Goal: Task Accomplishment & Management: Manage account settings

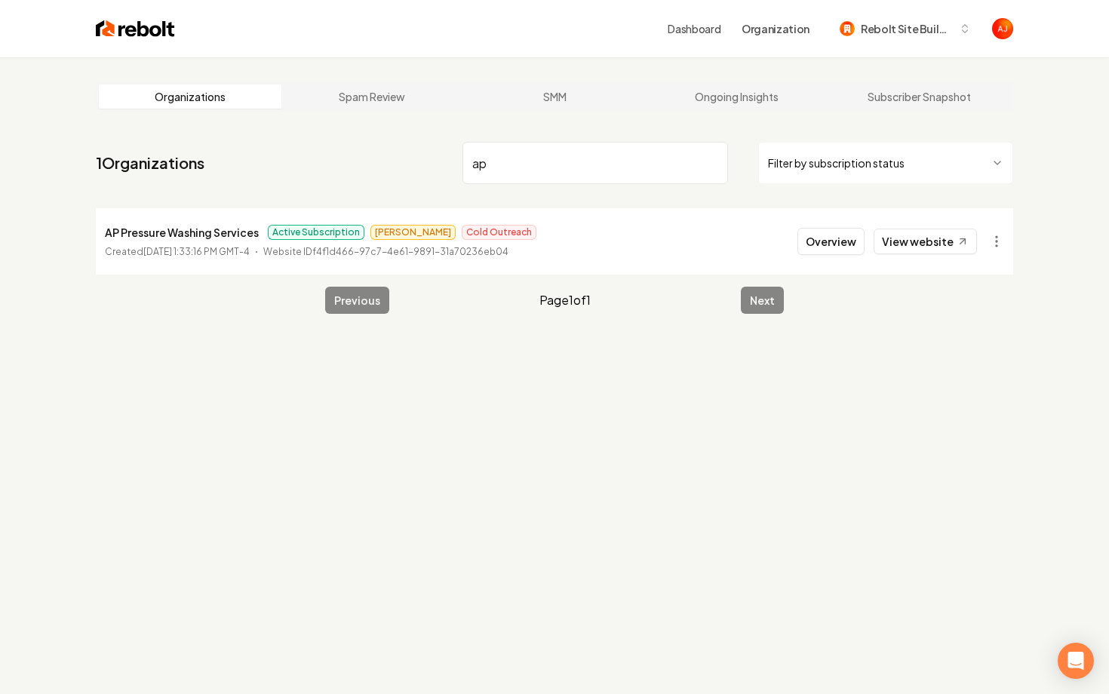
click at [574, 162] on input "ap" at bounding box center [596, 163] width 266 height 42
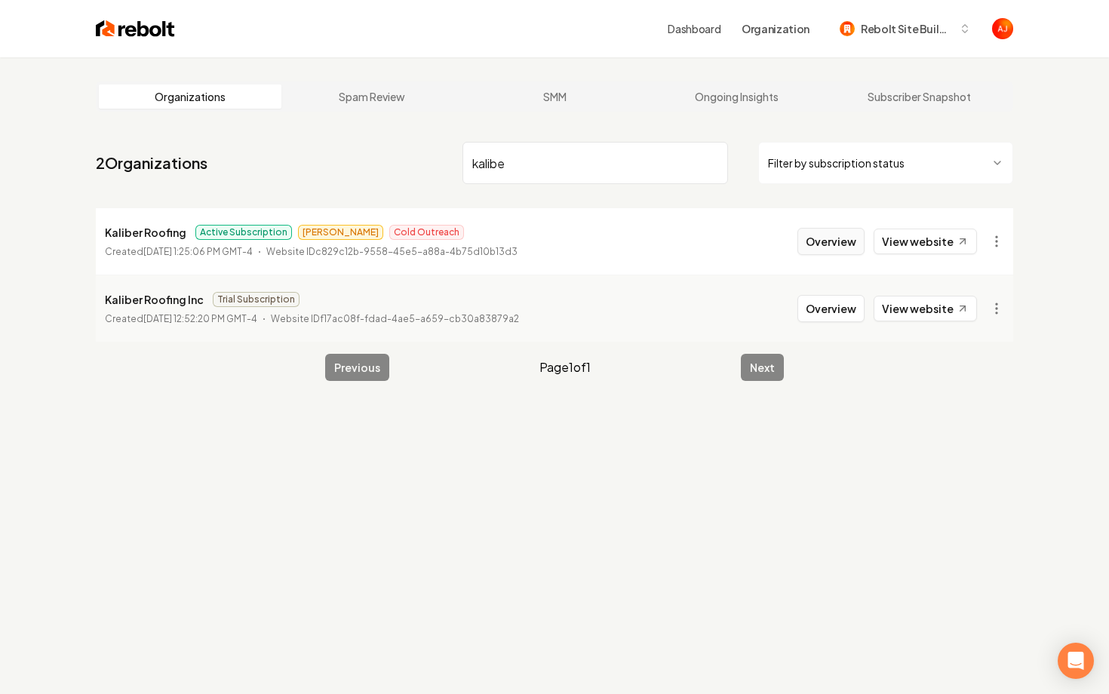
type input "kalibe"
click at [834, 236] on button "Overview" at bounding box center [831, 241] width 67 height 27
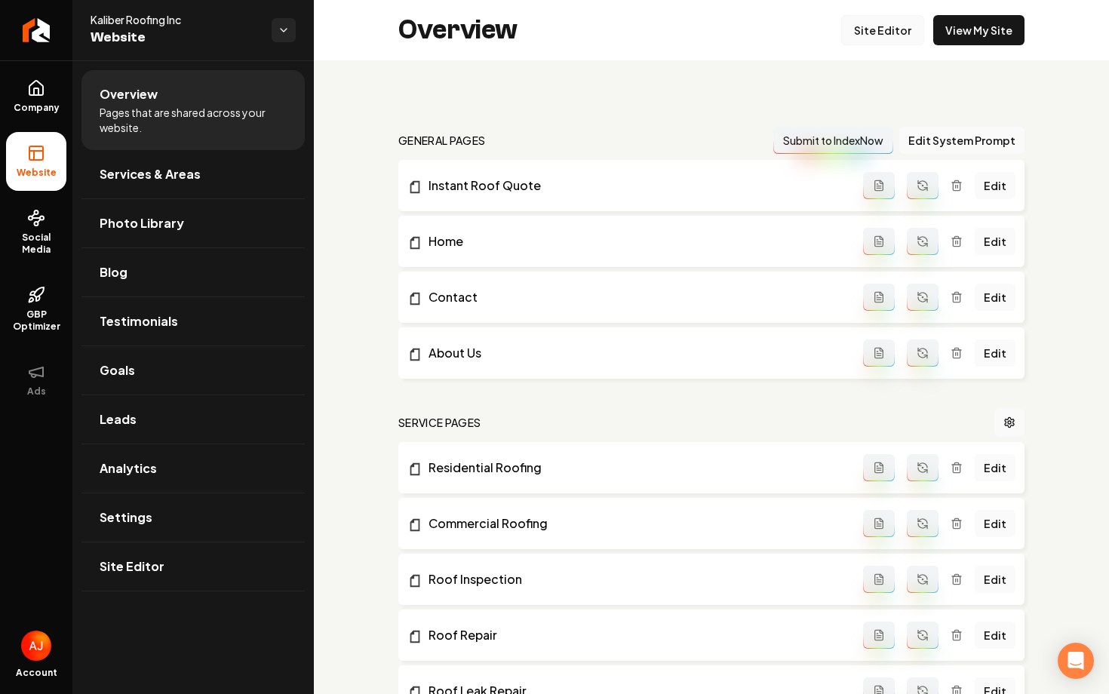
click at [871, 35] on link "Site Editor" at bounding box center [882, 30] width 83 height 30
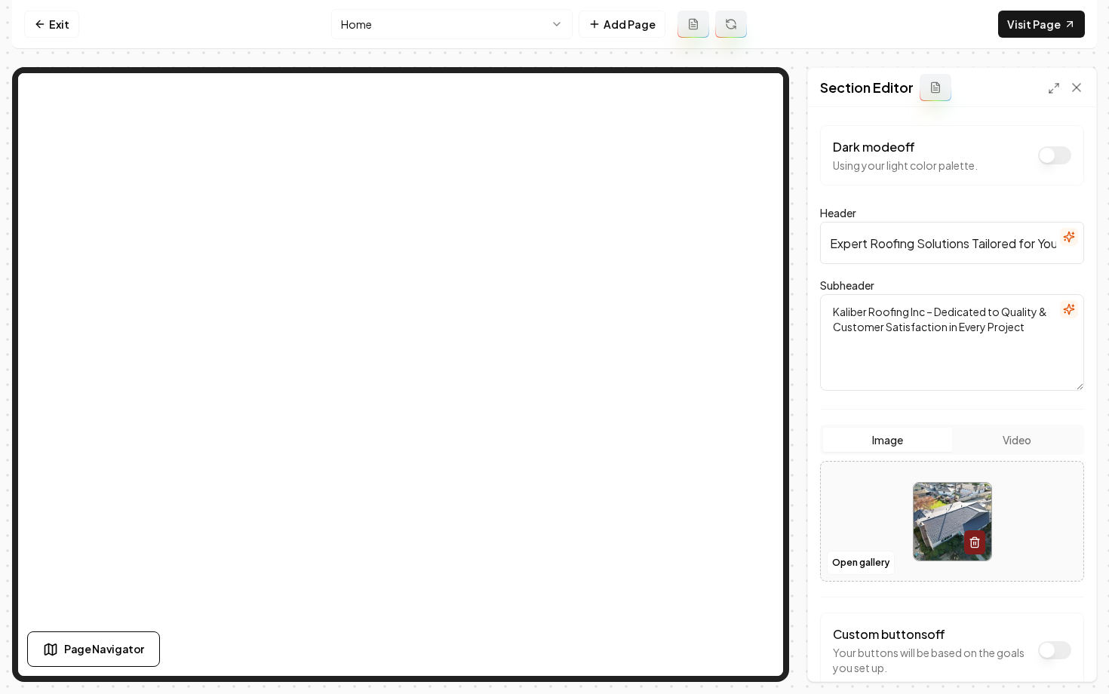
click at [1017, 441] on button "Video" at bounding box center [1016, 440] width 129 height 24
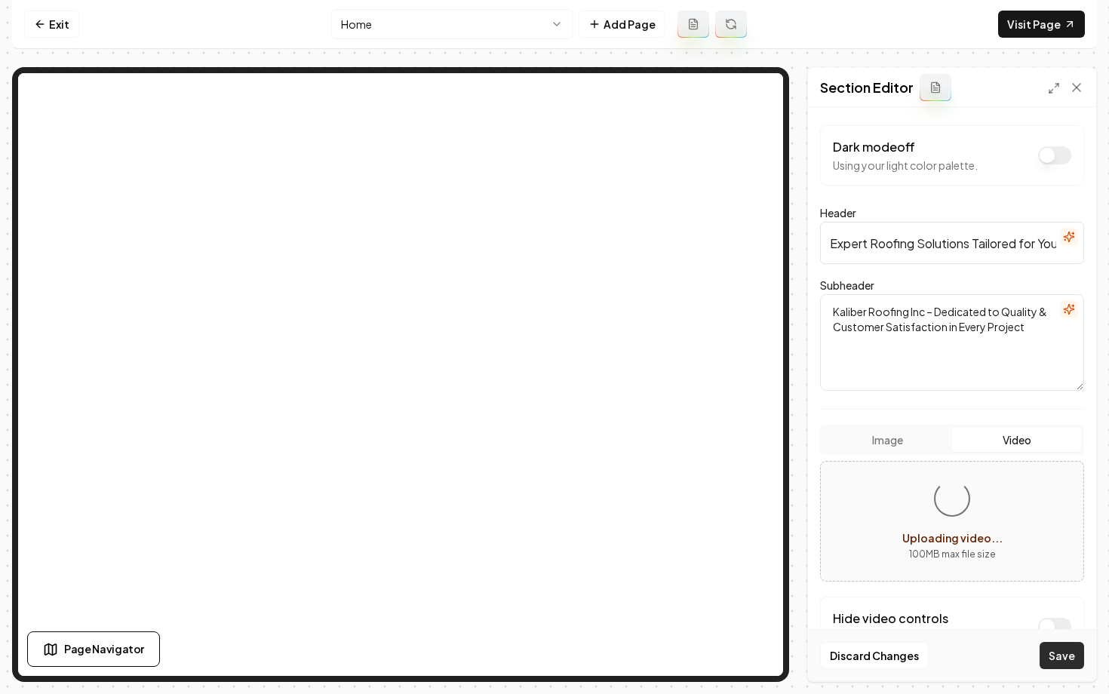
click at [1043, 650] on button "Save" at bounding box center [1062, 655] width 45 height 27
click at [1053, 661] on button "Save" at bounding box center [1062, 655] width 45 height 27
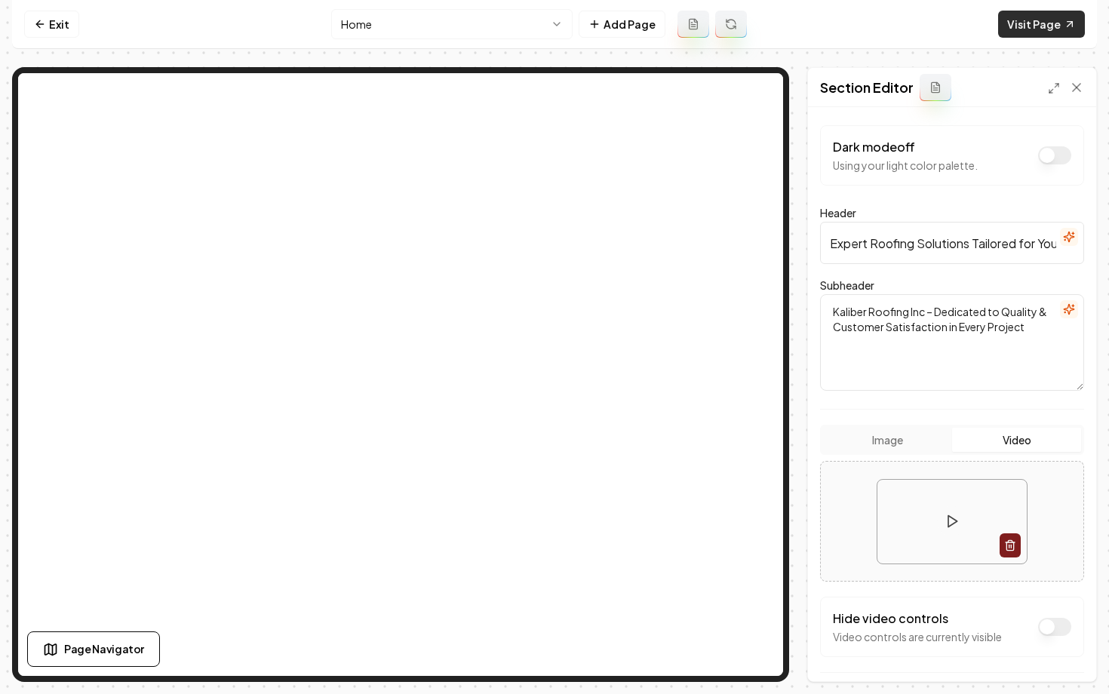
click at [1037, 26] on link "Visit Page" at bounding box center [1041, 24] width 87 height 27
click at [43, 24] on icon at bounding box center [39, 24] width 7 height 0
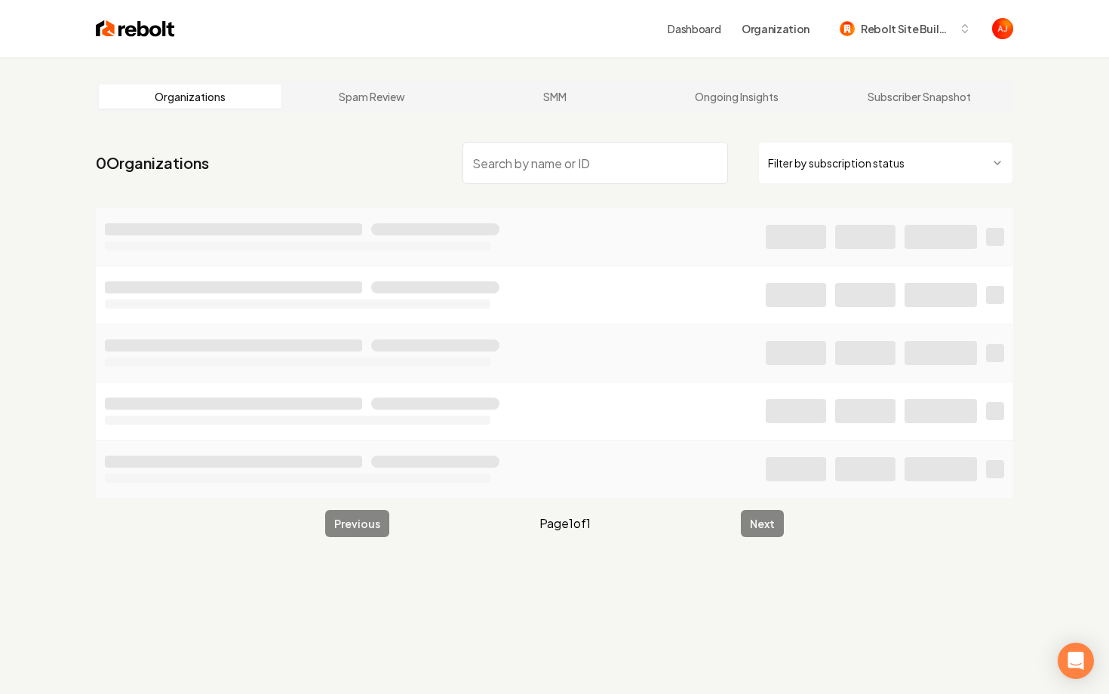
type input "h"
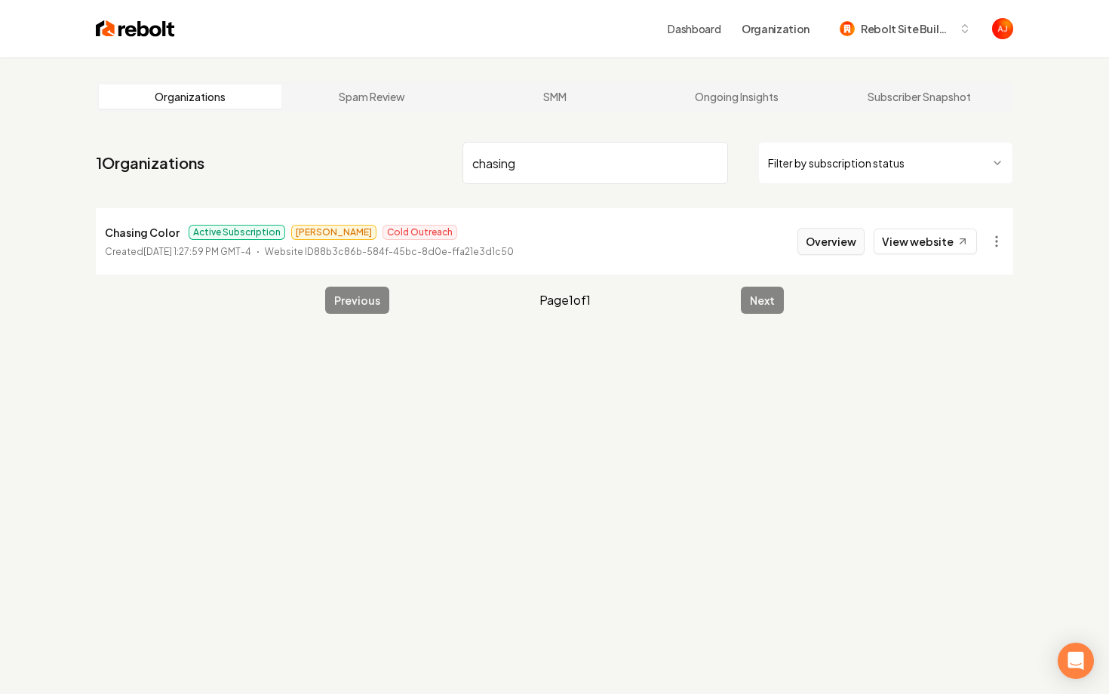
type input "chasing"
click at [828, 247] on button "Overview" at bounding box center [831, 241] width 67 height 27
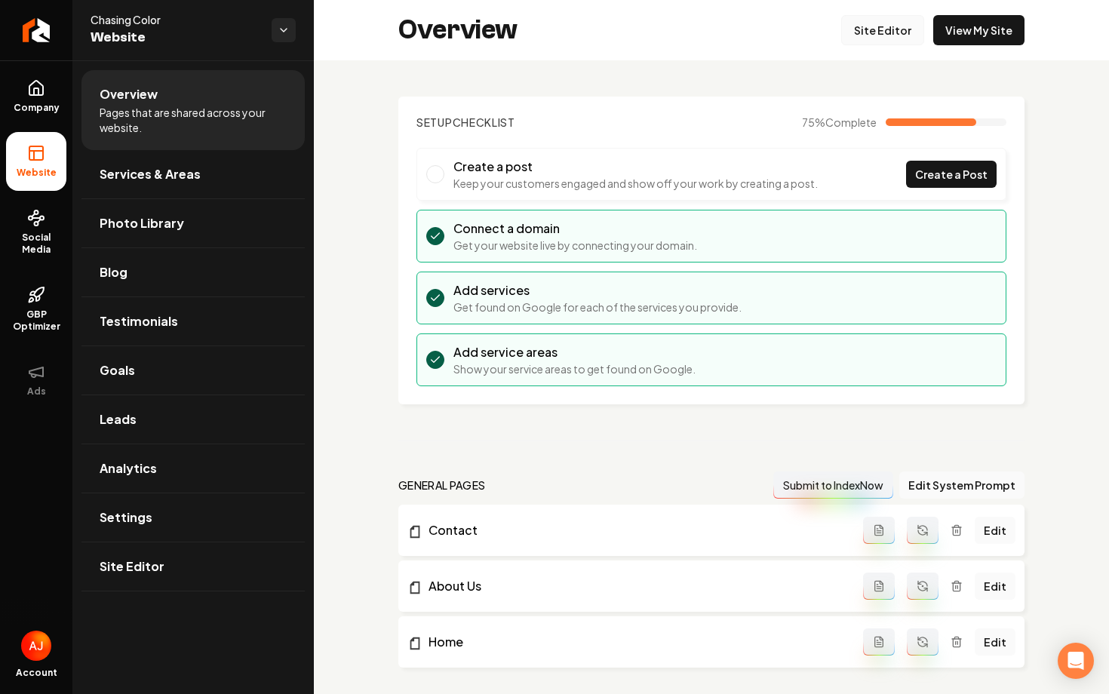
click at [882, 30] on link "Site Editor" at bounding box center [882, 30] width 83 height 30
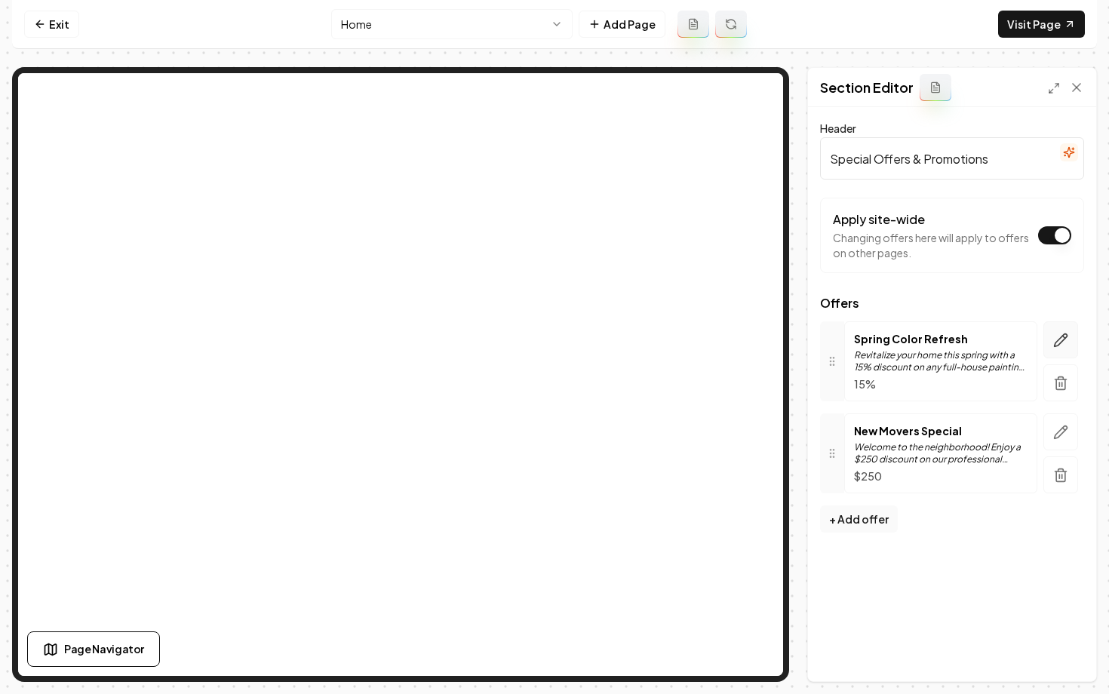
click at [1063, 341] on icon "button" at bounding box center [1060, 340] width 15 height 15
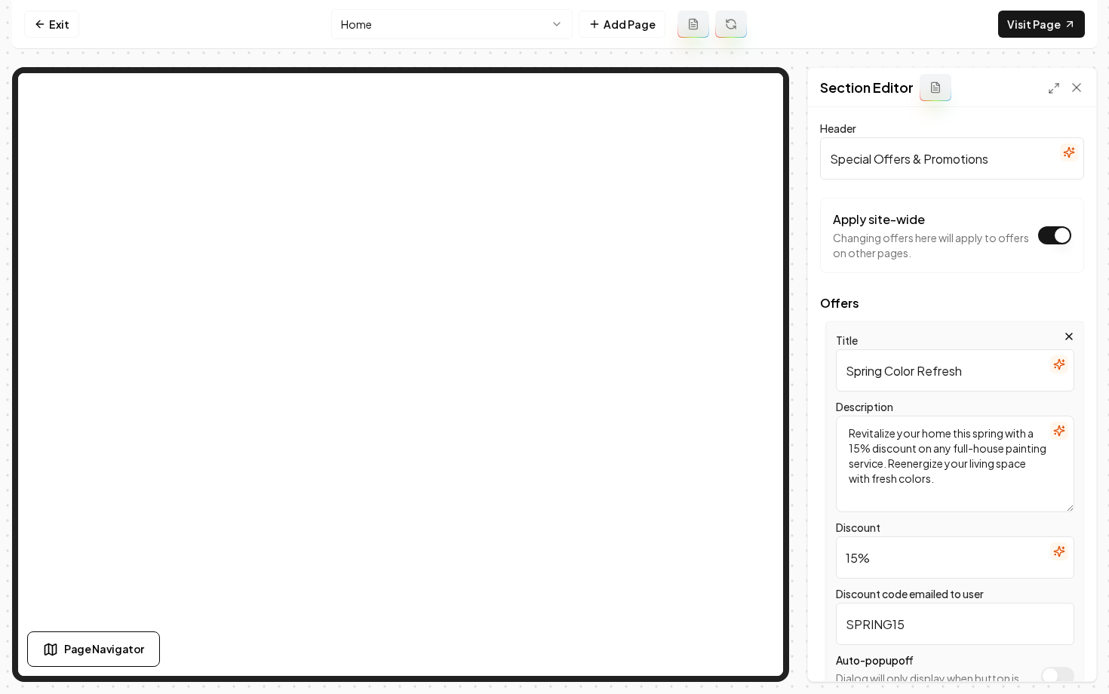
drag, startPoint x: 979, startPoint y: 379, endPoint x: 788, endPoint y: 367, distance: 192.0
click at [788, 367] on div "Page Settings Section Editor Header Special Offers & Promotions Apply site-wide…" at bounding box center [554, 374] width 1085 height 615
type input "Aeration Special"
drag, startPoint x: 958, startPoint y: 478, endPoint x: 841, endPoint y: 401, distance: 139.6
click at [841, 401] on div "Description Revitalize your home this spring with a 15% discount on any full-ho…" at bounding box center [955, 455] width 238 height 115
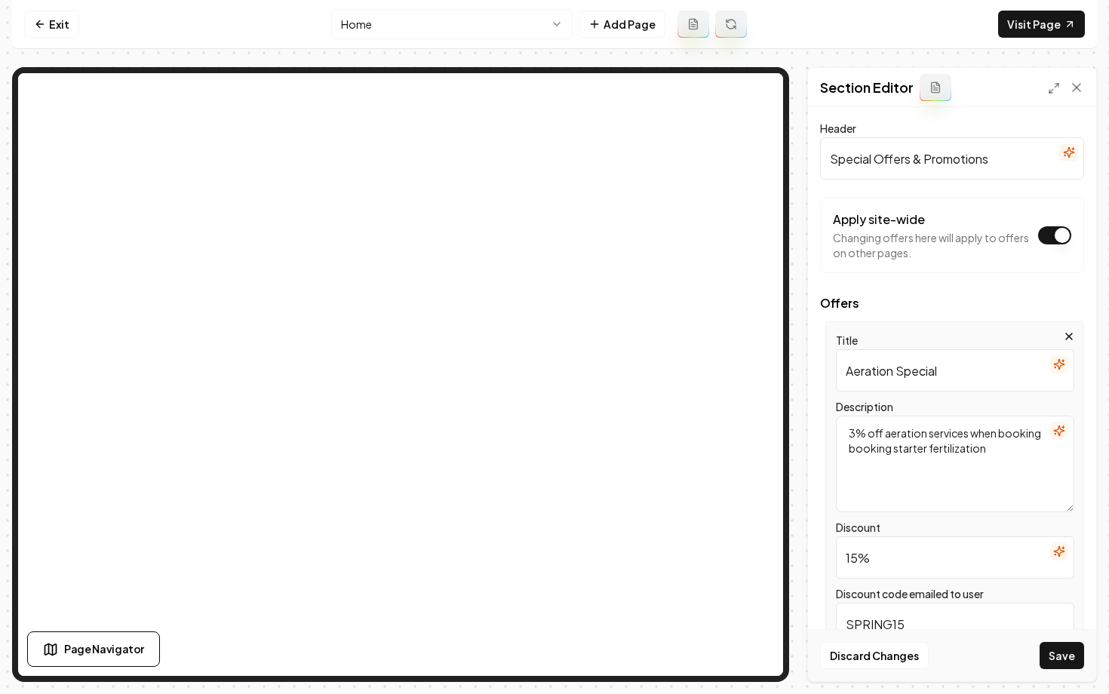
click at [893, 453] on textarea "3% off aeration services when booking booking starter fertilization" at bounding box center [955, 464] width 238 height 97
click at [987, 450] on textarea "3% off aeration services when booking booking a starter fertilization" at bounding box center [955, 464] width 238 height 97
click at [997, 451] on textarea "3% off aeration services when booking booking a starter fertilization" at bounding box center [955, 464] width 238 height 97
type textarea "3% off aeration services when booking booking a starter fertilization job."
click at [884, 558] on input "15%" at bounding box center [955, 557] width 238 height 42
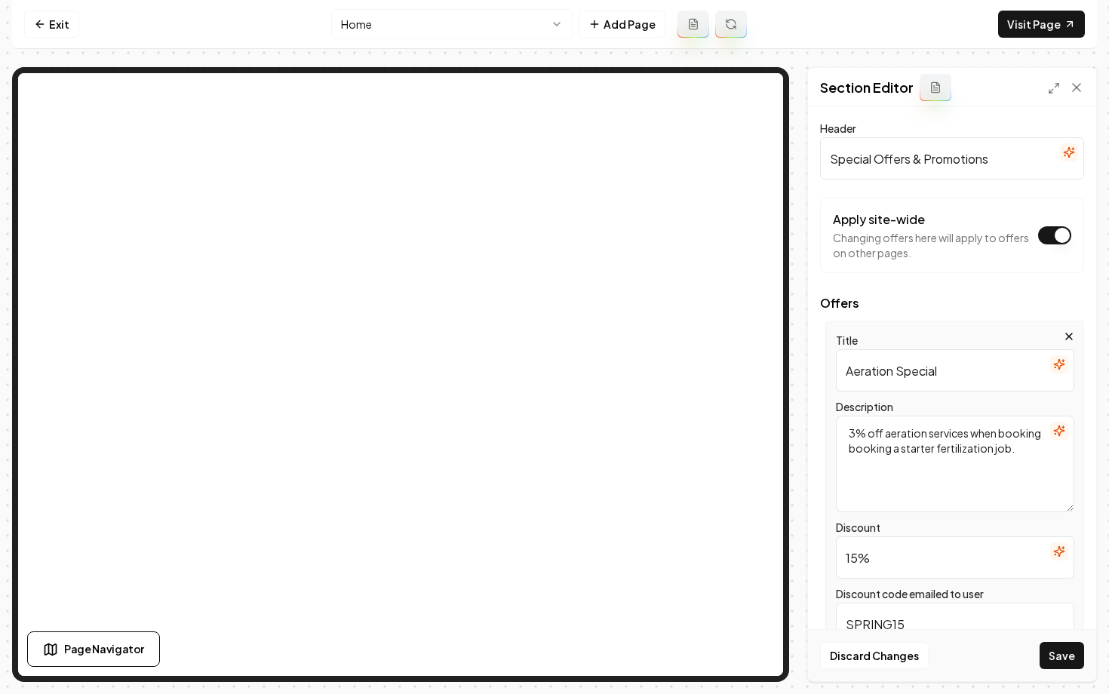
click at [854, 559] on input "15%" at bounding box center [955, 557] width 238 height 42
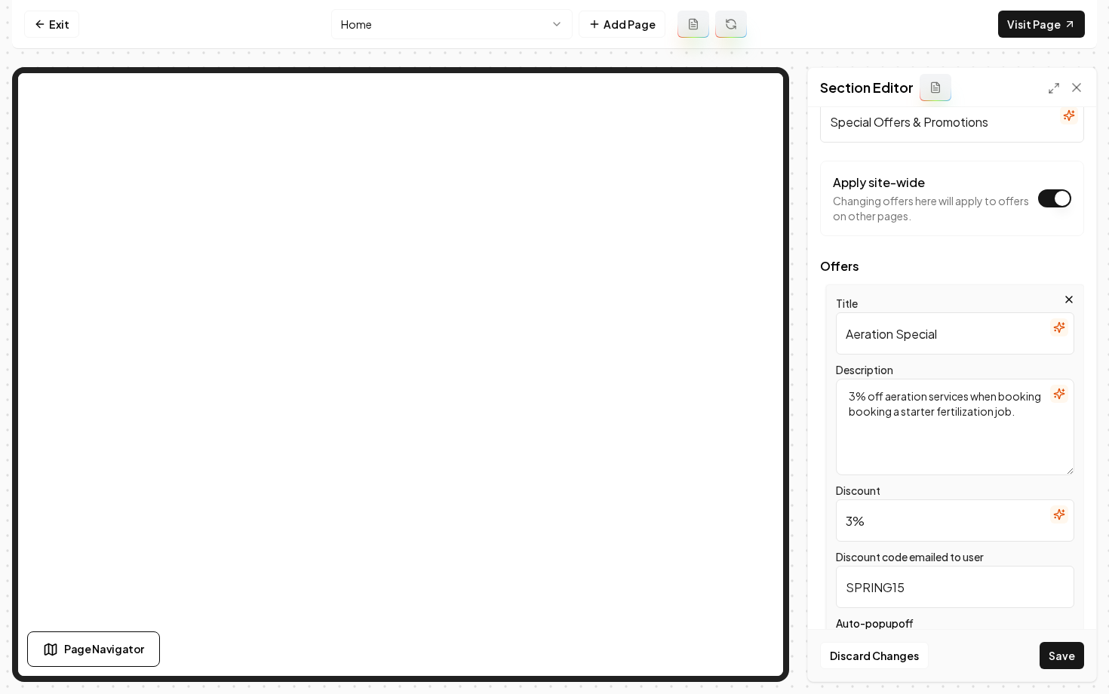
scroll to position [48, 0]
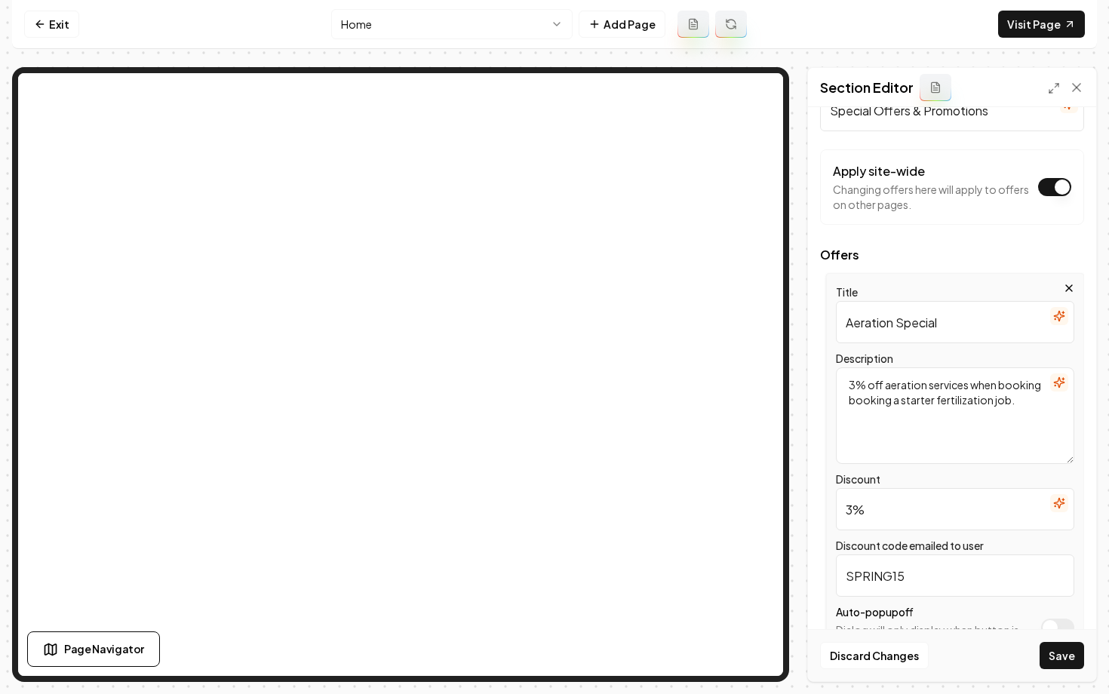
type input "3%"
click at [918, 576] on input "SPRING15" at bounding box center [955, 576] width 238 height 42
type input "S"
type input "FALL3"
click at [1064, 387] on icon "button" at bounding box center [1059, 383] width 12 height 12
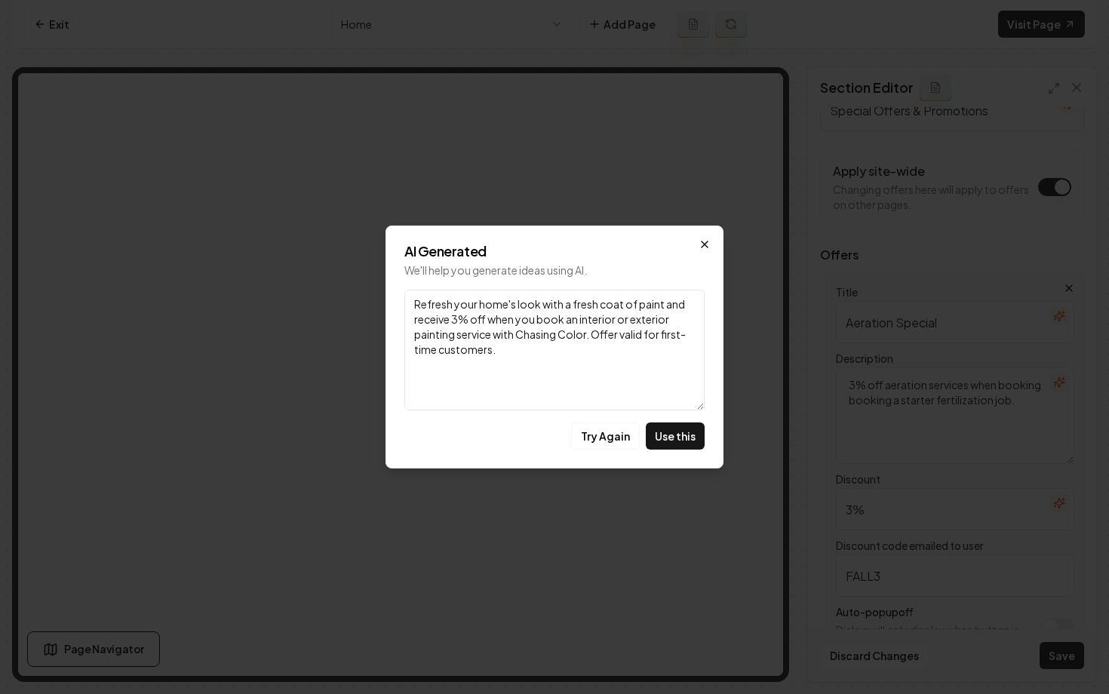
click at [702, 245] on icon "button" at bounding box center [705, 244] width 12 height 12
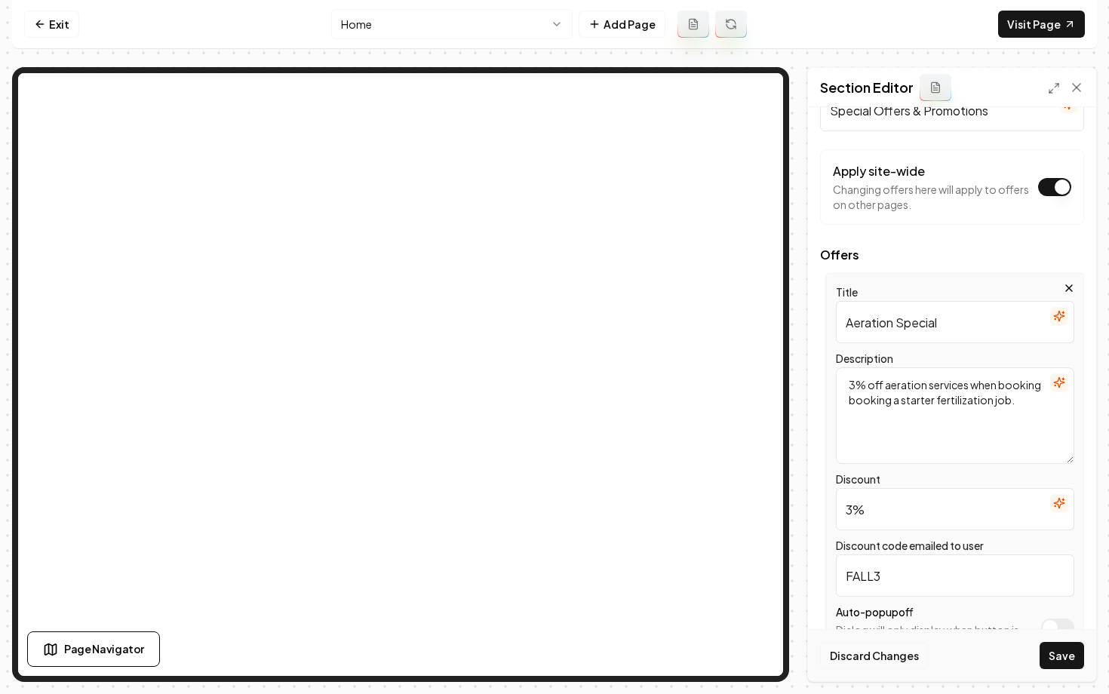
click at [867, 662] on button "Discard Changes" at bounding box center [874, 655] width 109 height 27
click at [46, 32] on link "Exit" at bounding box center [51, 24] width 55 height 27
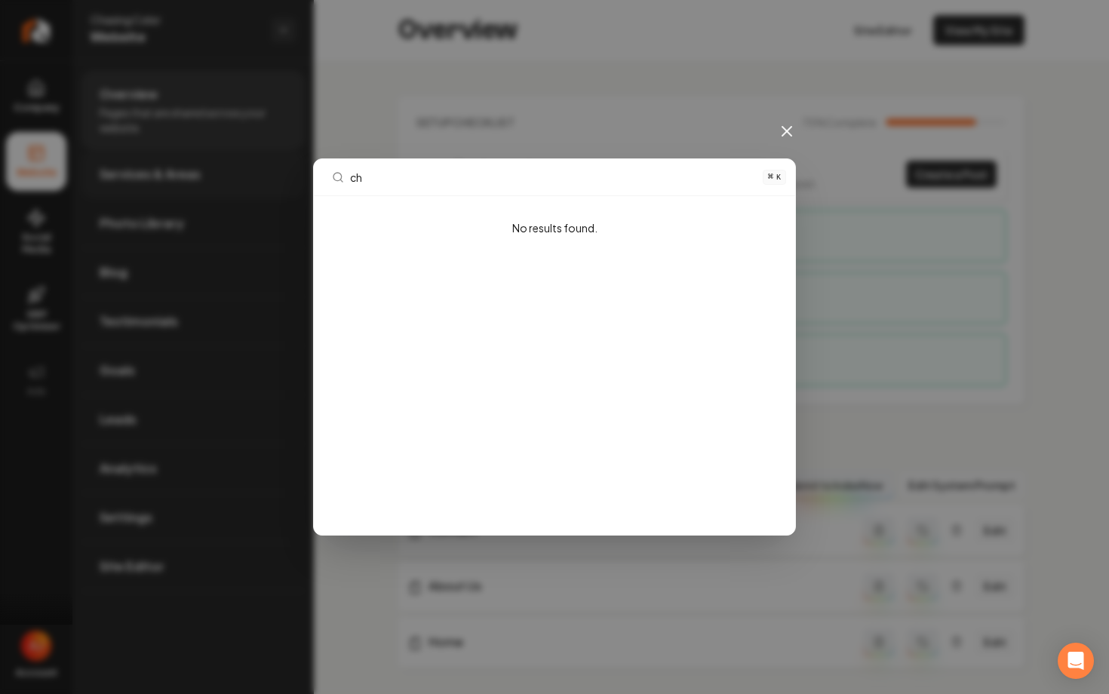
type input "c"
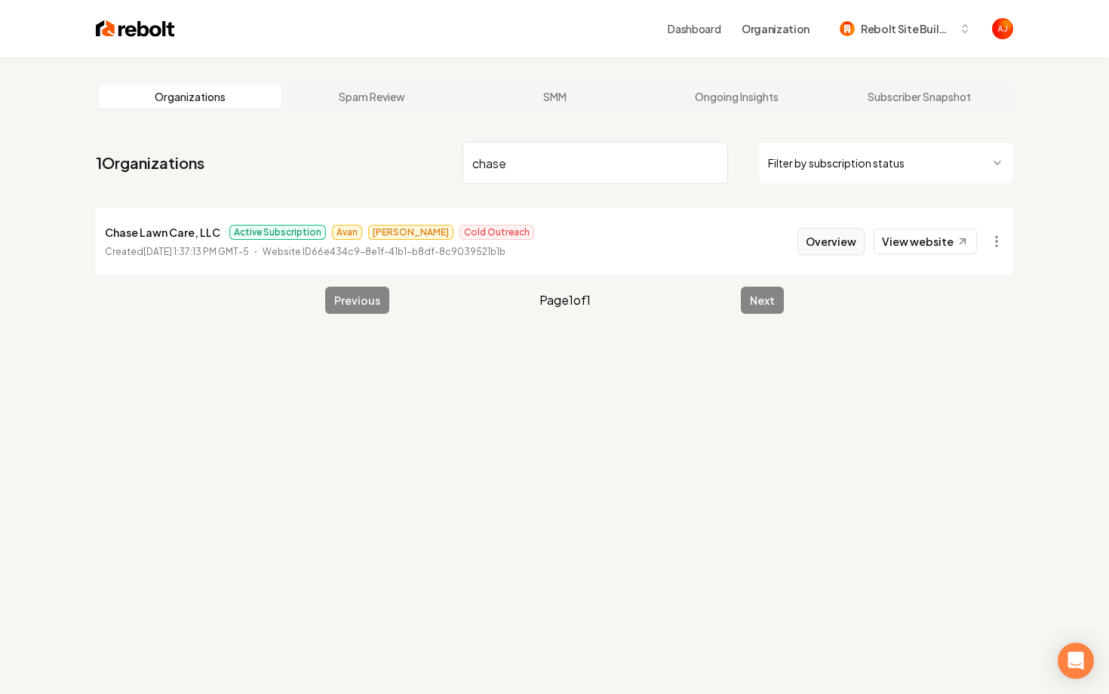
type input "chase"
click at [822, 245] on button "Overview" at bounding box center [831, 241] width 67 height 27
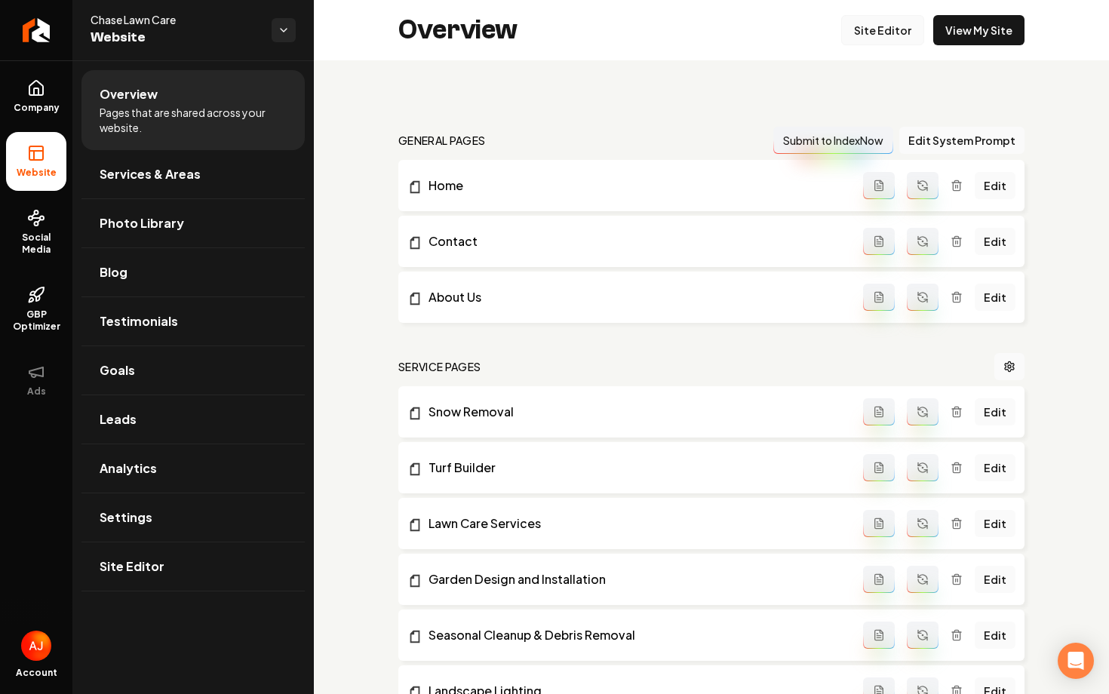
click at [894, 24] on link "Site Editor" at bounding box center [882, 30] width 83 height 30
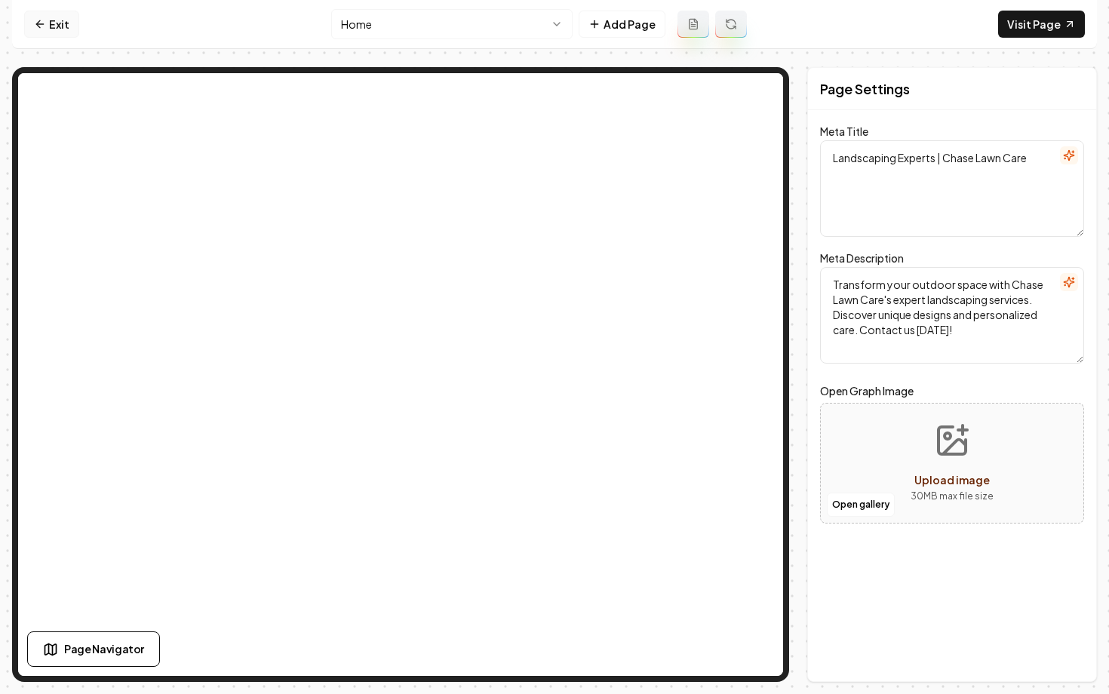
click at [60, 25] on link "Exit" at bounding box center [51, 24] width 55 height 27
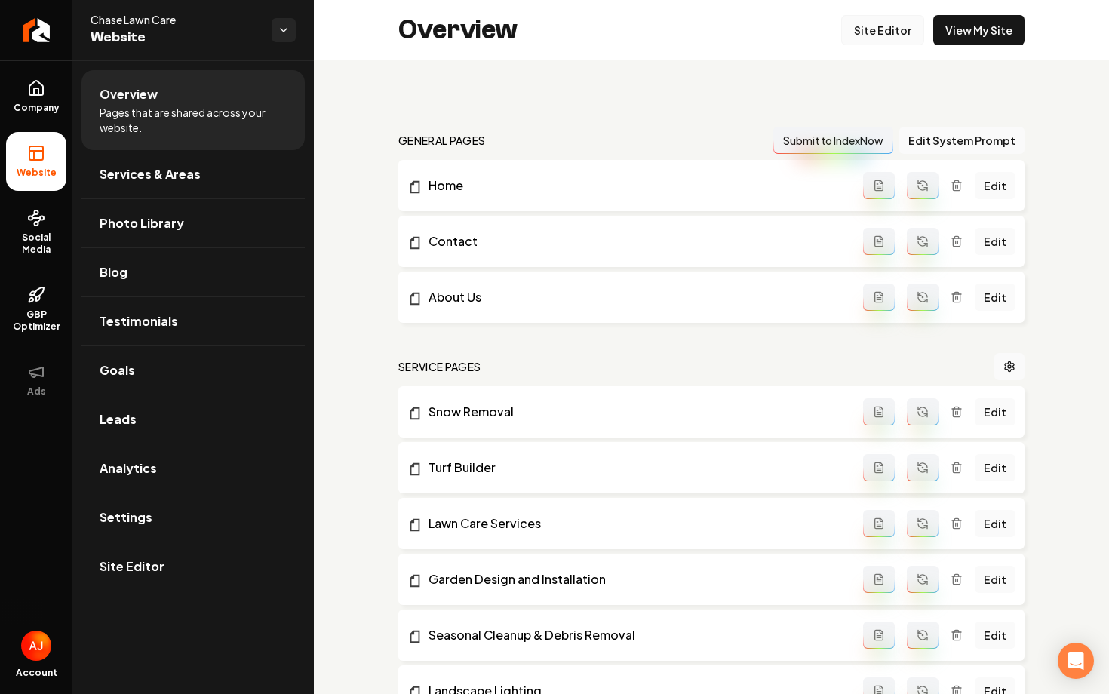
click at [885, 40] on link "Site Editor" at bounding box center [882, 30] width 83 height 30
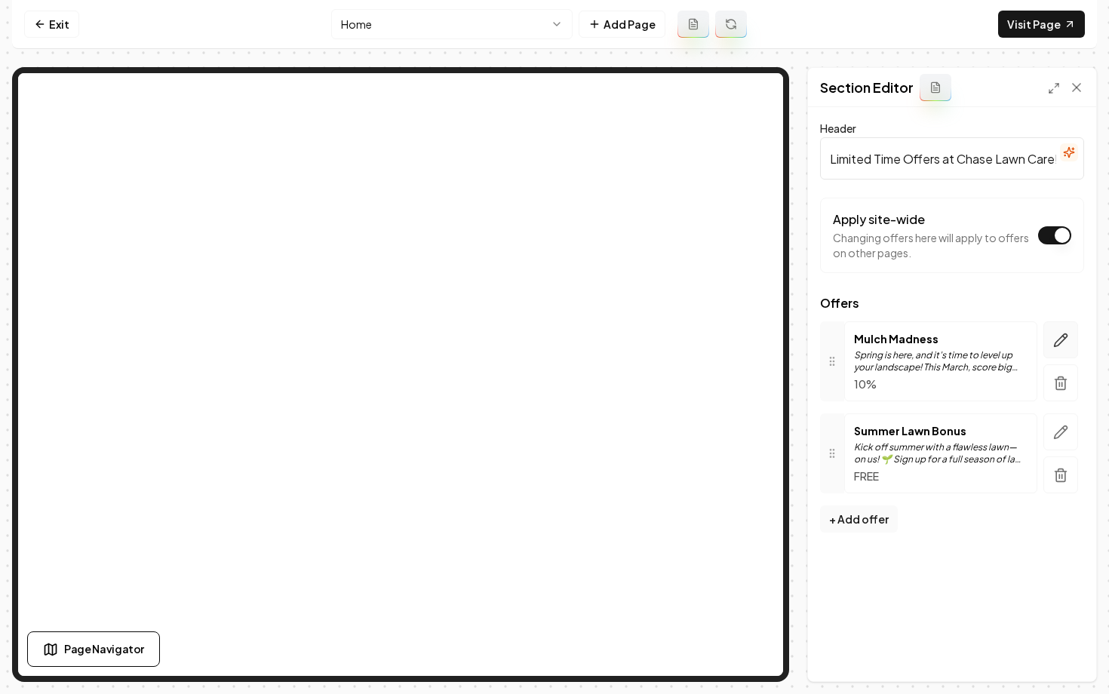
click at [1060, 339] on icon "button" at bounding box center [1061, 340] width 13 height 13
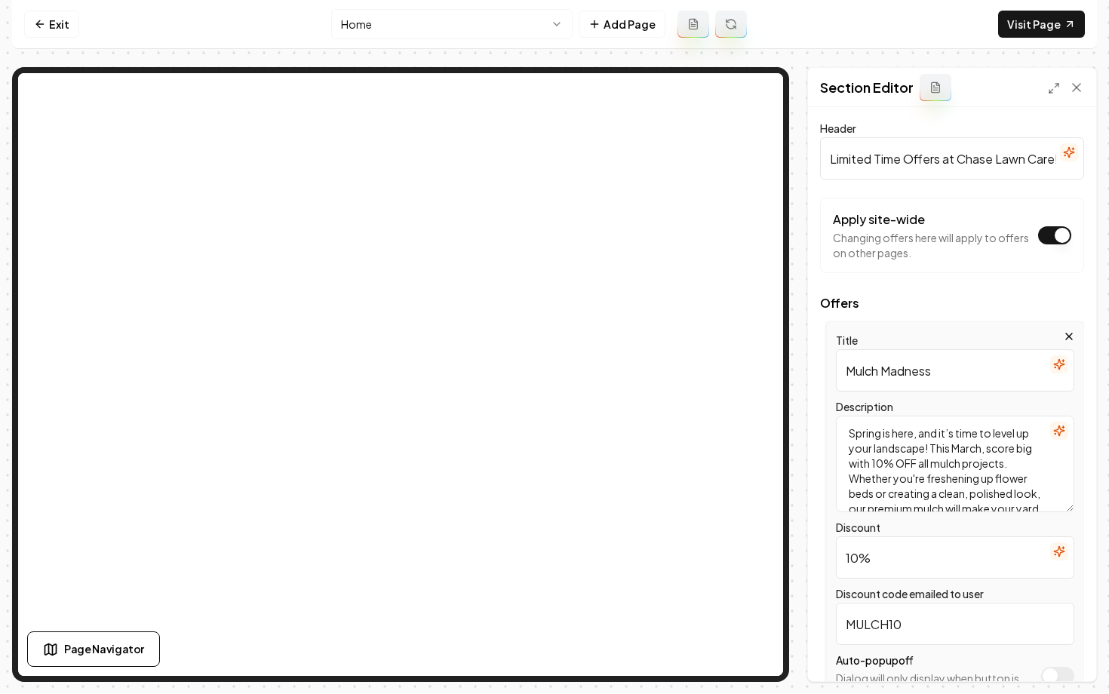
click at [970, 361] on input "Mulch Madness" at bounding box center [955, 370] width 238 height 42
click at [969, 371] on input "Mulch Madness" at bounding box center [955, 370] width 238 height 42
type input "Aeration Specialist"
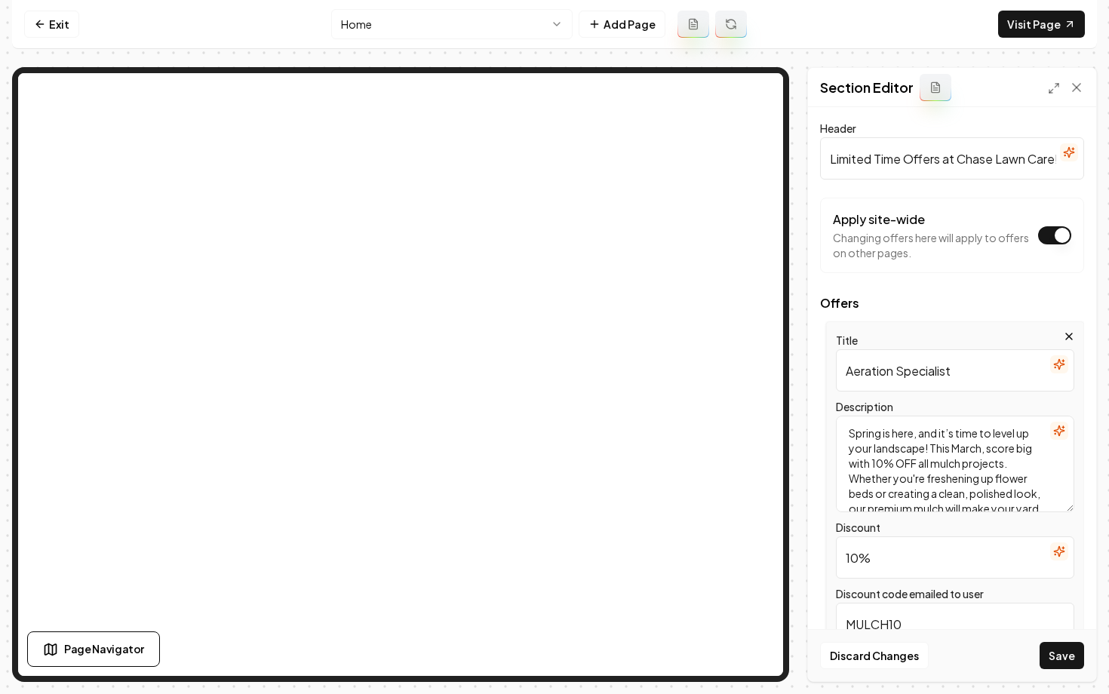
click at [1004, 472] on textarea "Spring is here, and it’s time to level up your landscape! This March, score big…" at bounding box center [955, 464] width 238 height 97
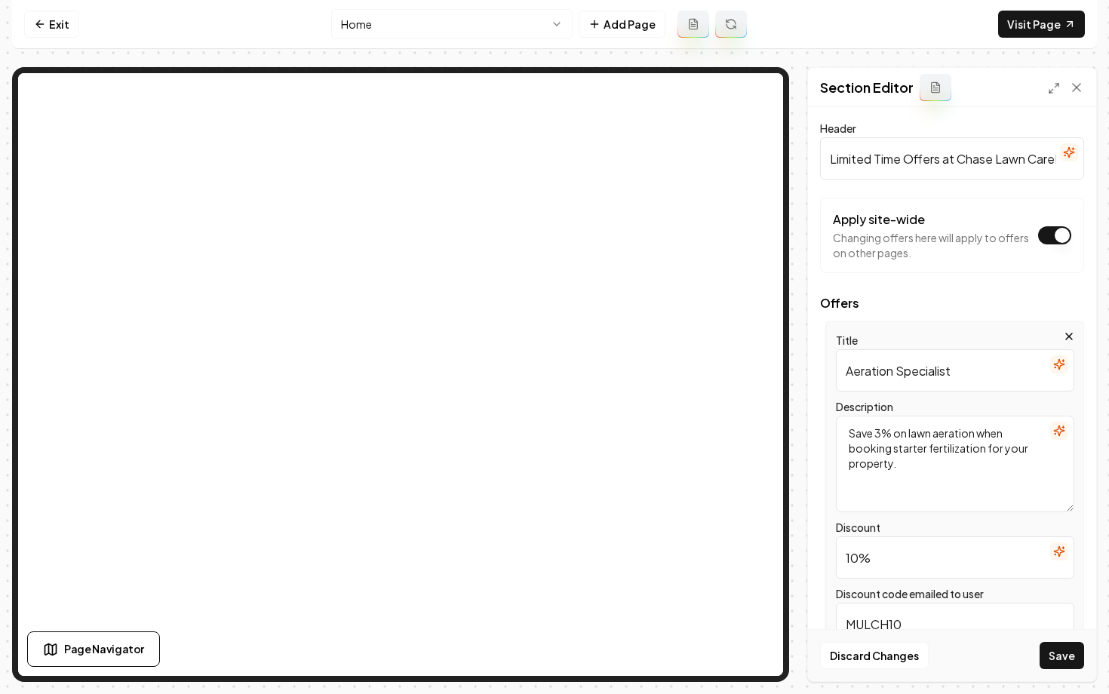
type textarea "Save 3% on lawn aeration when booking starter fertilization for your property."
click at [1065, 430] on icon "button" at bounding box center [1059, 431] width 12 height 12
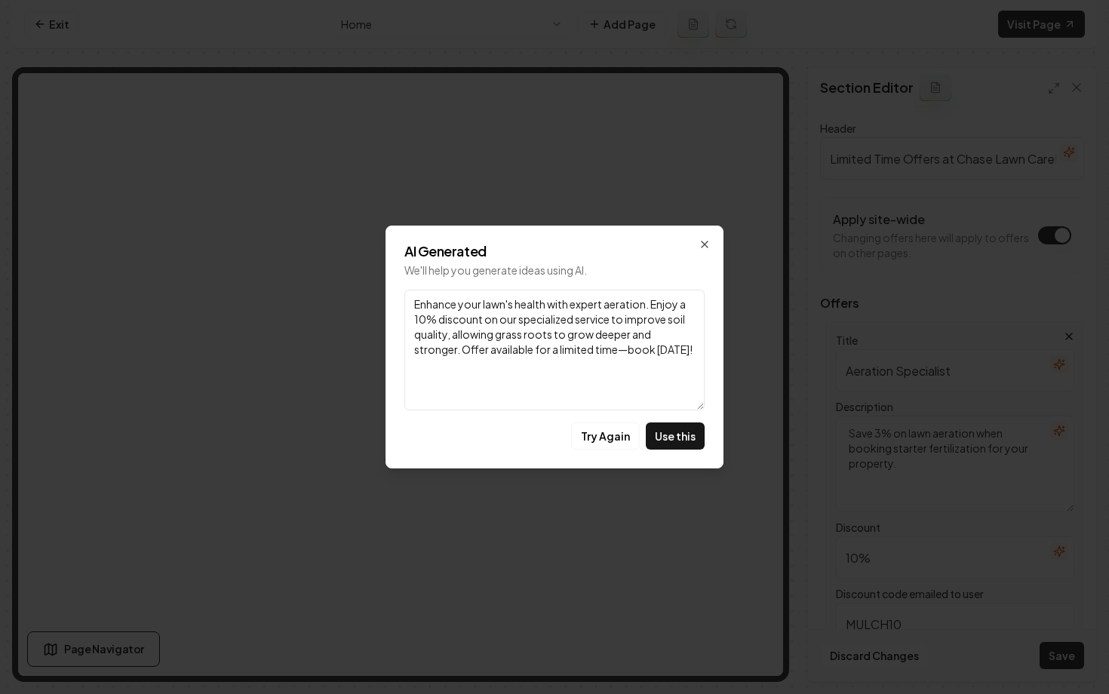
click at [429, 321] on textarea "Enhance your lawn's health with expert aeration. Enjoy a 10% discount on our sp…" at bounding box center [554, 350] width 300 height 121
drag, startPoint x: 446, startPoint y: 335, endPoint x: 467, endPoint y: 343, distance: 22.4
click at [467, 343] on textarea "Enhance your lawn's health with expert aeration. Enjoy a 3% discount on our spe…" at bounding box center [554, 350] width 300 height 121
click at [468, 343] on textarea "Enhance your lawn's health with expert aeration. Enjoy a 3% discount on our spe…" at bounding box center [554, 350] width 300 height 121
drag, startPoint x: 446, startPoint y: 335, endPoint x: 462, endPoint y: 351, distance: 22.4
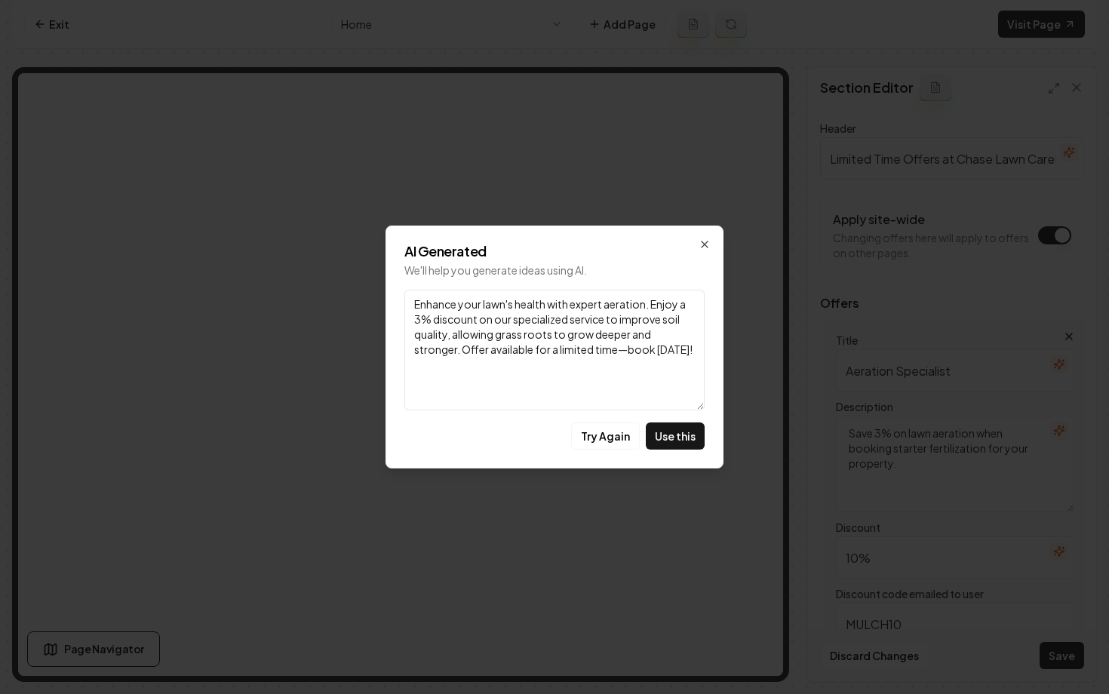
click at [462, 351] on textarea "Enhance your lawn's health with expert aeration. Enjoy a 3% discount on our spe…" at bounding box center [554, 350] width 300 height 121
drag, startPoint x: 458, startPoint y: 351, endPoint x: 453, endPoint y: 337, distance: 14.6
click at [453, 337] on textarea "Enhance your lawn's health with expert aeration. Enjoy a 3% discount on our spe…" at bounding box center [554, 350] width 300 height 121
type textarea "Enhance your lawn's health with expert aeration. Enjoy a 3% discount on our spe…"
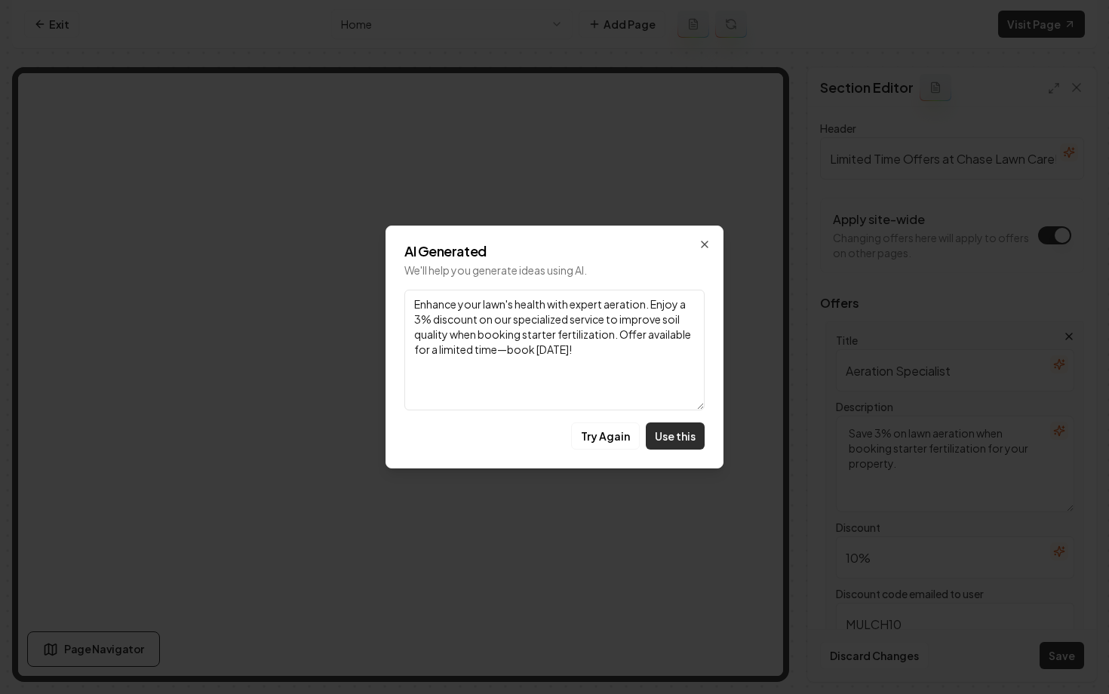
click at [678, 444] on button "Use this" at bounding box center [675, 436] width 59 height 27
type textarea "Enhance your lawn's health with expert aeration. Enjoy a 3% discount on our spe…"
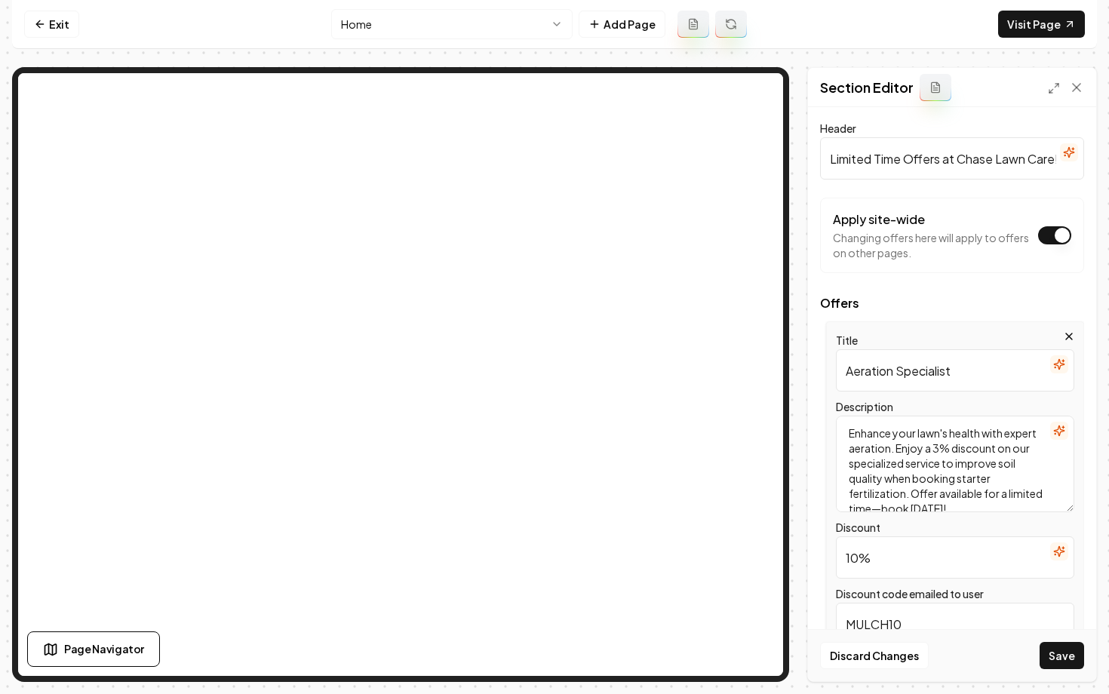
click at [860, 561] on input "10%" at bounding box center [955, 557] width 238 height 42
type input "3%"
drag, startPoint x: 908, startPoint y: 621, endPoint x: 781, endPoint y: 619, distance: 127.5
click at [752, 546] on div "Page Settings Section Editor Header Limited Time Offers at Chase Lawn Care! App…" at bounding box center [554, 374] width 1085 height 615
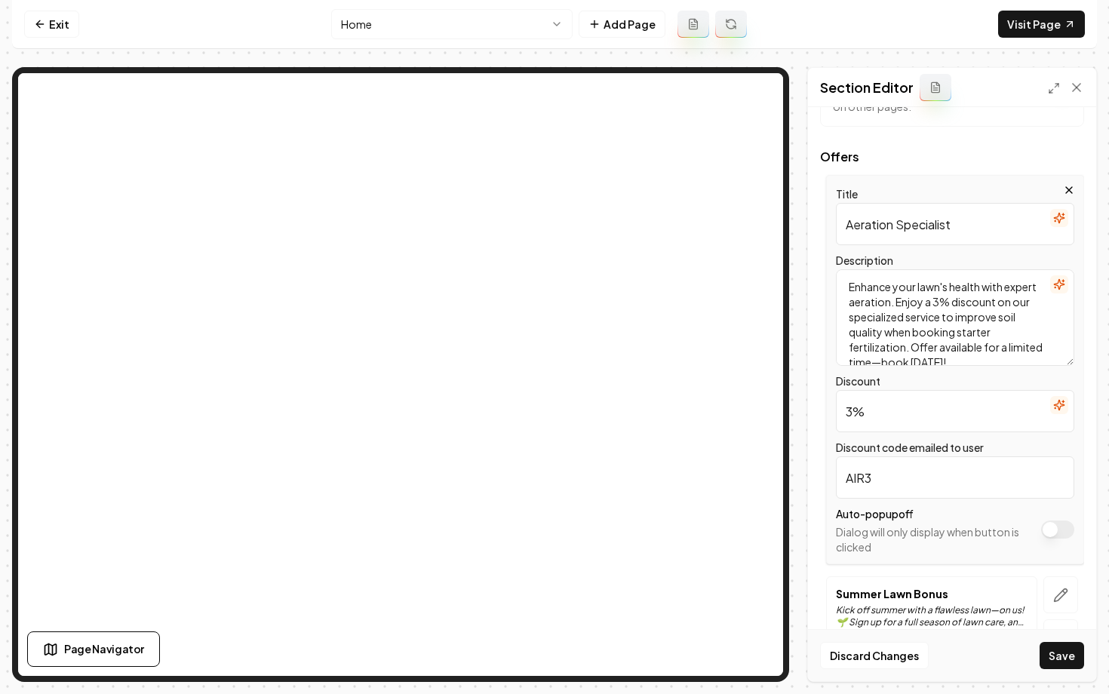
scroll to position [211, 0]
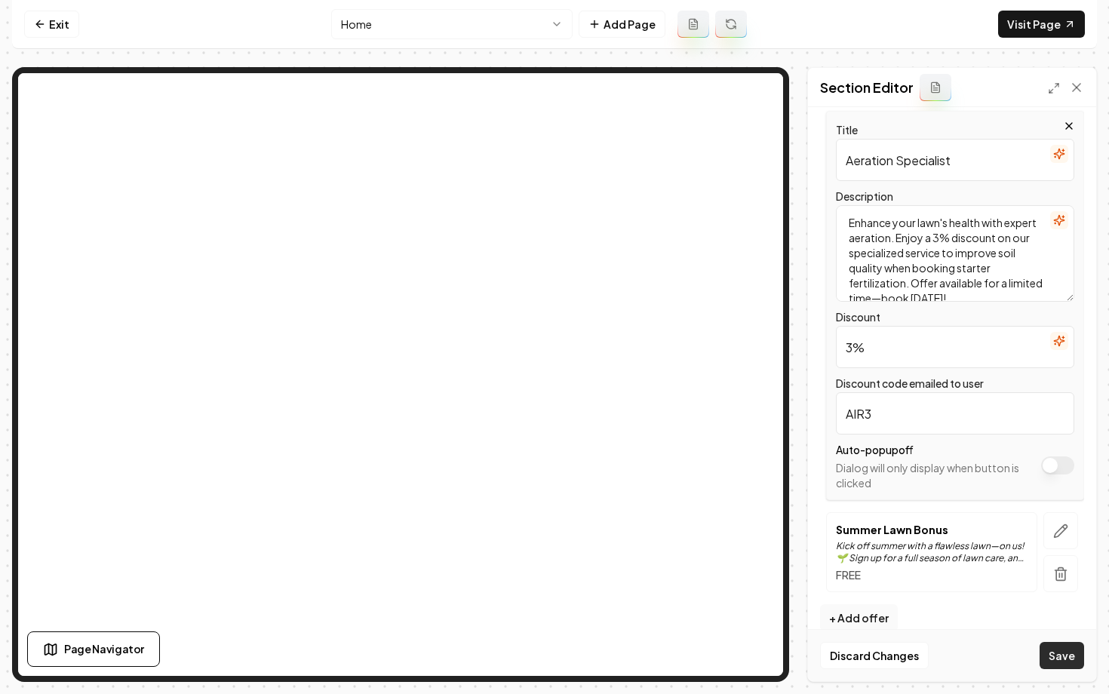
type input "AIR3"
click at [1055, 655] on button "Save" at bounding box center [1062, 655] width 45 height 27
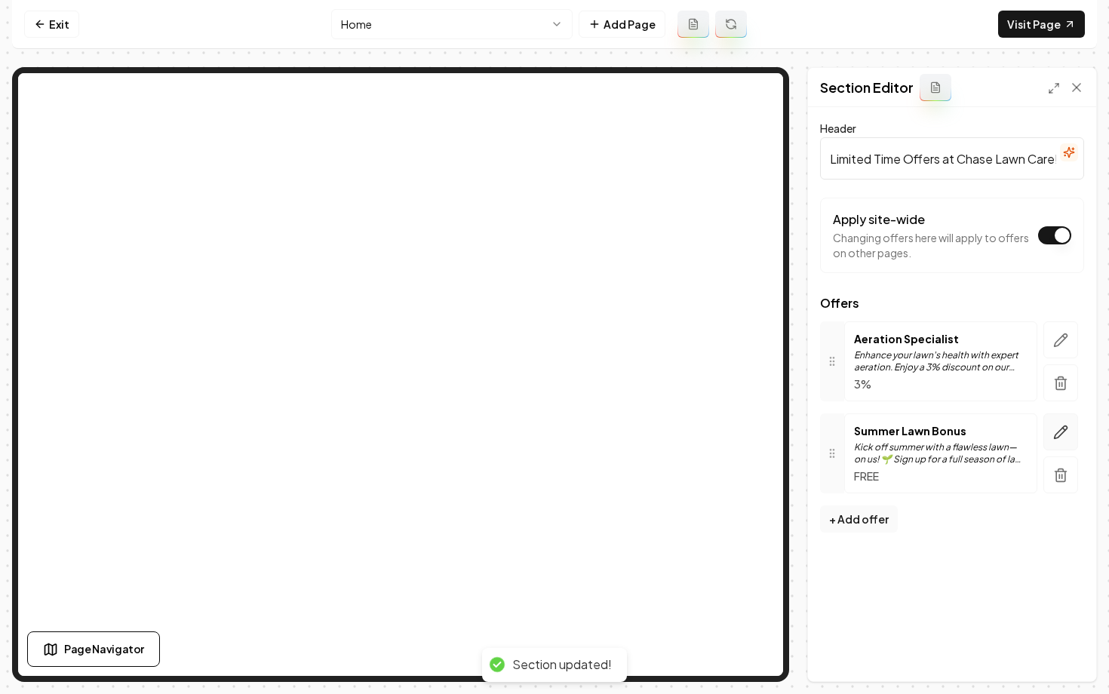
click at [1059, 432] on icon "button" at bounding box center [1060, 432] width 15 height 15
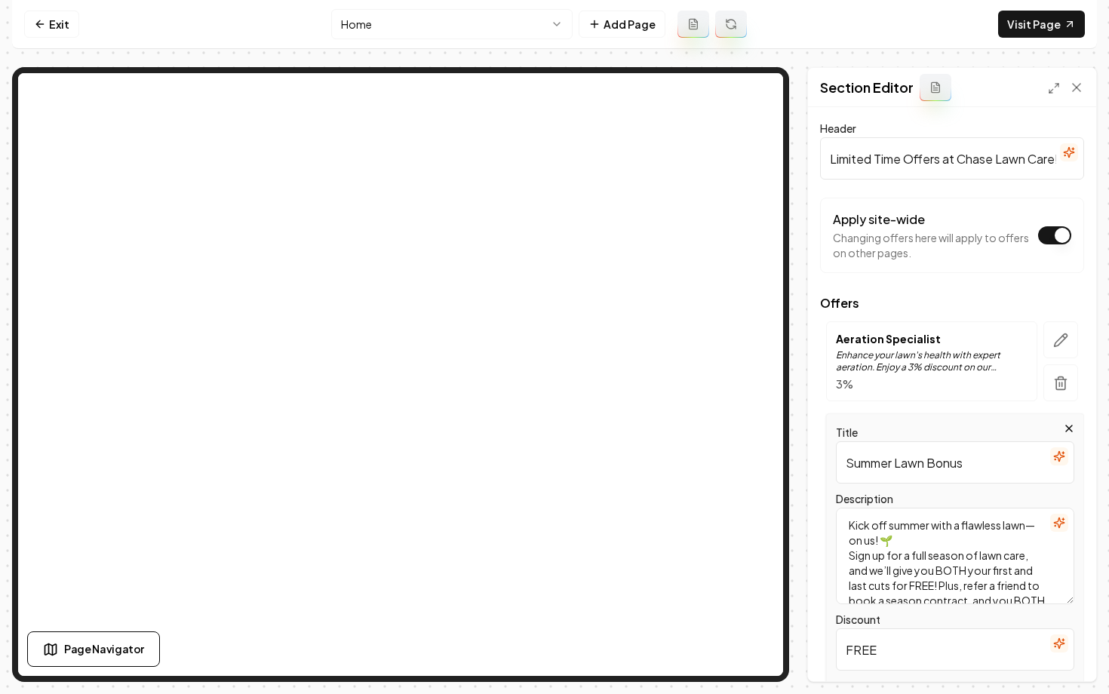
drag, startPoint x: 976, startPoint y: 470, endPoint x: 782, endPoint y: 458, distance: 194.3
click at [745, 385] on div "Page Settings Section Editor Header Limited Time Offers at Chase Lawn Care! App…" at bounding box center [554, 374] width 1085 height 615
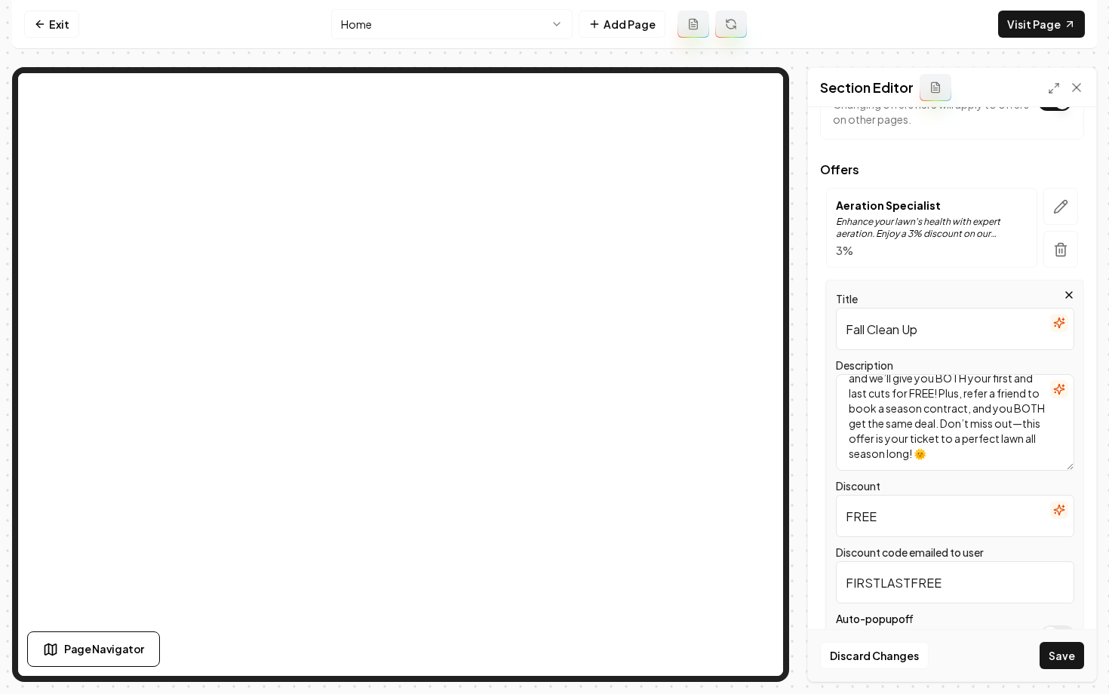
scroll to position [147, 0]
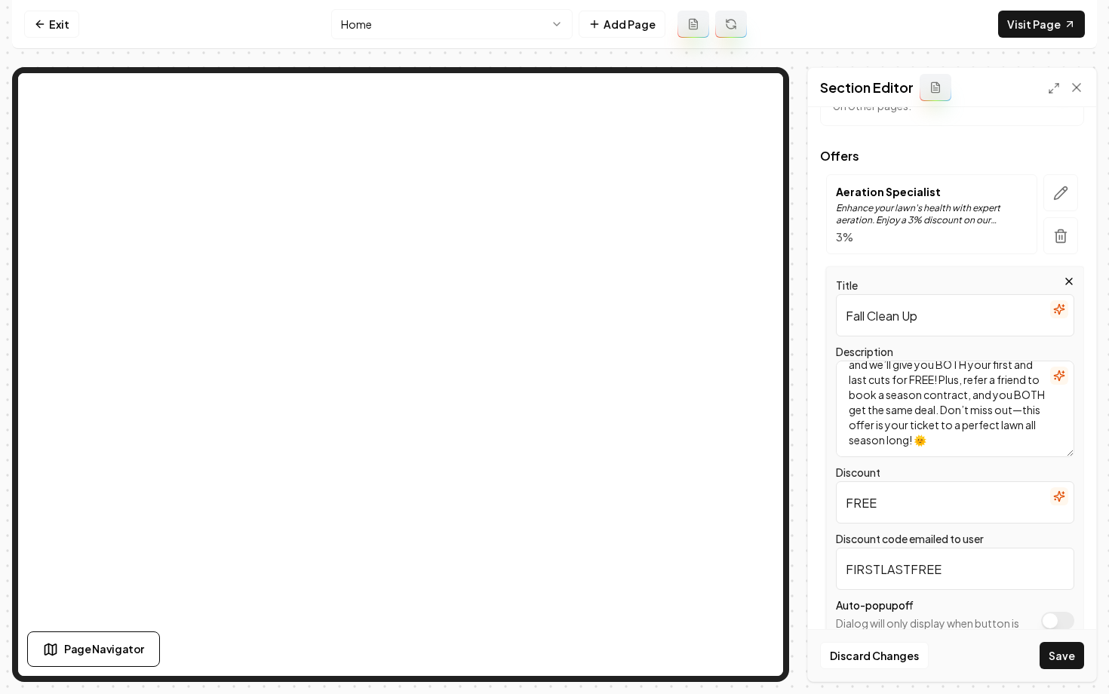
type input "Fall Clean Up"
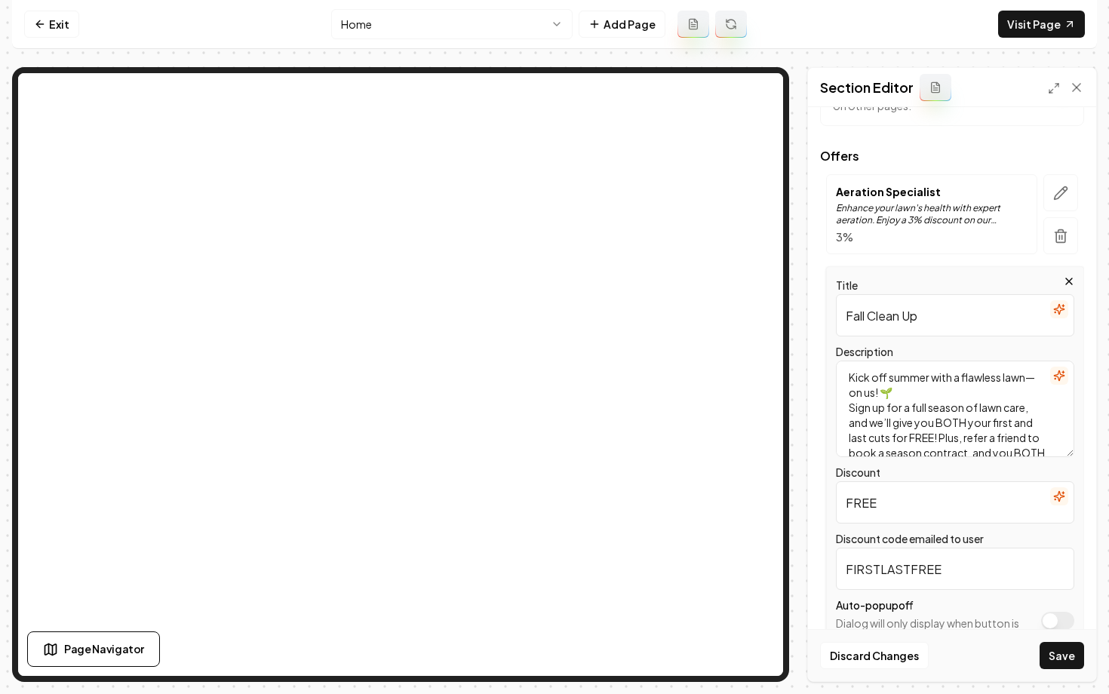
scroll to position [0, 0]
drag, startPoint x: 945, startPoint y: 448, endPoint x: 851, endPoint y: 356, distance: 131.3
click at [851, 356] on div "Description Kick off summer with a flawless lawn—on us! 🌱 Sign up for a full se…" at bounding box center [955, 400] width 238 height 115
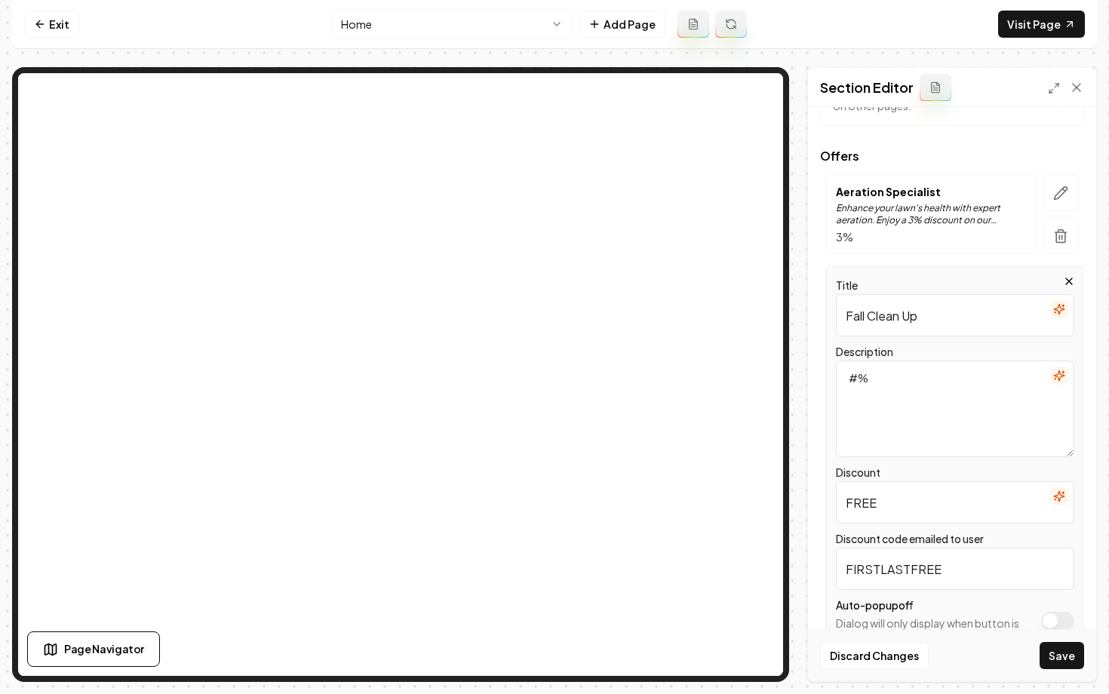
type textarea "#"
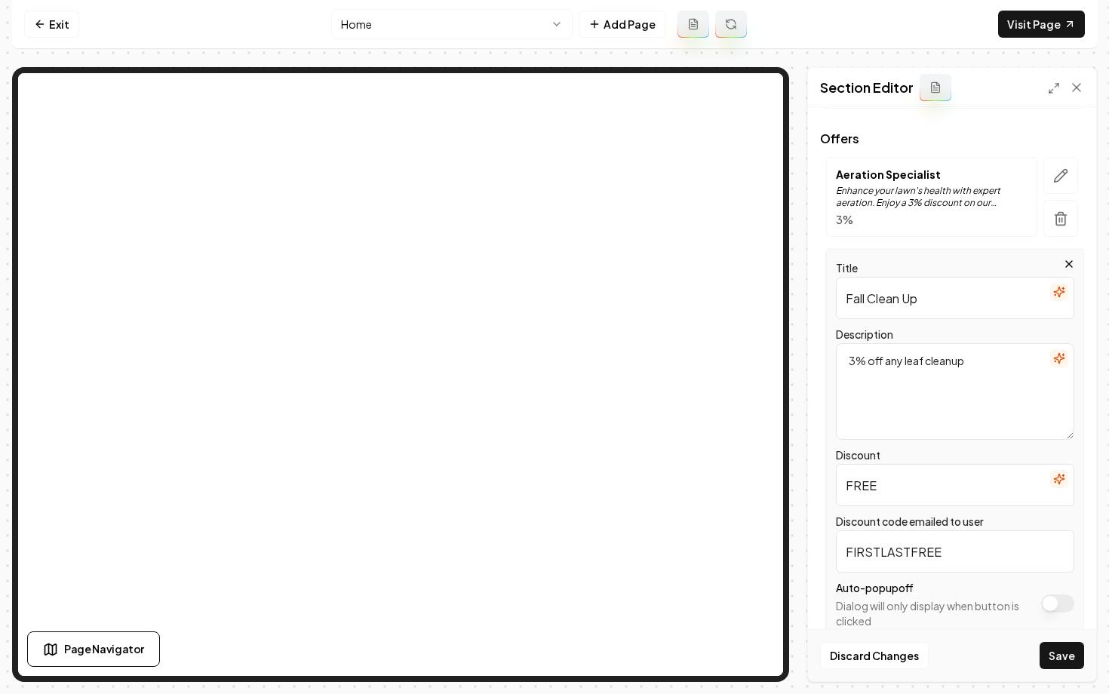
scroll to position [169, 0]
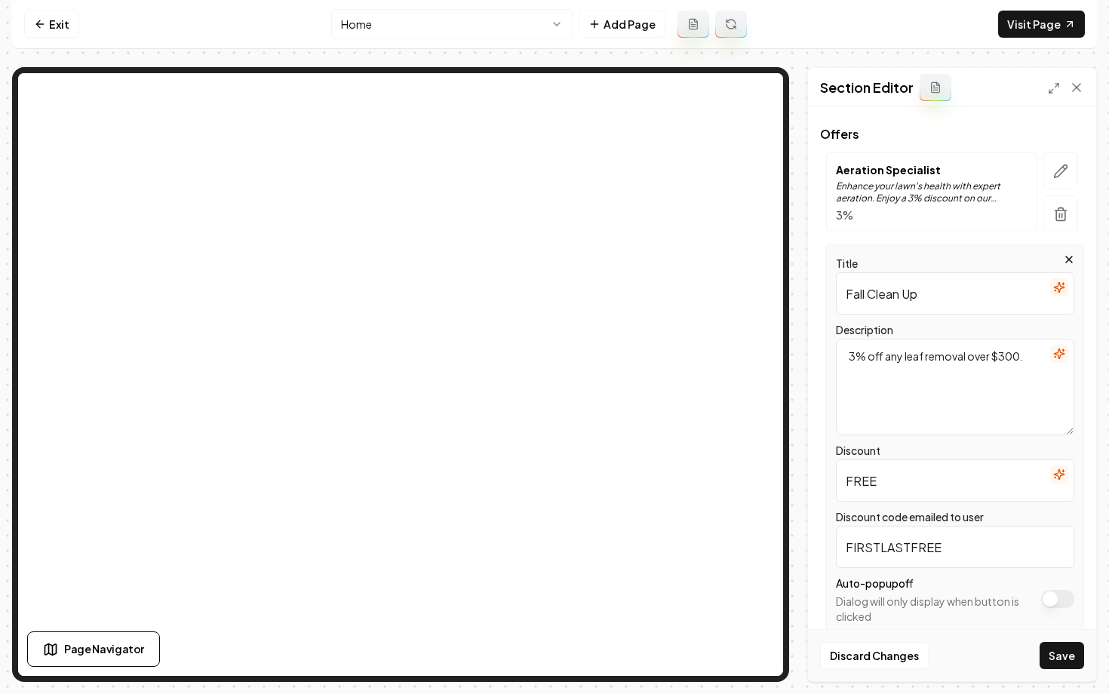
type textarea "3% off any leaf removal over $300."
drag, startPoint x: 893, startPoint y: 478, endPoint x: 765, endPoint y: 478, distance: 128.3
click at [734, 405] on div "Page Settings Section Editor Header Limited Time Offers at Chase Lawn Care! App…" at bounding box center [554, 374] width 1085 height 615
type input "3% Off"
drag, startPoint x: 951, startPoint y: 548, endPoint x: 794, endPoint y: 540, distance: 157.1
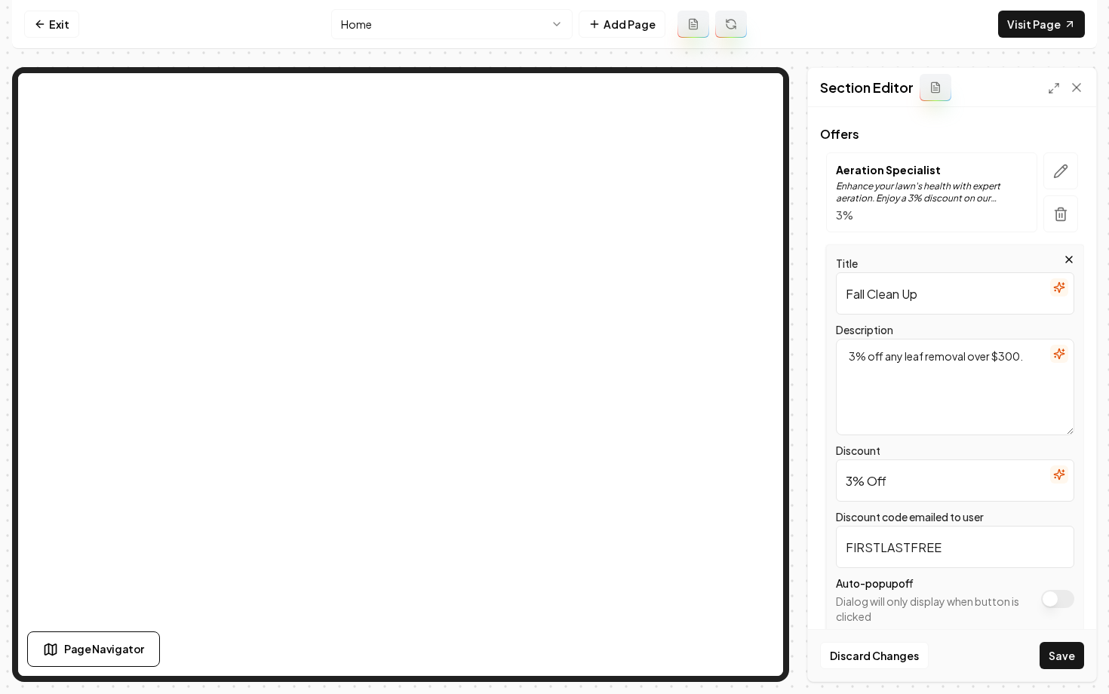
click at [796, 542] on div "Page Settings Section Editor Header Limited Time Offers at Chase Lawn Care! App…" at bounding box center [554, 374] width 1085 height 615
type input "LEAF3"
click at [1064, 348] on icon "button" at bounding box center [1059, 354] width 12 height 12
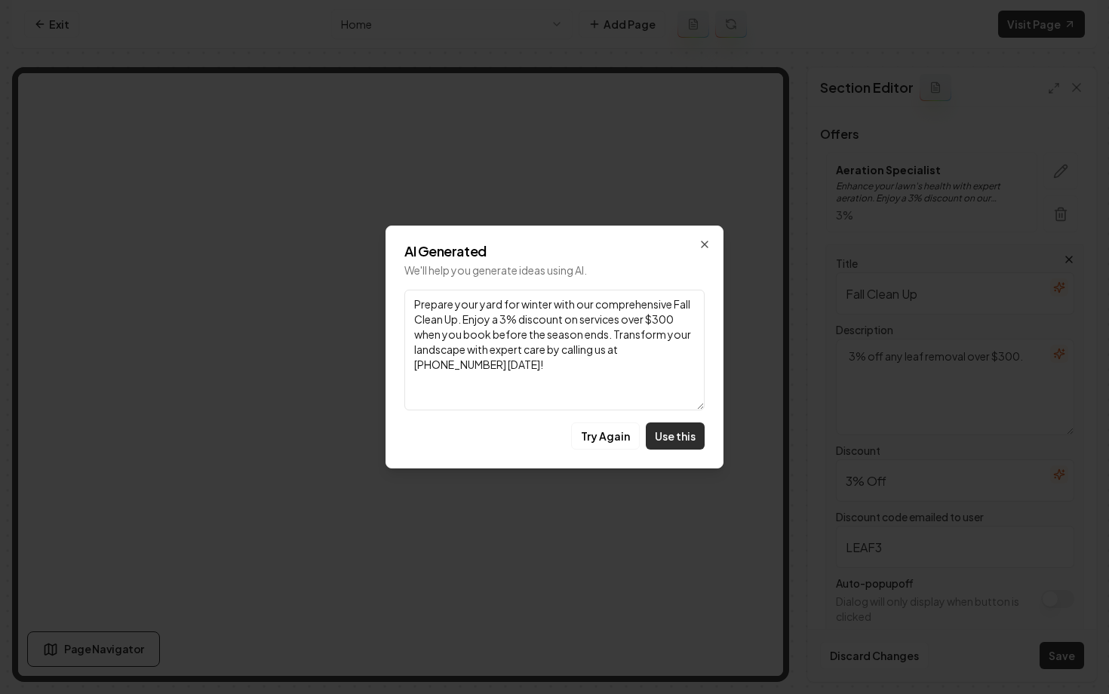
click at [681, 429] on button "Use this" at bounding box center [675, 436] width 59 height 27
type textarea "Prepare your yard for winter with our comprehensive Fall Clean Up. Enjoy a 3% d…"
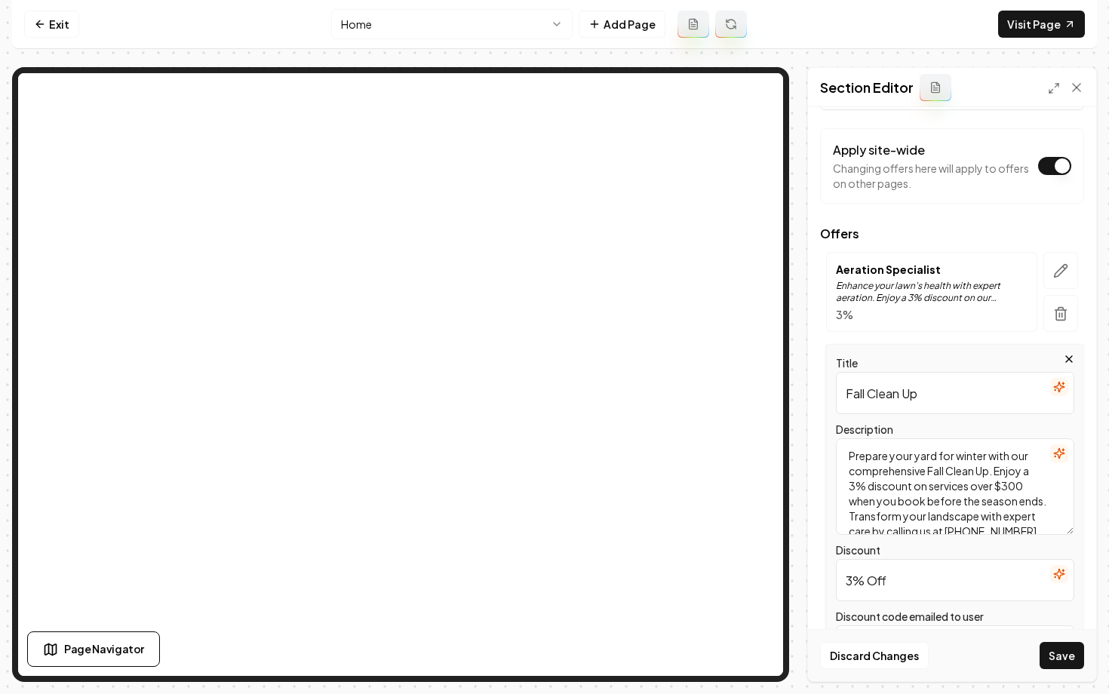
scroll to position [69, 0]
click at [1057, 272] on icon "button" at bounding box center [1061, 271] width 13 height 13
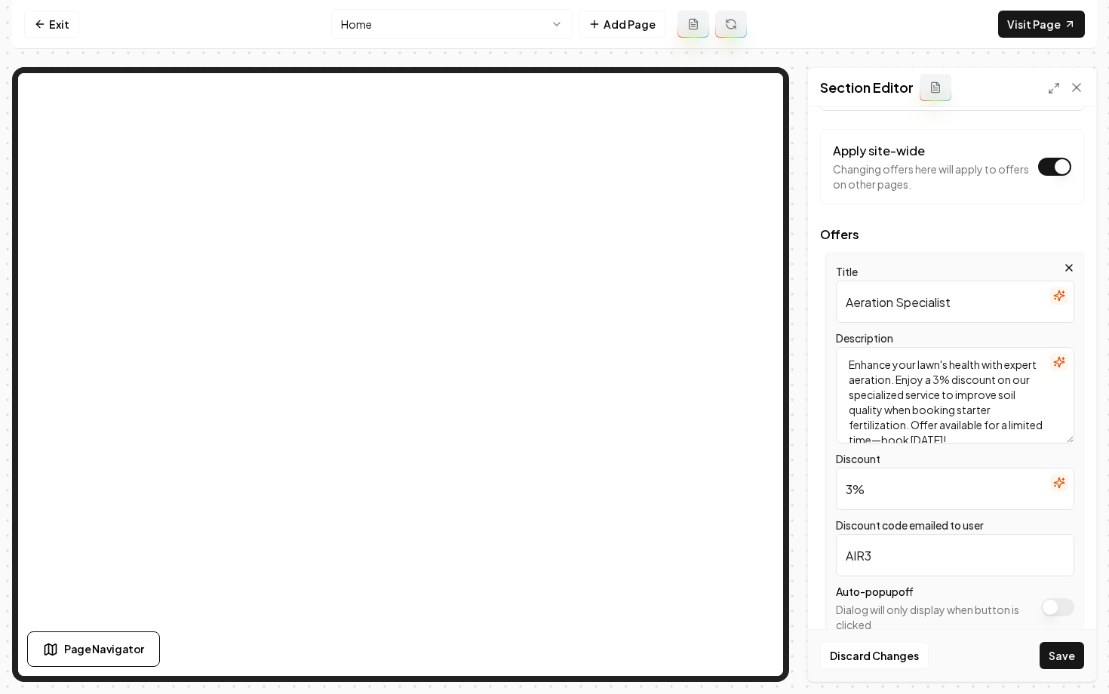
click at [881, 493] on input "3%" at bounding box center [955, 489] width 238 height 42
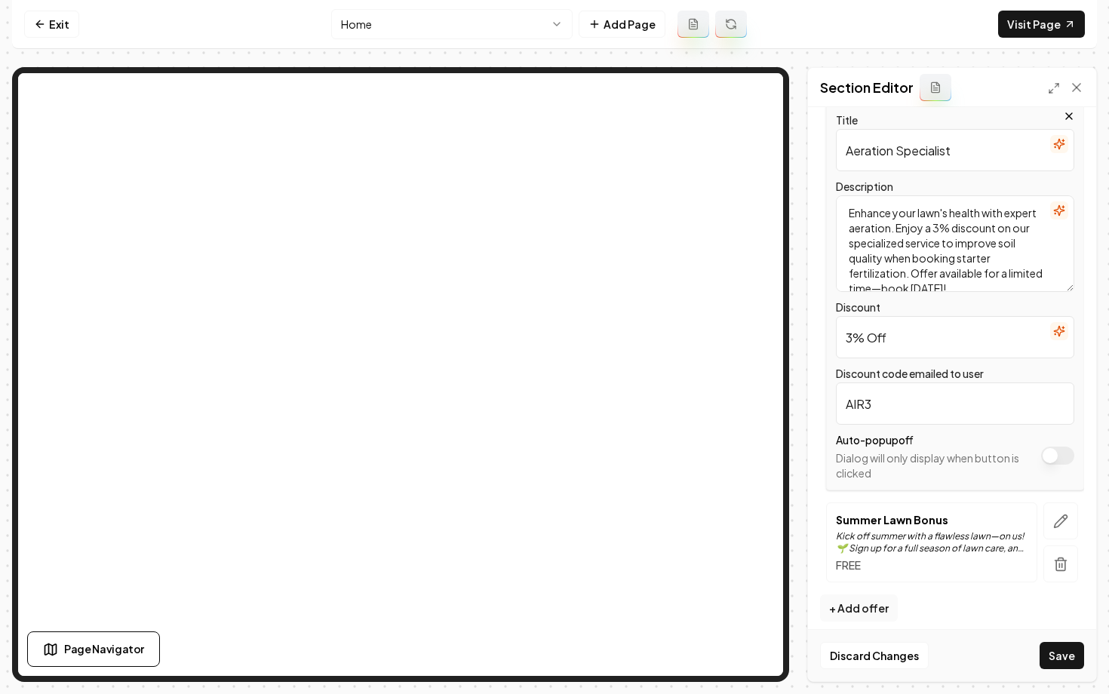
scroll to position [231, 0]
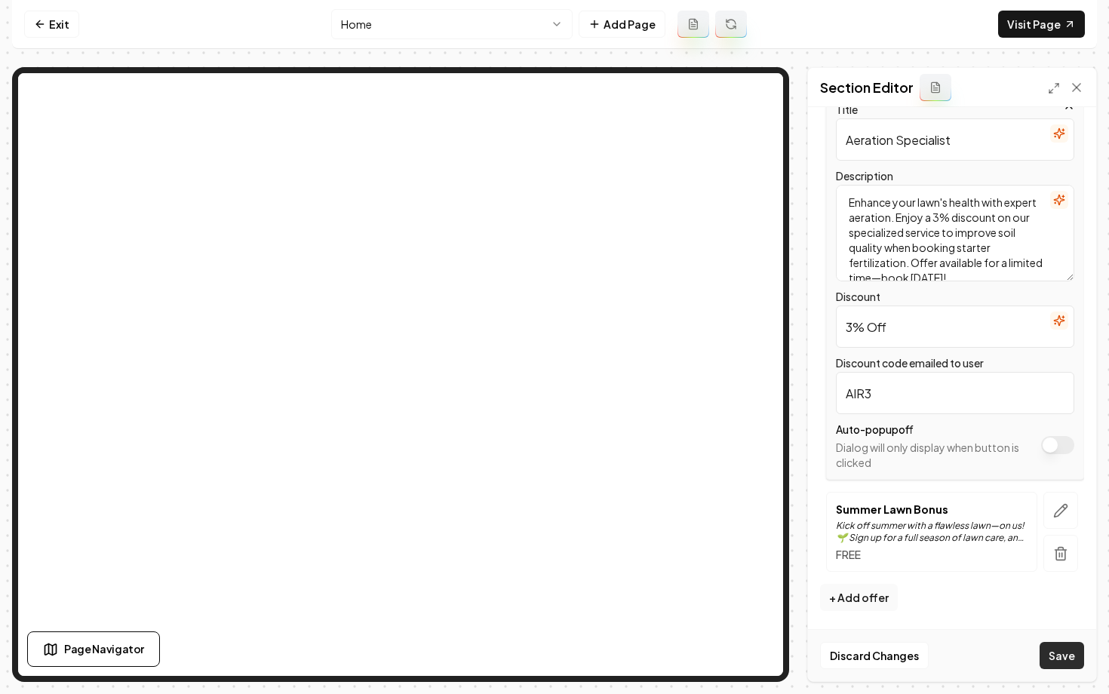
type input "3% Off"
click at [1054, 658] on button "Save" at bounding box center [1062, 655] width 45 height 27
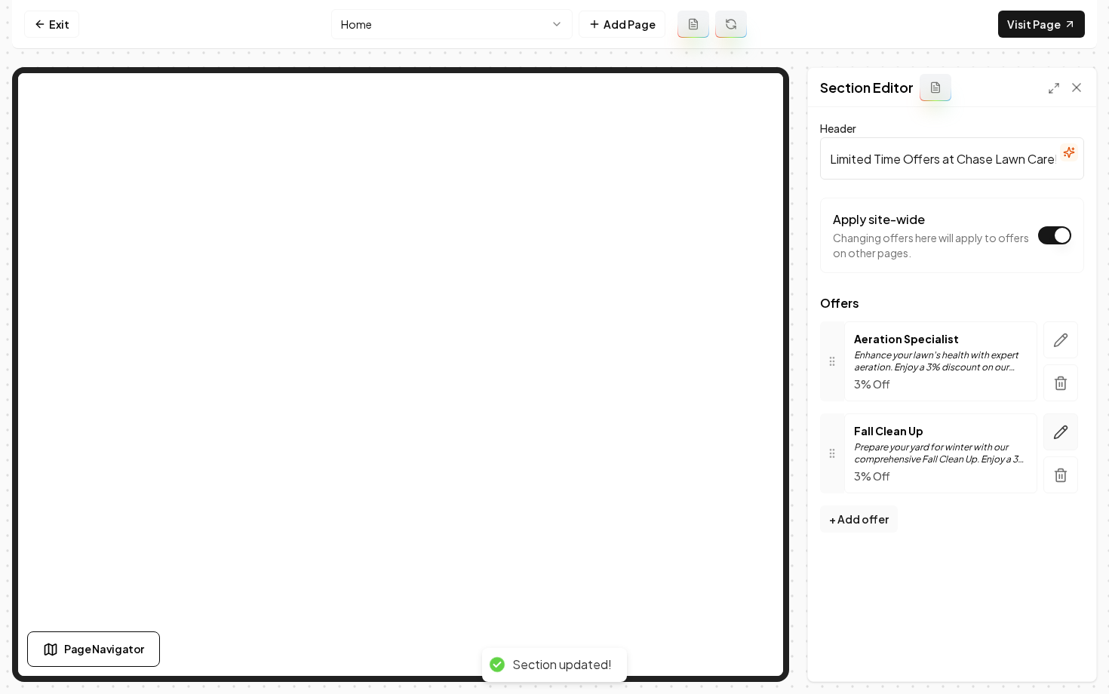
click at [1062, 435] on icon "button" at bounding box center [1060, 432] width 15 height 15
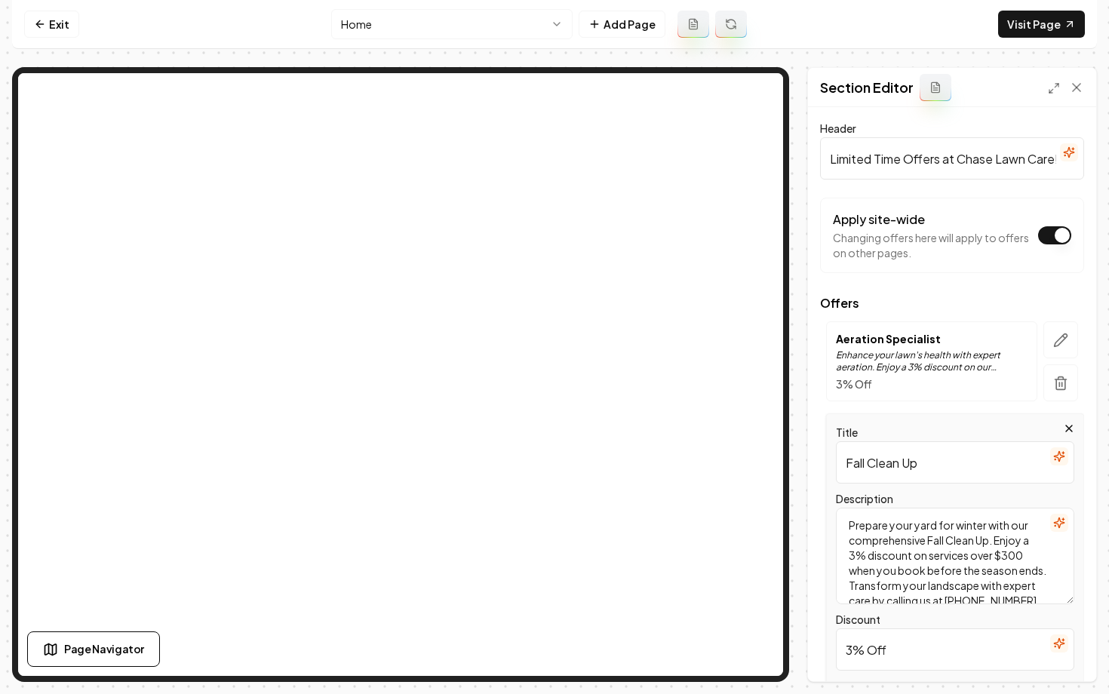
click at [920, 417] on div "Title Fall Clean Up Description Prepare your yard for winter with our comprehen…" at bounding box center [955, 608] width 258 height 389
click at [824, 424] on div "Title Fall Clean Up Description Prepare your yard for winter with our comprehen…" at bounding box center [952, 608] width 264 height 389
click at [1033, 27] on link "Visit Page" at bounding box center [1041, 24] width 87 height 27
click at [54, 28] on link "Exit" at bounding box center [51, 24] width 55 height 27
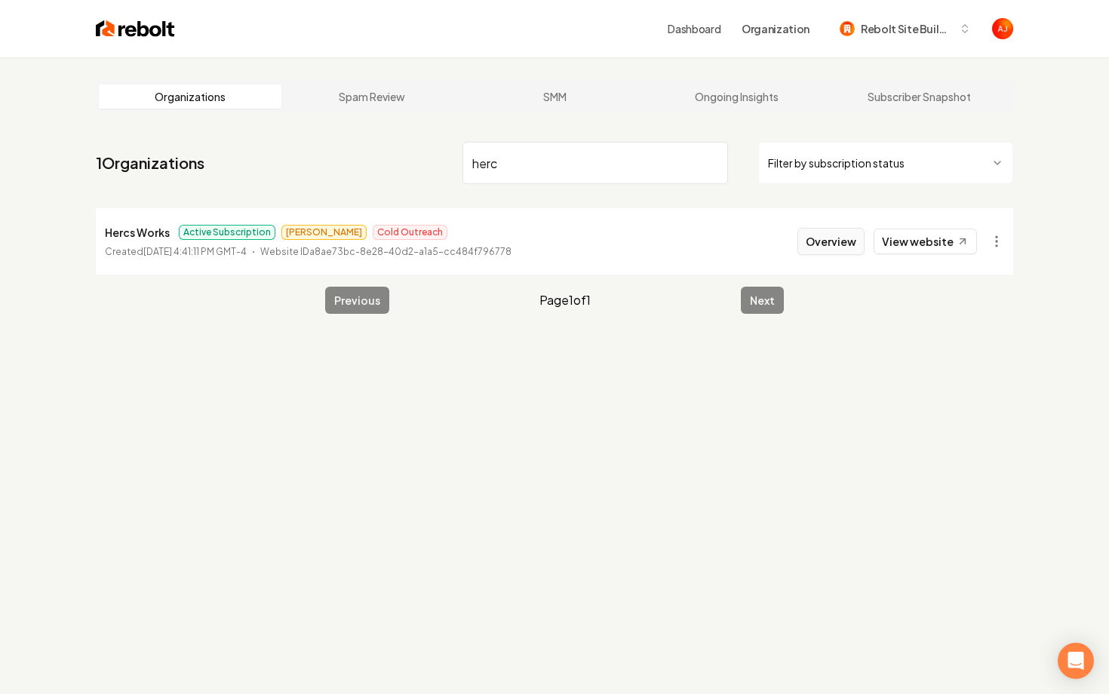
type input "herc"
click at [840, 244] on button "Overview" at bounding box center [831, 241] width 67 height 27
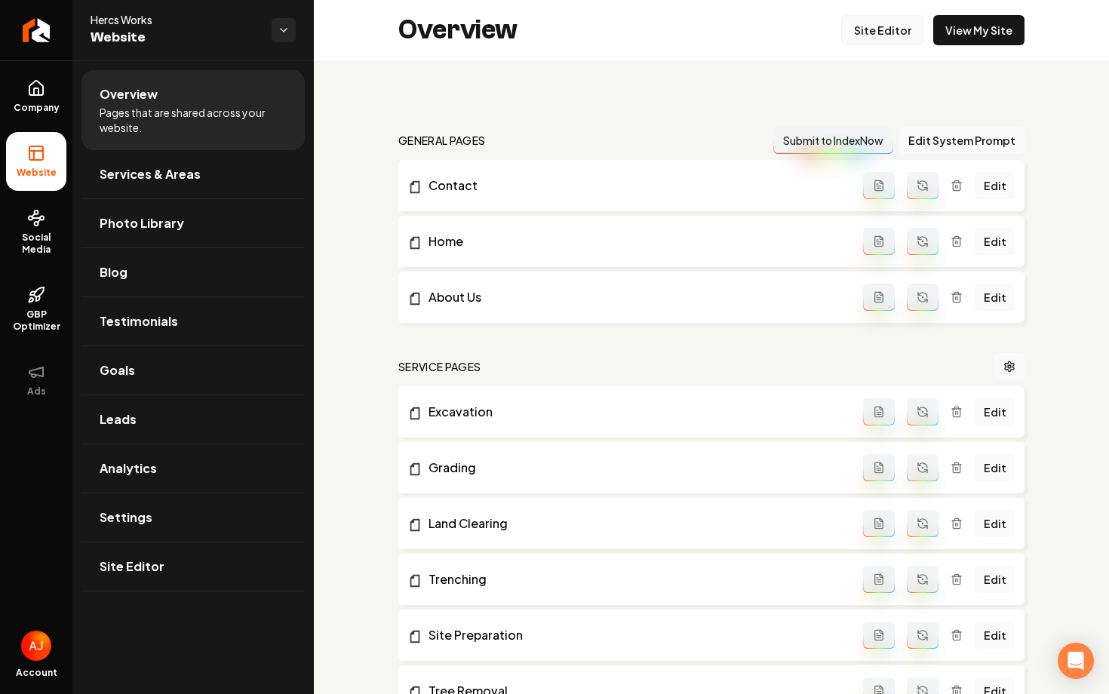
click at [856, 35] on link "Site Editor" at bounding box center [882, 30] width 83 height 30
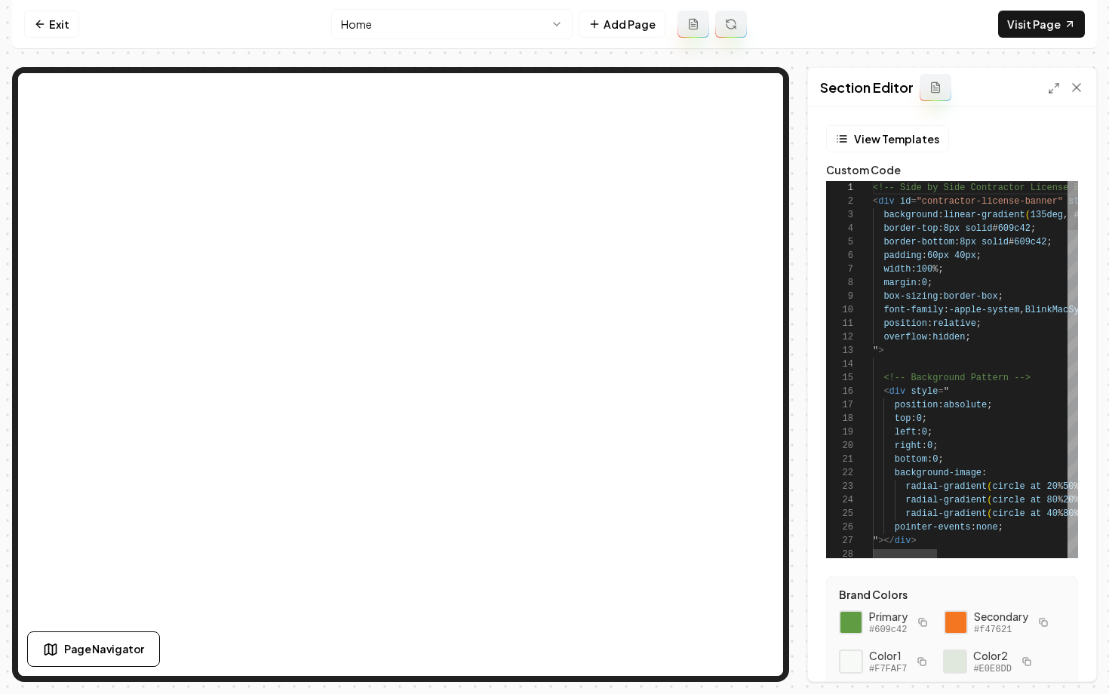
scroll to position [136, 0]
click at [35, 29] on icon at bounding box center [40, 24] width 12 height 12
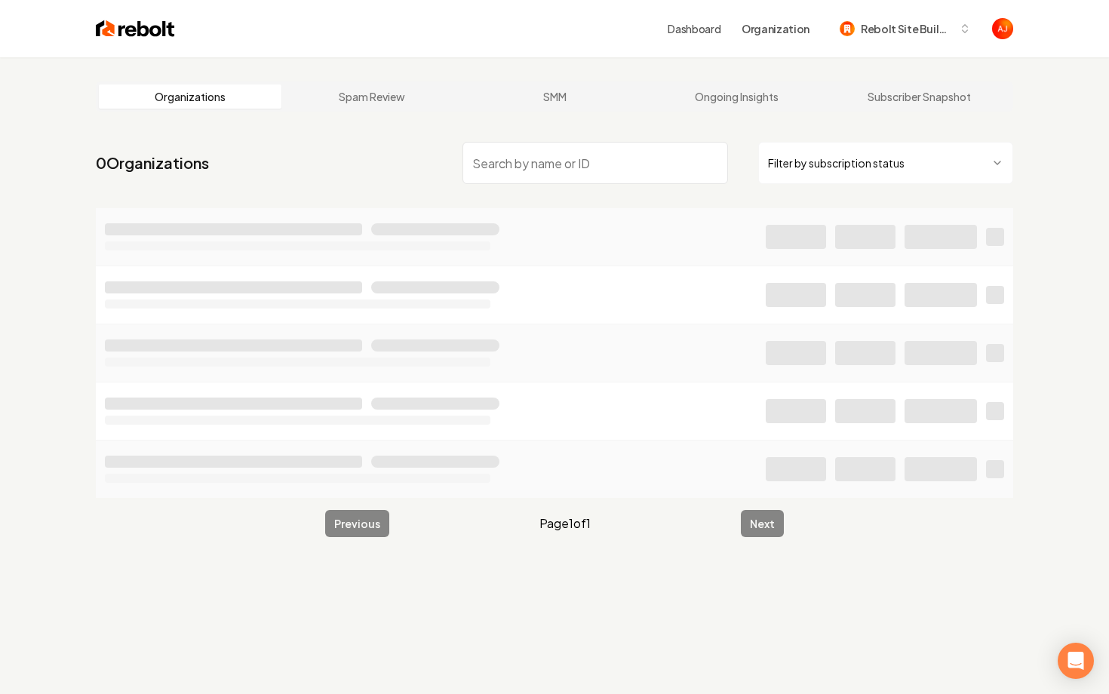
type input "n"
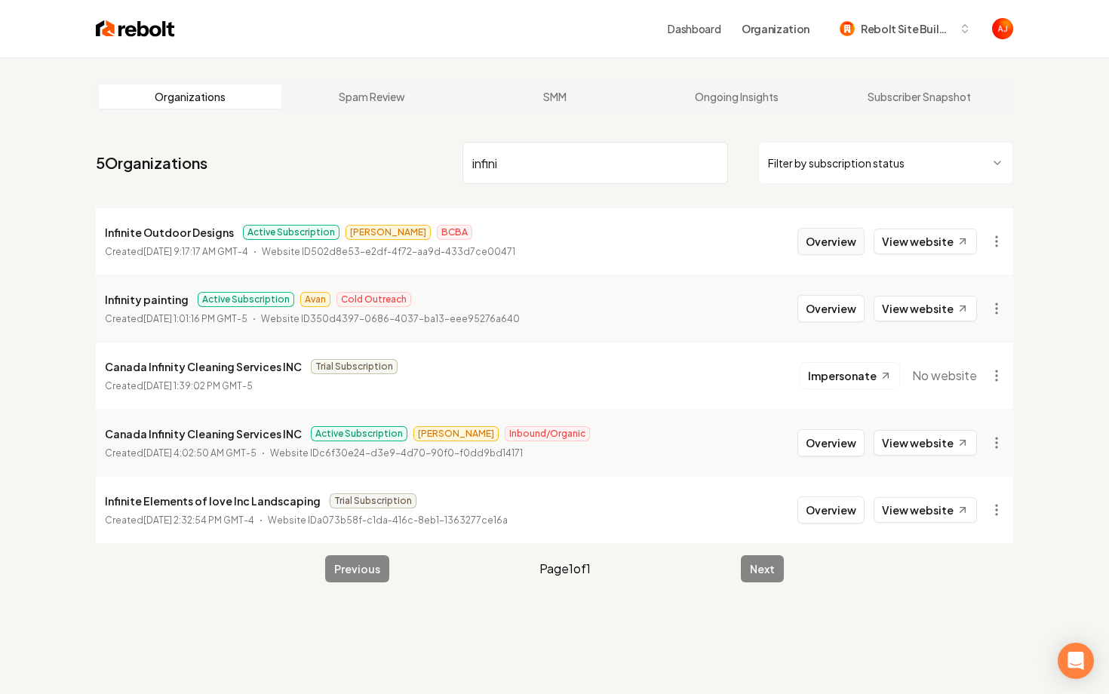
type input "infini"
click at [812, 244] on button "Overview" at bounding box center [831, 241] width 67 height 27
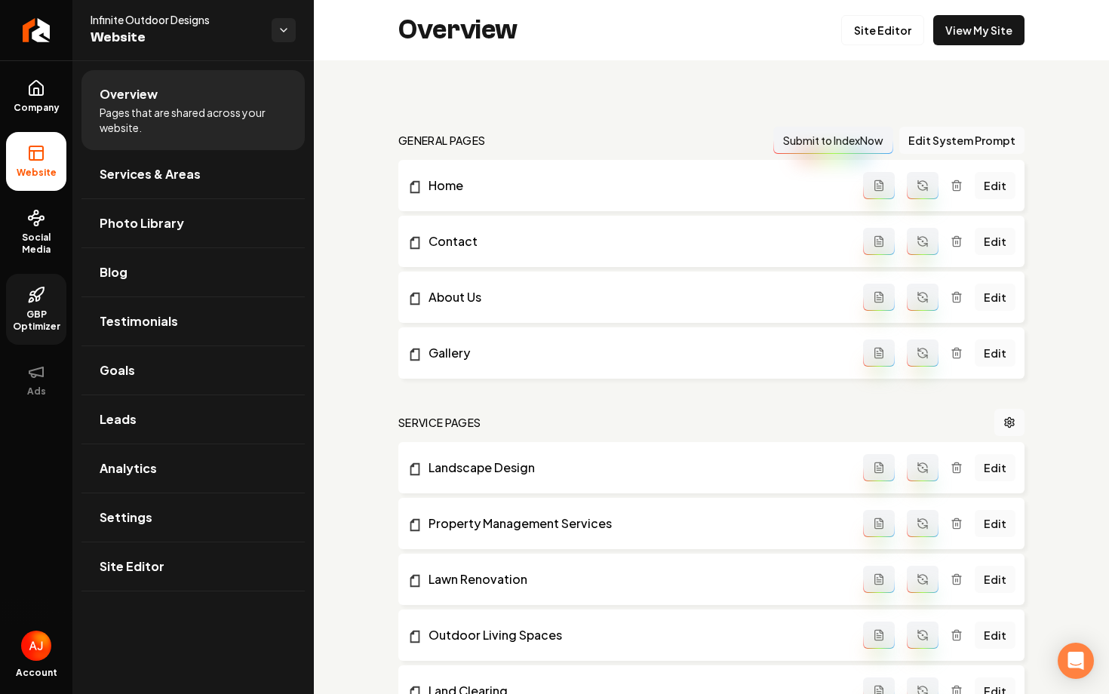
click at [17, 310] on span "GBP Optimizer" at bounding box center [36, 321] width 60 height 24
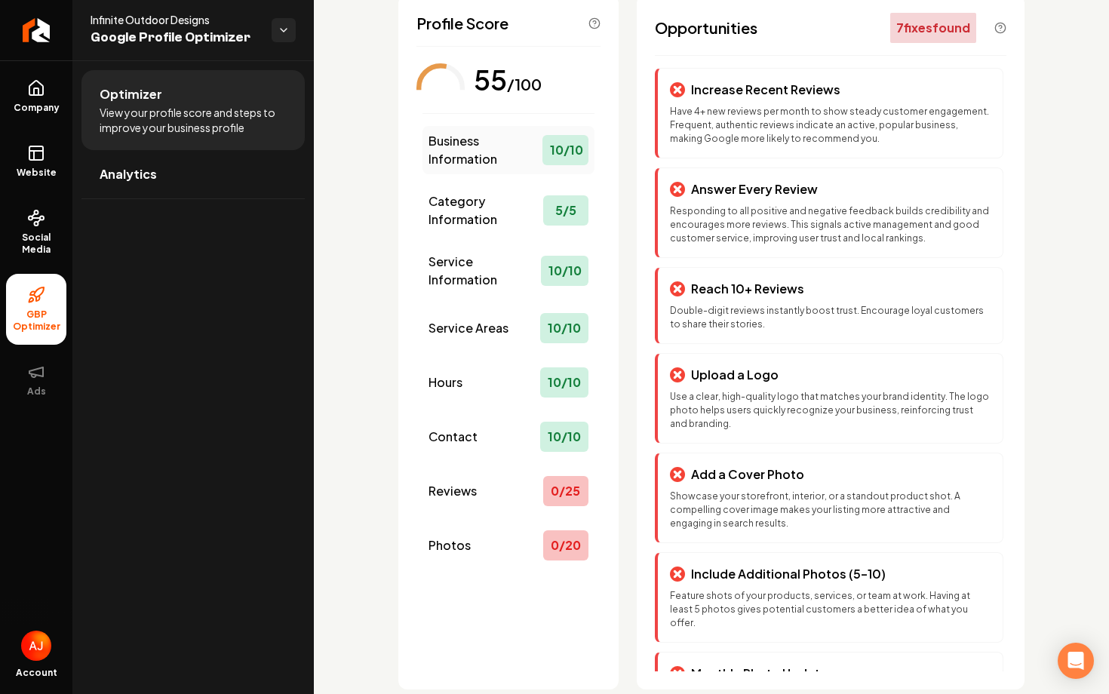
scroll to position [106, 0]
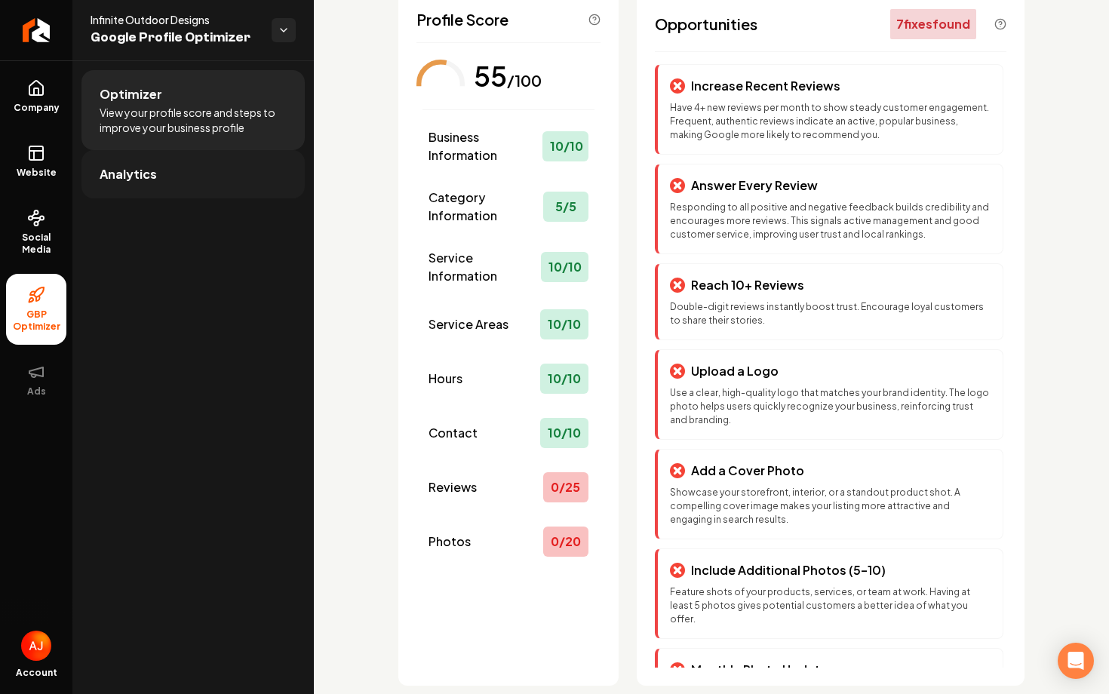
click at [133, 171] on span "Analytics" at bounding box center [128, 174] width 57 height 18
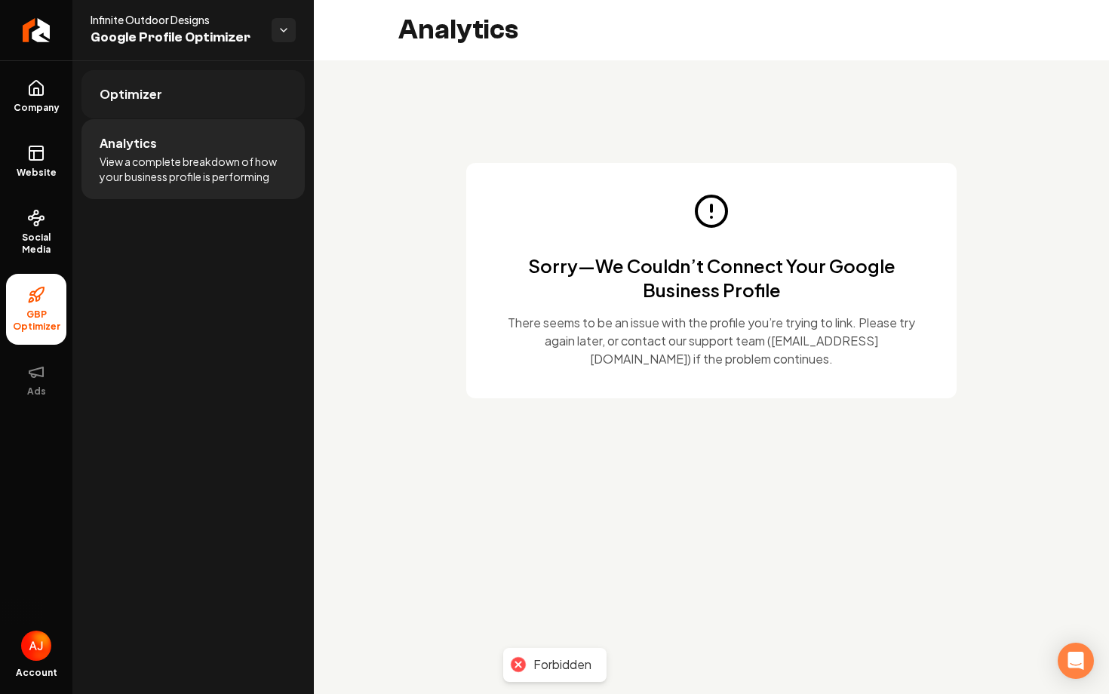
click at [155, 106] on link "Optimizer" at bounding box center [192, 94] width 223 height 48
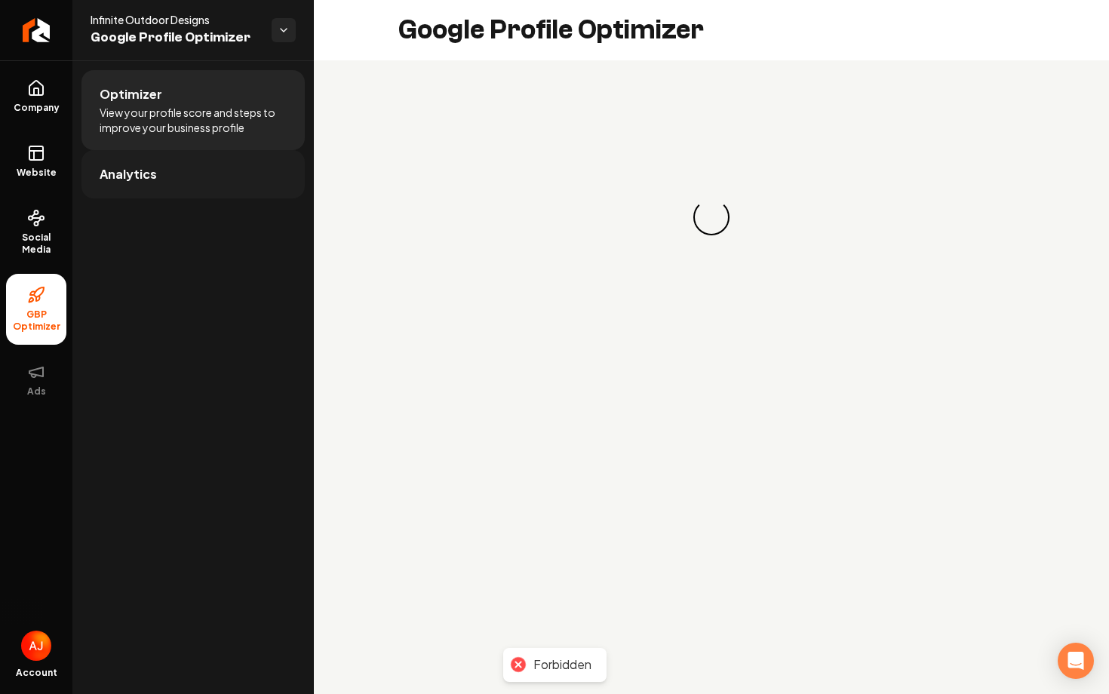
click at [172, 153] on link "Analytics" at bounding box center [192, 174] width 223 height 48
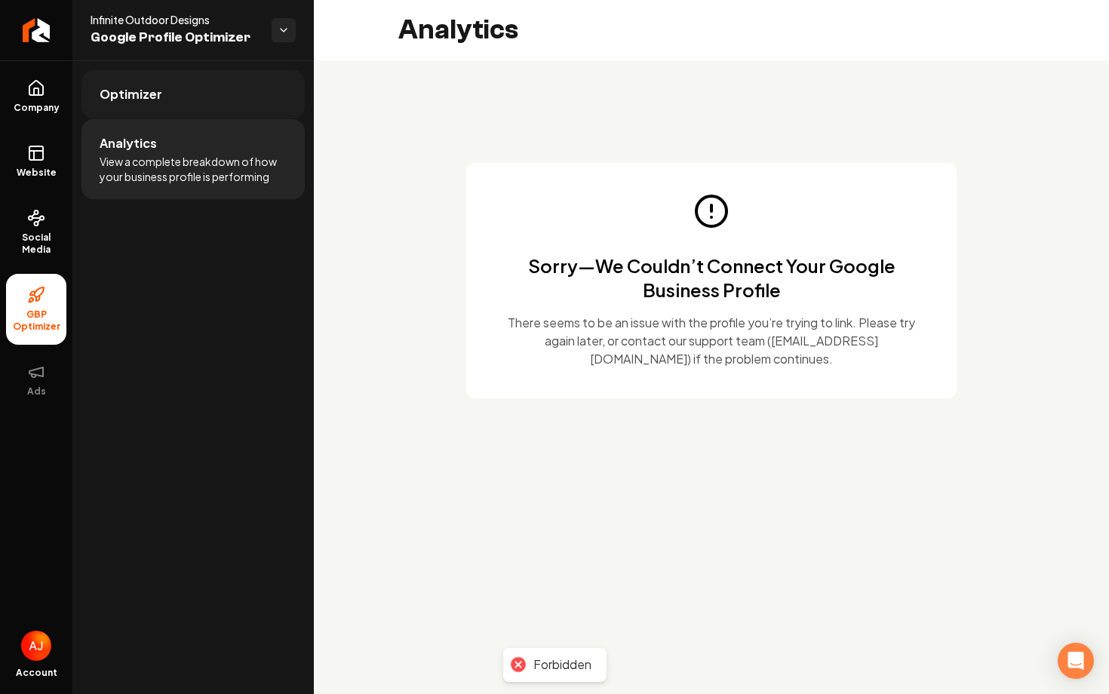
click at [151, 102] on span "Optimizer" at bounding box center [131, 94] width 63 height 18
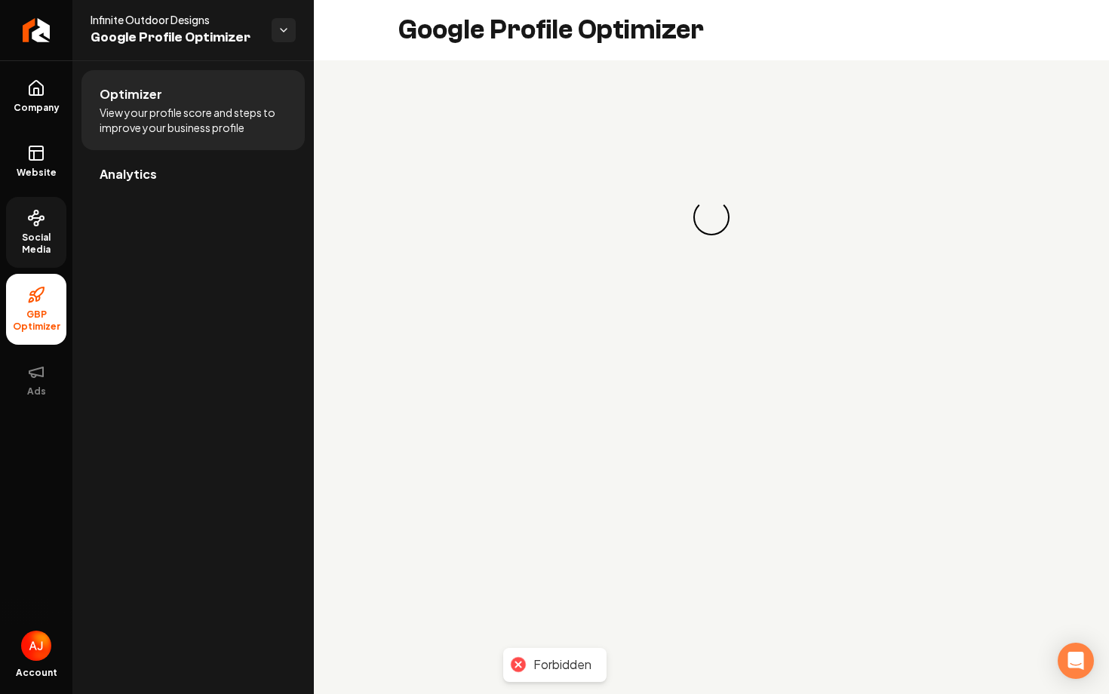
click at [35, 222] on circle at bounding box center [37, 224] width 4 height 4
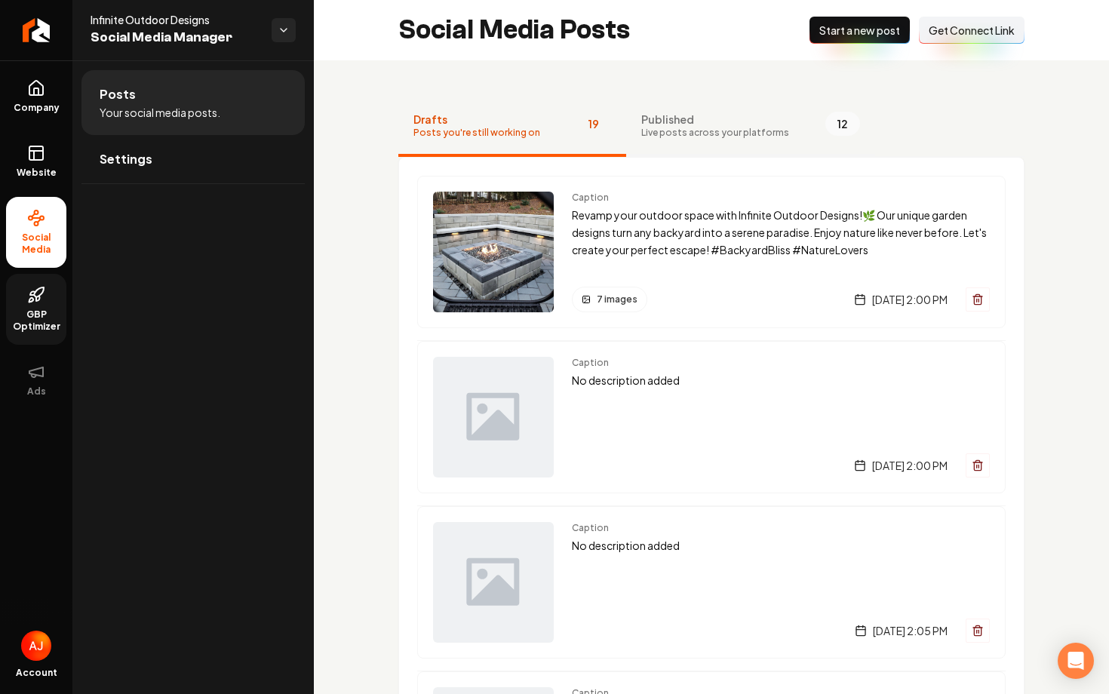
click at [696, 125] on span "Published" at bounding box center [715, 119] width 148 height 15
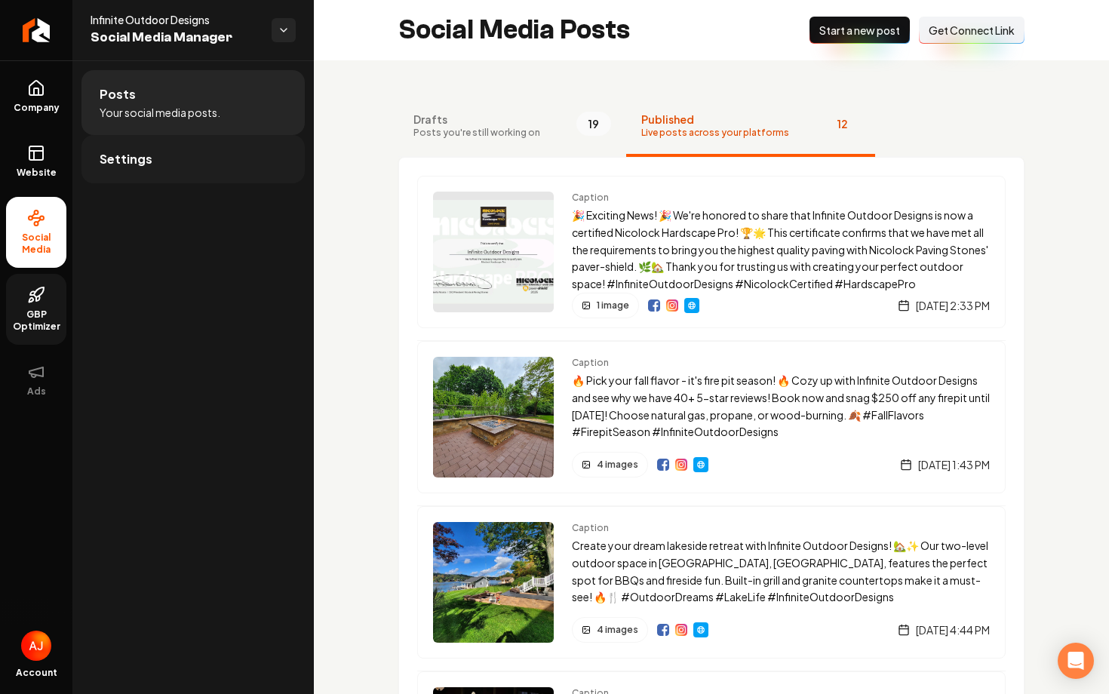
click at [130, 167] on span "Settings" at bounding box center [126, 159] width 53 height 18
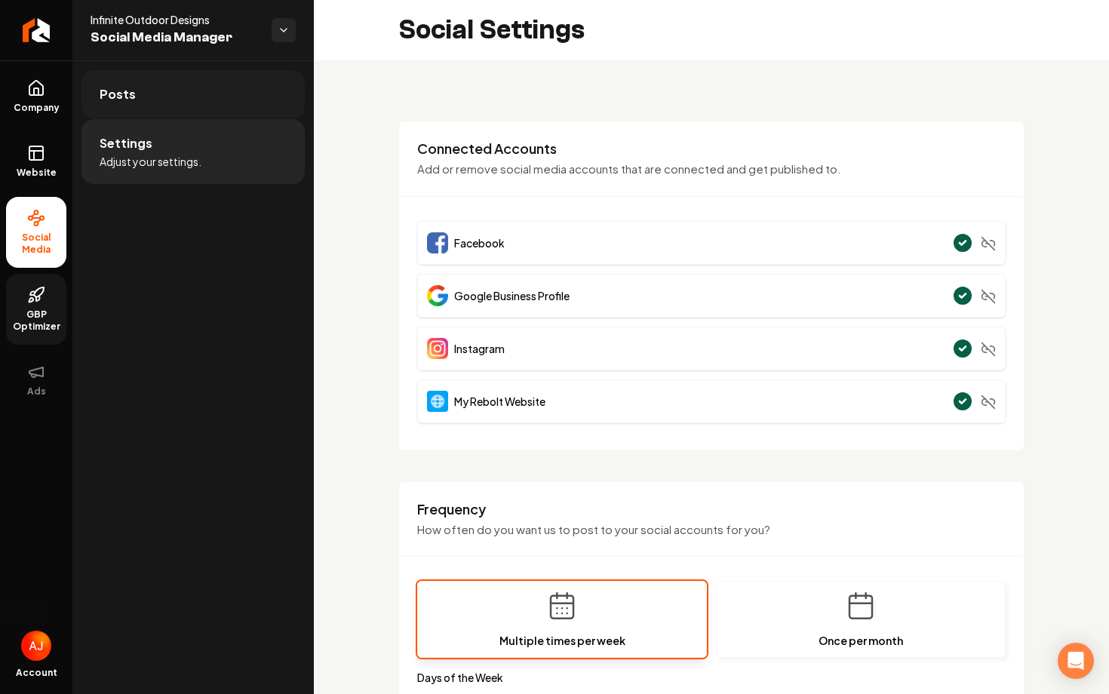
click at [154, 89] on link "Posts" at bounding box center [192, 94] width 223 height 48
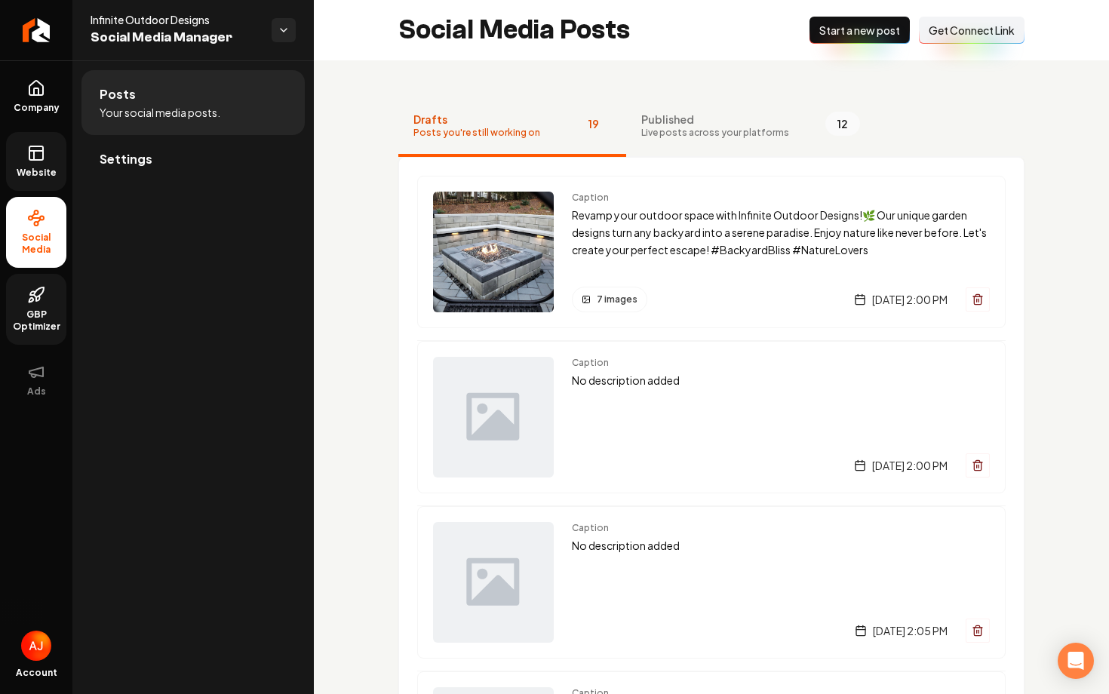
click at [58, 164] on link "Website" at bounding box center [36, 161] width 60 height 59
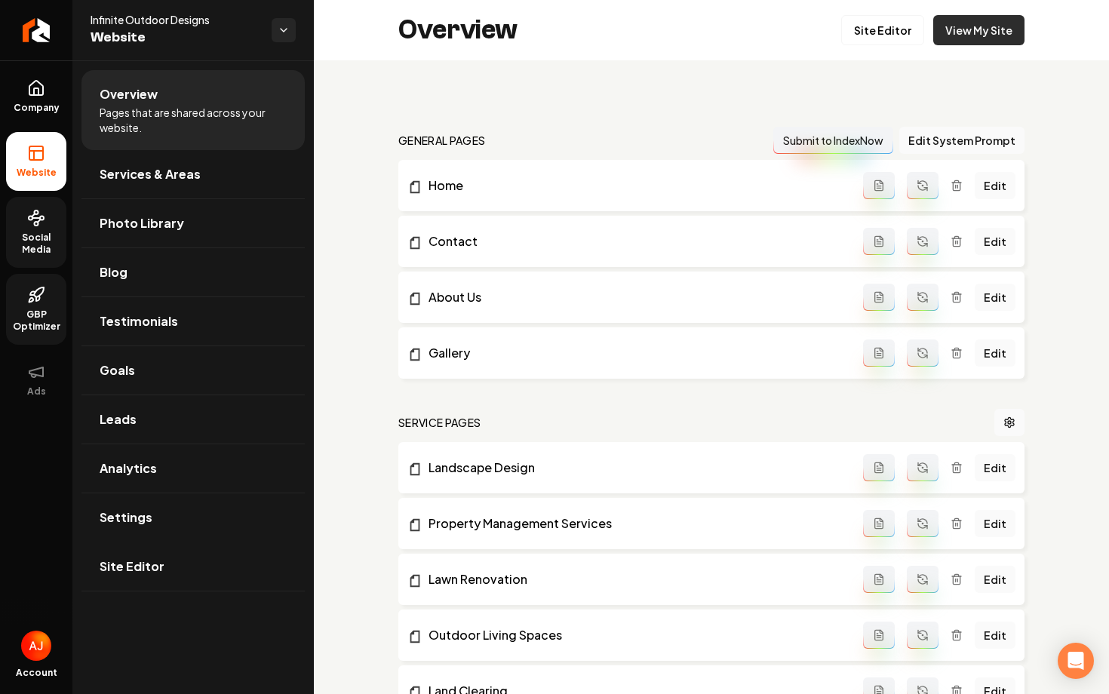
click at [970, 38] on link "View My Site" at bounding box center [978, 30] width 91 height 30
click at [23, 227] on link "Social Media" at bounding box center [36, 232] width 60 height 71
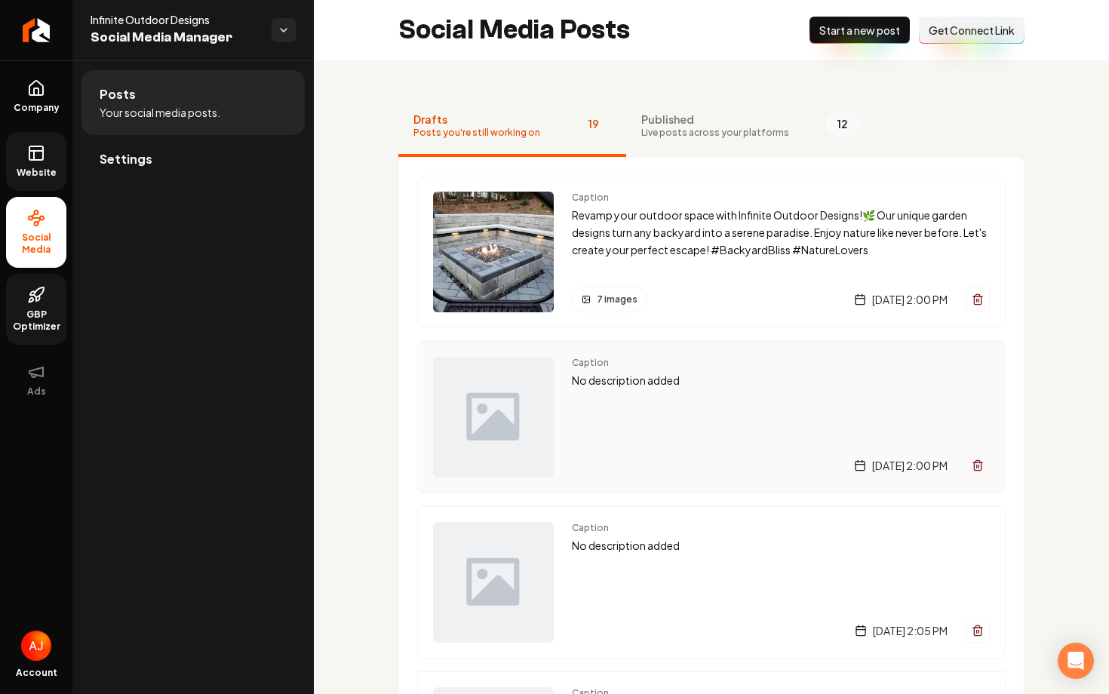
scroll to position [94, 0]
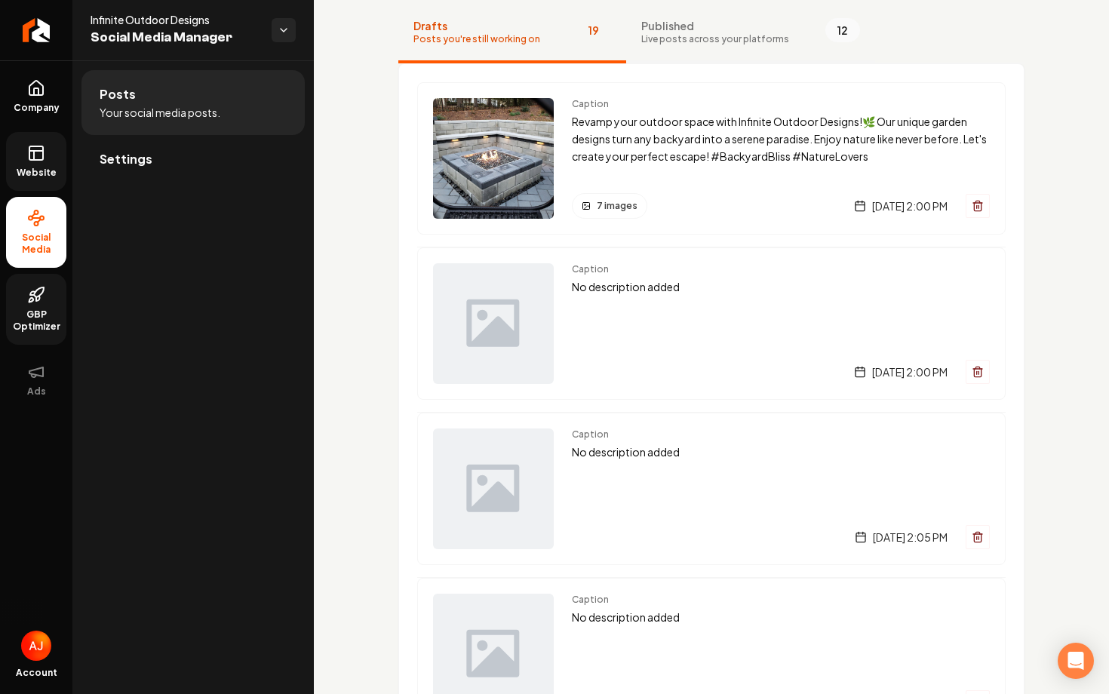
click at [680, 55] on button "Published Live posts across your platforms 12" at bounding box center [750, 33] width 249 height 60
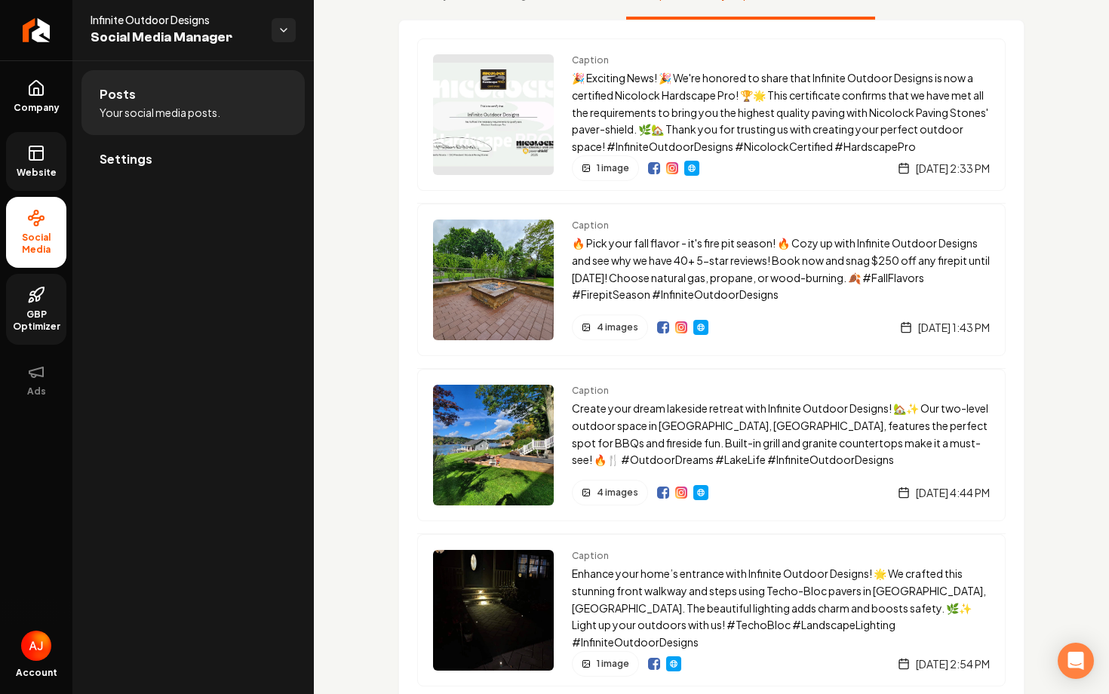
scroll to position [0, 0]
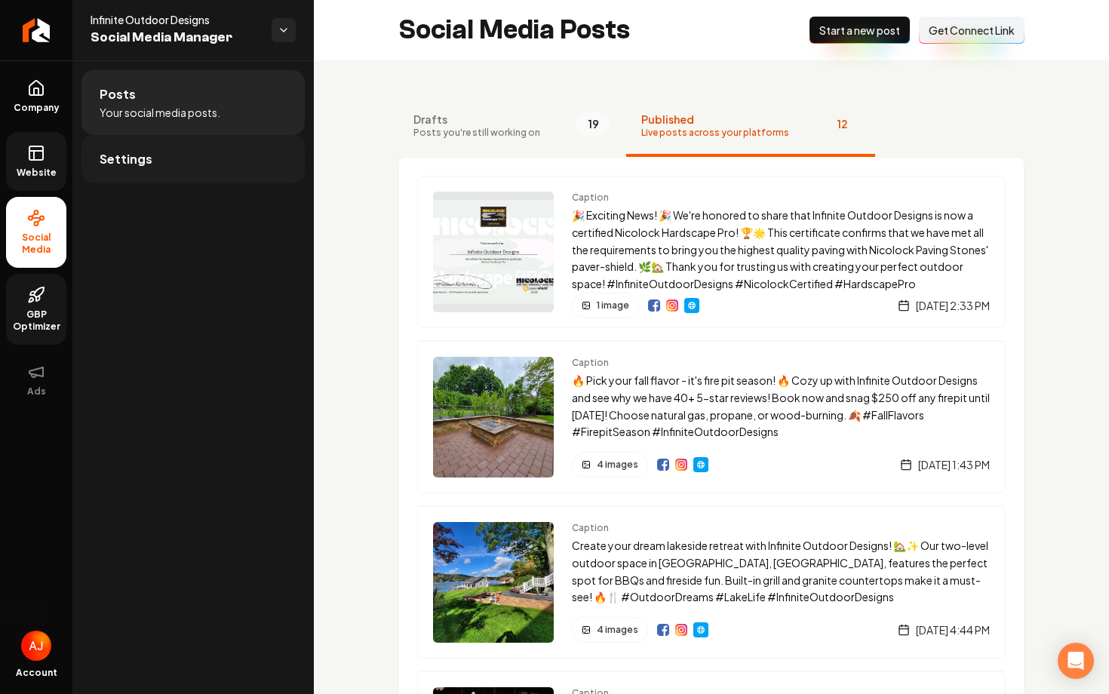
click at [195, 149] on link "Settings" at bounding box center [192, 159] width 223 height 48
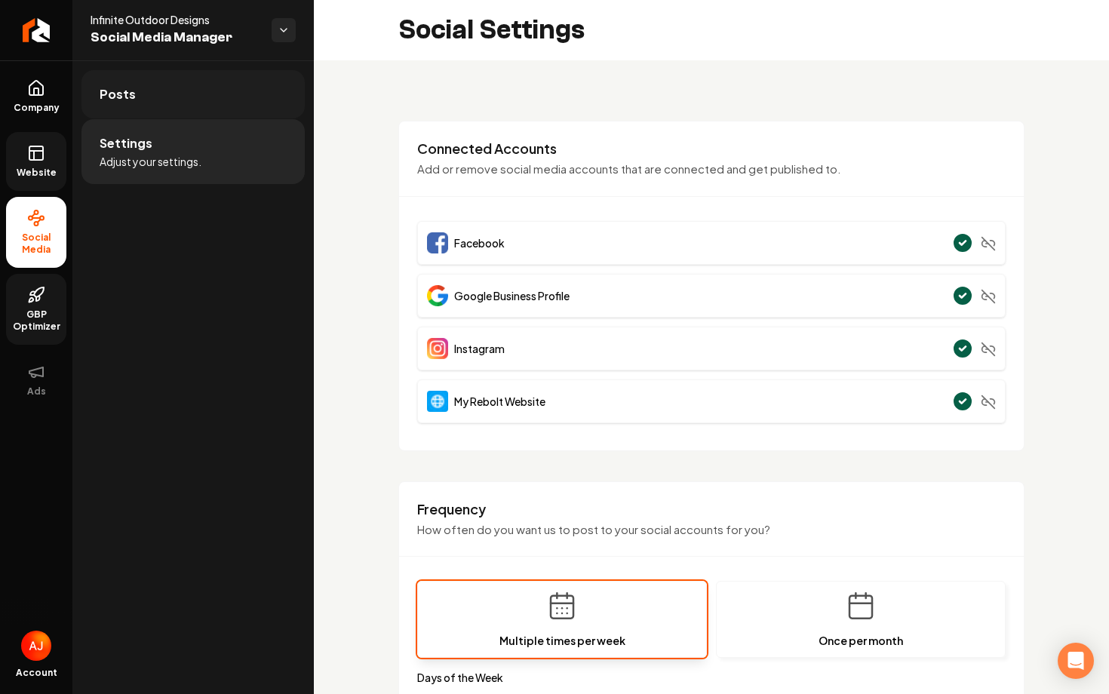
click at [130, 97] on span "Posts" at bounding box center [118, 94] width 36 height 18
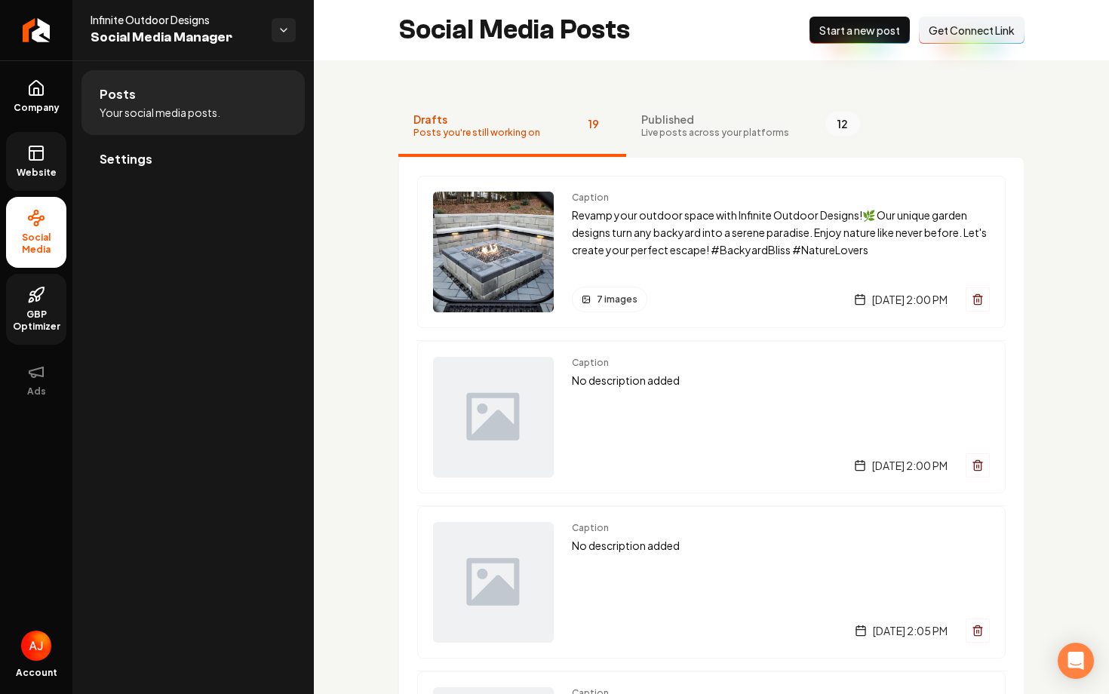
click at [836, 36] on span "Start a new post" at bounding box center [859, 30] width 81 height 15
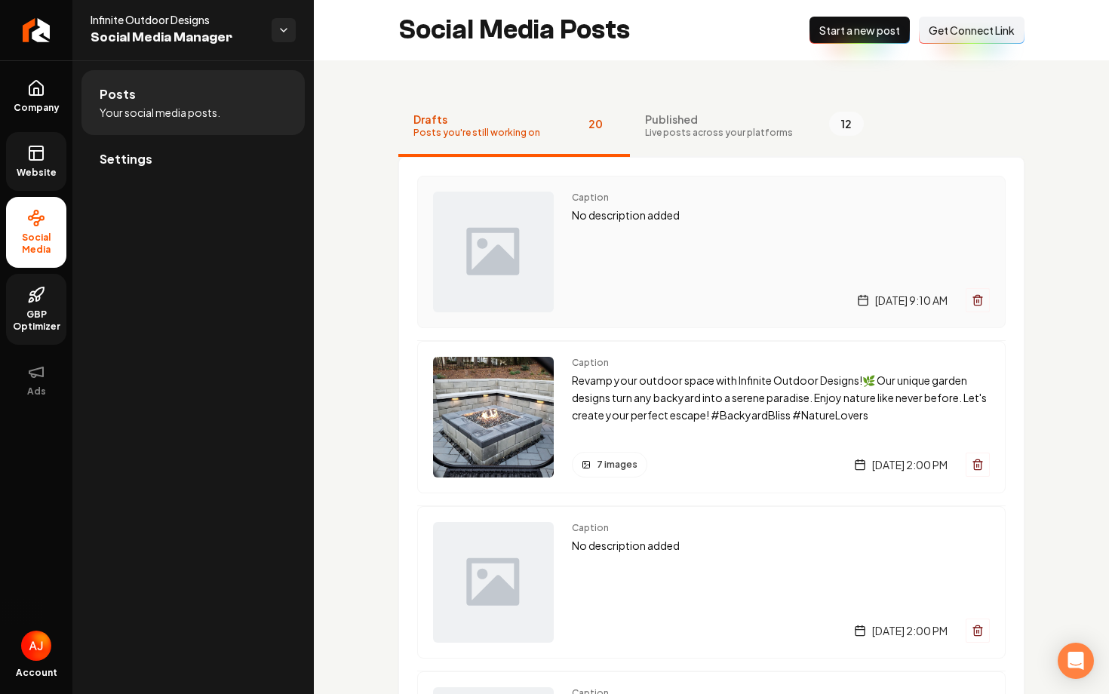
click at [678, 257] on div "Caption No description added Friday, August 29, 2025 | 9:10 AM" at bounding box center [781, 252] width 418 height 121
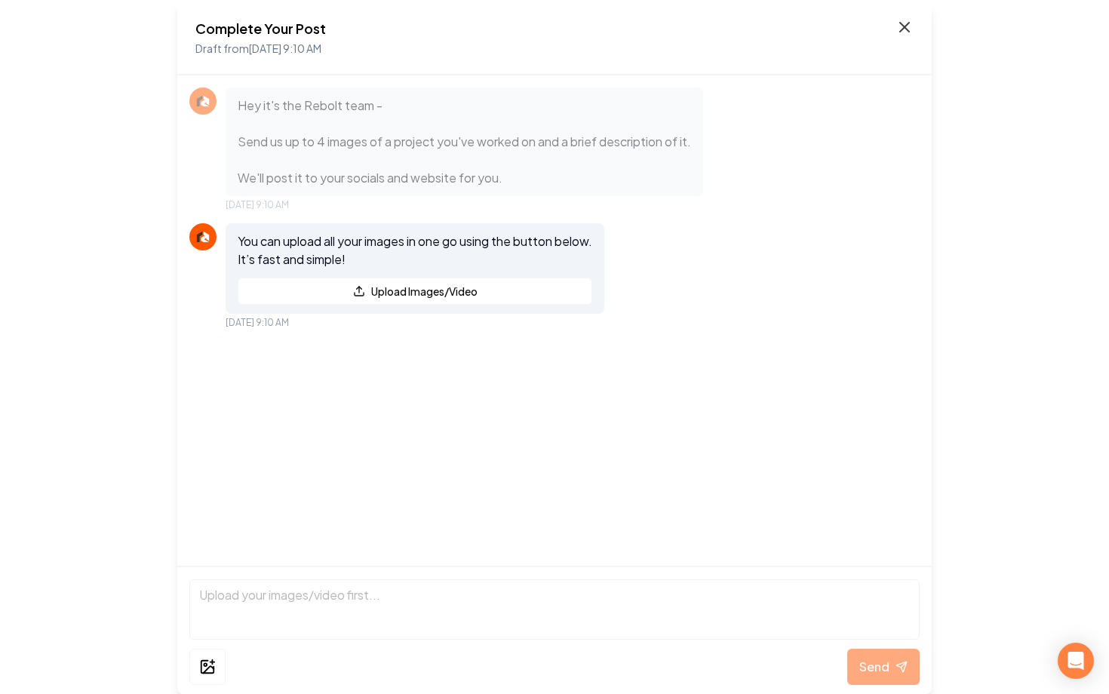
click at [896, 32] on icon at bounding box center [905, 27] width 18 height 18
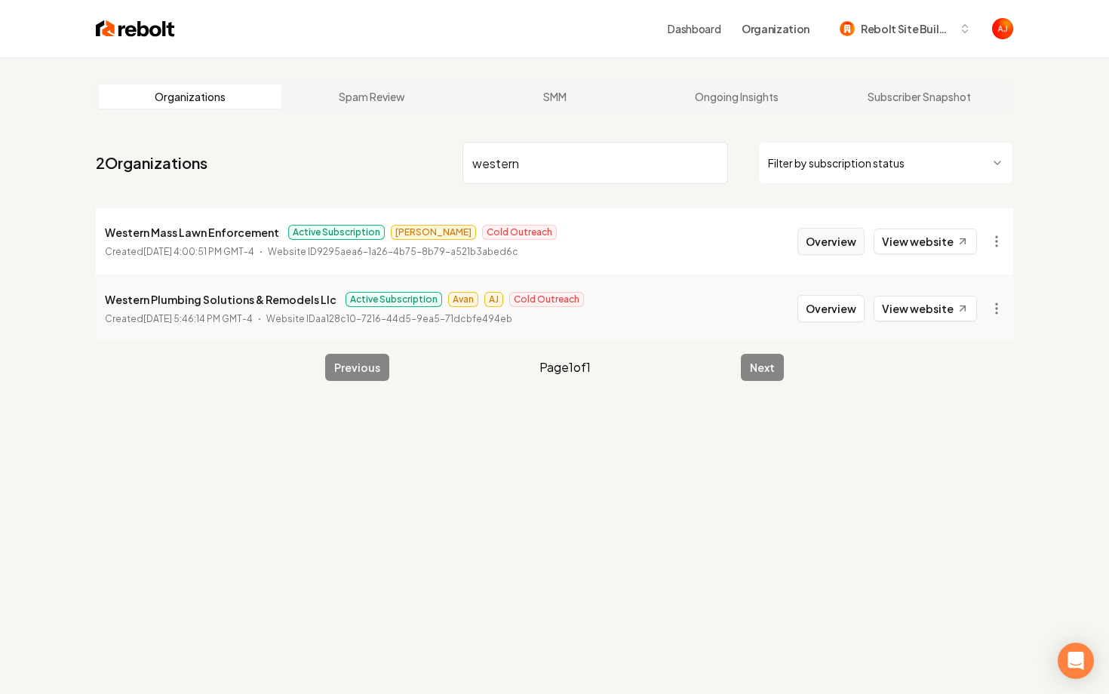
type input "western"
click at [836, 245] on button "Overview" at bounding box center [831, 241] width 67 height 27
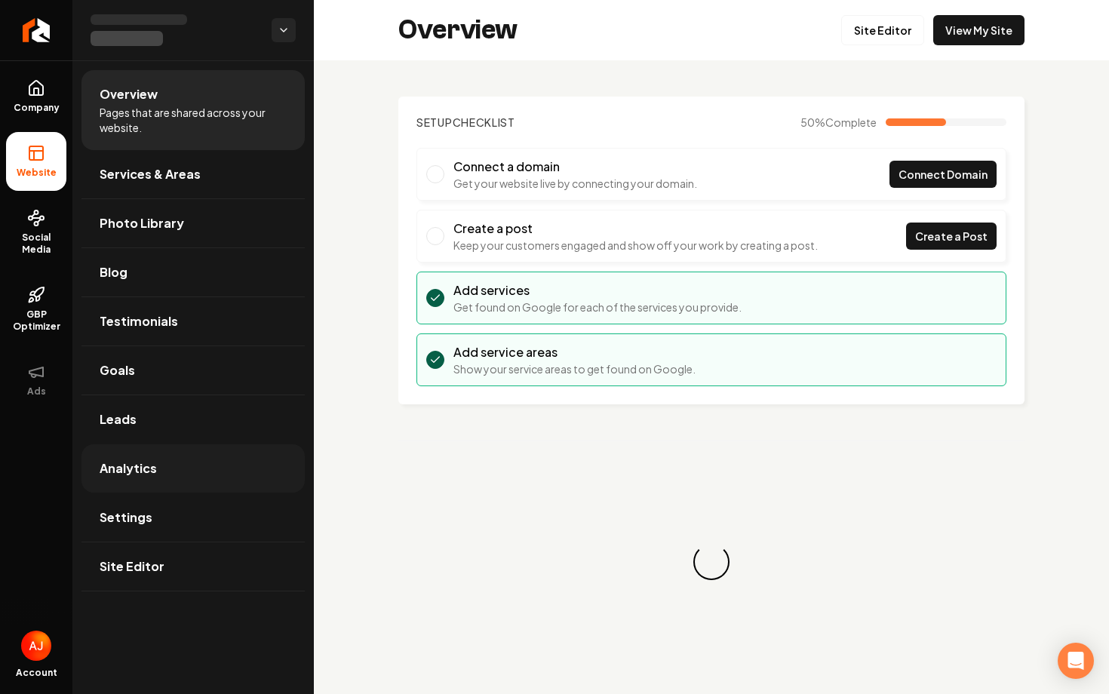
click at [160, 468] on link "Analytics" at bounding box center [192, 468] width 223 height 48
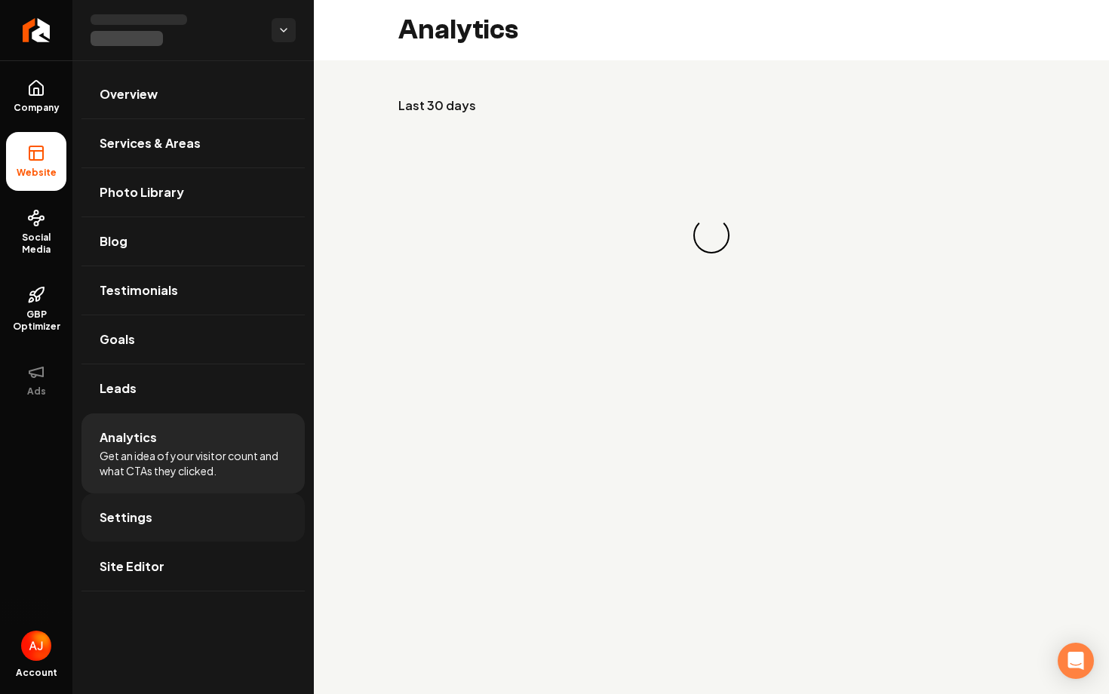
click at [162, 504] on link "Settings" at bounding box center [192, 517] width 223 height 48
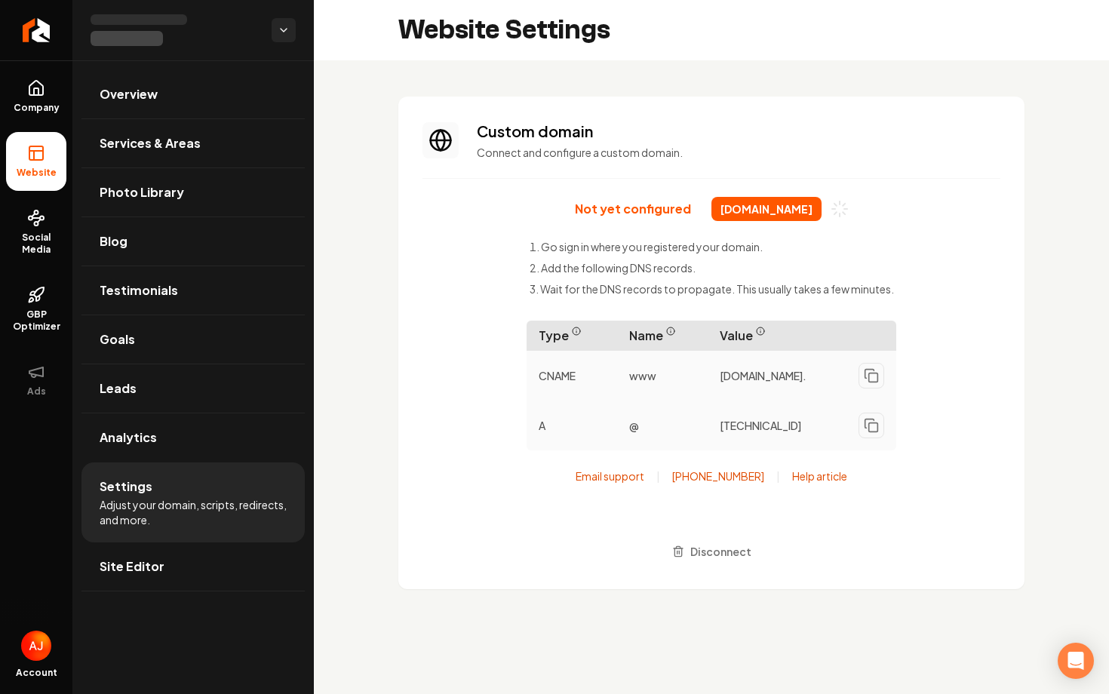
scroll to position [122, 0]
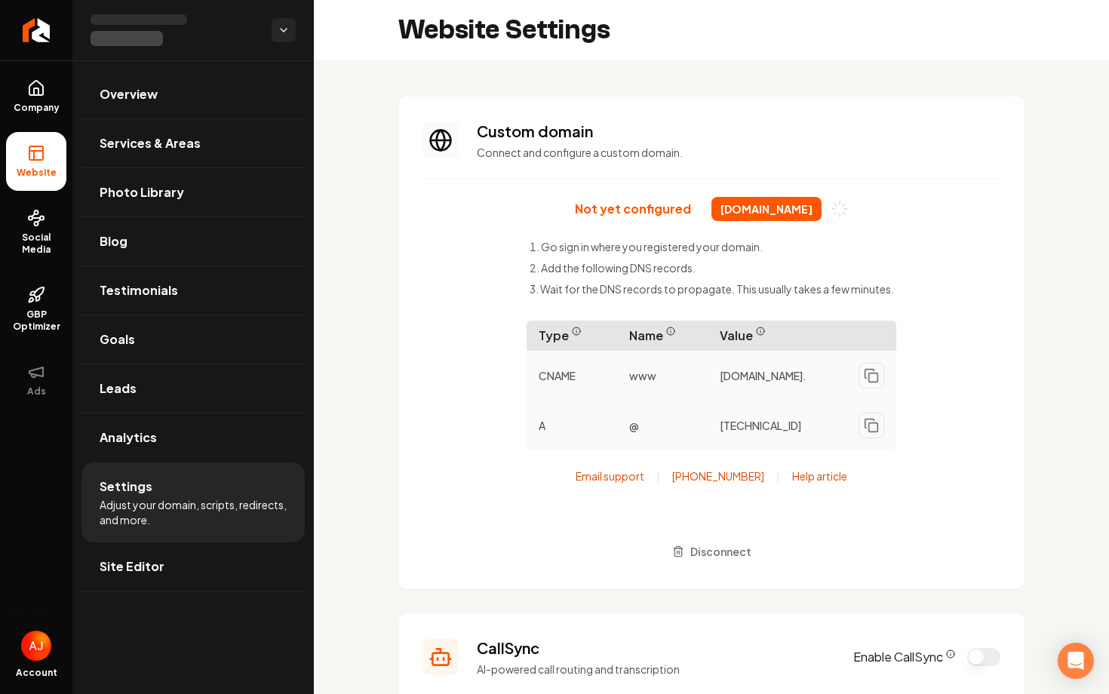
drag, startPoint x: 666, startPoint y: 214, endPoint x: 862, endPoint y: 213, distance: 196.9
click at [822, 213] on span "westernmasslawnenforcement.com" at bounding box center [767, 209] width 110 height 24
copy span "westernmasslawnenforcement.com"
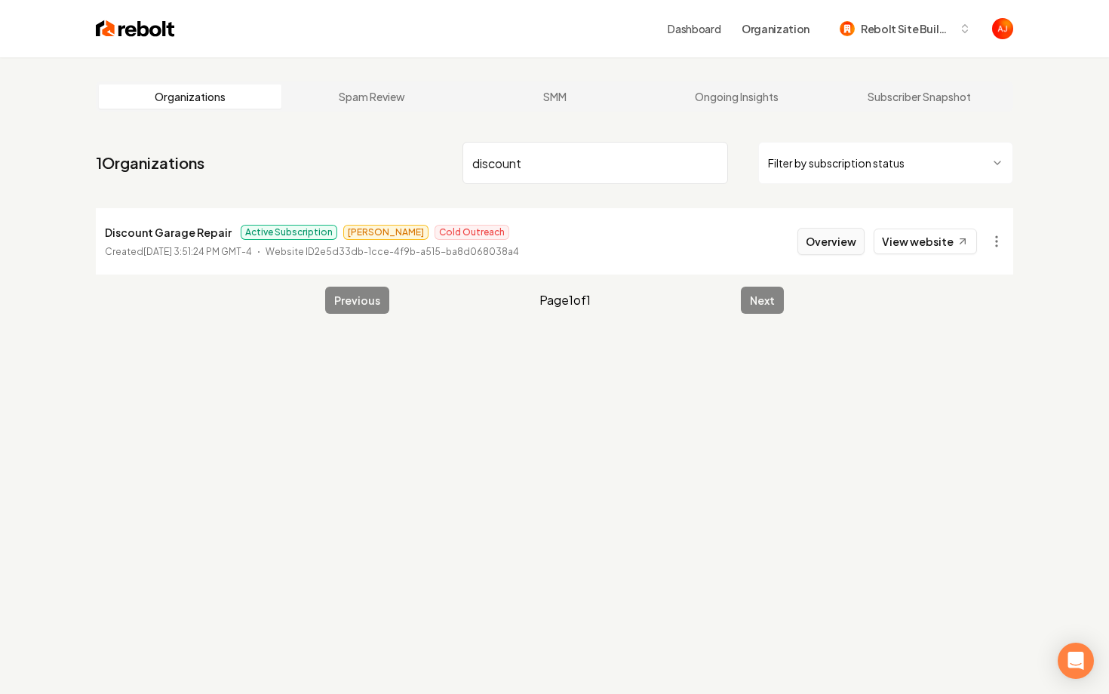
type input "discount"
click at [838, 228] on button "Overview" at bounding box center [831, 241] width 67 height 27
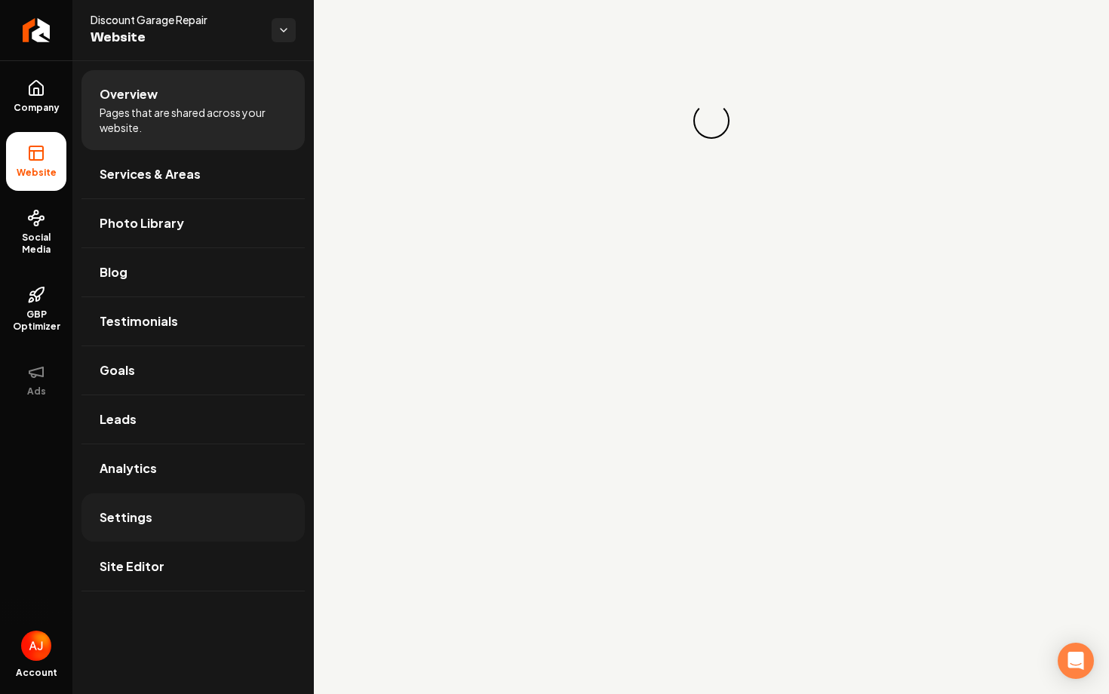
click at [168, 527] on link "Settings" at bounding box center [192, 517] width 223 height 48
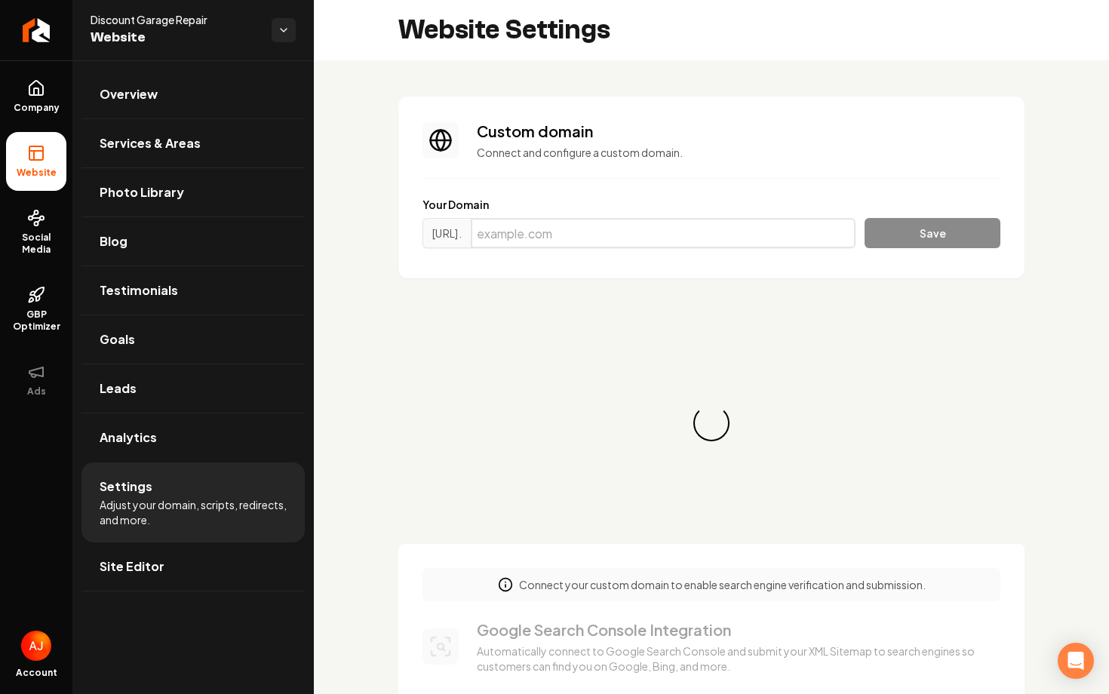
click at [647, 224] on input "Main content area" at bounding box center [663, 233] width 385 height 30
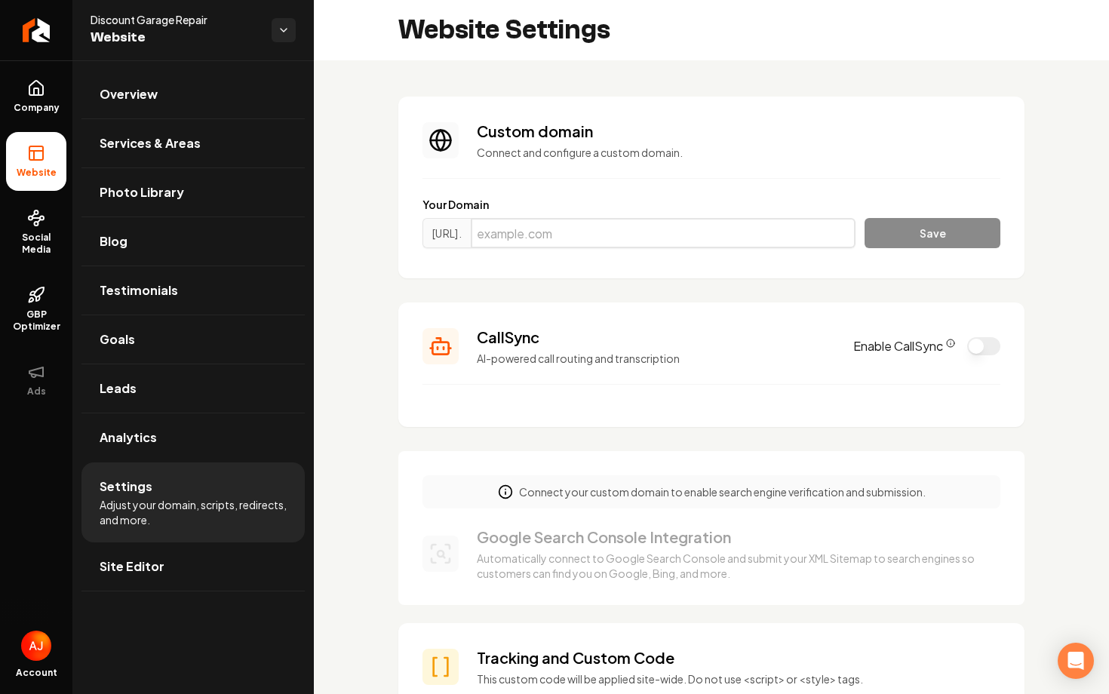
paste input "discountgaragerepair.com"
type input "discountgaragerepair.com"
click at [948, 232] on button "Save" at bounding box center [933, 233] width 136 height 30
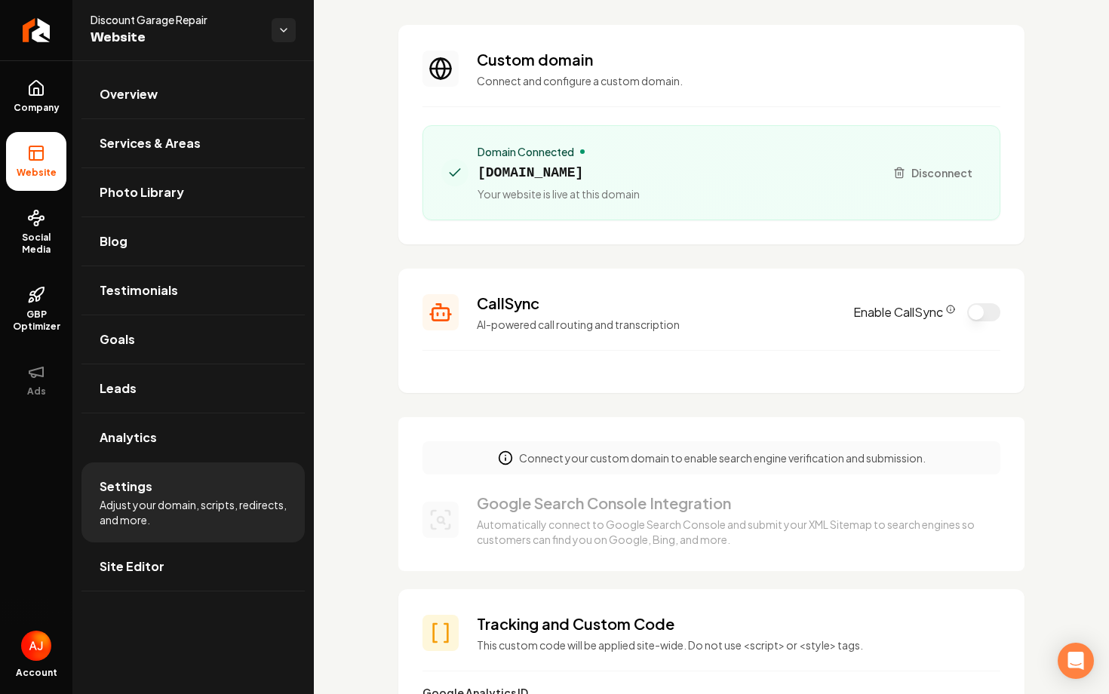
scroll to position [85, 0]
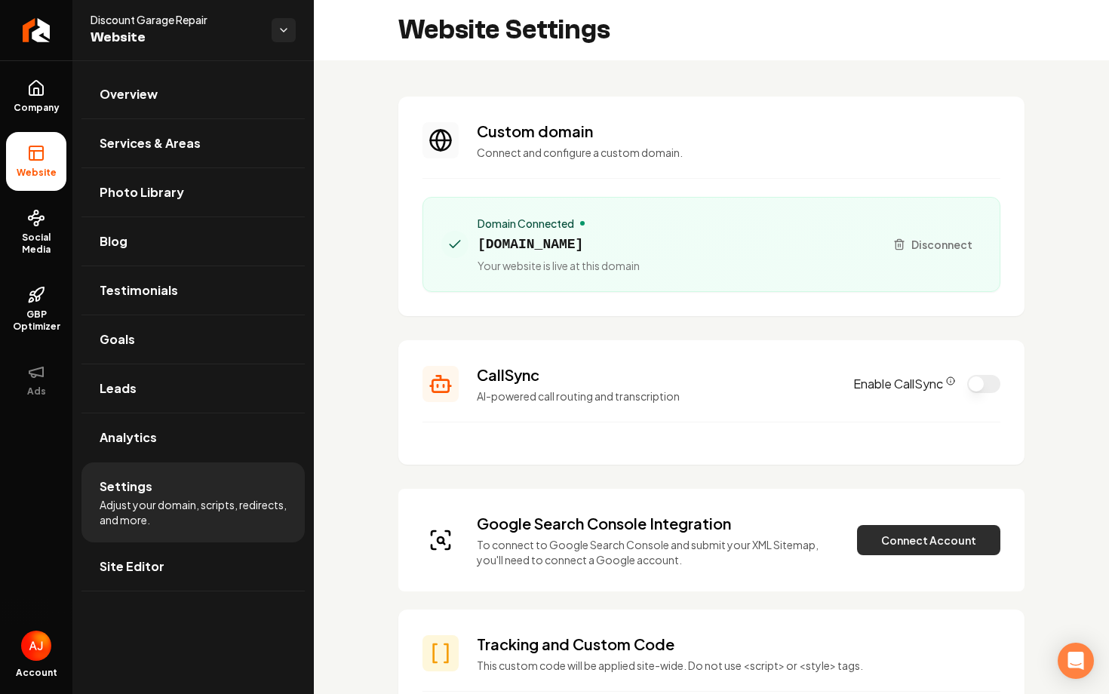
click at [880, 540] on button "Connect Account" at bounding box center [928, 540] width 143 height 30
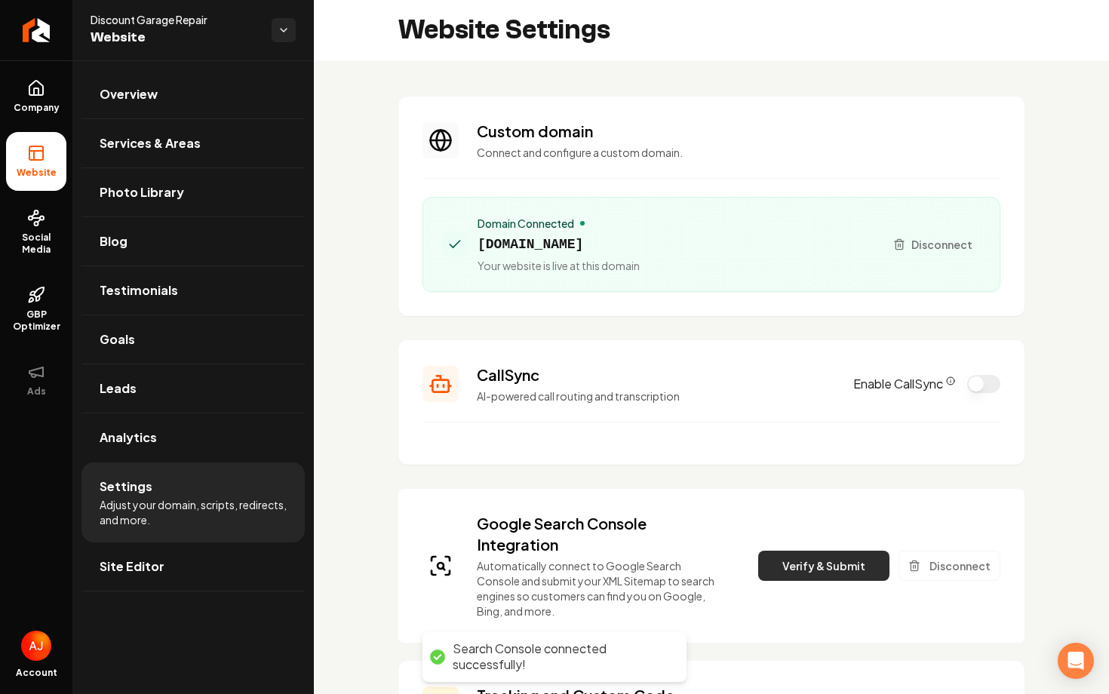
click at [815, 572] on button "Verify & Submit" at bounding box center [823, 566] width 131 height 30
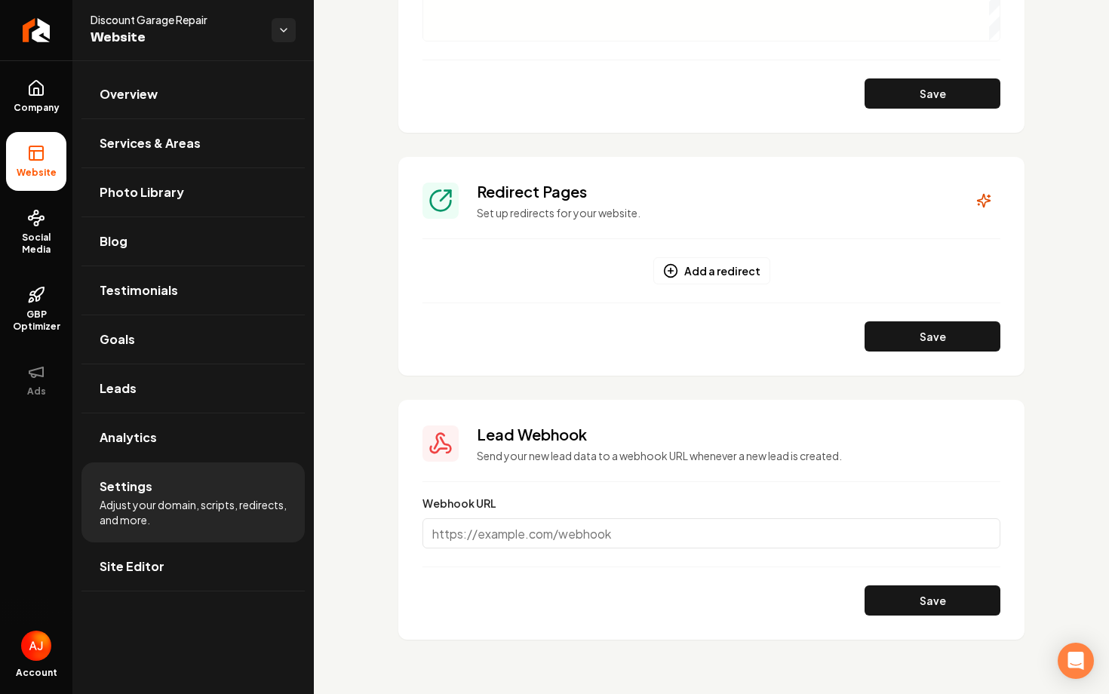
scroll to position [1506, 0]
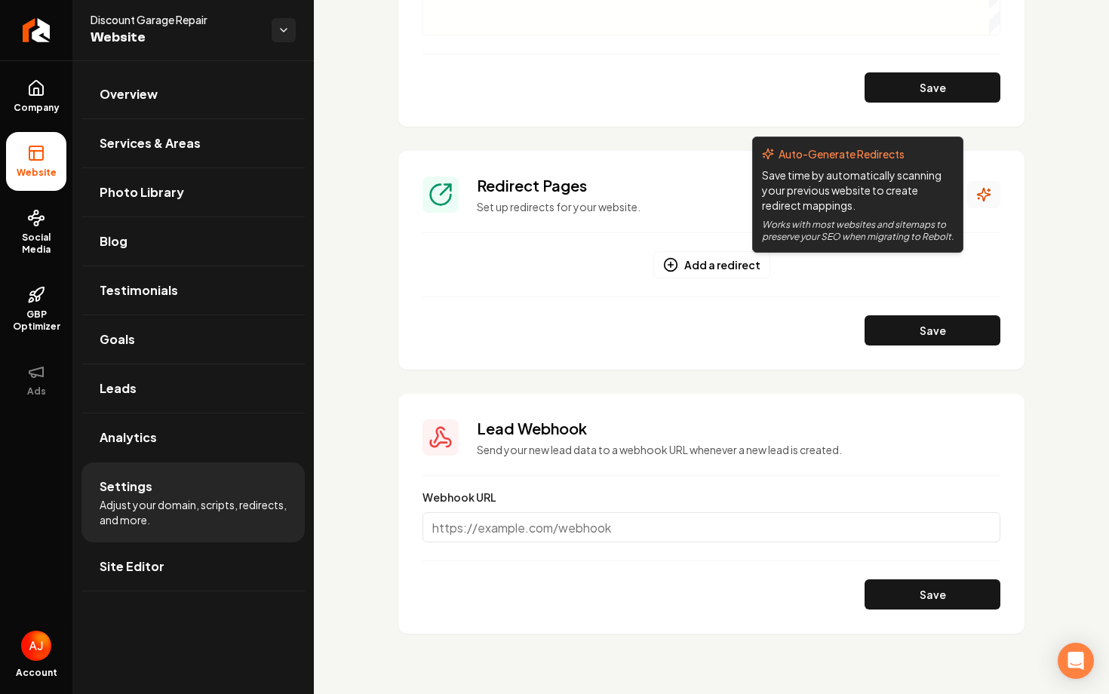
click at [989, 187] on icon "Main content area" at bounding box center [983, 194] width 15 height 15
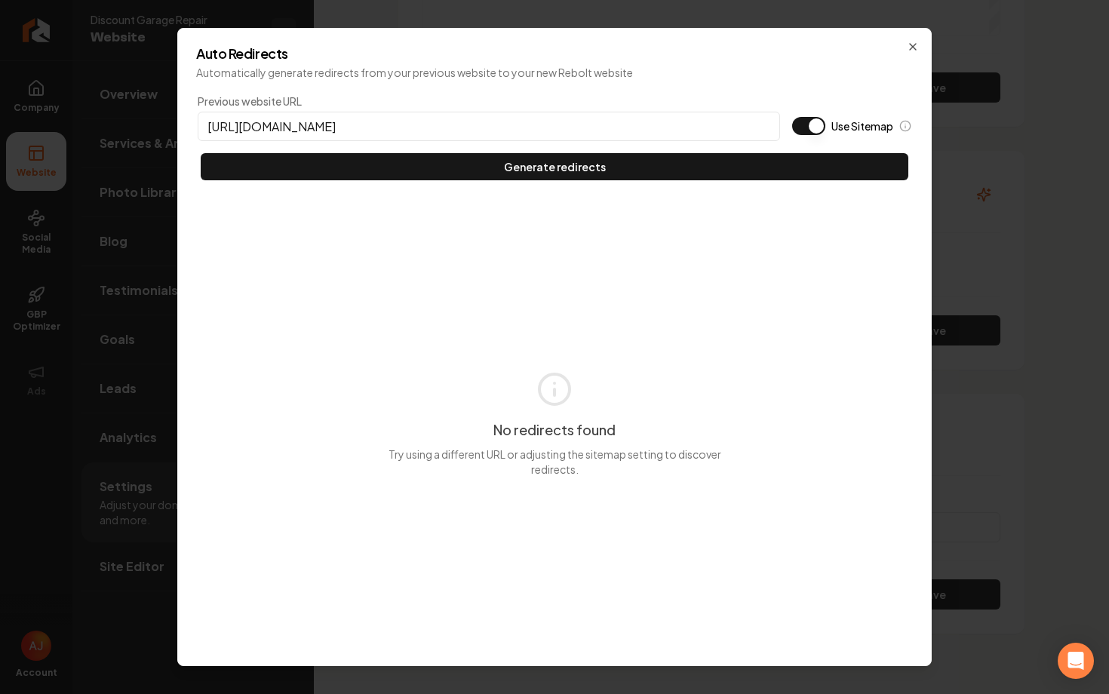
type input "https://discountgaragerepair.com"
click at [809, 124] on button "Use Sitemap" at bounding box center [808, 126] width 33 height 18
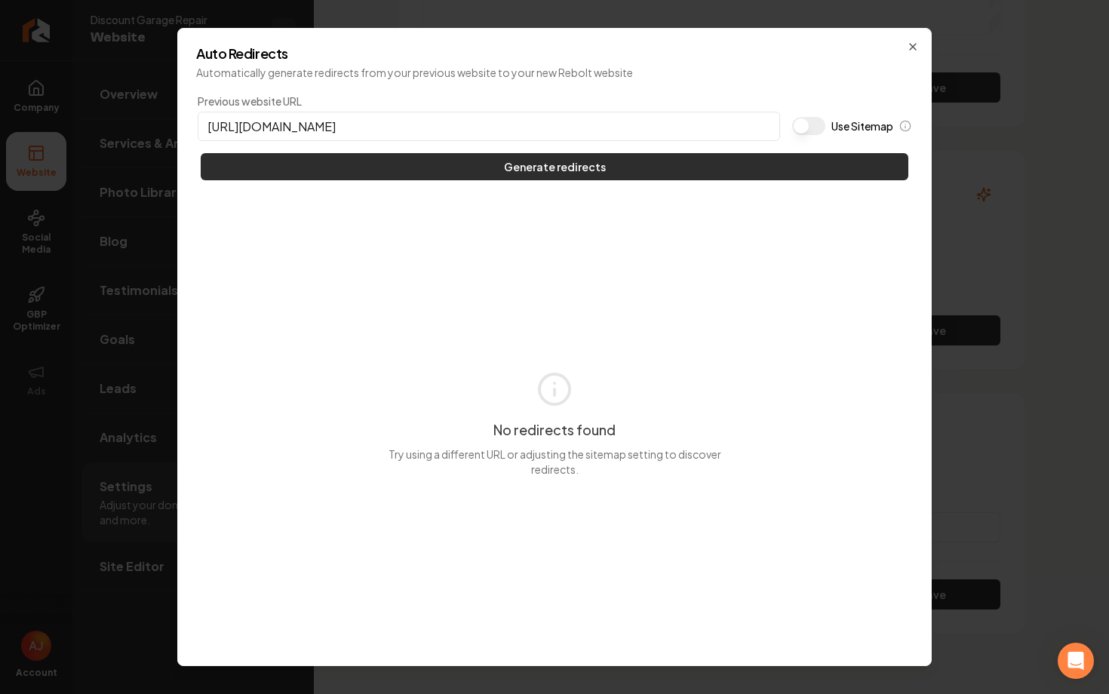
click at [786, 160] on button "Generate redirects" at bounding box center [555, 166] width 708 height 27
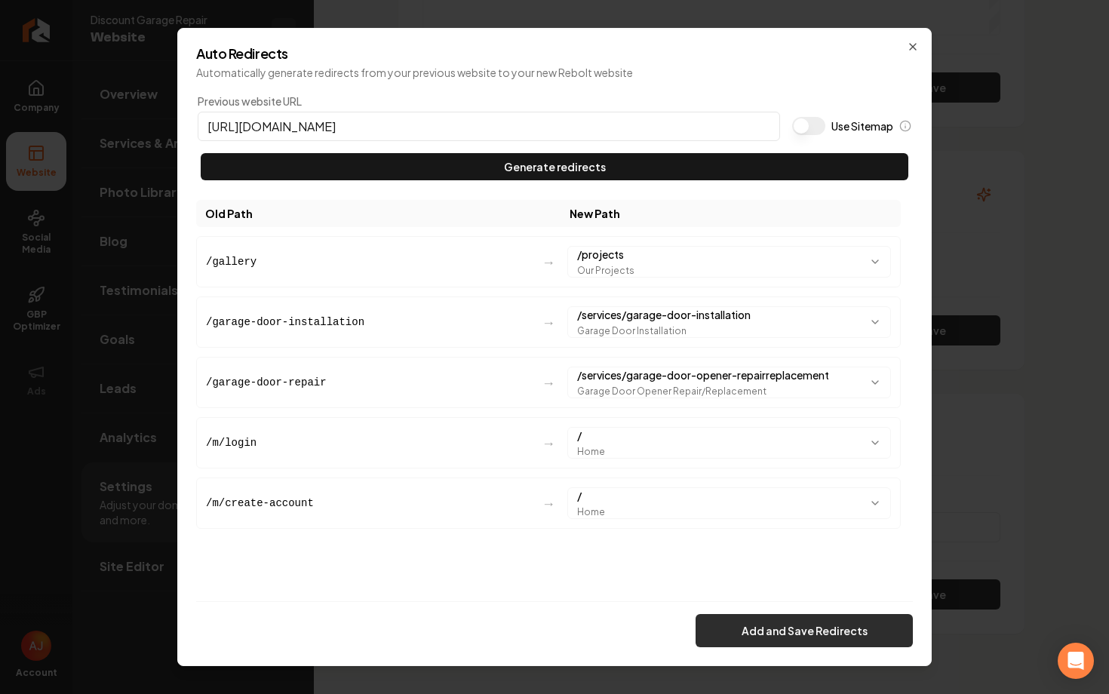
click at [842, 646] on button "Add and Save Redirects" at bounding box center [804, 630] width 217 height 33
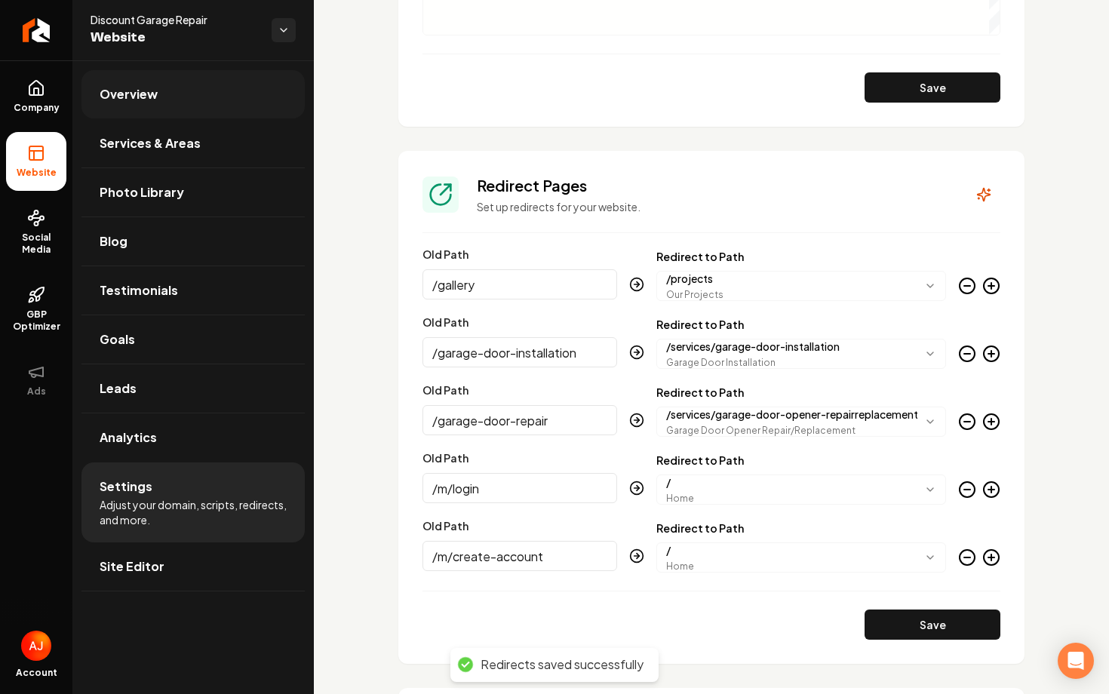
click at [164, 101] on link "Overview" at bounding box center [192, 94] width 223 height 48
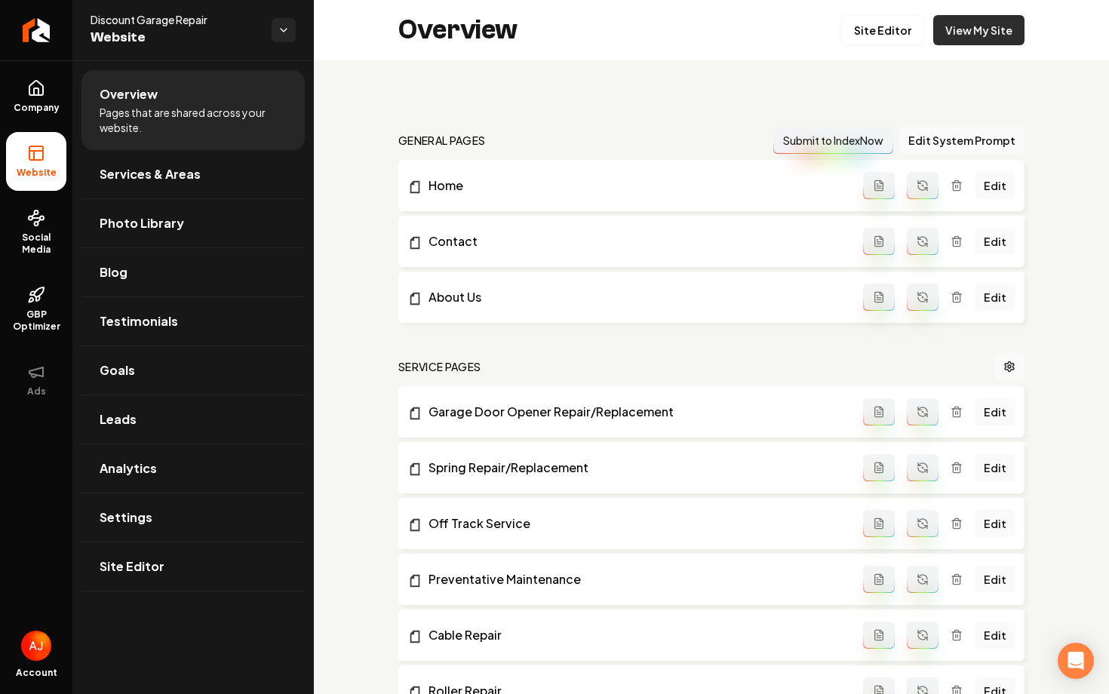
click at [956, 34] on link "View My Site" at bounding box center [978, 30] width 91 height 30
click at [155, 177] on span "Services & Areas" at bounding box center [150, 174] width 101 height 18
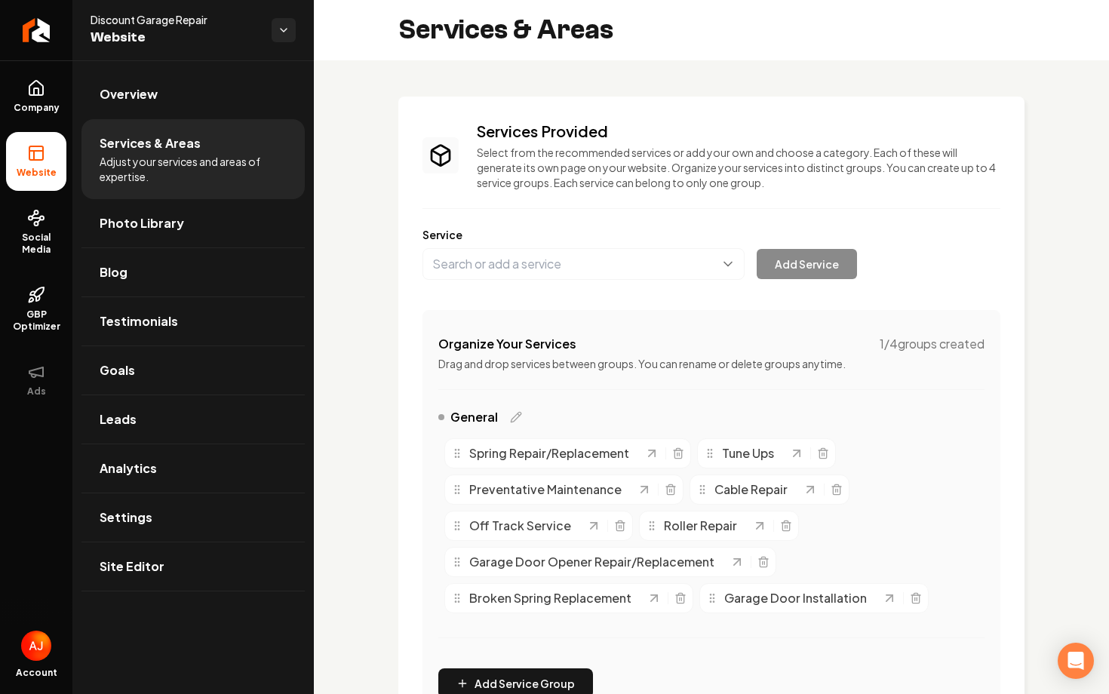
scroll to position [557, 0]
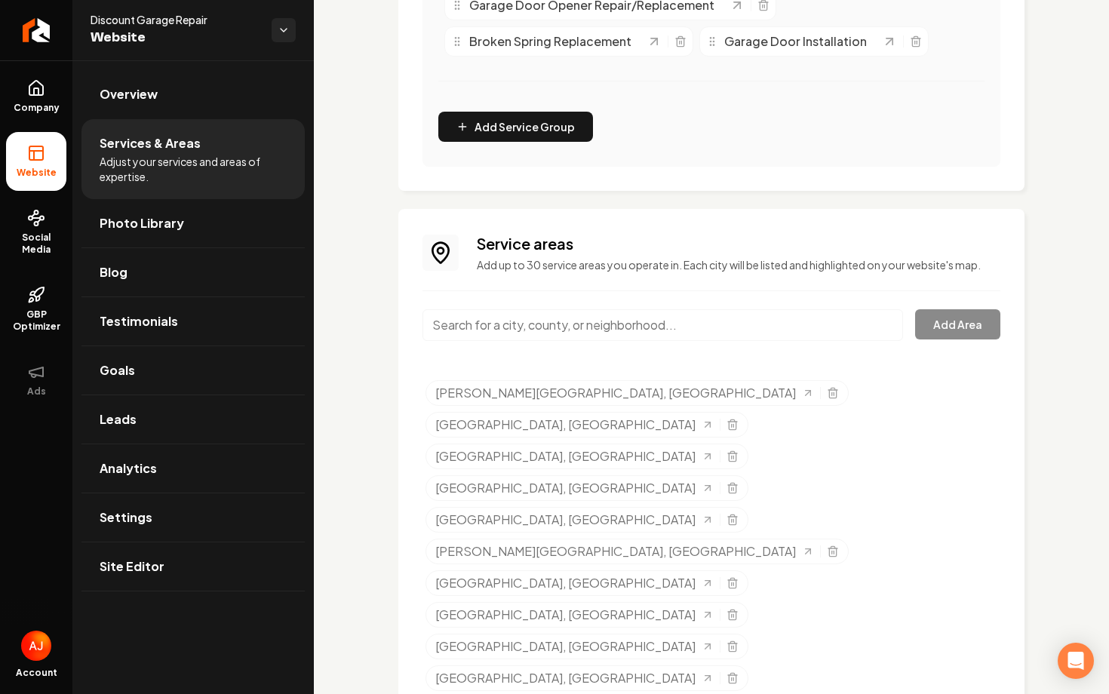
click at [733, 424] on line "Selected tags" at bounding box center [733, 425] width 0 height 3
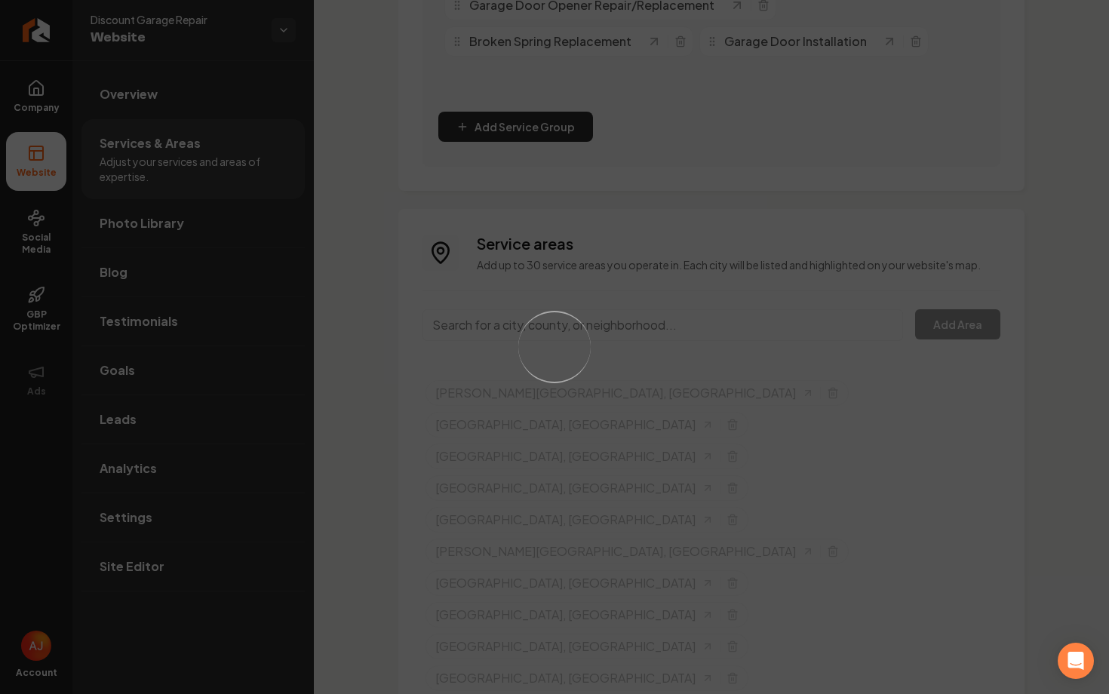
scroll to position [525, 0]
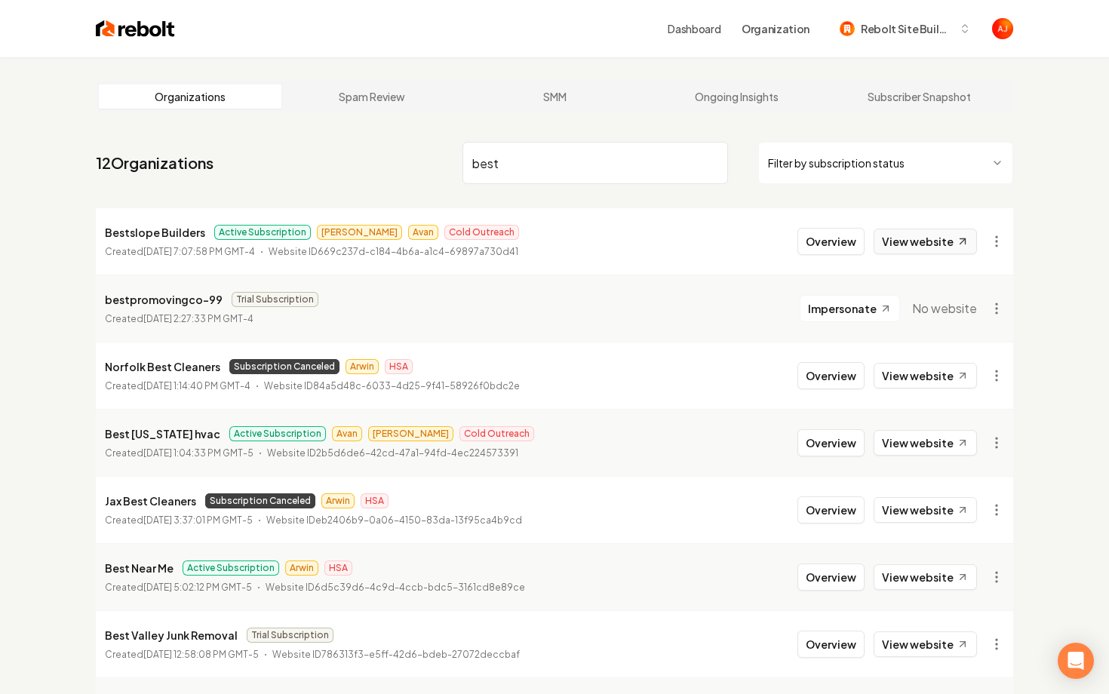
type input "best"
click at [901, 245] on link "View website" at bounding box center [925, 242] width 103 height 26
click at [830, 254] on button "Overview" at bounding box center [831, 241] width 67 height 27
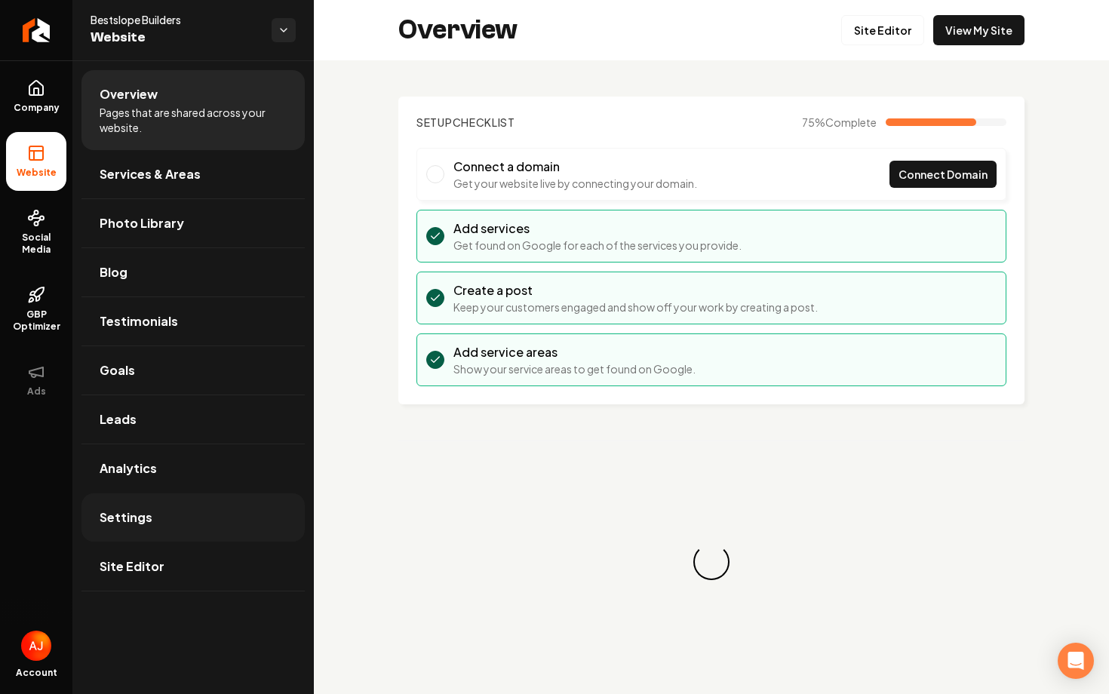
click at [131, 503] on link "Settings" at bounding box center [192, 517] width 223 height 48
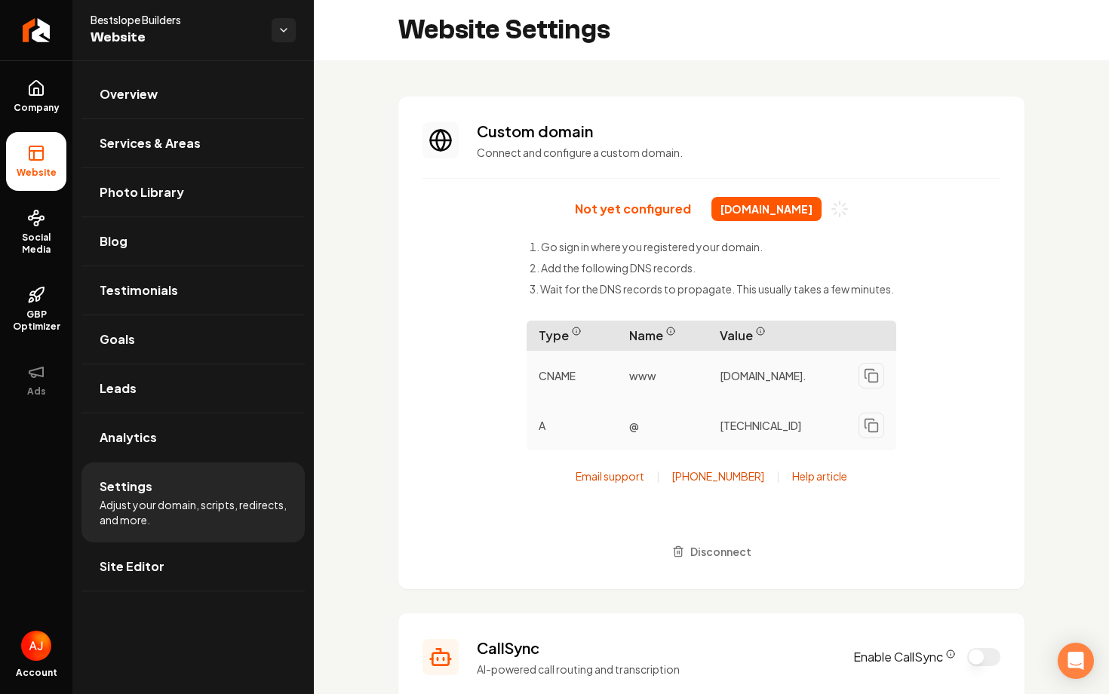
drag, startPoint x: 694, startPoint y: 215, endPoint x: 825, endPoint y: 215, distance: 131.3
click at [822, 215] on span "bestslopebuilders.com" at bounding box center [767, 209] width 110 height 24
copy span "bestslopebuilders.com"
click at [436, 381] on div "Not yet configured bestslopebuilders.com Go sign in where you registered your d…" at bounding box center [712, 381] width 578 height 368
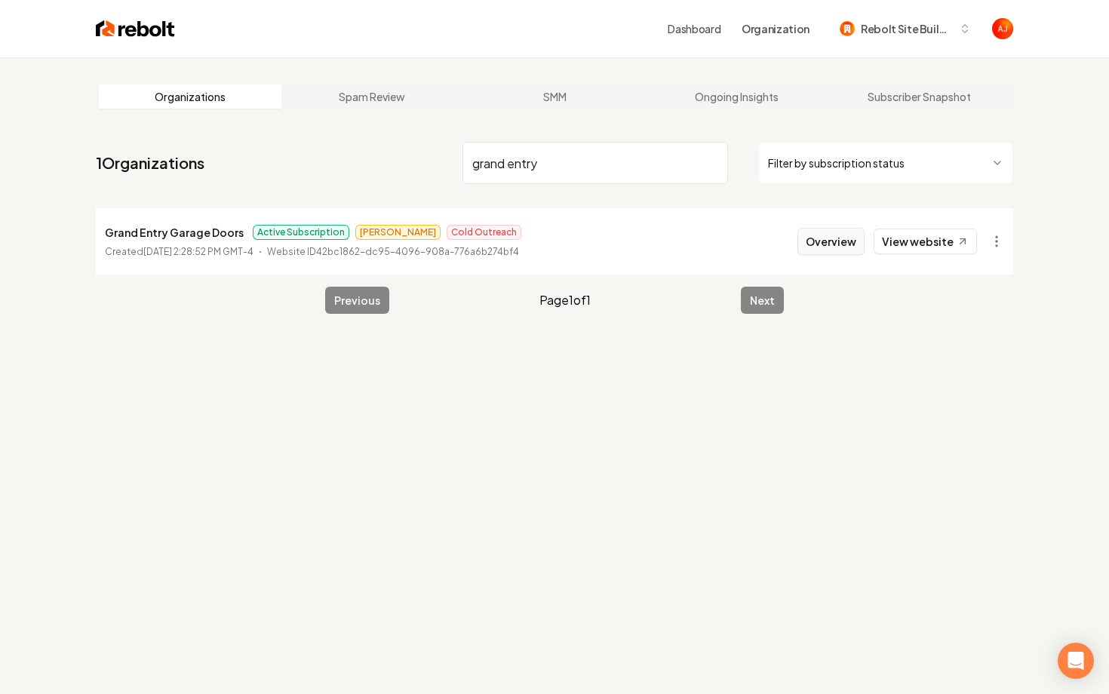
type input "grand entry"
click at [838, 247] on button "Overview" at bounding box center [831, 241] width 67 height 27
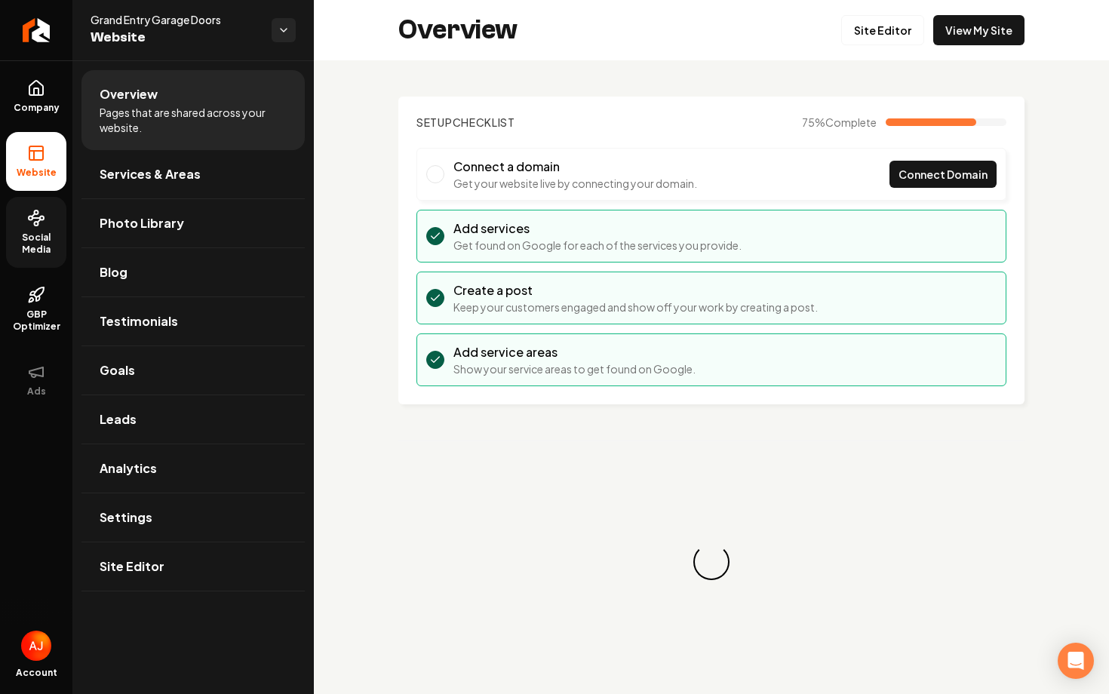
click at [57, 234] on span "Social Media" at bounding box center [36, 244] width 60 height 24
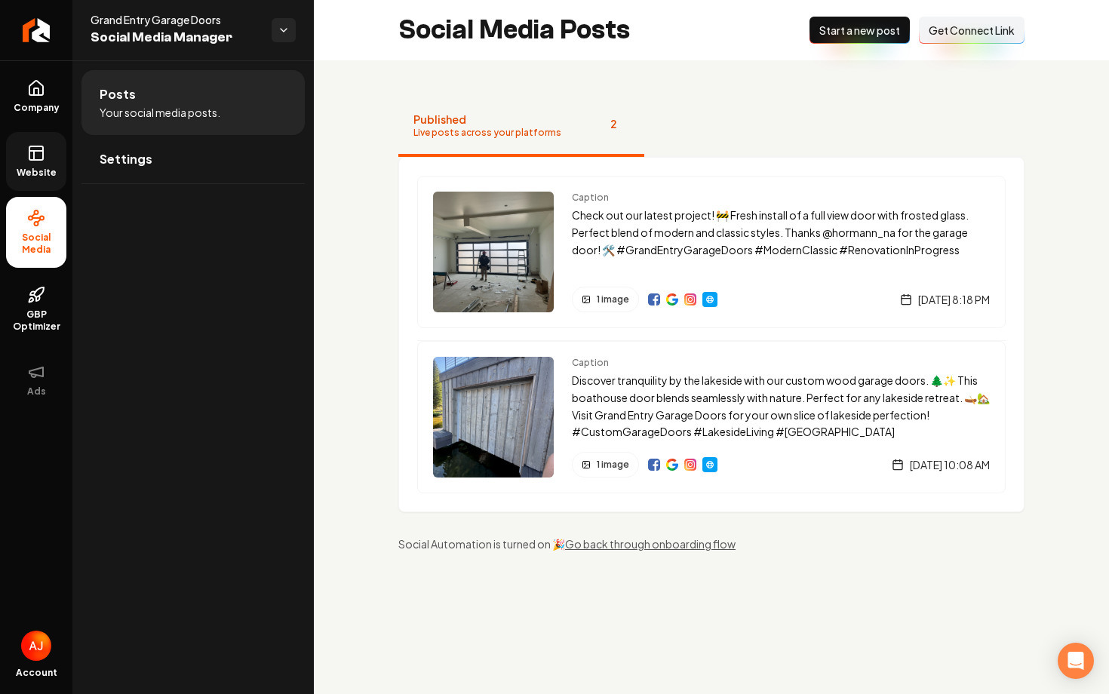
click at [32, 177] on span "Website" at bounding box center [37, 173] width 52 height 12
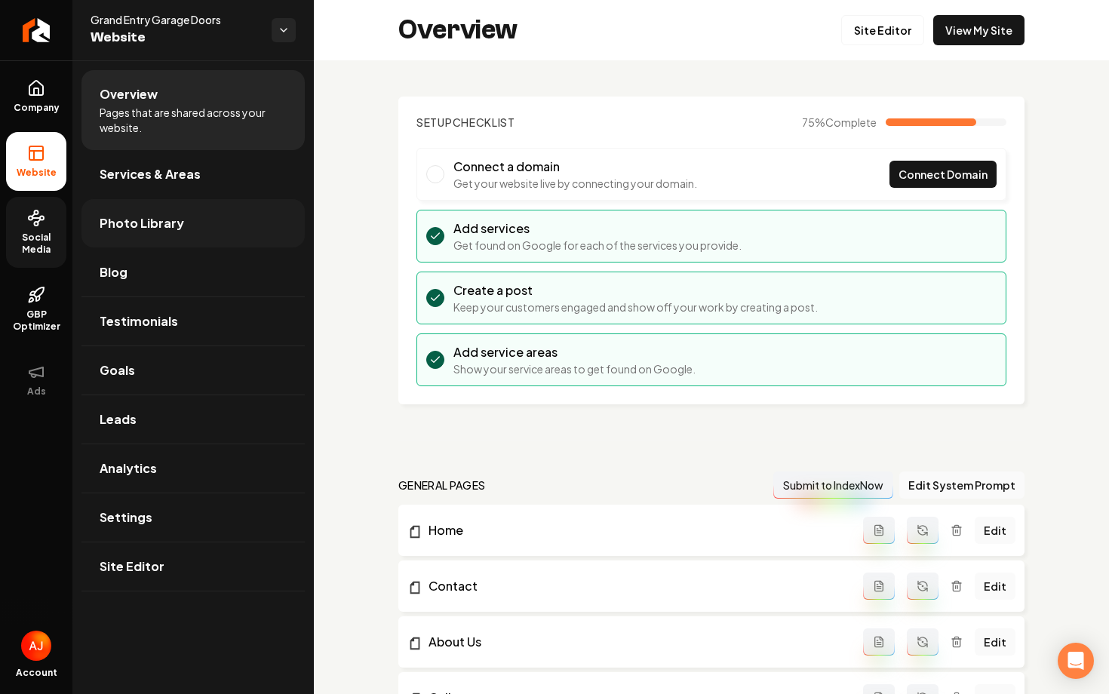
click at [163, 232] on link "Photo Library" at bounding box center [192, 223] width 223 height 48
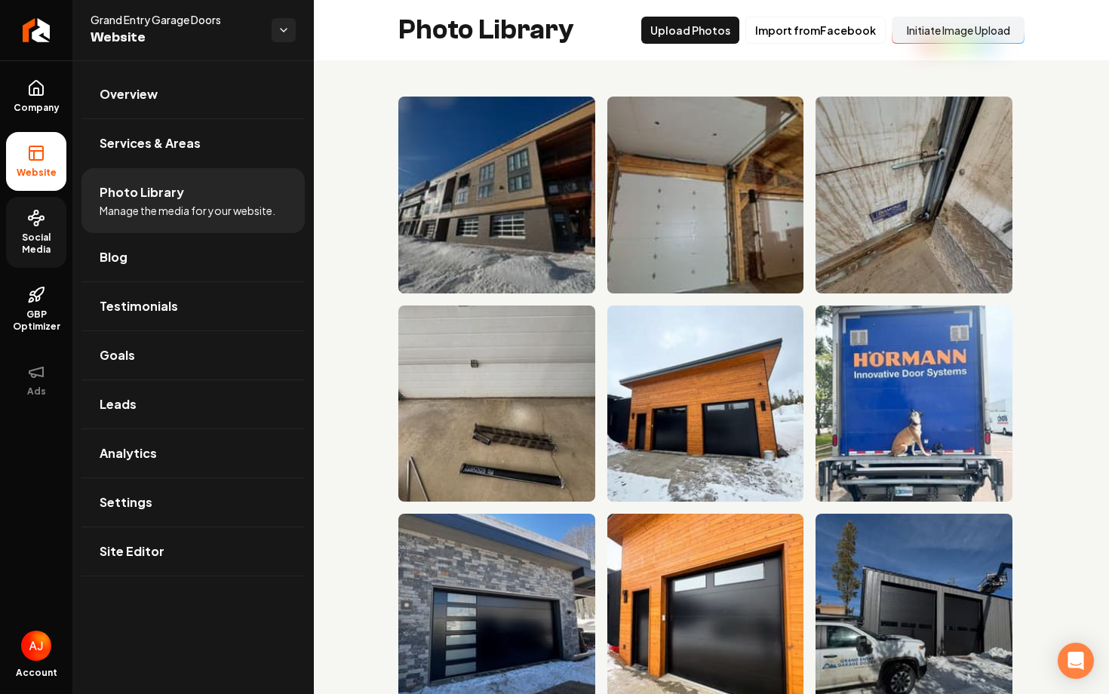
click at [955, 29] on button "Initiate Image Upload" at bounding box center [958, 30] width 133 height 27
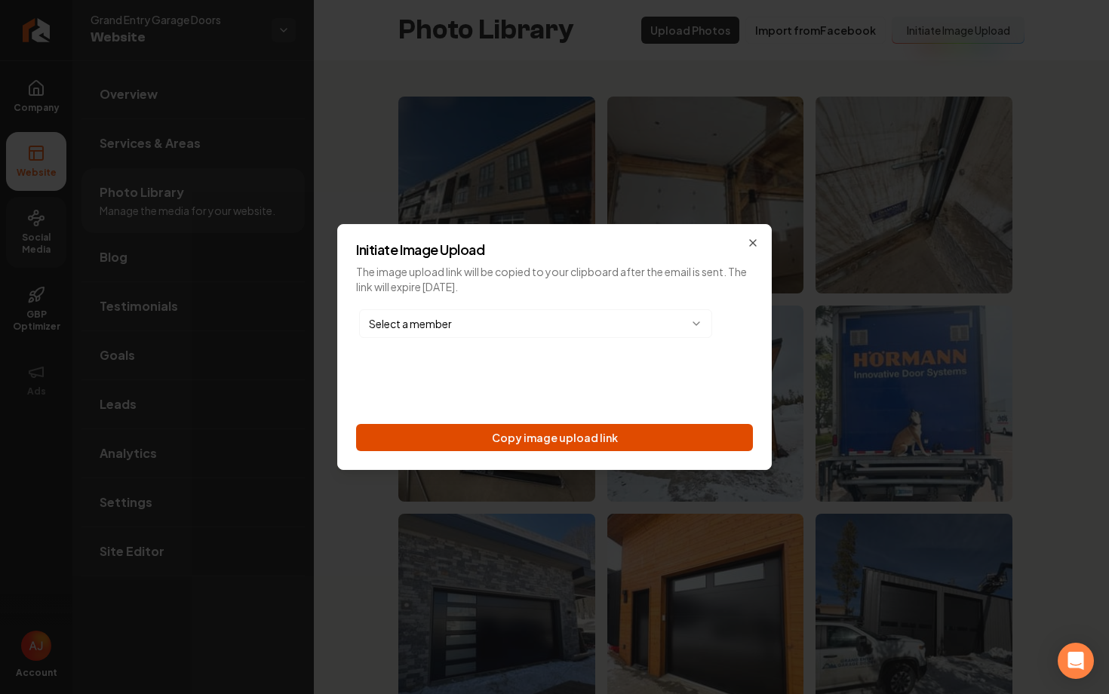
click at [470, 434] on button "Copy image upload link" at bounding box center [554, 437] width 397 height 27
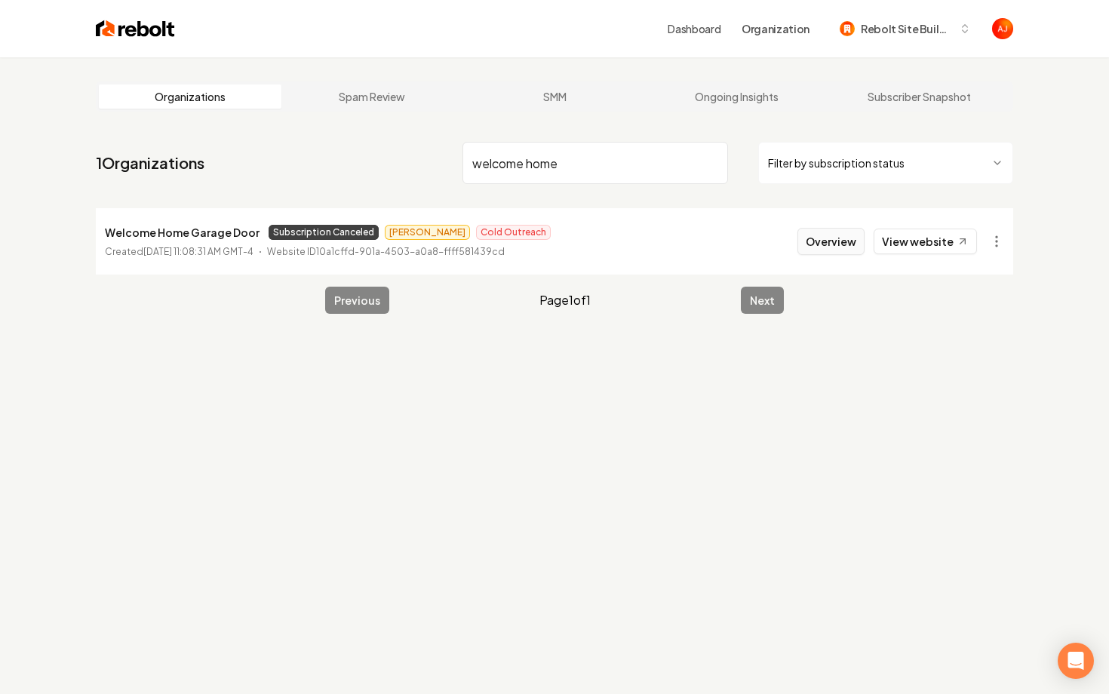
type input "welcome home"
click at [844, 241] on button "Overview" at bounding box center [831, 241] width 67 height 27
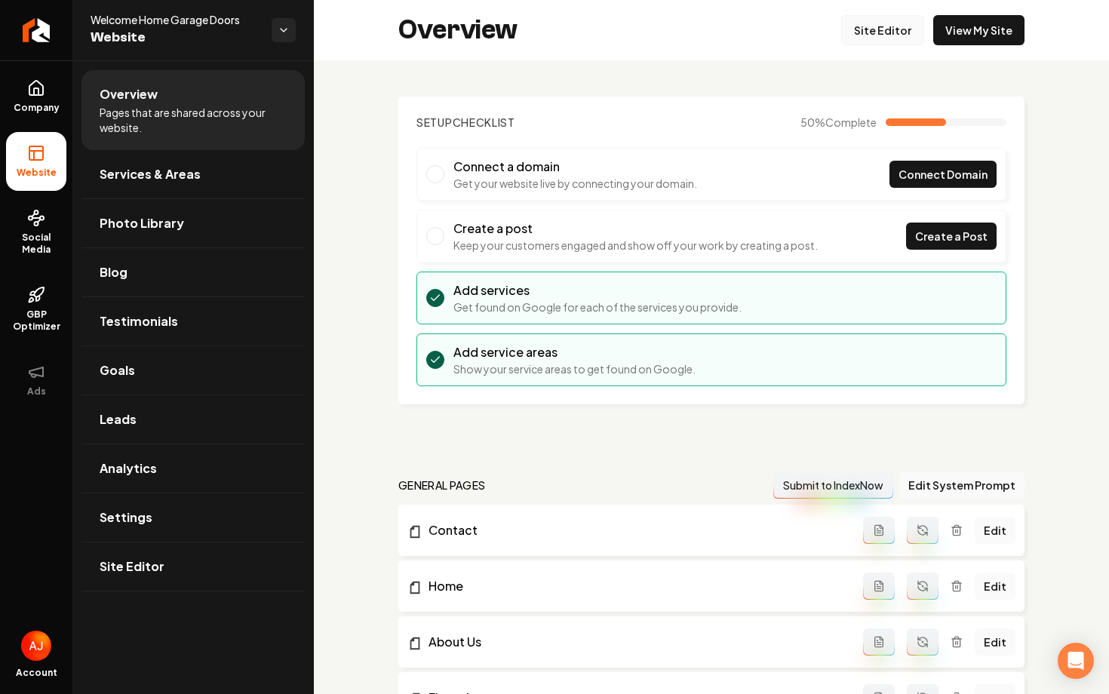
click at [897, 16] on link "Site Editor" at bounding box center [882, 30] width 83 height 30
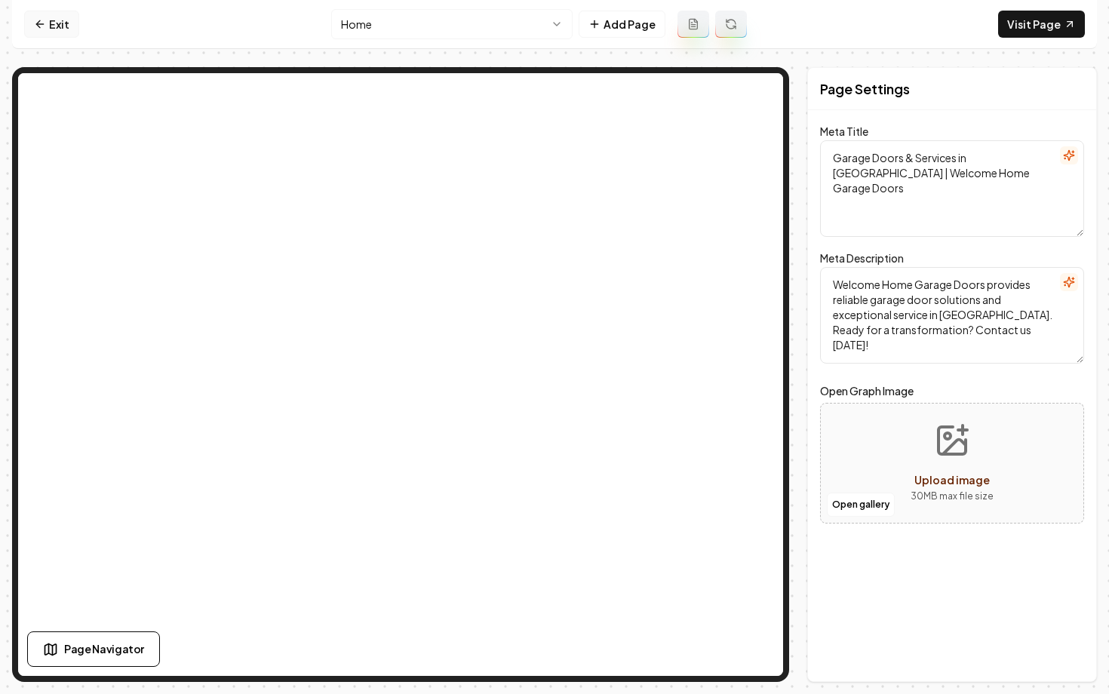
click at [54, 32] on link "Exit" at bounding box center [51, 24] width 55 height 27
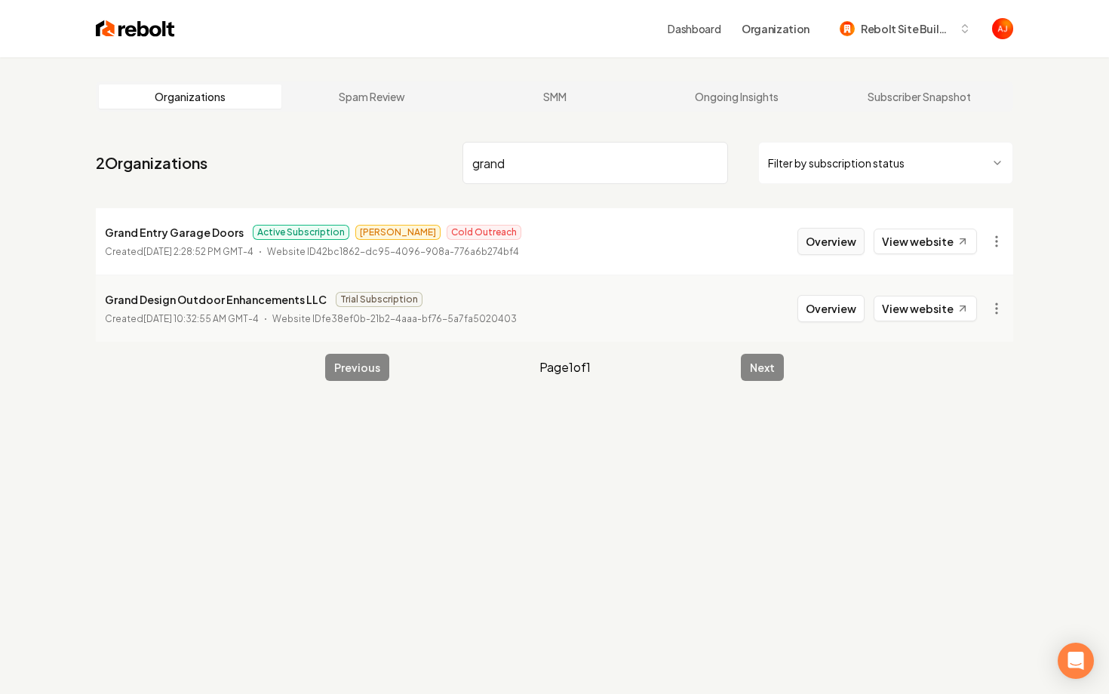
type input "grand"
click at [850, 241] on button "Overview" at bounding box center [831, 241] width 67 height 27
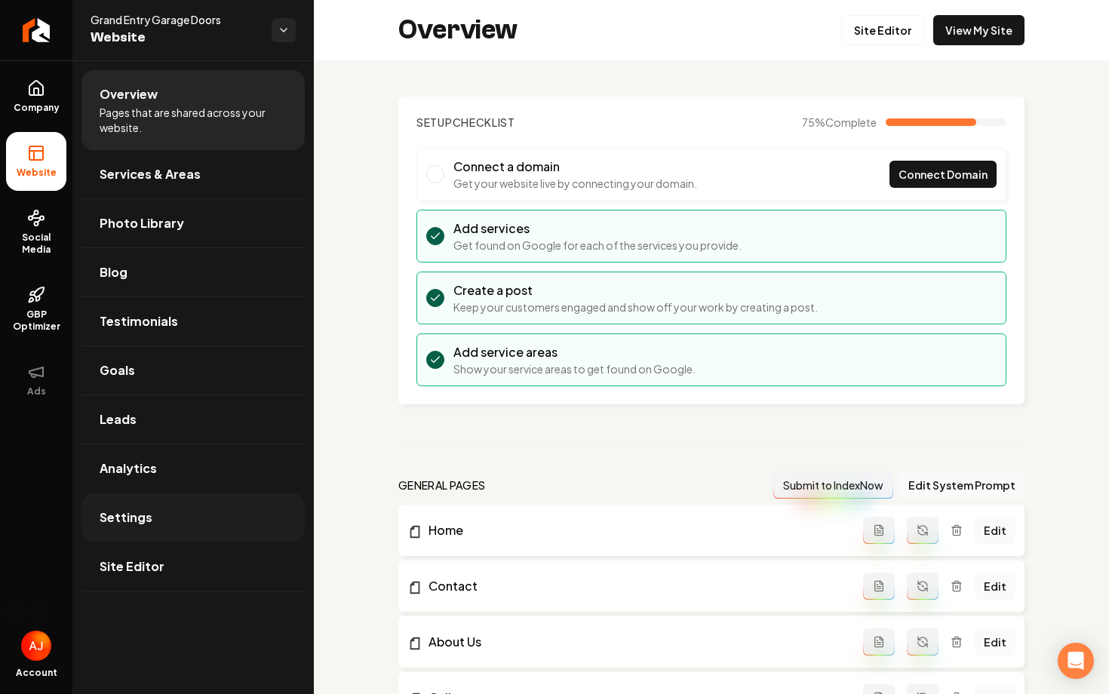
click at [192, 505] on link "Settings" at bounding box center [192, 517] width 223 height 48
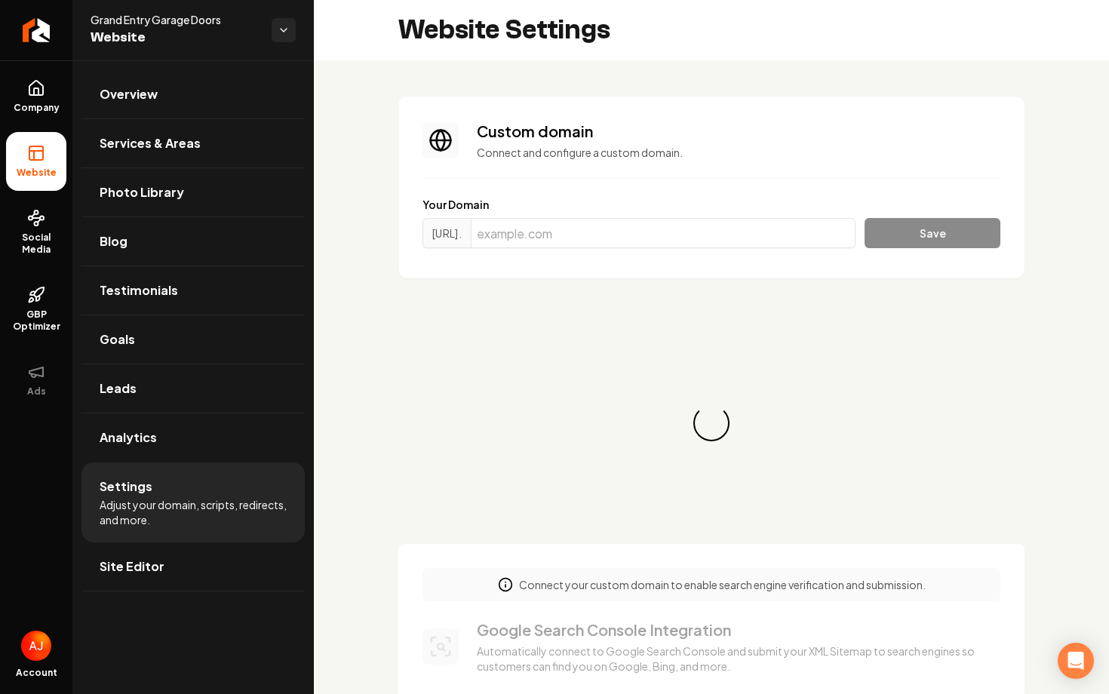
scroll to position [136, 0]
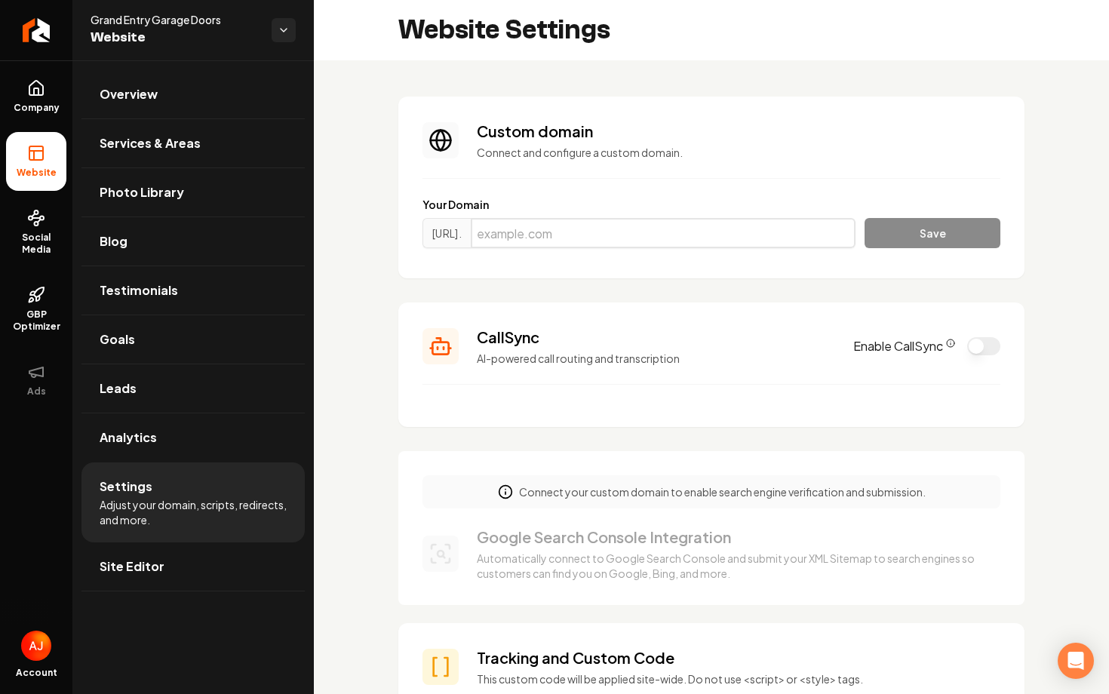
click at [654, 228] on input "Main content area" at bounding box center [663, 233] width 385 height 30
paste input "grandentrygaragedoors.com"
type input "grandentrygaragedoors.com"
click at [919, 229] on button "Save" at bounding box center [933, 233] width 136 height 30
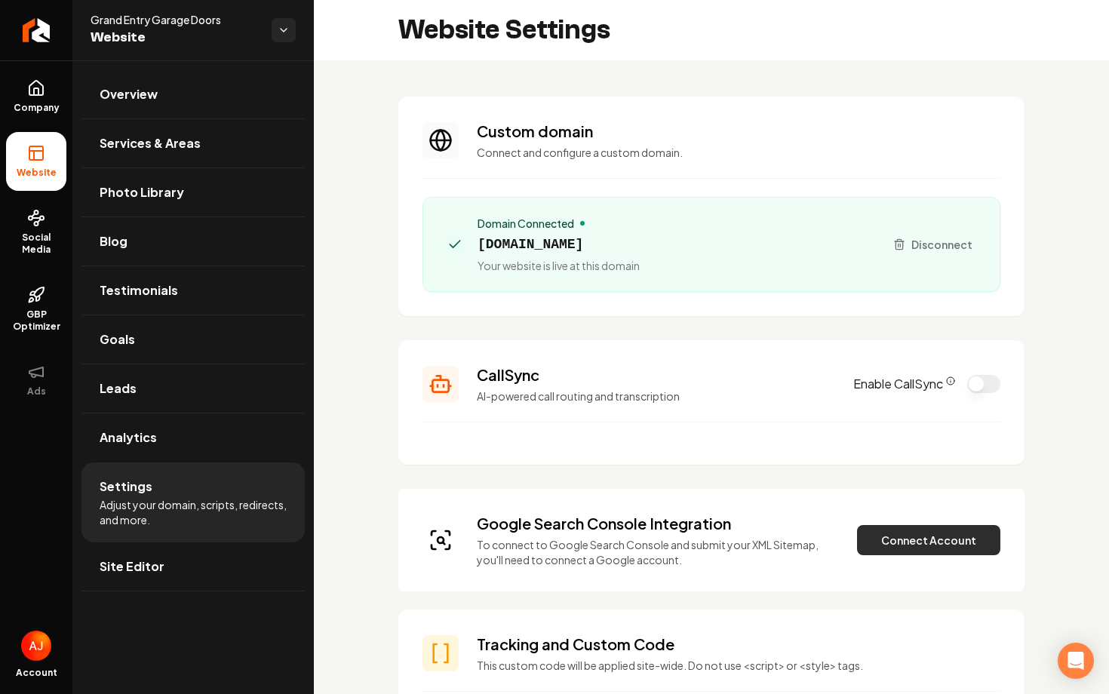
click at [942, 547] on button "Connect Account" at bounding box center [928, 540] width 143 height 30
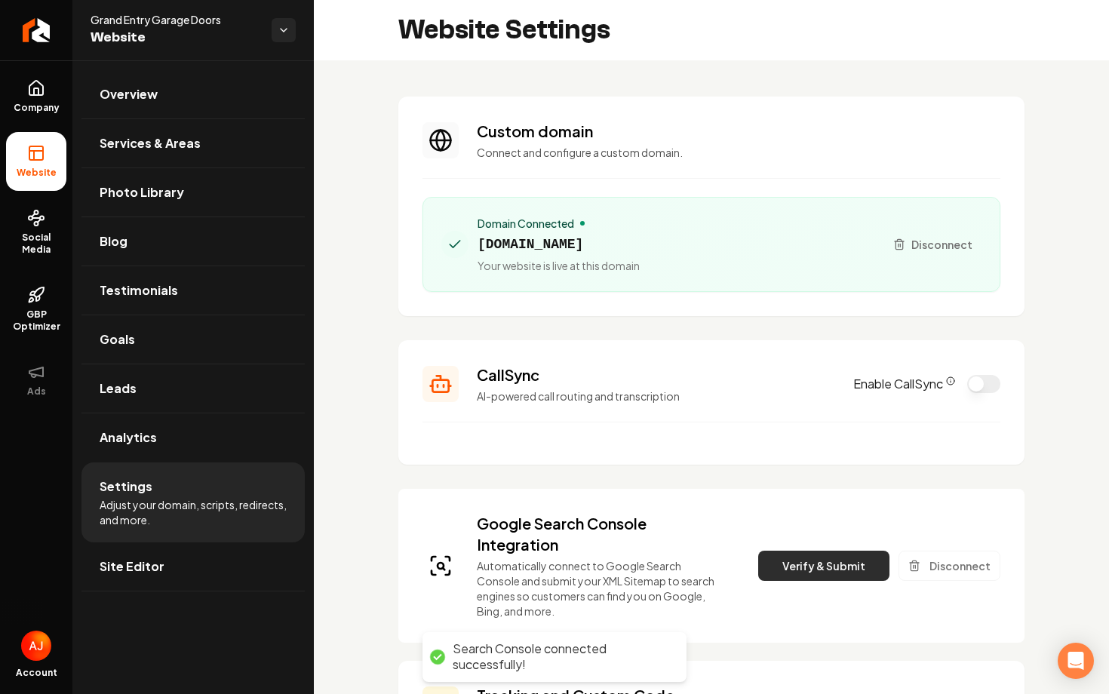
click at [805, 560] on button "Verify & Submit" at bounding box center [823, 566] width 131 height 30
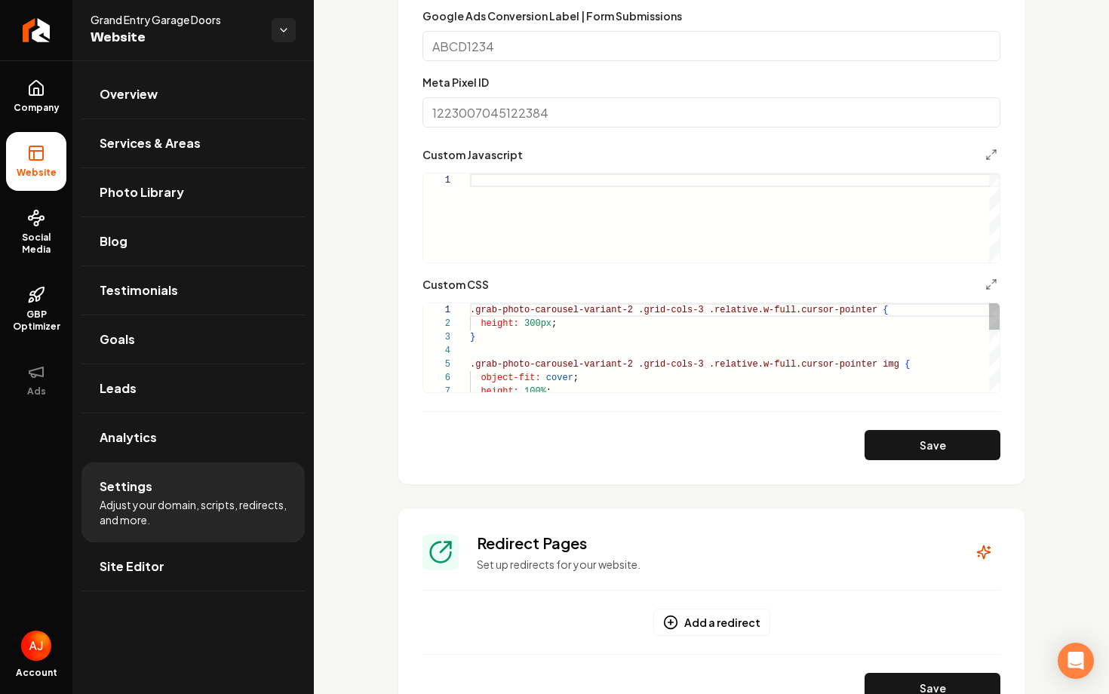
scroll to position [1241, 0]
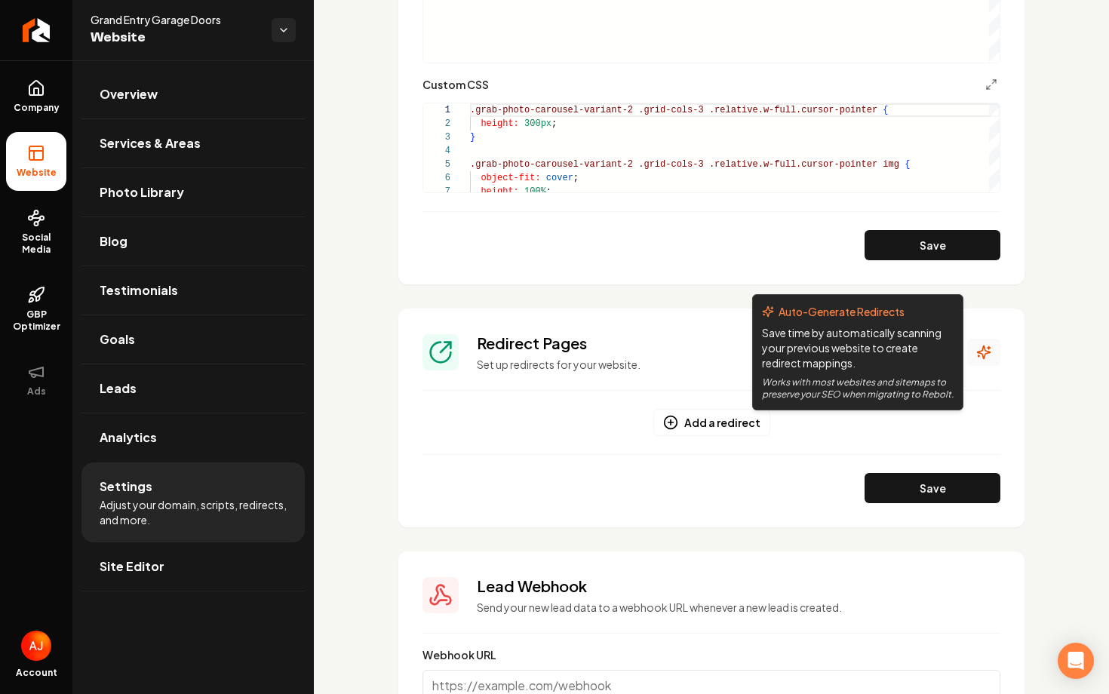
click at [977, 359] on icon "Main content area" at bounding box center [983, 352] width 15 height 15
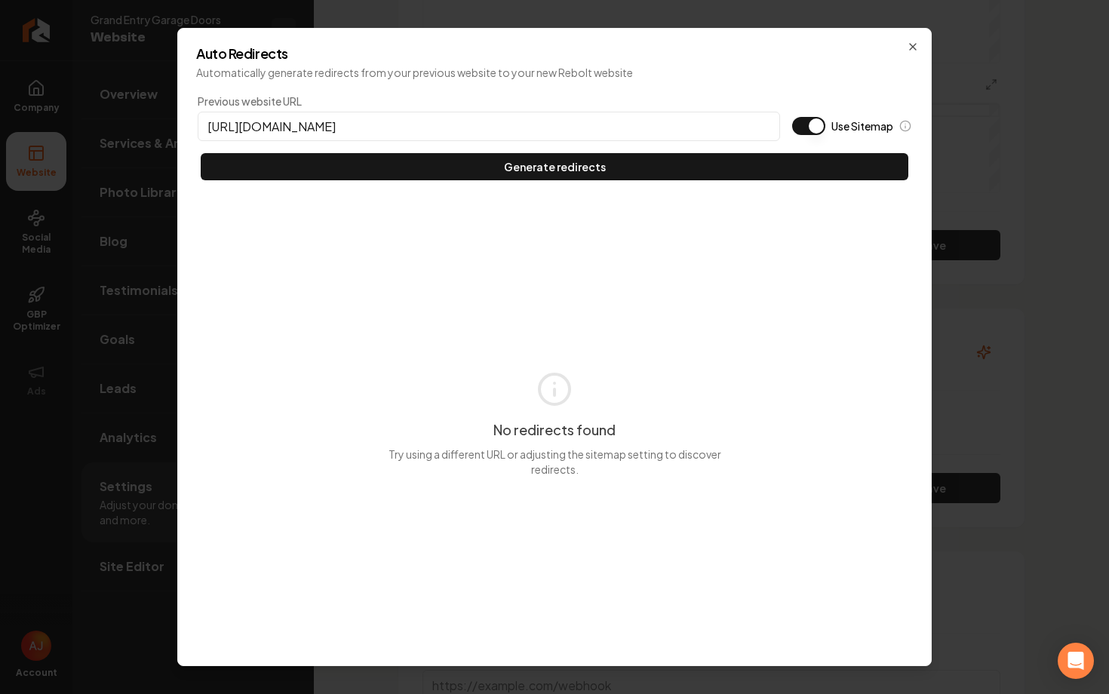
type input "https://grandentrygaragedoors.com"
click at [810, 126] on button "Use Sitemap" at bounding box center [808, 126] width 33 height 18
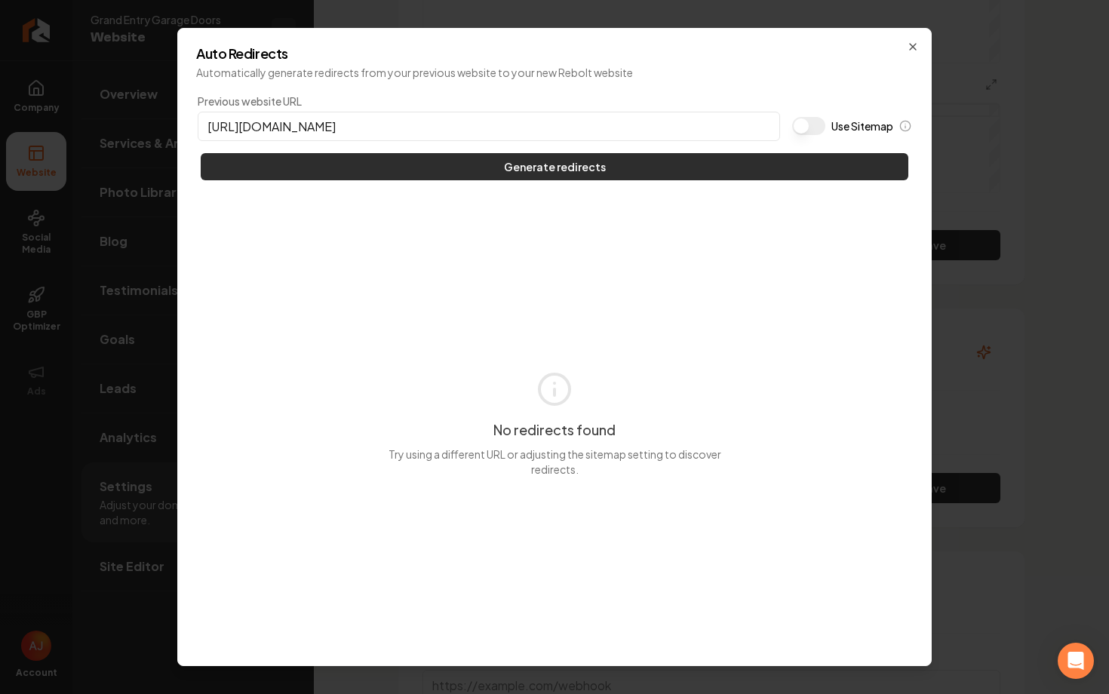
click at [810, 171] on button "Generate redirects" at bounding box center [555, 166] width 708 height 27
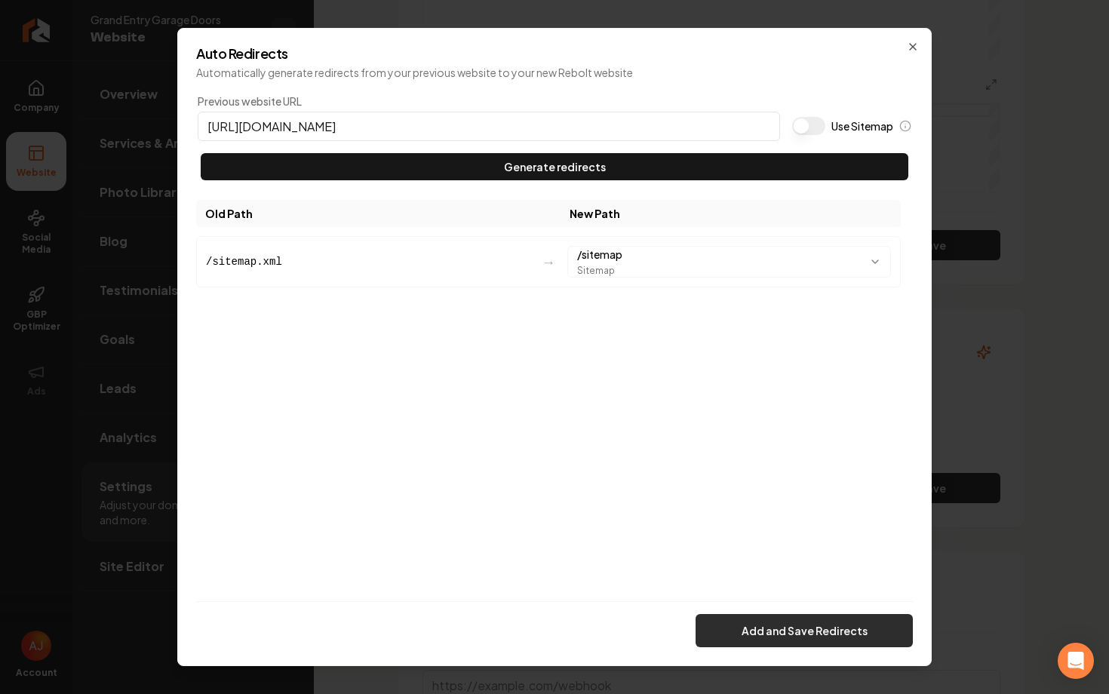
click at [715, 625] on button "Add and Save Redirects" at bounding box center [804, 630] width 217 height 33
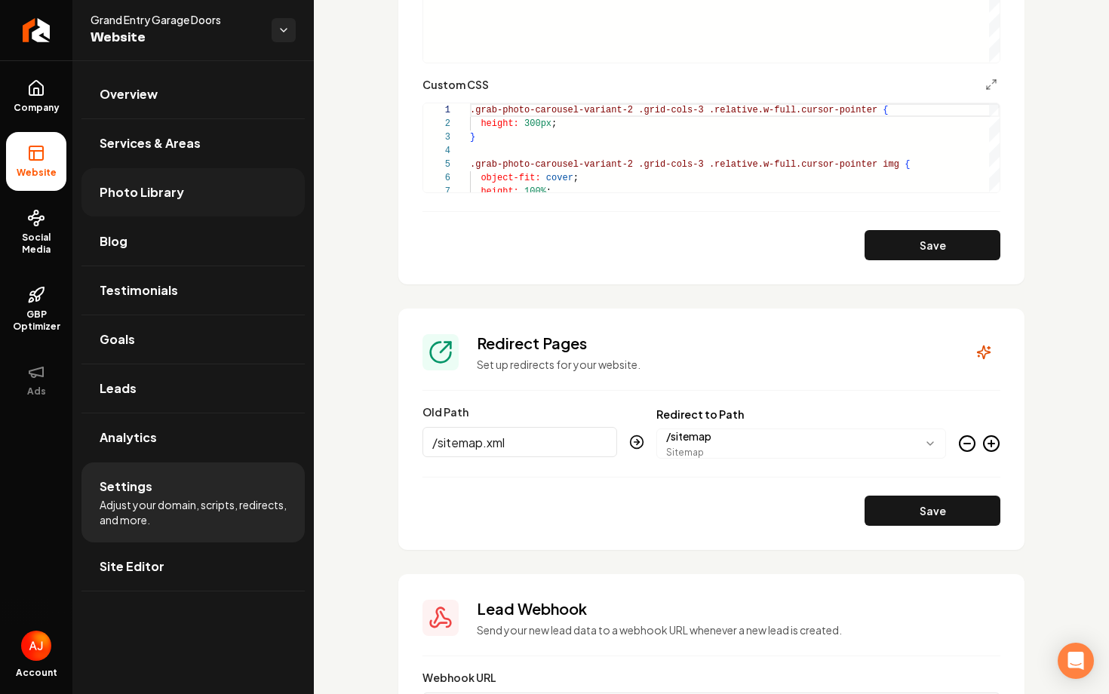
click at [133, 189] on span "Photo Library" at bounding box center [142, 192] width 85 height 18
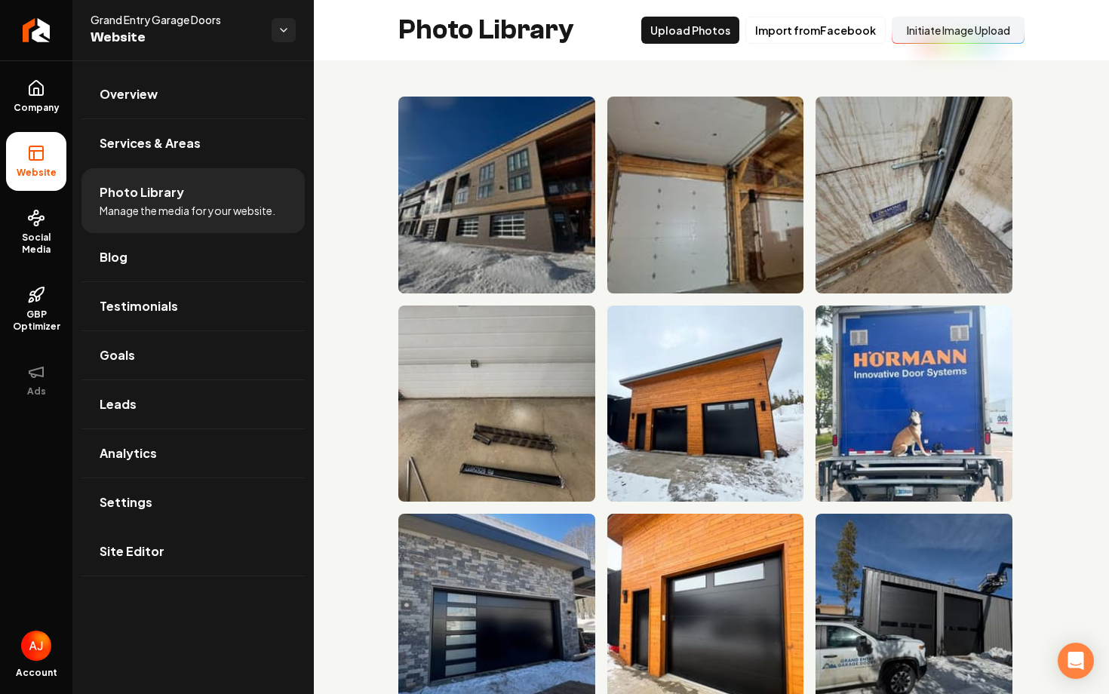
click at [942, 36] on button "Initiate Image Upload" at bounding box center [958, 30] width 133 height 27
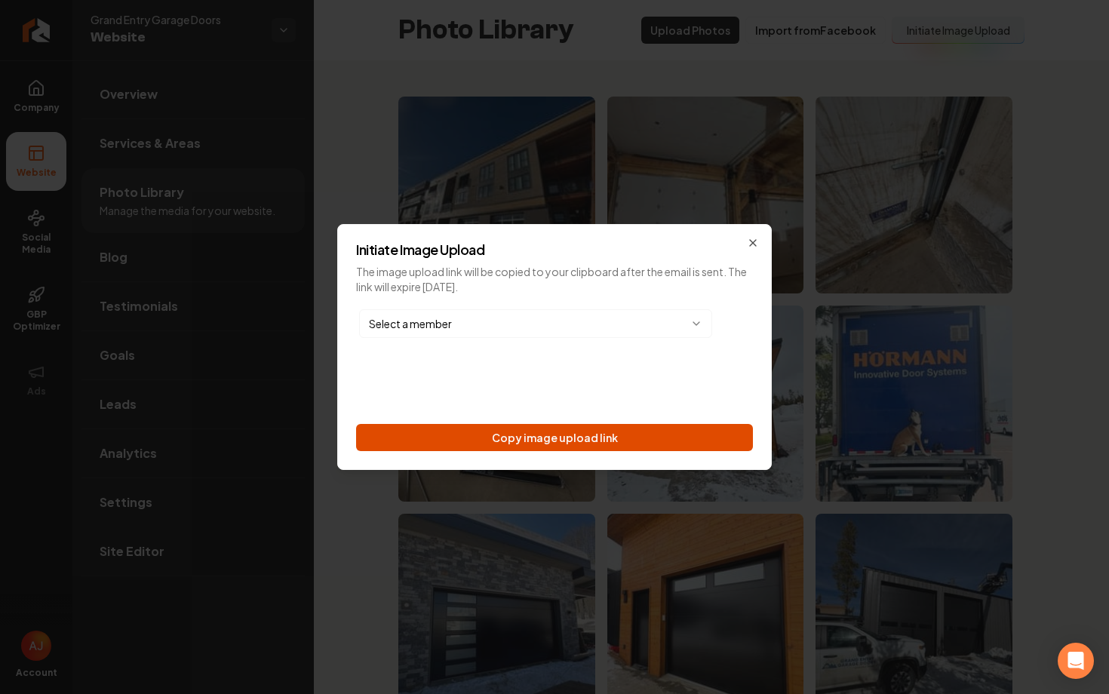
click at [614, 435] on button "Copy image upload link" at bounding box center [554, 437] width 397 height 27
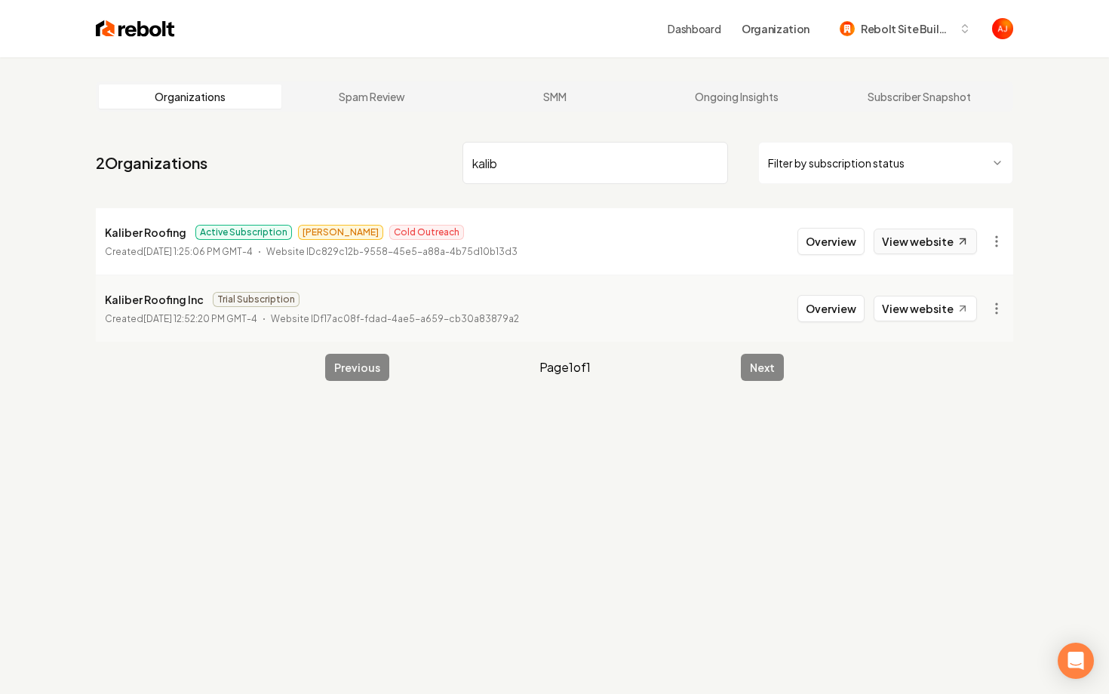
type input "kalib"
click at [918, 241] on link "View website" at bounding box center [925, 242] width 103 height 26
click at [829, 242] on button "Overview" at bounding box center [831, 241] width 67 height 27
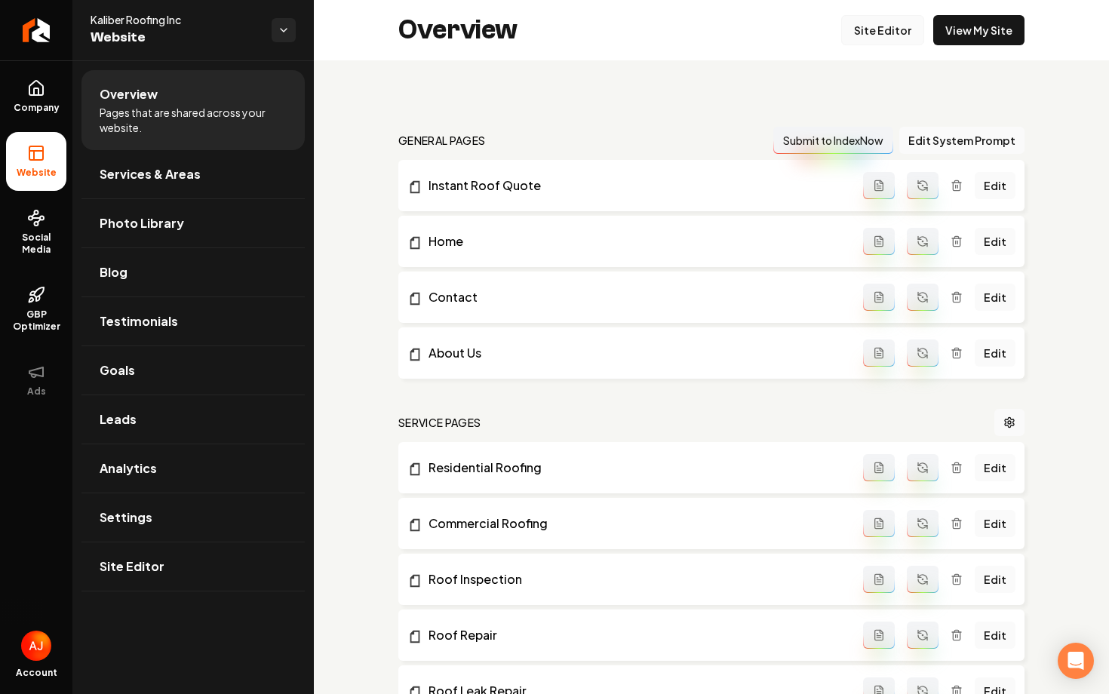
click at [884, 27] on link "Site Editor" at bounding box center [882, 30] width 83 height 30
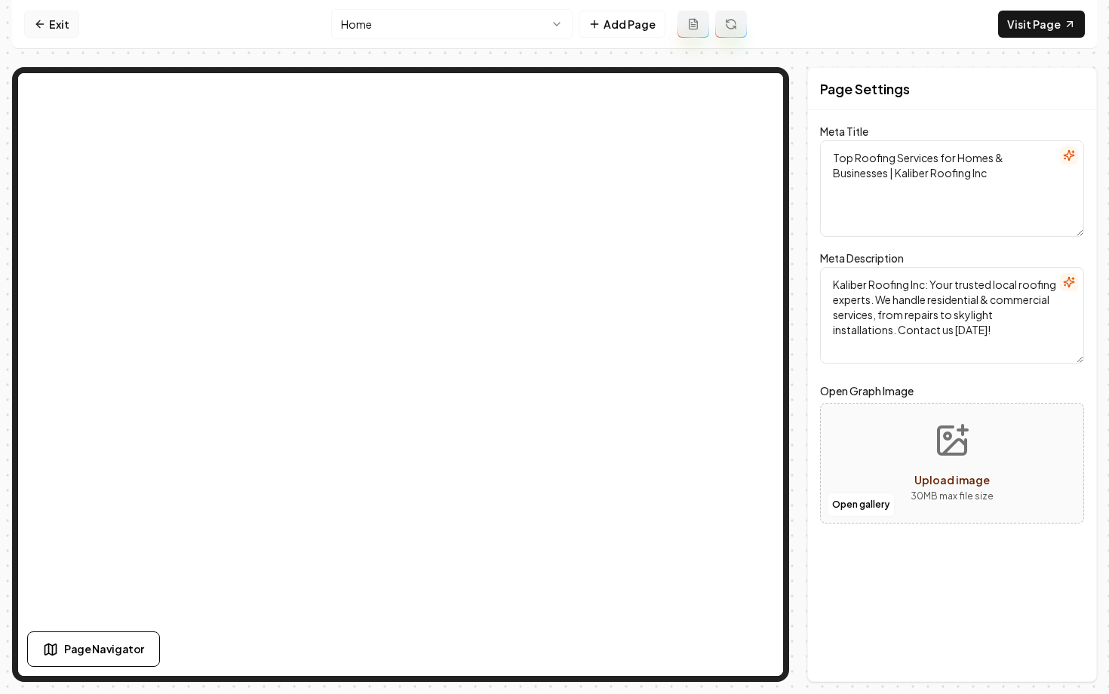
click at [53, 20] on link "Exit" at bounding box center [51, 24] width 55 height 27
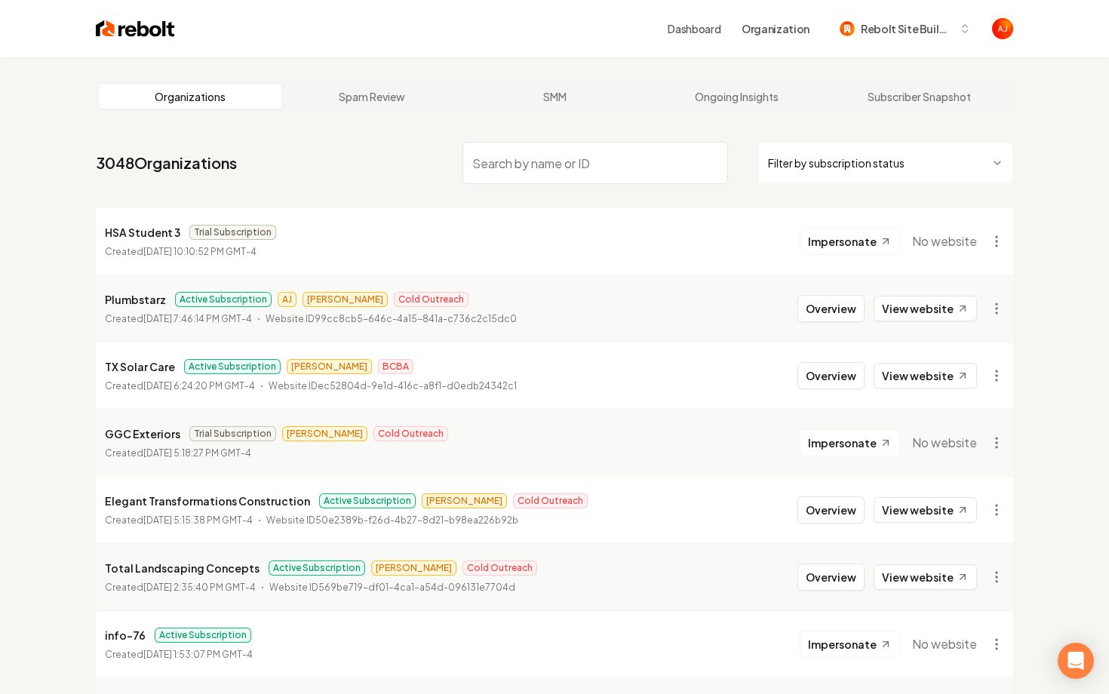
click at [557, 165] on input "search" at bounding box center [596, 163] width 266 height 42
paste input "(940) 595-5402"
type input "(940) 595-5402"
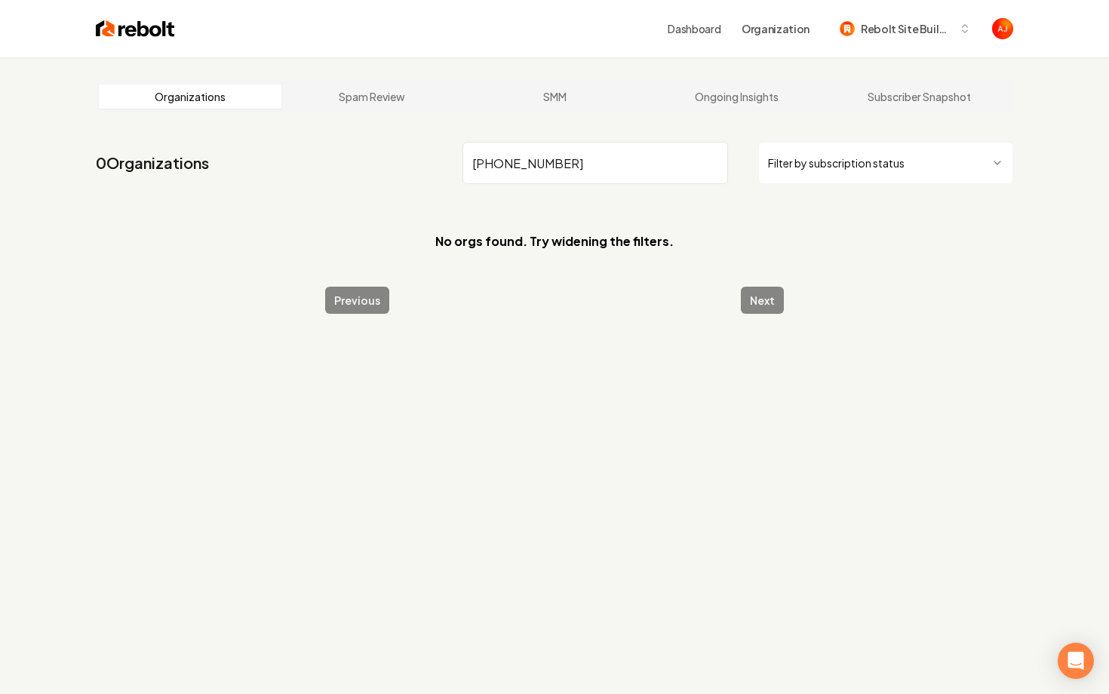
drag, startPoint x: 603, startPoint y: 164, endPoint x: 398, endPoint y: 162, distance: 205.2
click at [398, 162] on nav "0 Organizations (940) 595-5402 Filter by subscription status" at bounding box center [555, 169] width 918 height 66
click at [687, 99] on link "Ongoing Insights" at bounding box center [737, 97] width 183 height 24
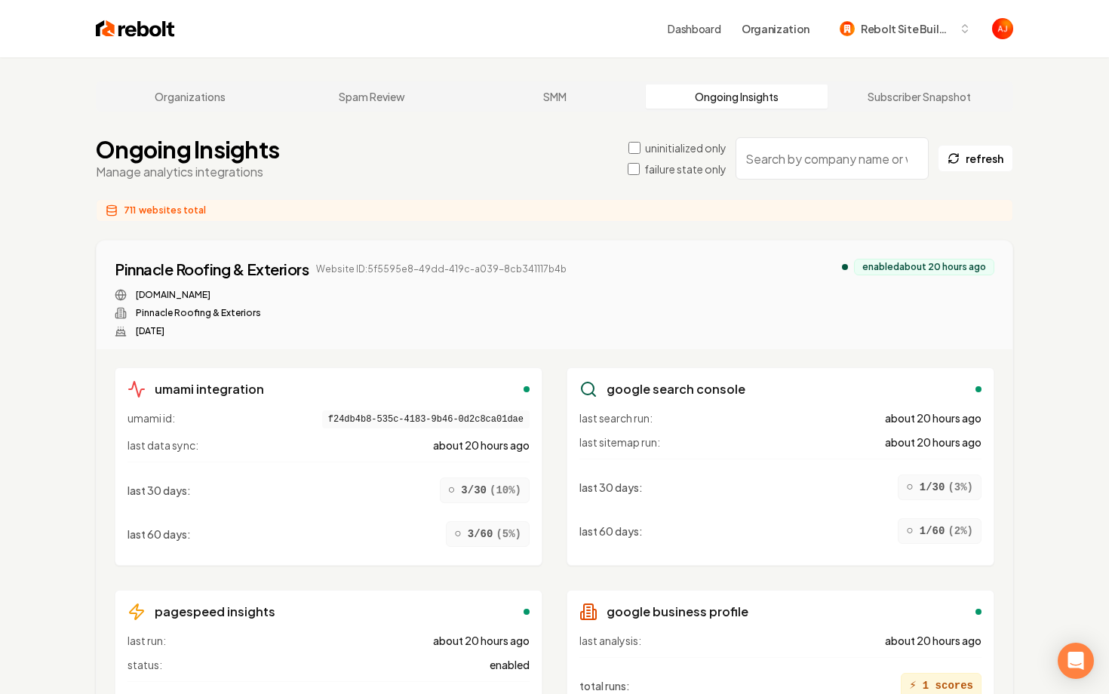
click at [773, 164] on input "search" at bounding box center [832, 158] width 193 height 42
paste input "(940) 595-5402"
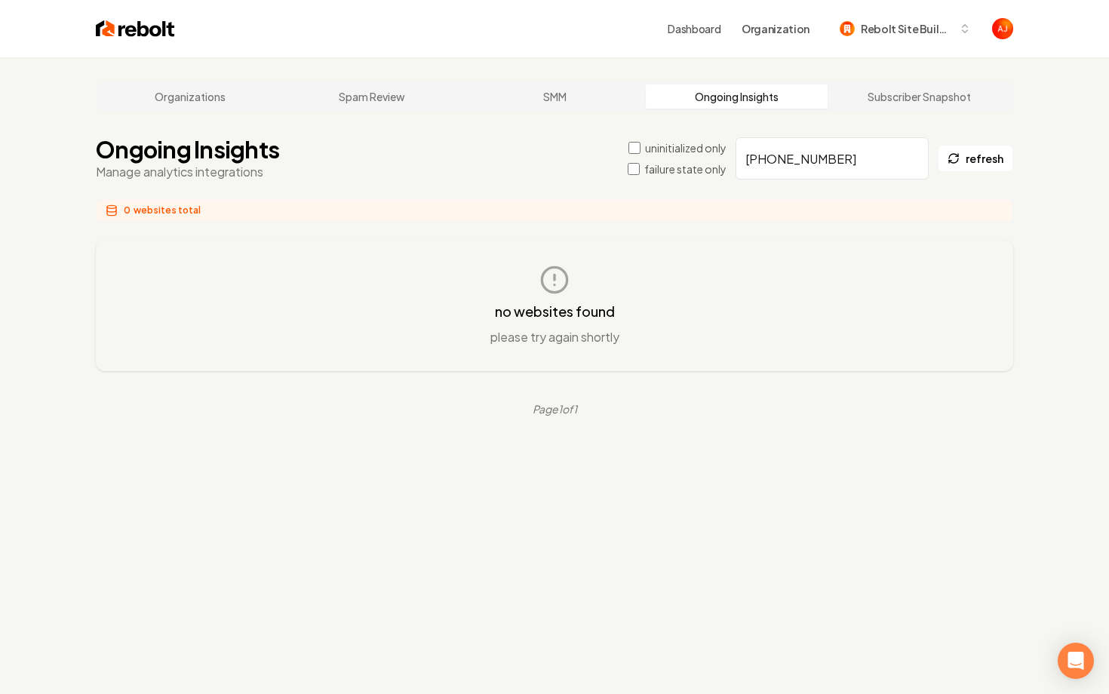
type input "(940) 595-5402"
click at [206, 97] on link "Organizations" at bounding box center [190, 97] width 183 height 24
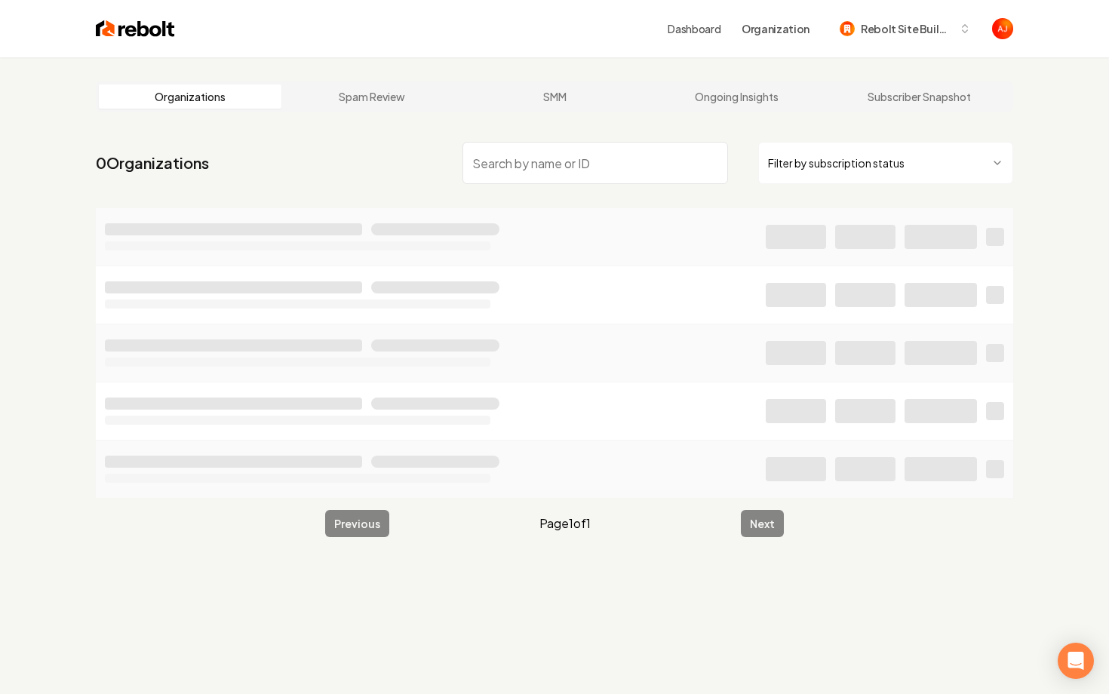
click at [515, 171] on input "search" at bounding box center [596, 163] width 266 height 42
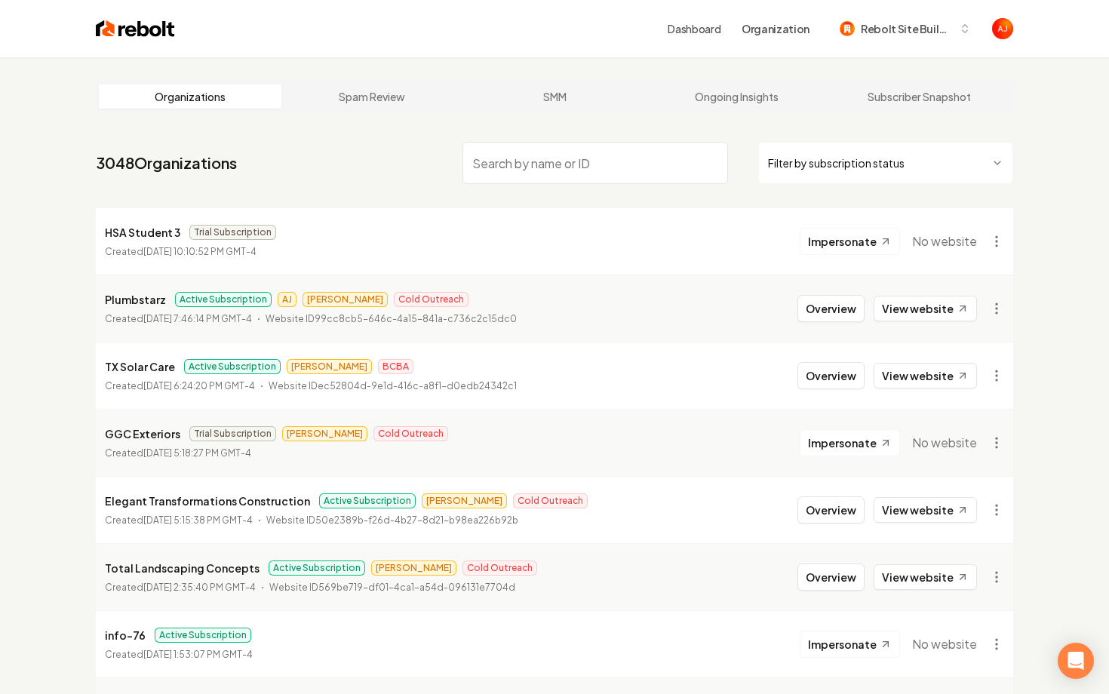
click at [568, 183] on input "search" at bounding box center [596, 163] width 266 height 42
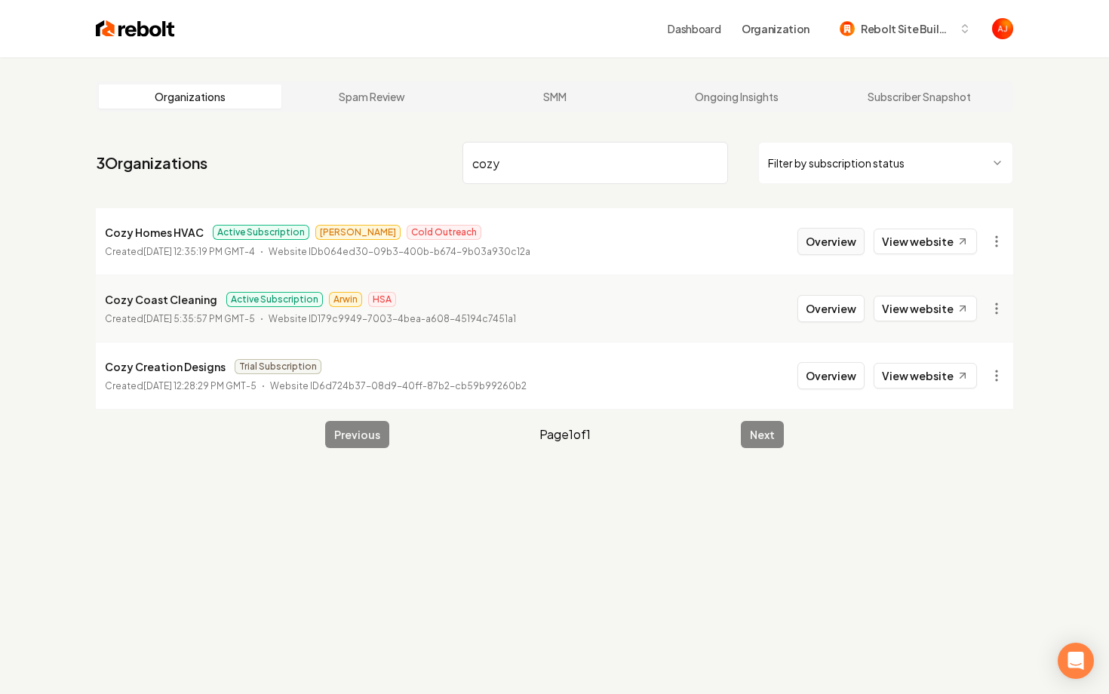
type input "cozy"
click at [824, 245] on button "Overview" at bounding box center [831, 241] width 67 height 27
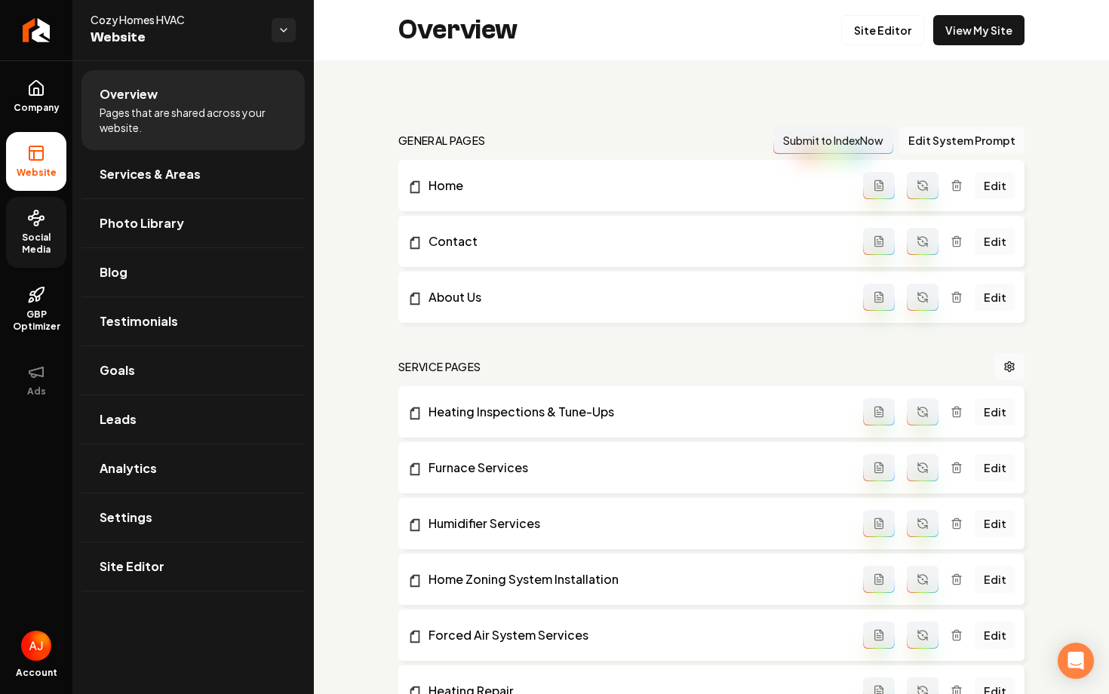
click at [42, 223] on icon at bounding box center [36, 218] width 18 height 18
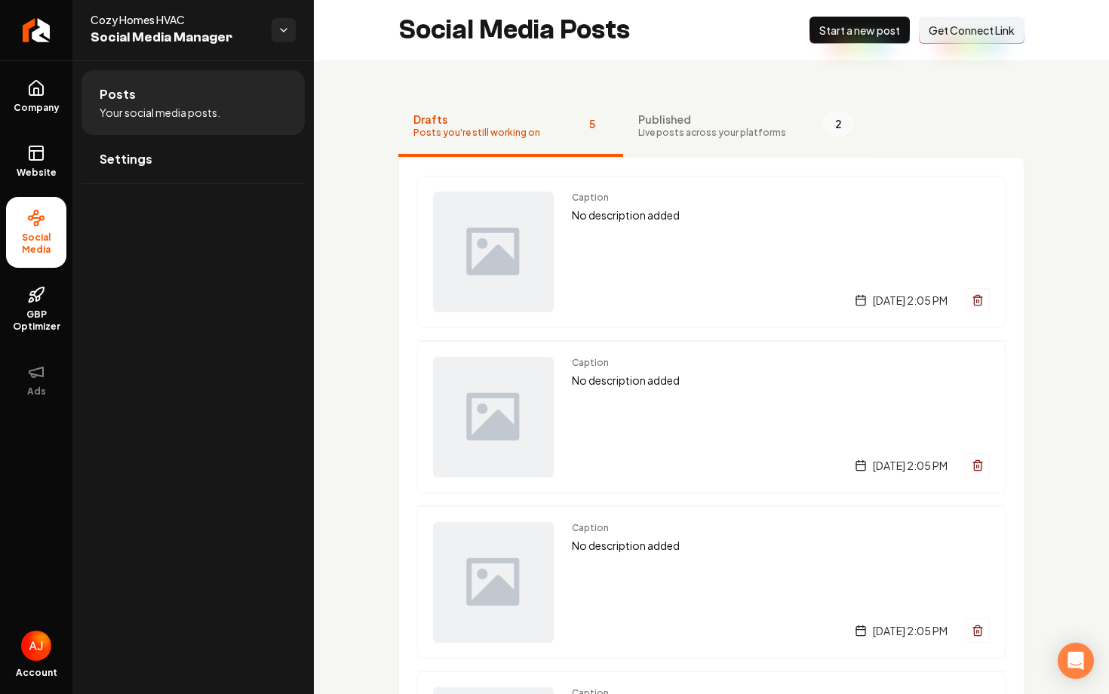
click at [687, 130] on span "Live posts across your platforms" at bounding box center [712, 133] width 148 height 12
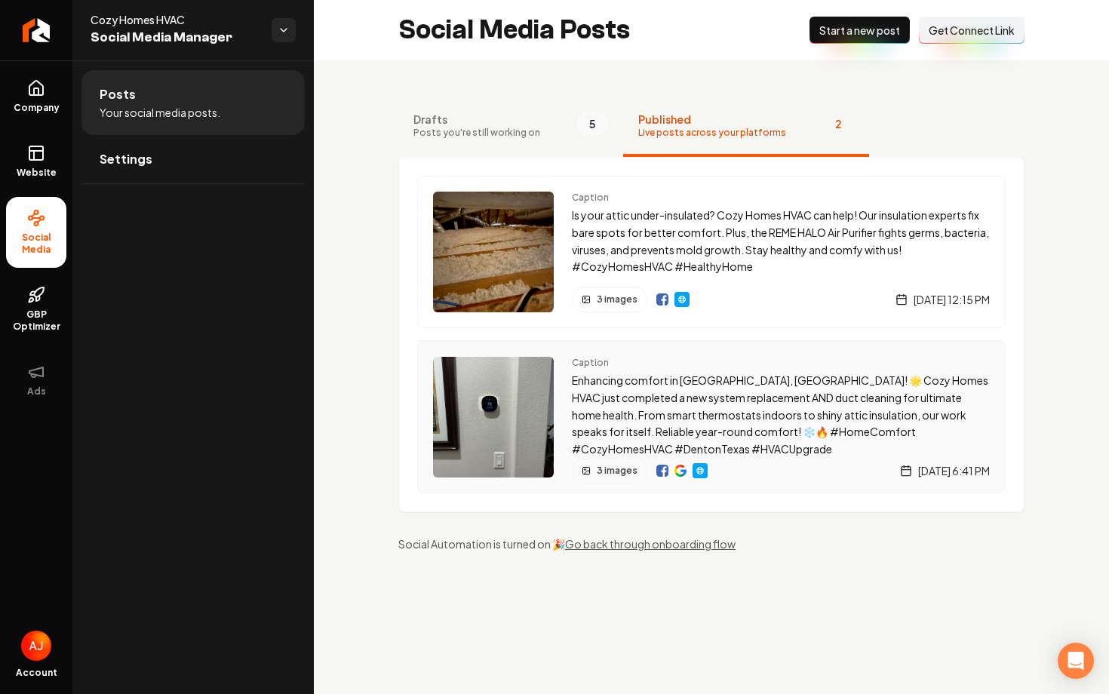
click at [678, 469] on img "Main content area" at bounding box center [681, 471] width 12 height 12
click at [679, 469] on img "Main content area" at bounding box center [681, 471] width 12 height 12
click at [174, 153] on link "Settings" at bounding box center [192, 159] width 223 height 48
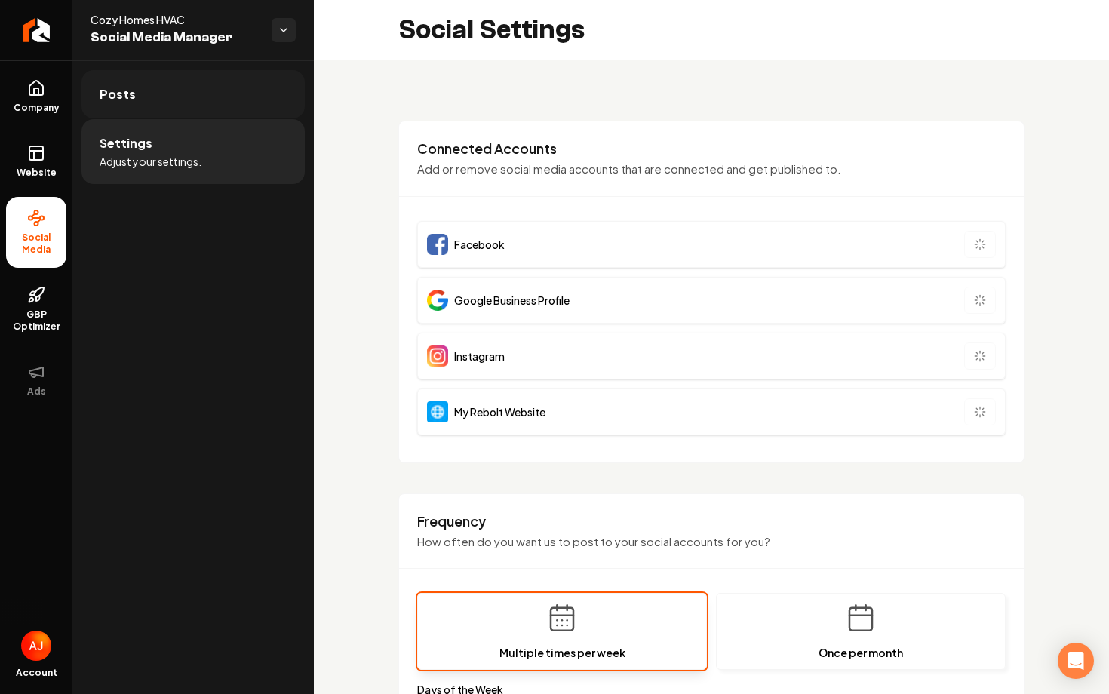
click at [189, 94] on link "Posts" at bounding box center [192, 94] width 223 height 48
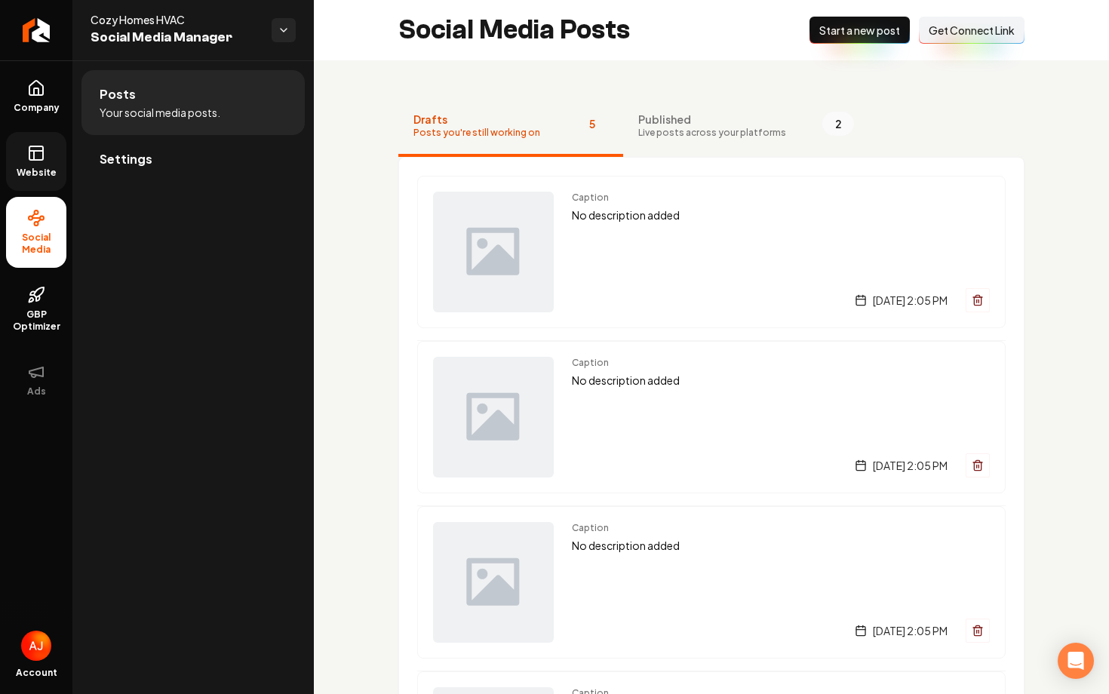
click at [38, 175] on span "Website" at bounding box center [37, 173] width 52 height 12
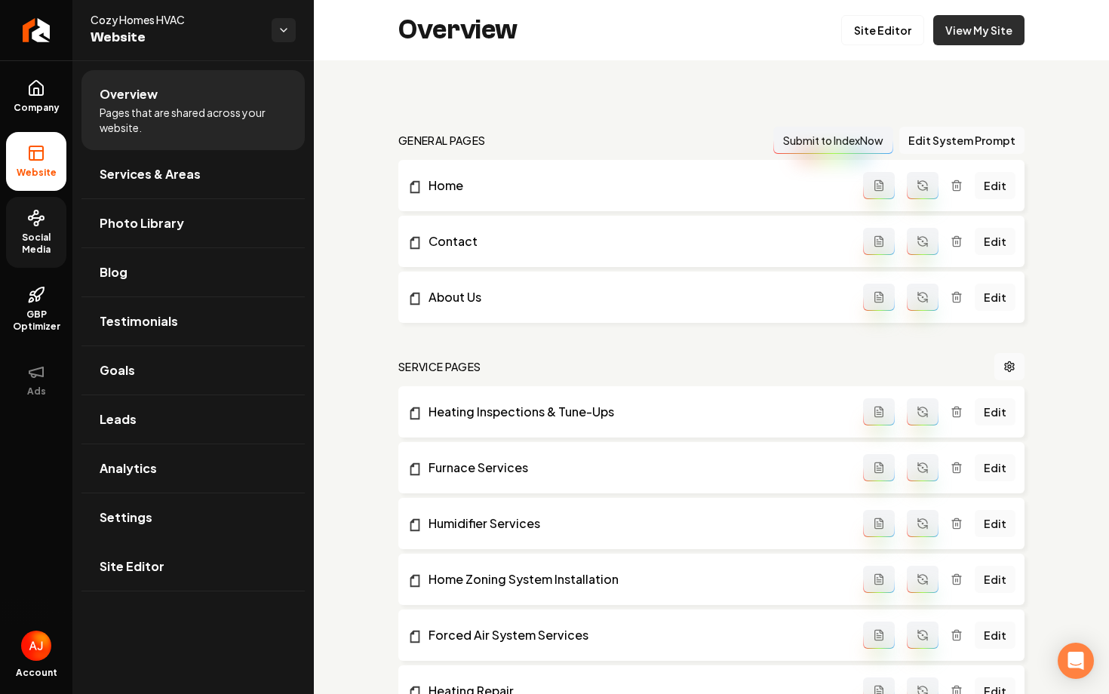
click at [962, 36] on link "View My Site" at bounding box center [978, 30] width 91 height 30
click at [33, 226] on icon at bounding box center [36, 218] width 18 height 18
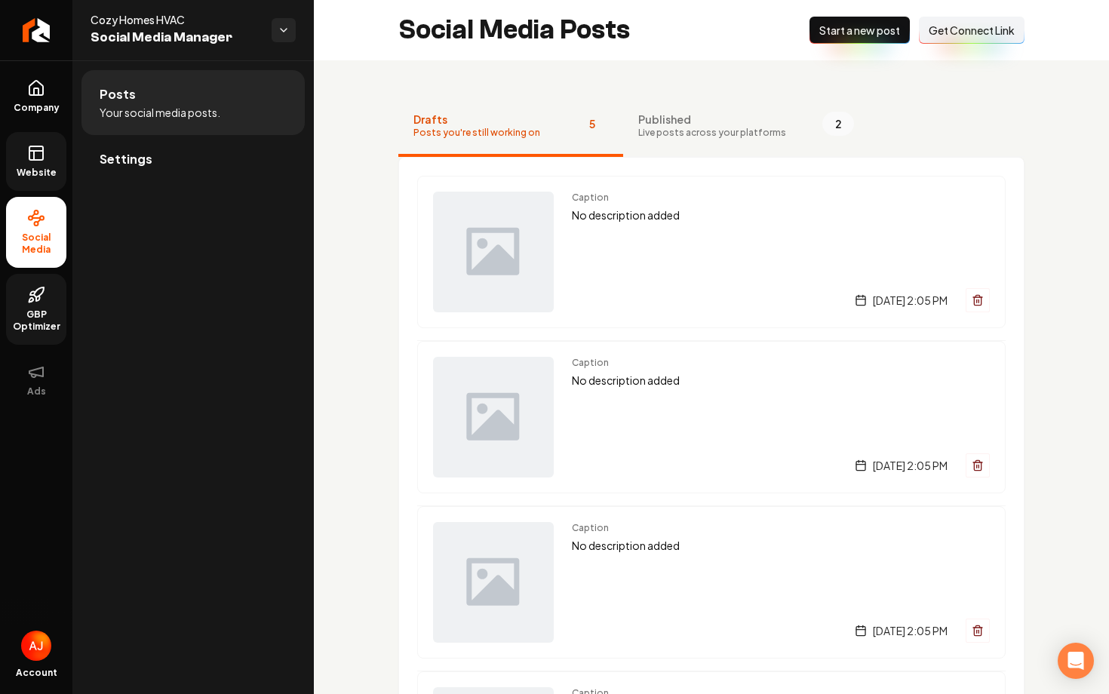
click at [25, 306] on link "GBP Optimizer" at bounding box center [36, 309] width 60 height 71
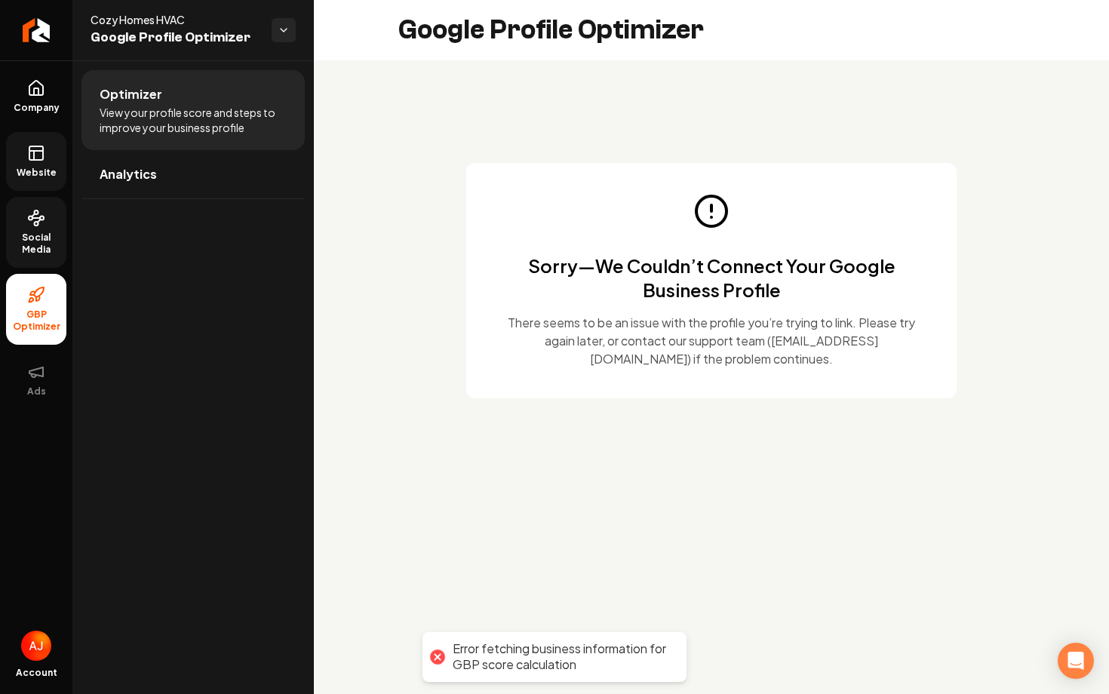
click at [42, 244] on span "Social Media" at bounding box center [36, 244] width 60 height 24
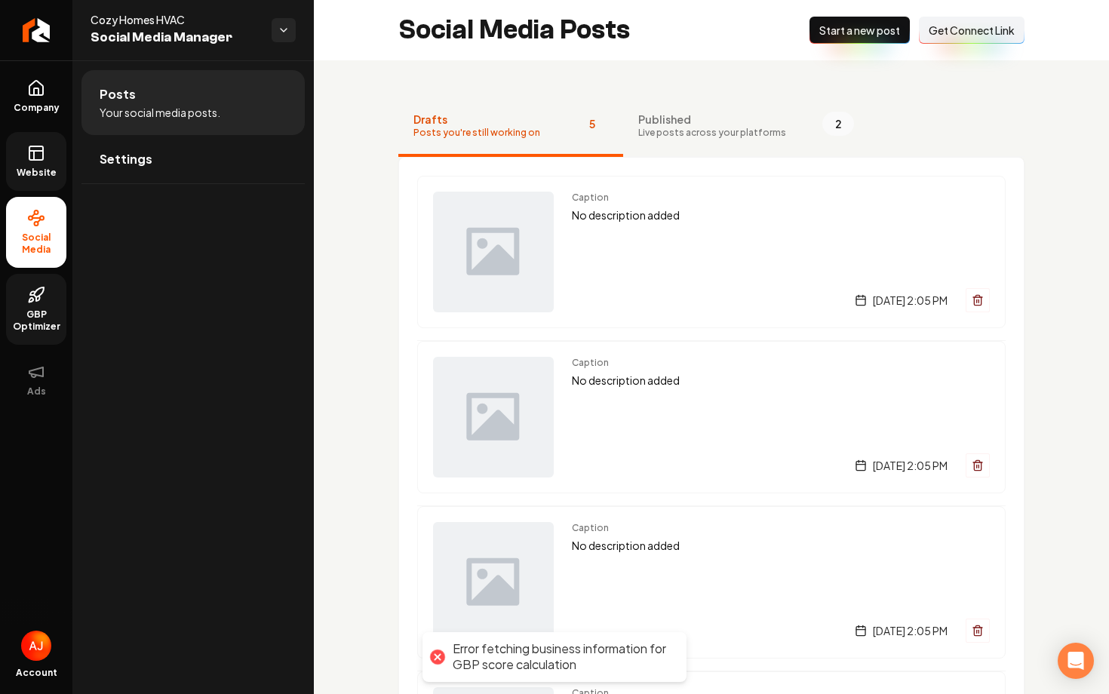
click at [34, 169] on span "Website" at bounding box center [37, 173] width 52 height 12
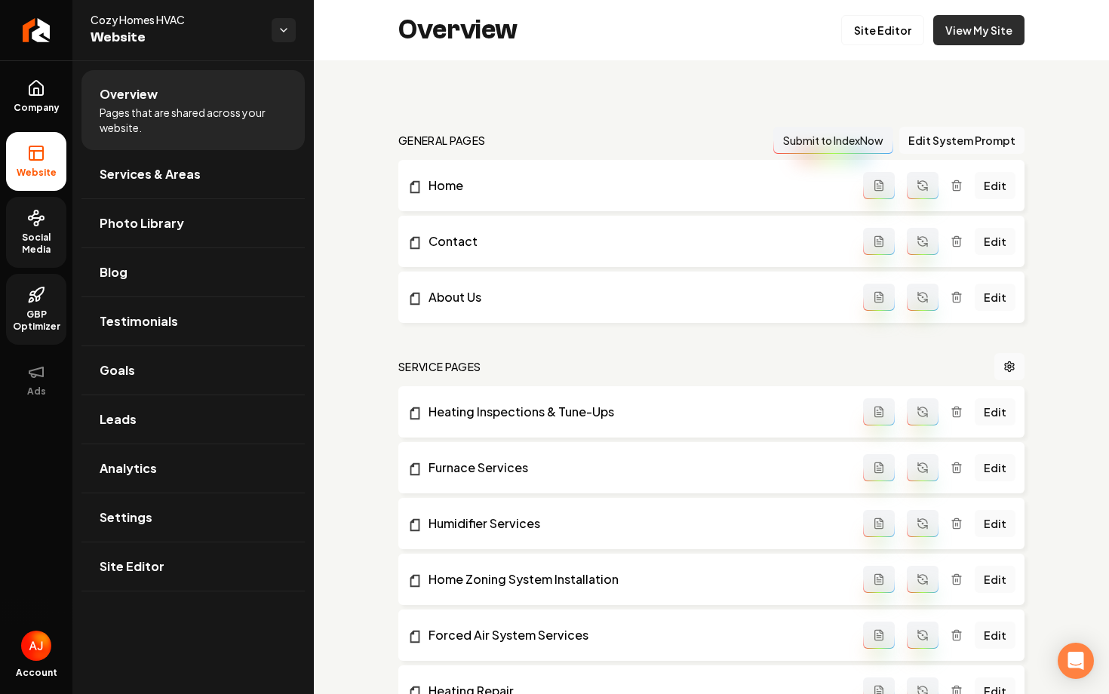
click at [955, 41] on link "View My Site" at bounding box center [978, 30] width 91 height 30
click at [13, 238] on span "Social Media" at bounding box center [36, 244] width 60 height 24
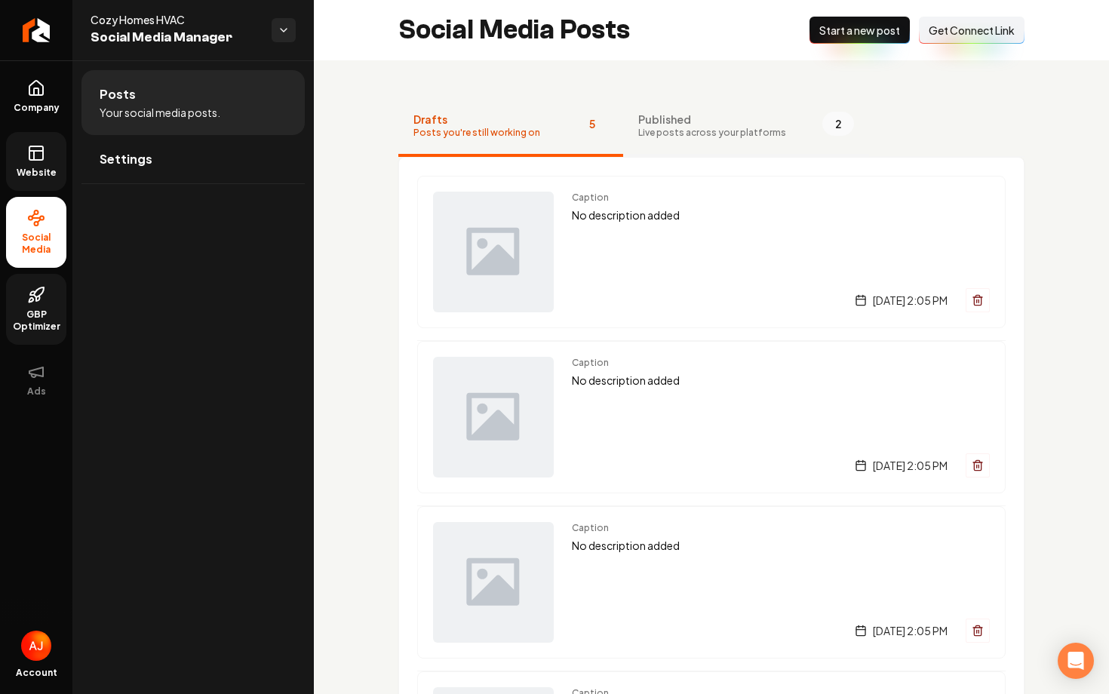
click at [678, 128] on span "Live posts across your platforms" at bounding box center [712, 133] width 148 height 12
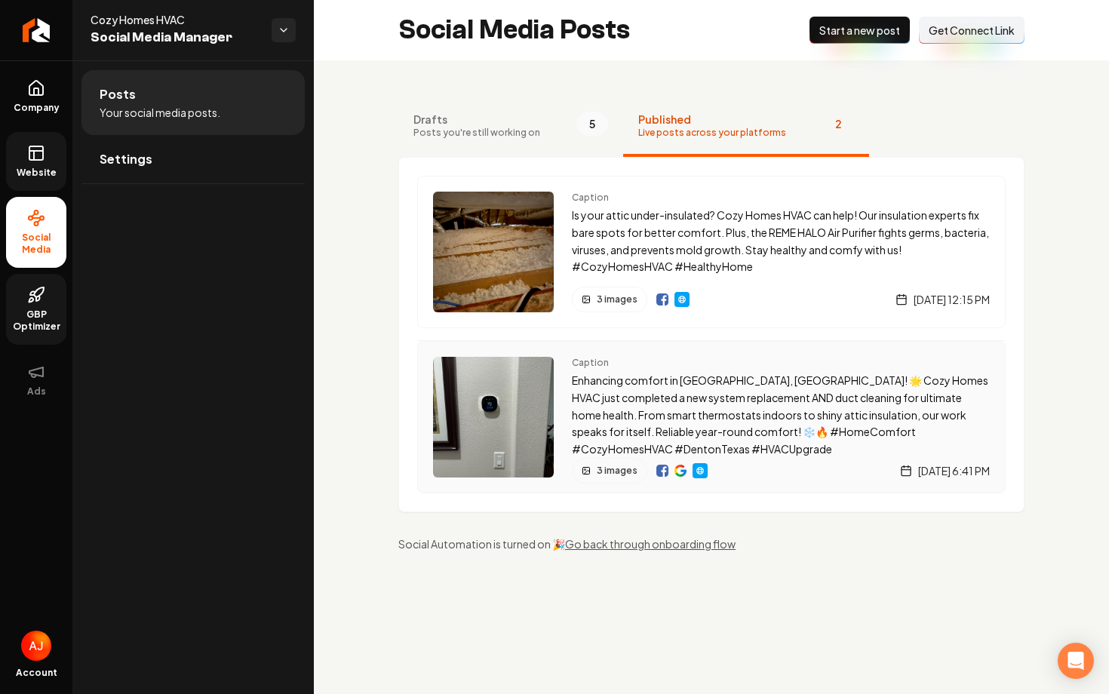
click at [676, 474] on img "Main content area" at bounding box center [681, 471] width 12 height 12
click at [53, 189] on link "Website" at bounding box center [36, 161] width 60 height 59
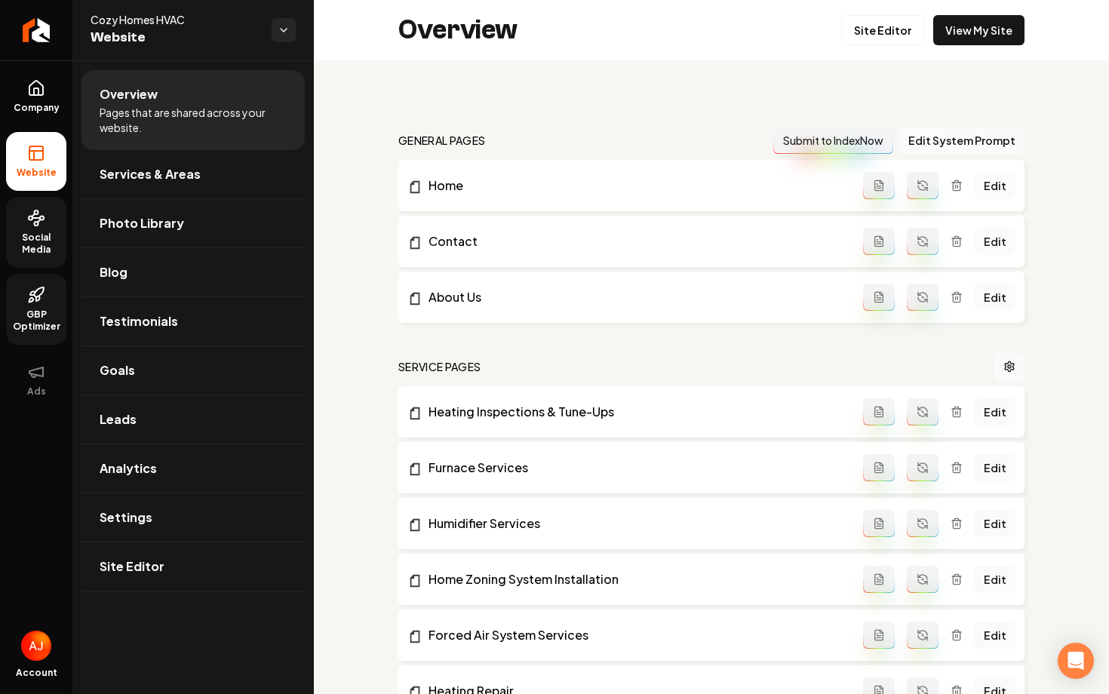
click at [31, 228] on link "Social Media" at bounding box center [36, 232] width 60 height 71
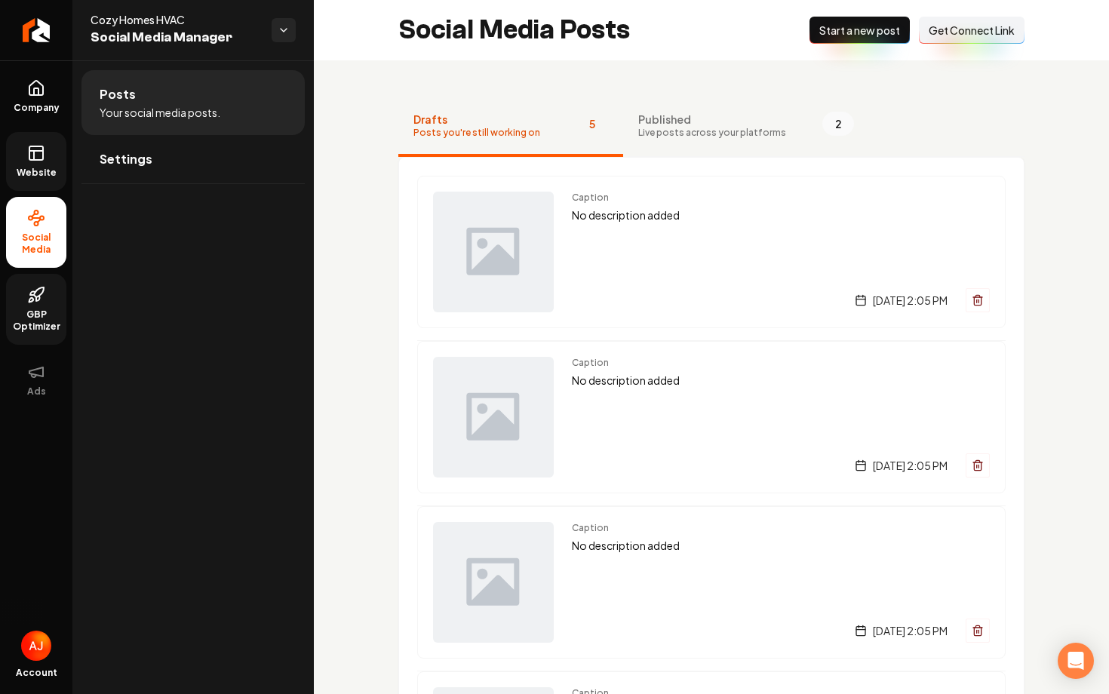
click at [23, 164] on link "Website" at bounding box center [36, 161] width 60 height 59
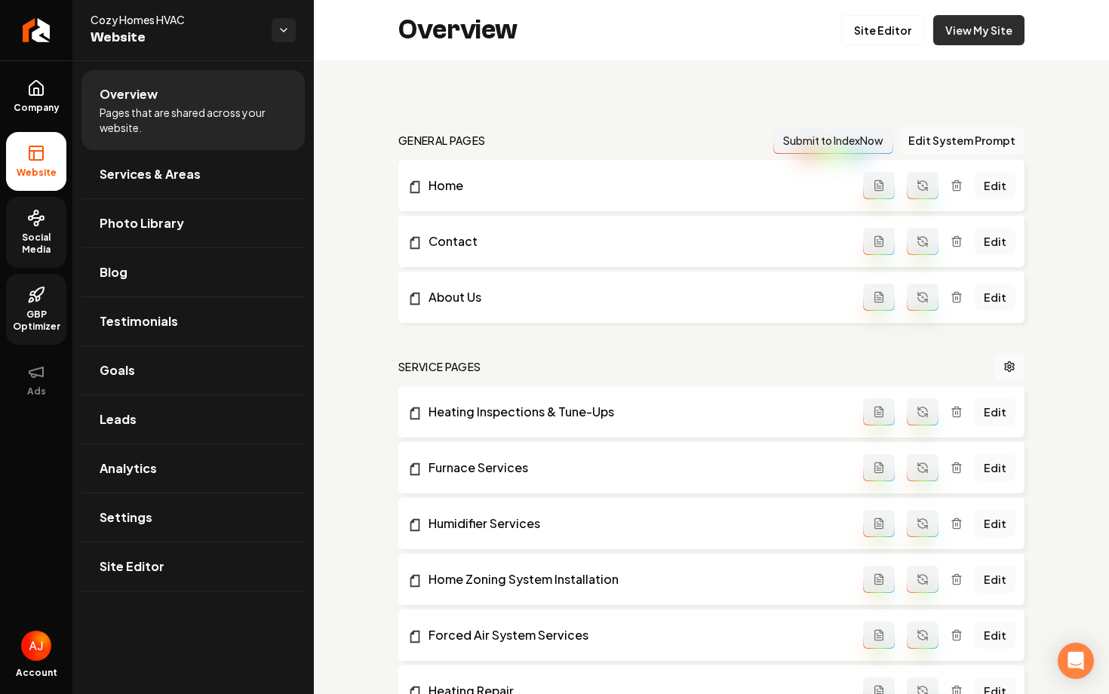
click at [950, 38] on link "View My Site" at bounding box center [978, 30] width 91 height 30
click at [23, 244] on span "Social Media" at bounding box center [36, 244] width 60 height 24
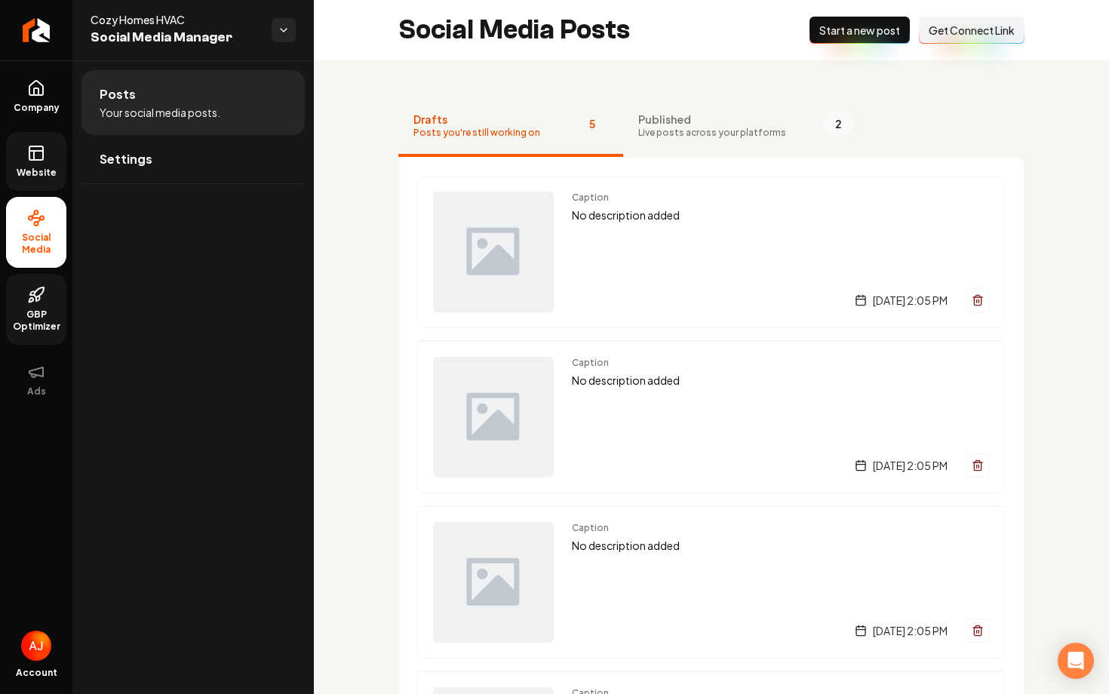
click at [36, 183] on link "Website" at bounding box center [36, 161] width 60 height 59
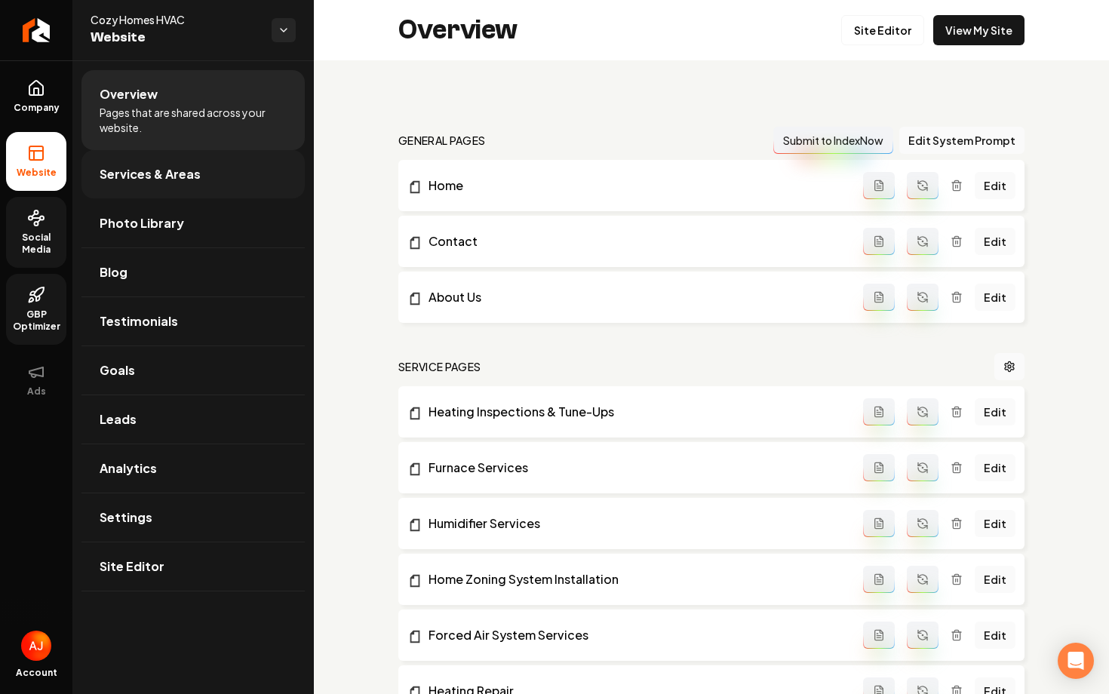
click at [166, 173] on span "Services & Areas" at bounding box center [150, 174] width 101 height 18
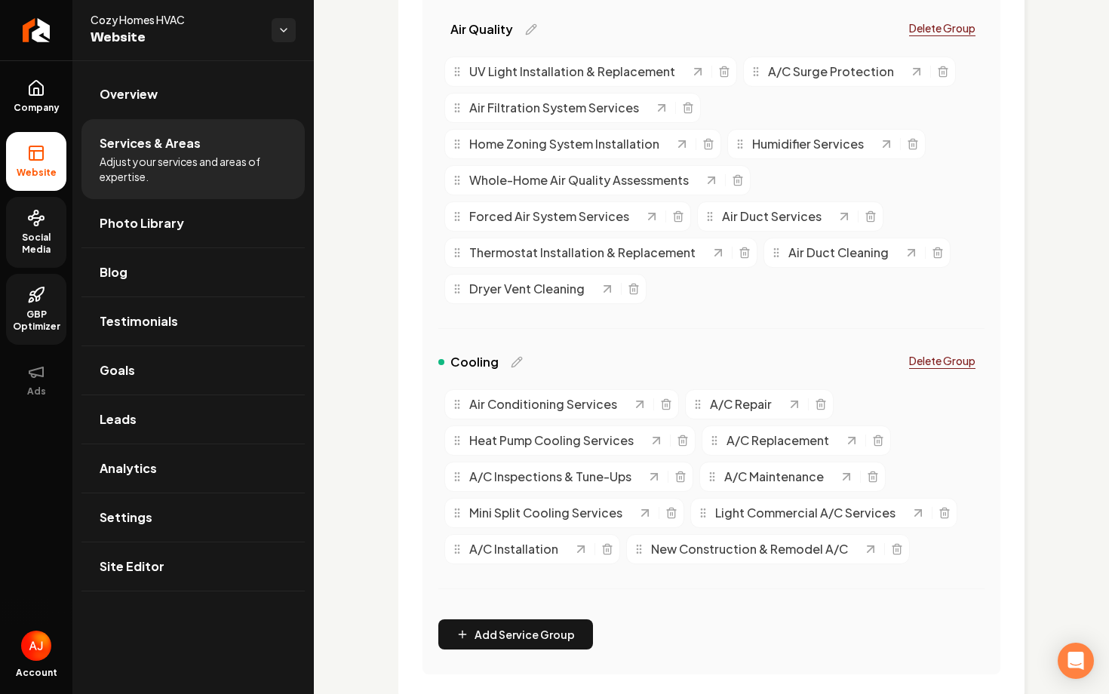
scroll to position [1019, 0]
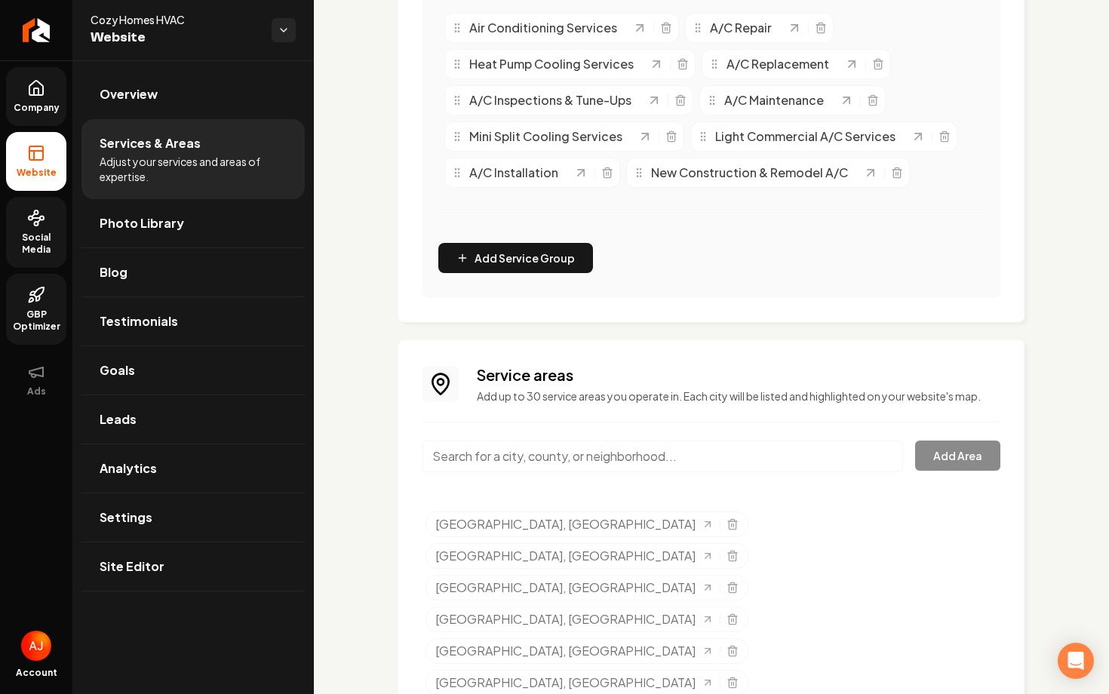
click at [32, 101] on link "Company" at bounding box center [36, 96] width 60 height 59
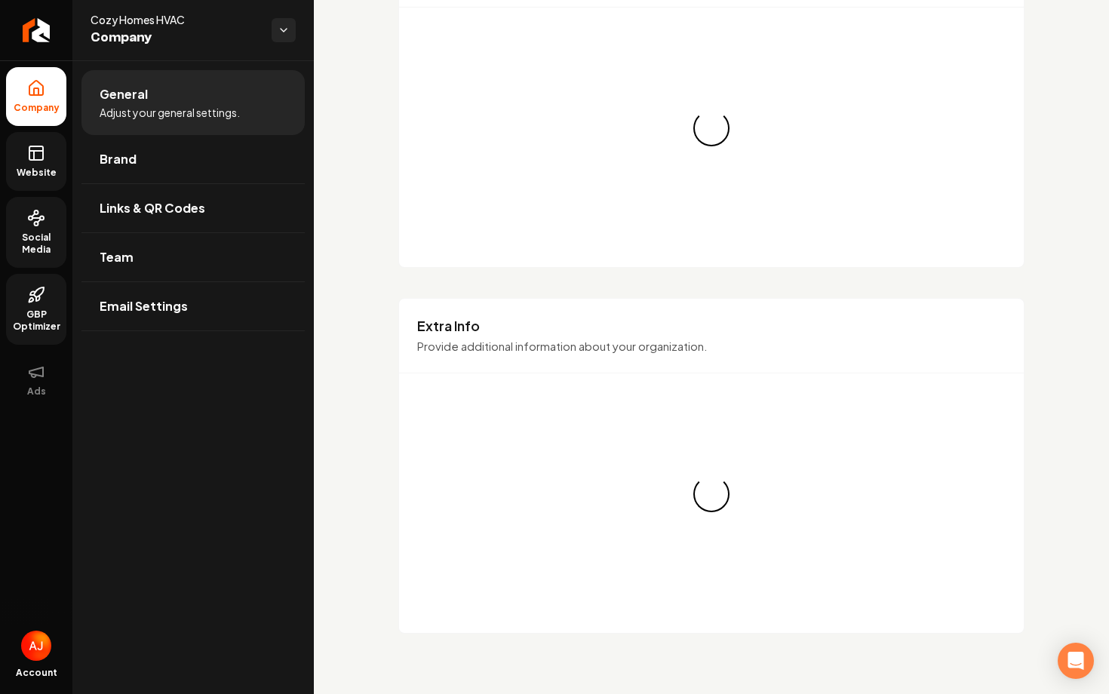
click at [27, 172] on span "Website" at bounding box center [37, 173] width 52 height 12
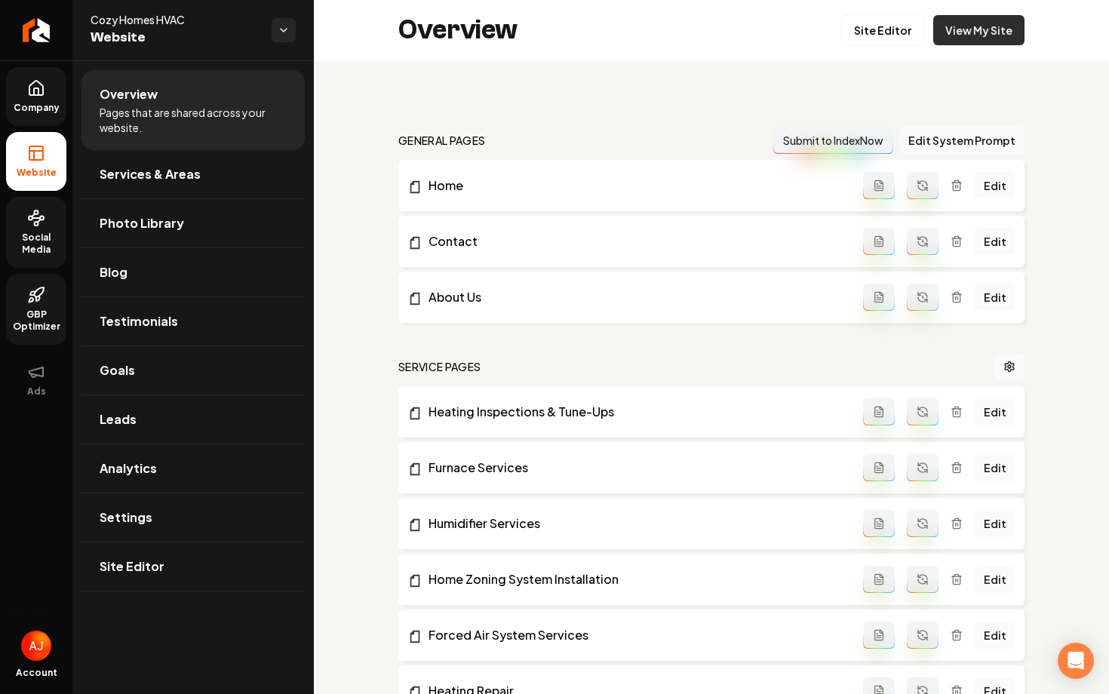
click at [973, 38] on link "View My Site" at bounding box center [978, 30] width 91 height 30
click at [168, 432] on link "Leads" at bounding box center [192, 419] width 223 height 48
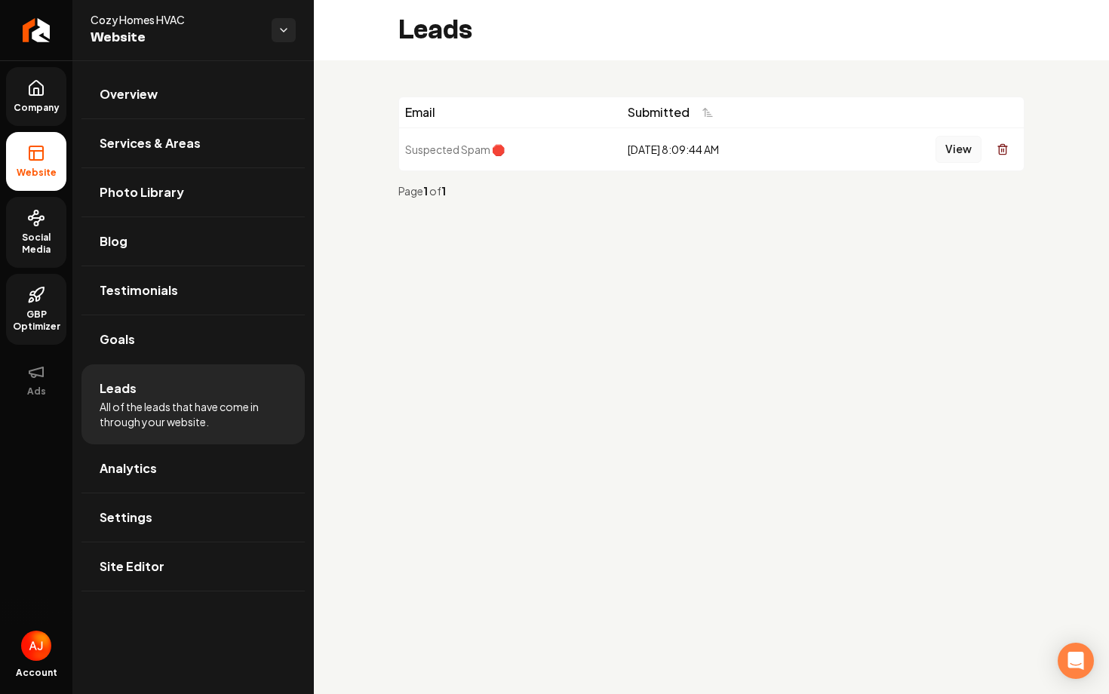
click at [952, 155] on button "View" at bounding box center [959, 149] width 46 height 27
click at [36, 97] on link "Company" at bounding box center [36, 96] width 60 height 59
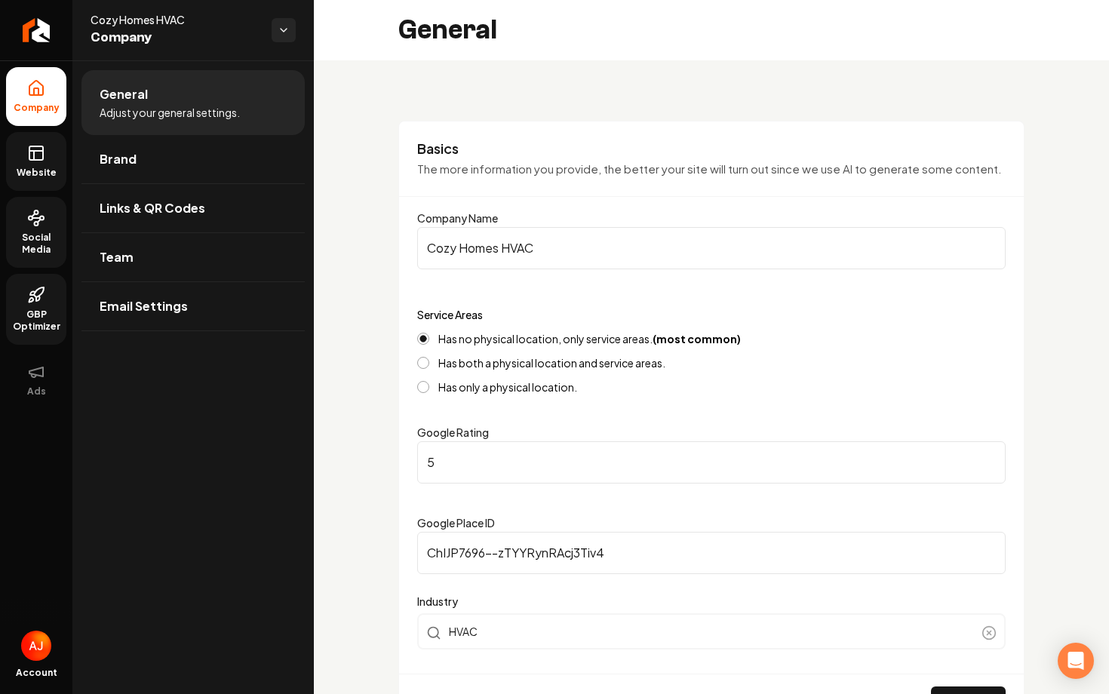
click at [47, 154] on link "Website" at bounding box center [36, 161] width 60 height 59
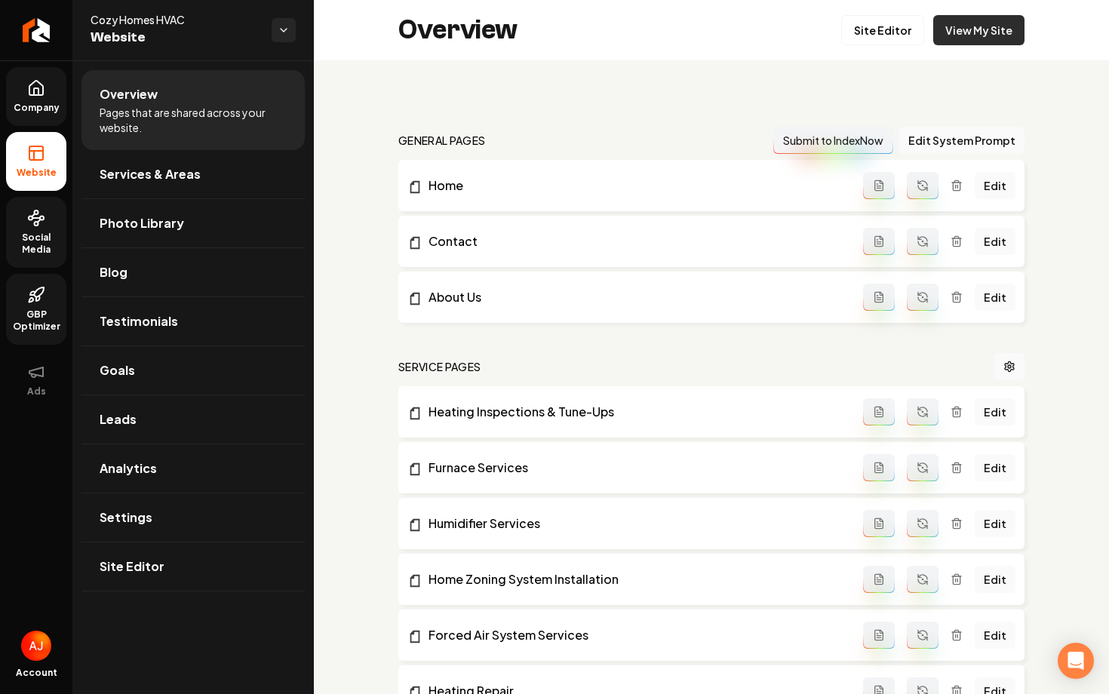
click at [973, 21] on link "View My Site" at bounding box center [978, 30] width 91 height 30
click at [145, 190] on link "Services & Areas" at bounding box center [192, 174] width 223 height 48
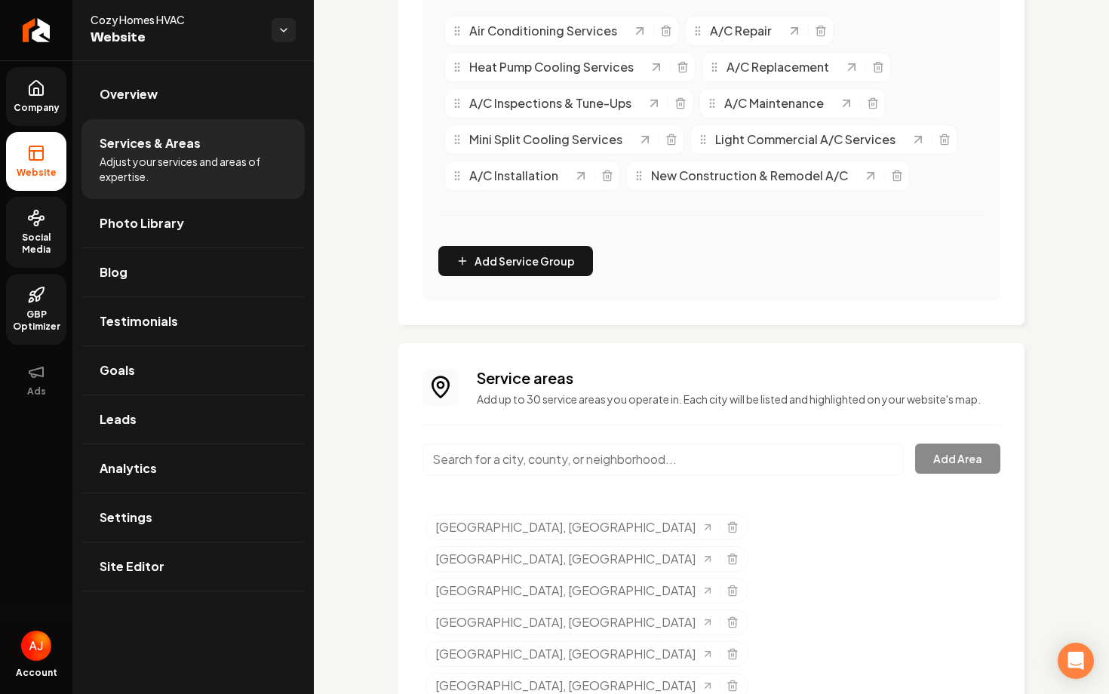
scroll to position [1019, 0]
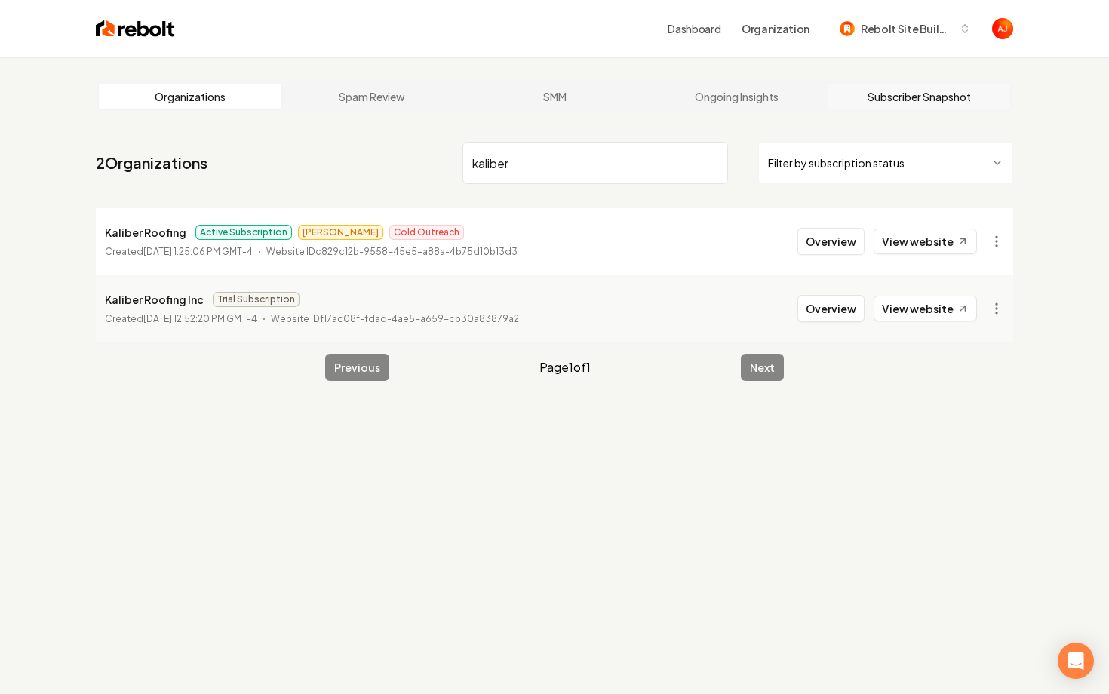
type input "kaliber"
click at [831, 248] on button "Overview" at bounding box center [831, 241] width 67 height 27
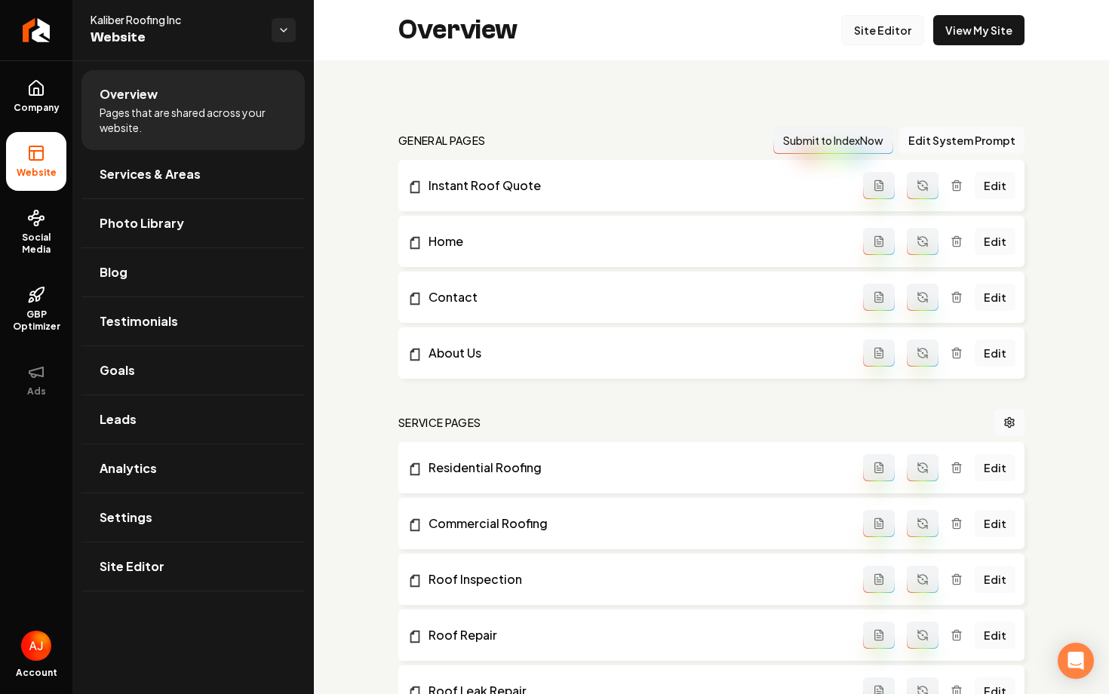
click at [869, 35] on link "Site Editor" at bounding box center [882, 30] width 83 height 30
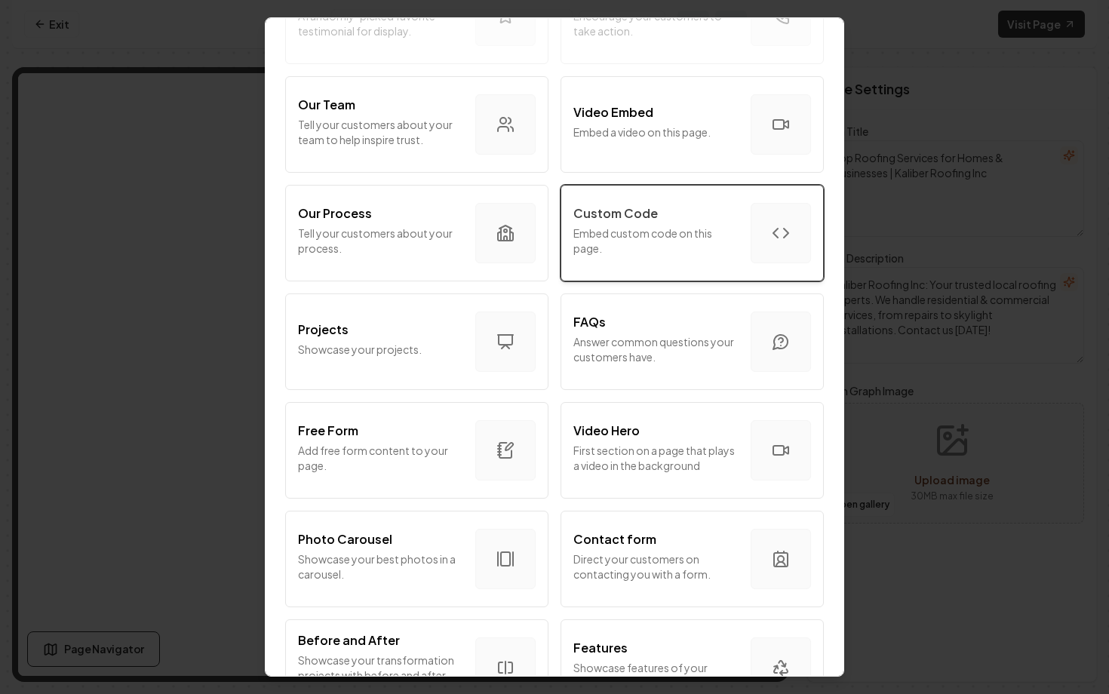
scroll to position [475, 0]
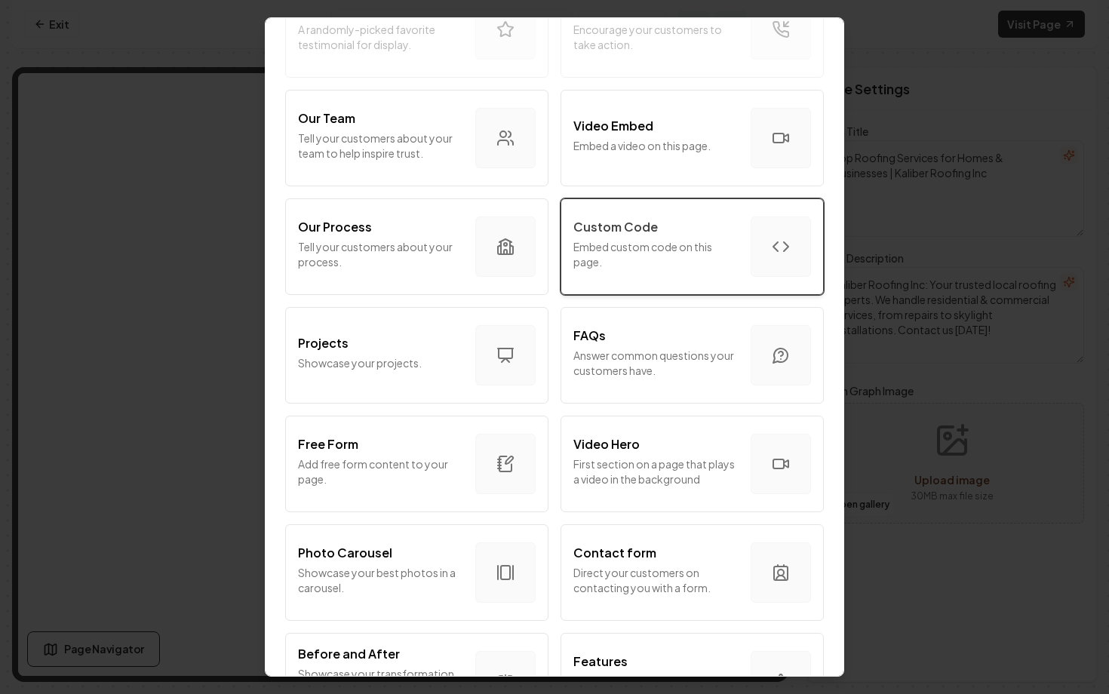
click at [697, 229] on div "Custom Code" at bounding box center [655, 227] width 165 height 18
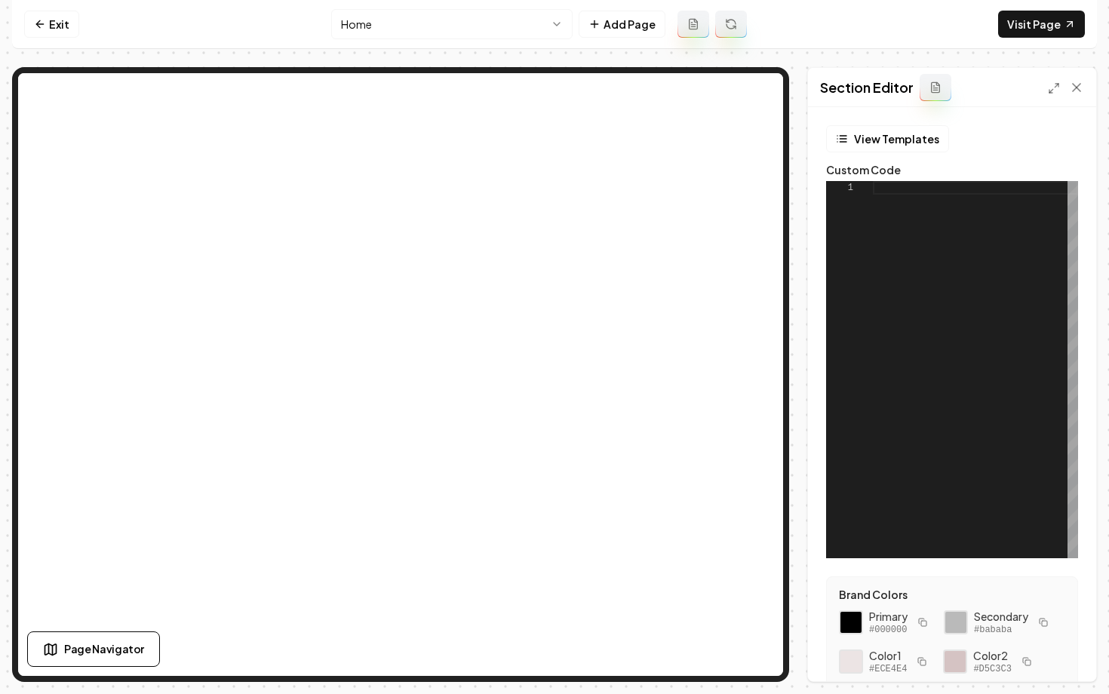
click at [926, 236] on div at bounding box center [975, 369] width 205 height 377
type textarea "**********"
click at [1057, 653] on button "Save" at bounding box center [1062, 655] width 45 height 27
click at [1020, 26] on link "Visit Page" at bounding box center [1041, 24] width 87 height 27
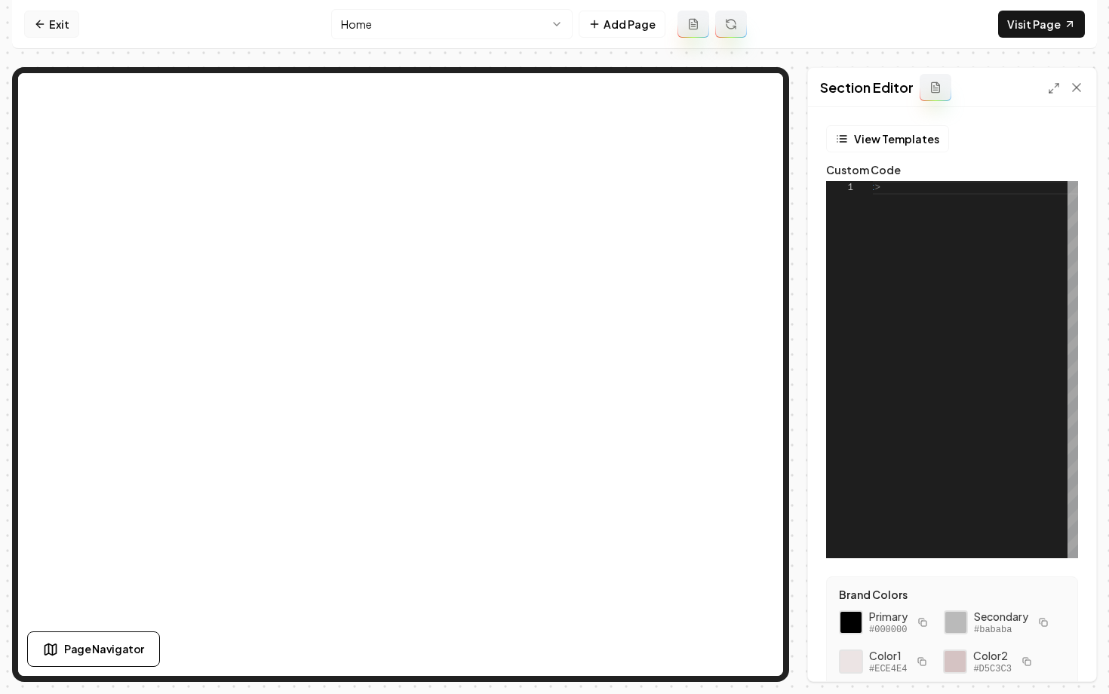
click at [45, 26] on icon at bounding box center [40, 24] width 12 height 12
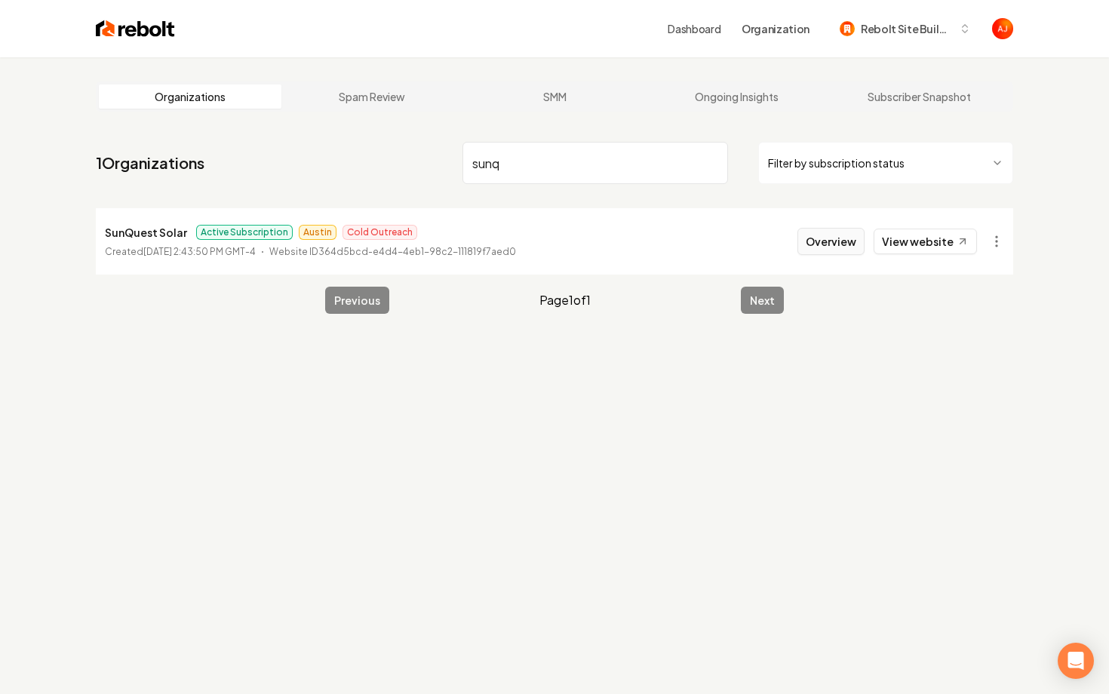
type input "sunq"
click at [829, 245] on button "Overview" at bounding box center [831, 241] width 67 height 27
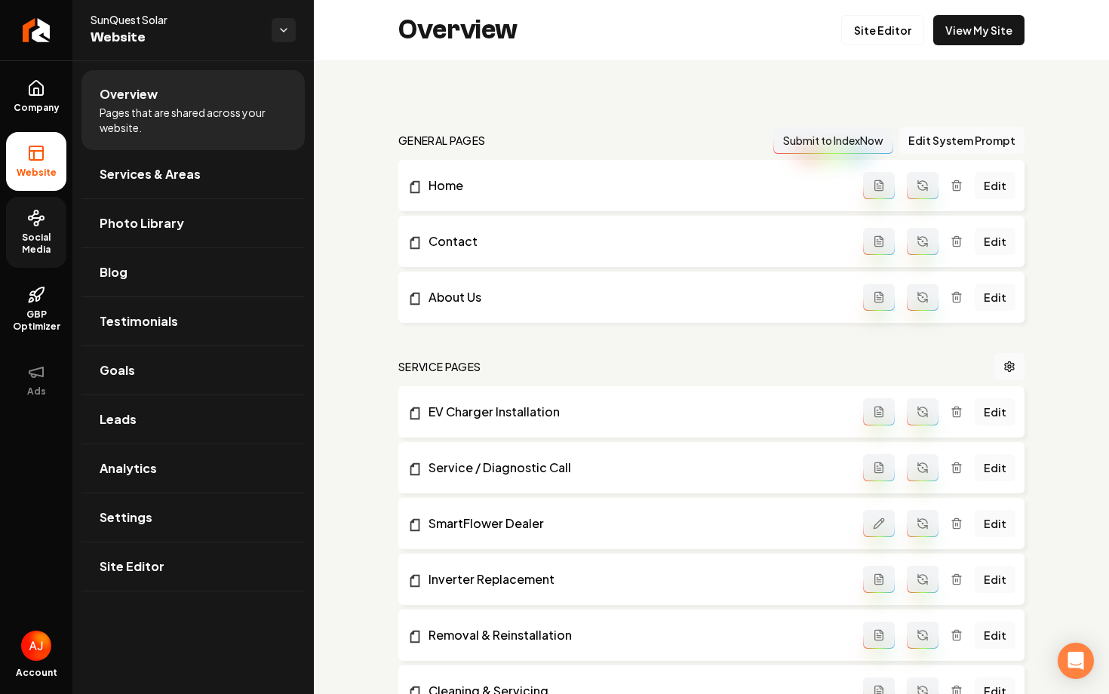
click at [32, 223] on icon at bounding box center [36, 218] width 18 height 18
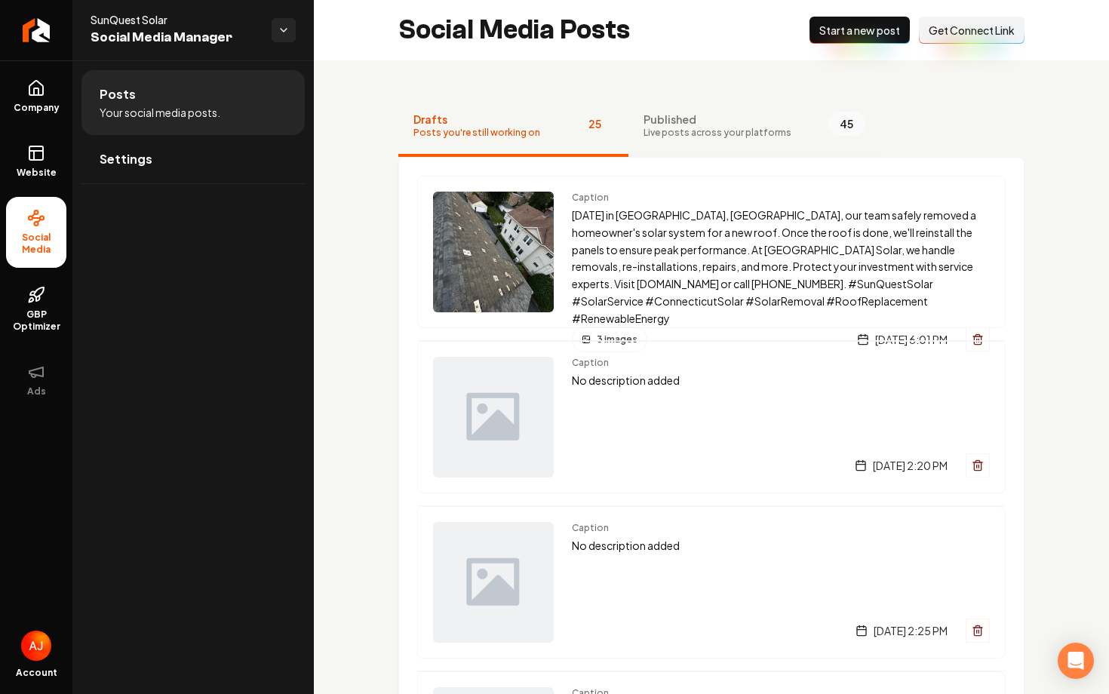
click at [683, 123] on span "Published" at bounding box center [718, 119] width 148 height 15
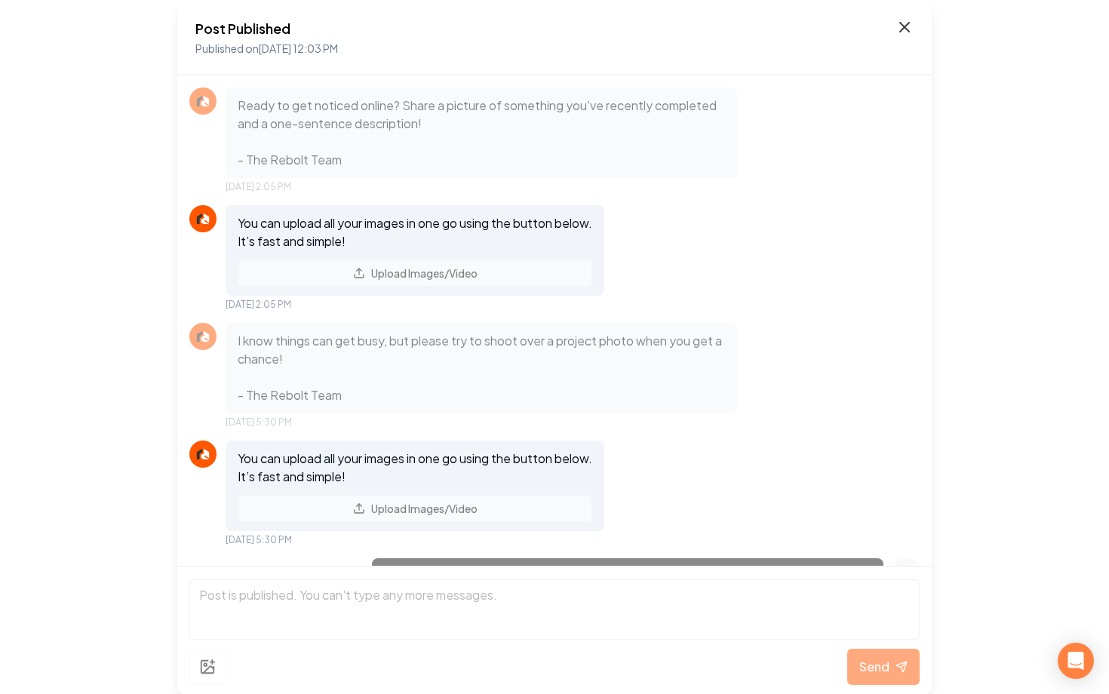
click at [904, 23] on icon at bounding box center [905, 27] width 18 height 18
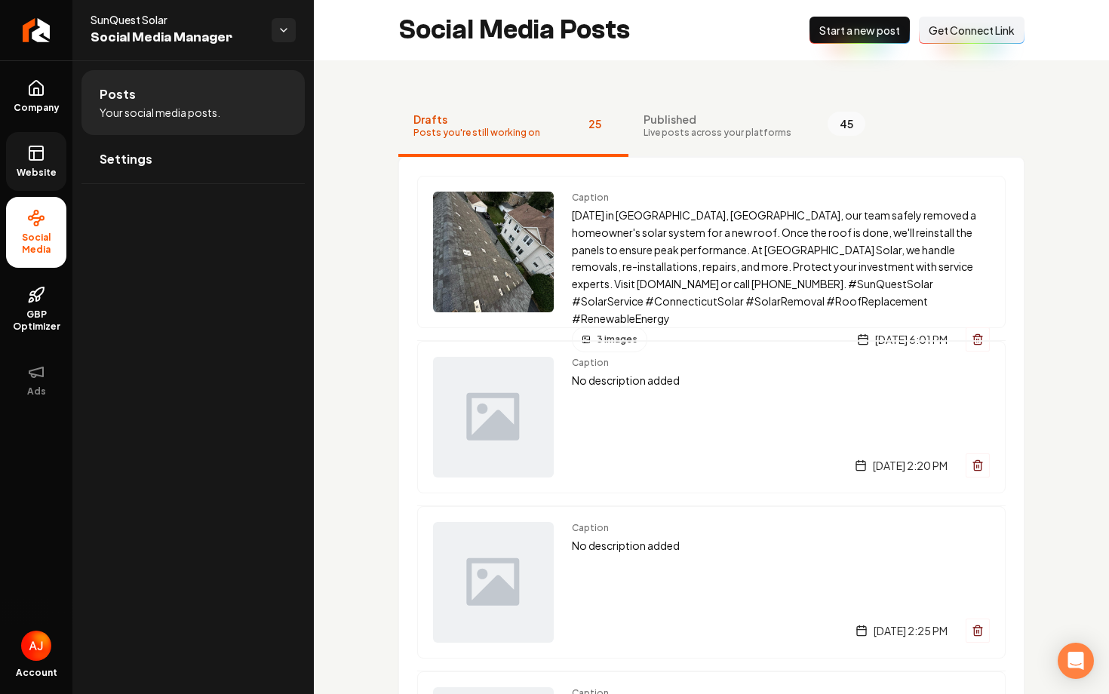
click at [26, 164] on link "Website" at bounding box center [36, 161] width 60 height 59
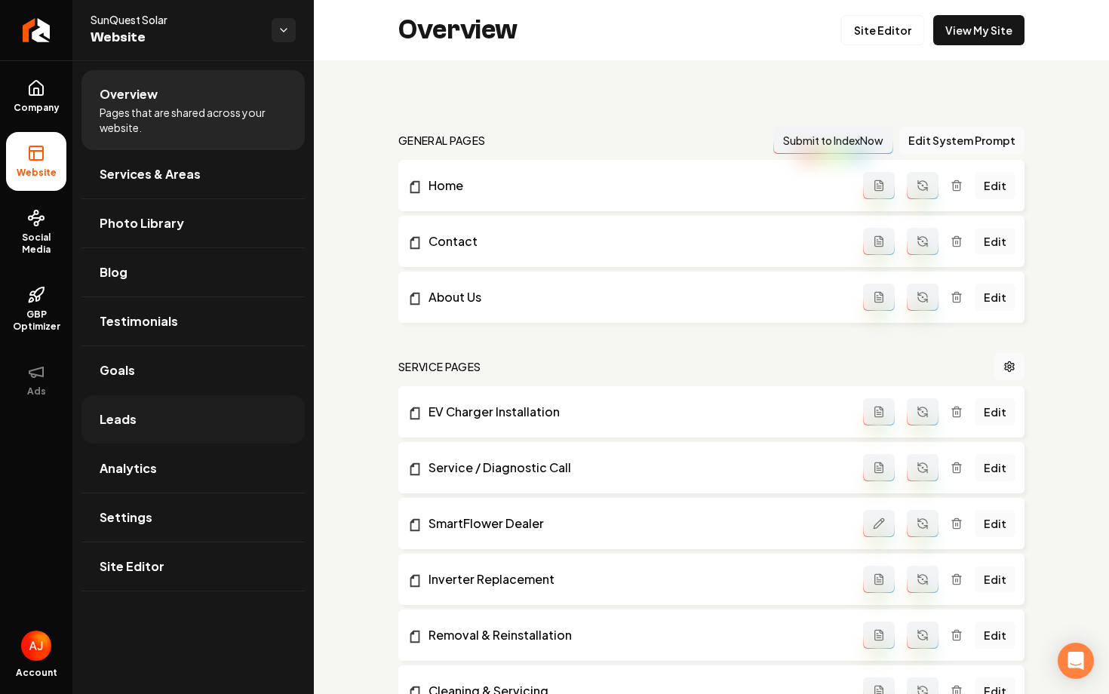
click at [149, 421] on link "Leads" at bounding box center [192, 419] width 223 height 48
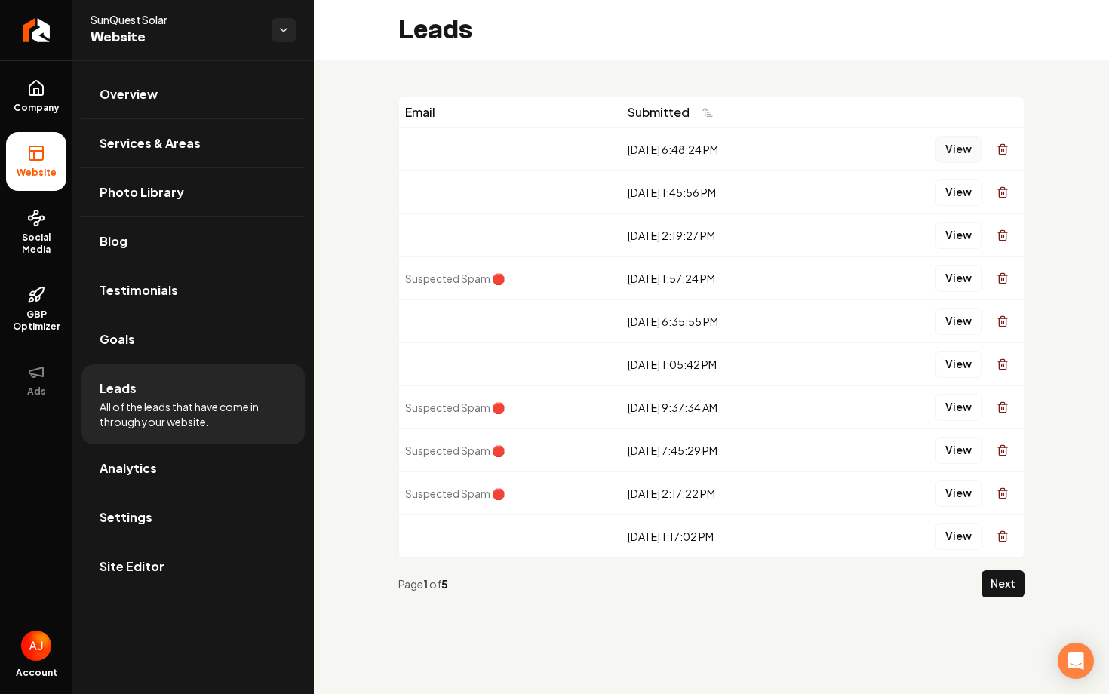
click at [960, 155] on button "View" at bounding box center [959, 149] width 46 height 27
click at [951, 197] on button "View" at bounding box center [959, 192] width 46 height 27
click at [954, 153] on button "View" at bounding box center [959, 149] width 46 height 27
click at [958, 195] on button "View" at bounding box center [959, 192] width 46 height 27
click at [959, 238] on button "View" at bounding box center [959, 235] width 46 height 27
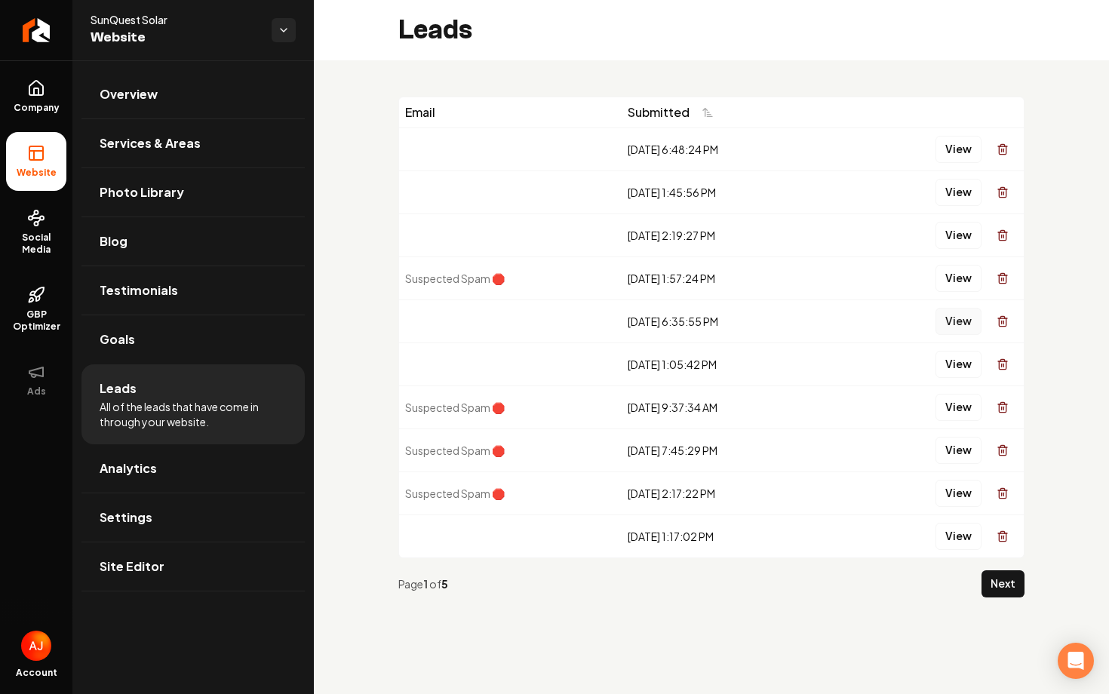
click at [953, 320] on button "View" at bounding box center [959, 321] width 46 height 27
click at [950, 364] on button "View" at bounding box center [959, 364] width 46 height 27
click at [964, 272] on button "View" at bounding box center [959, 278] width 46 height 27
click at [997, 582] on button "Next" at bounding box center [1003, 583] width 43 height 27
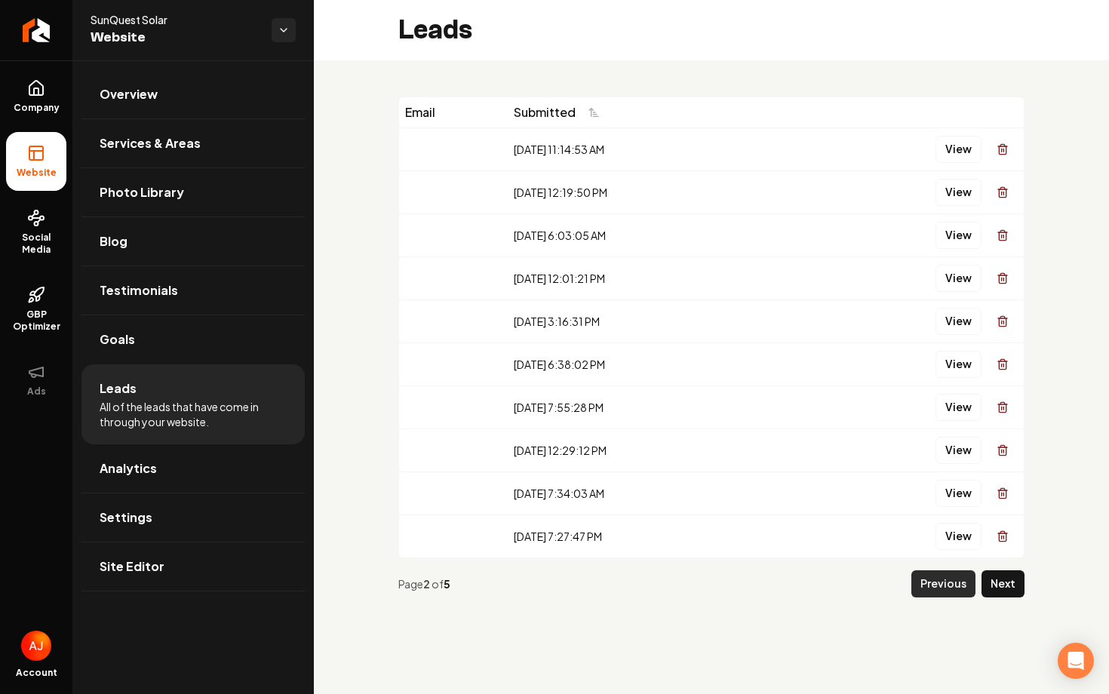
click at [946, 585] on button "Previous" at bounding box center [944, 583] width 64 height 27
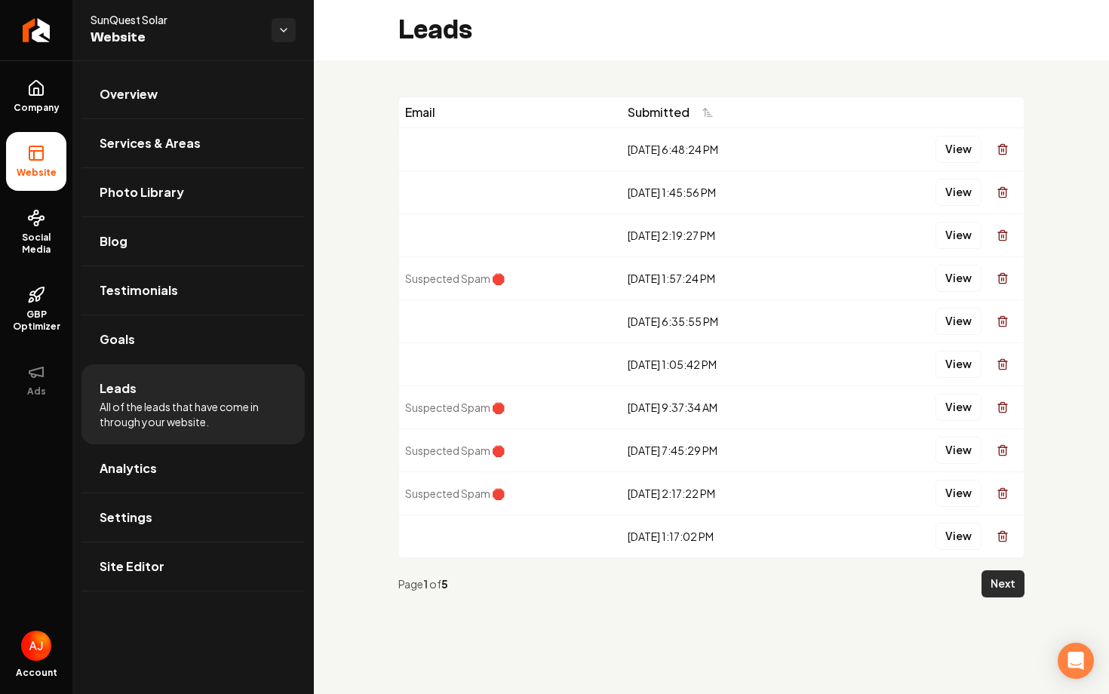
click at [1006, 583] on button "Next" at bounding box center [1003, 583] width 43 height 27
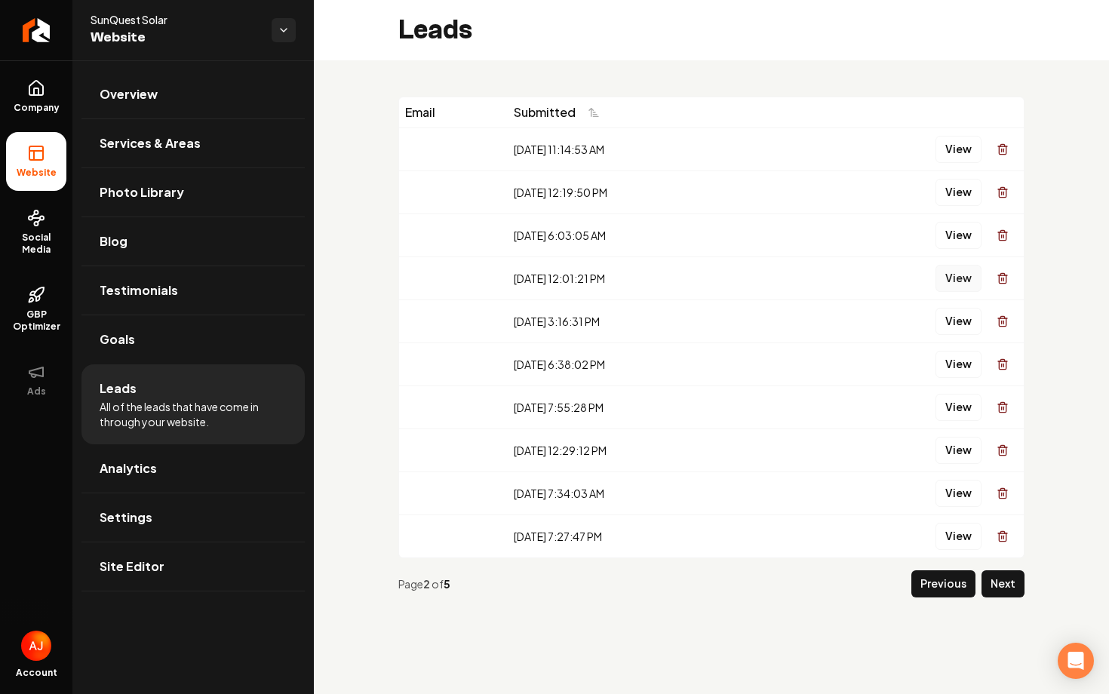
click at [961, 272] on button "View" at bounding box center [959, 278] width 46 height 27
click at [961, 328] on button "View" at bounding box center [959, 321] width 46 height 27
click at [50, 99] on link "Company" at bounding box center [36, 96] width 60 height 59
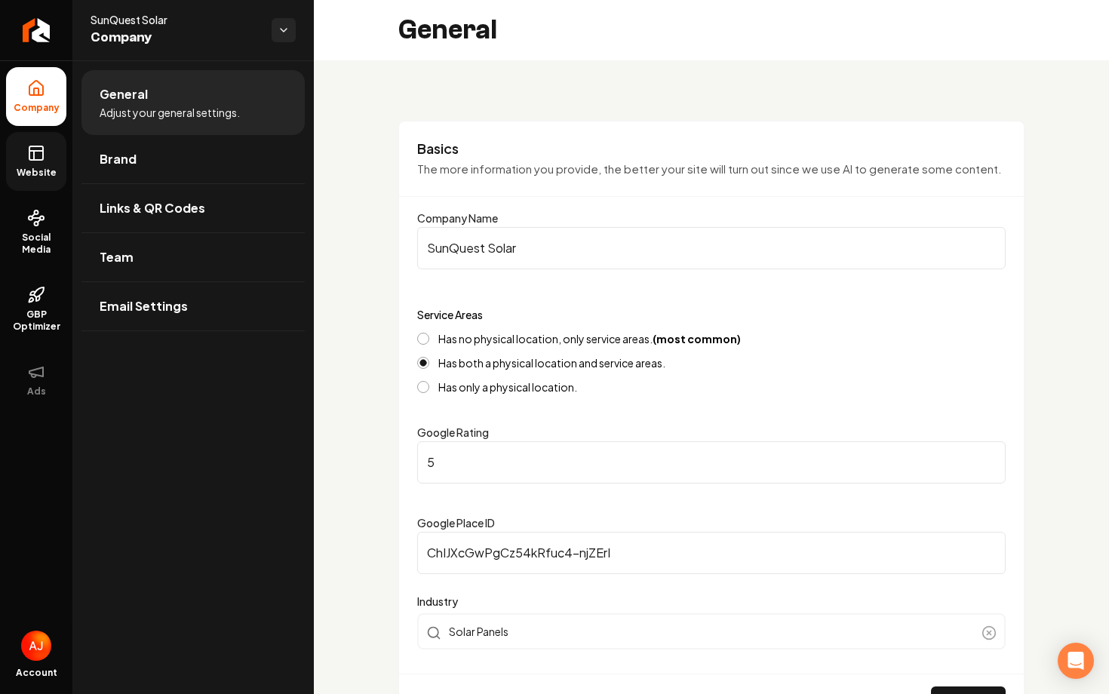
click at [11, 157] on link "Website" at bounding box center [36, 161] width 60 height 59
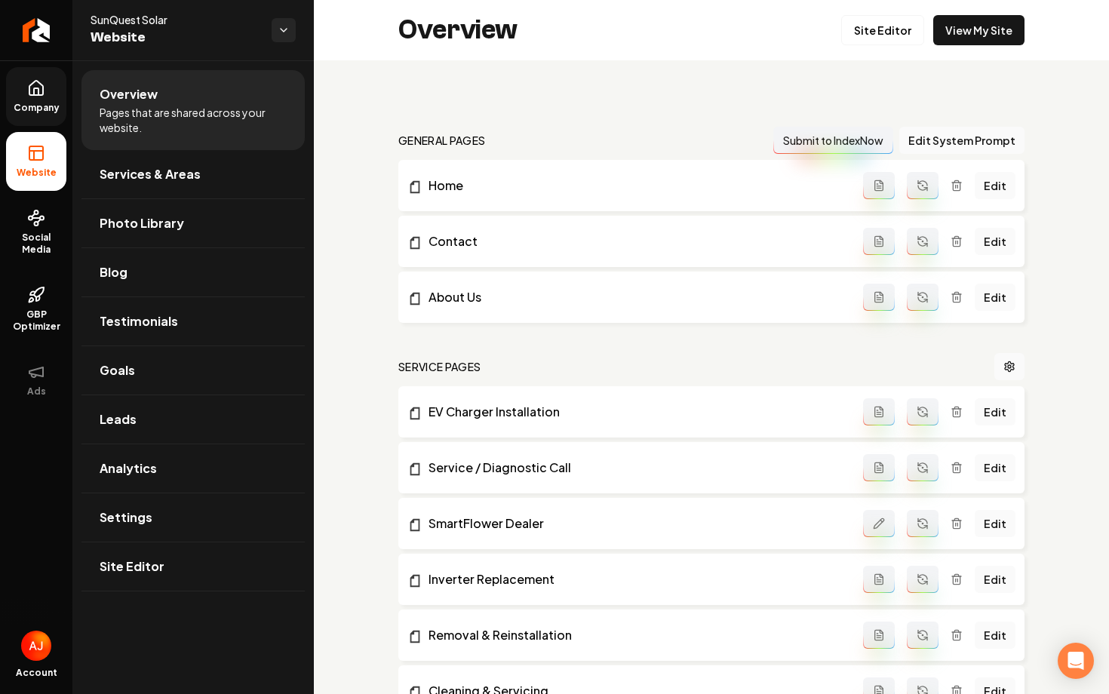
click at [978, 49] on div "Overview Site Editor View My Site" at bounding box center [711, 30] width 795 height 60
click at [971, 36] on link "View My Site" at bounding box center [978, 30] width 91 height 30
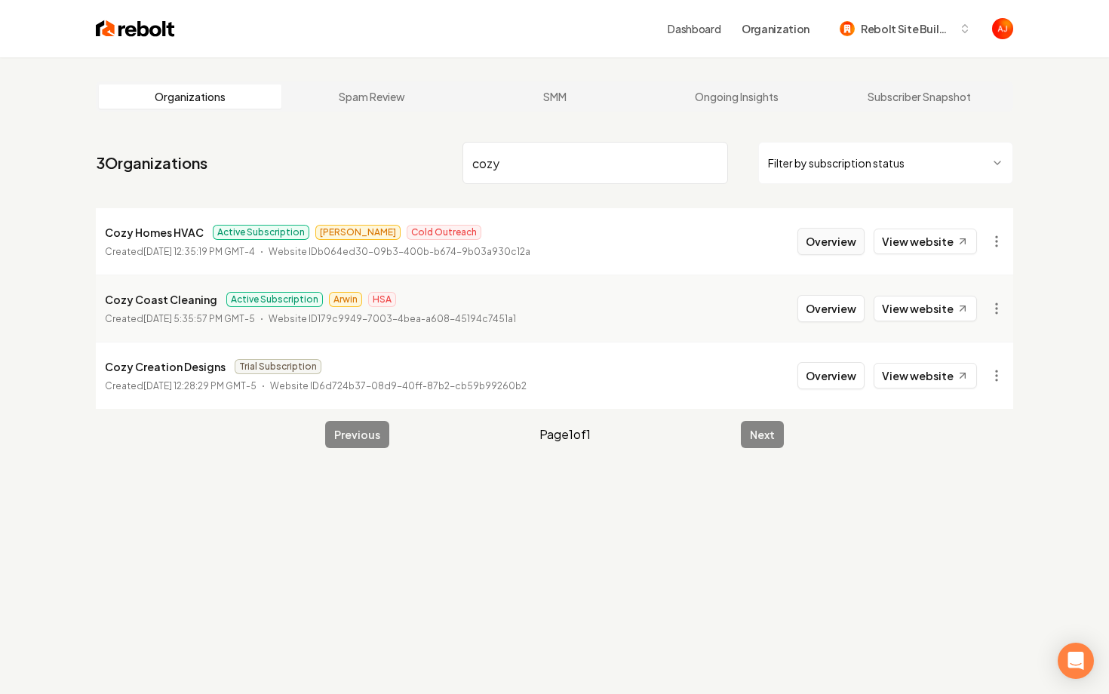
type input "cozy"
click at [834, 245] on button "Overview" at bounding box center [831, 241] width 67 height 27
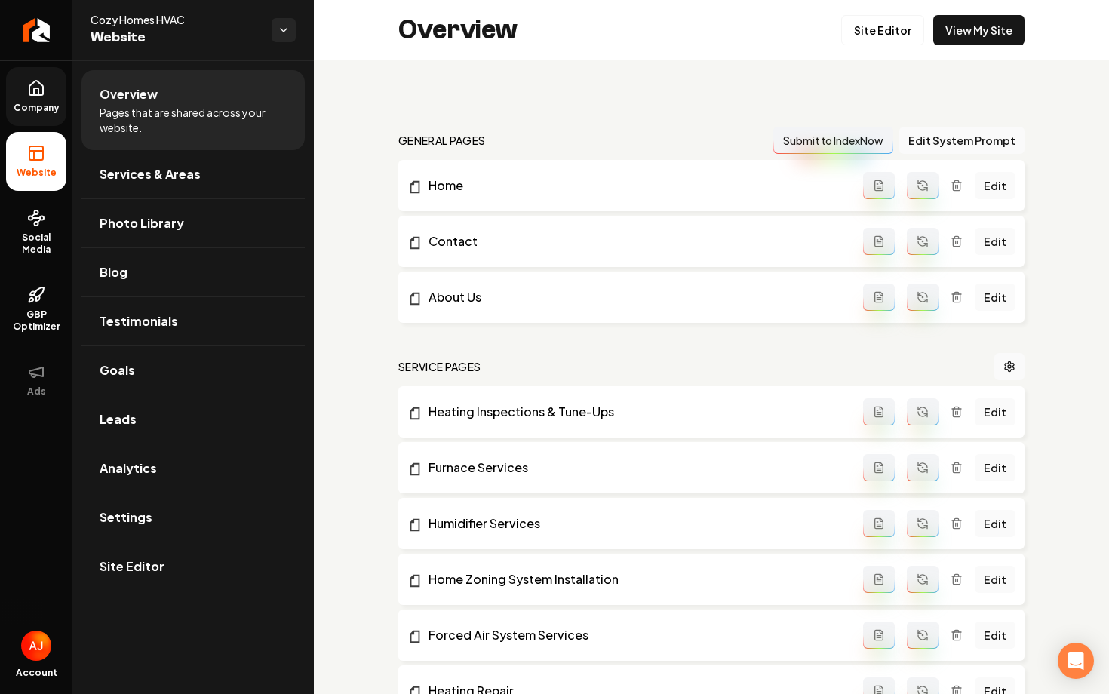
click at [38, 95] on icon at bounding box center [36, 88] width 14 height 14
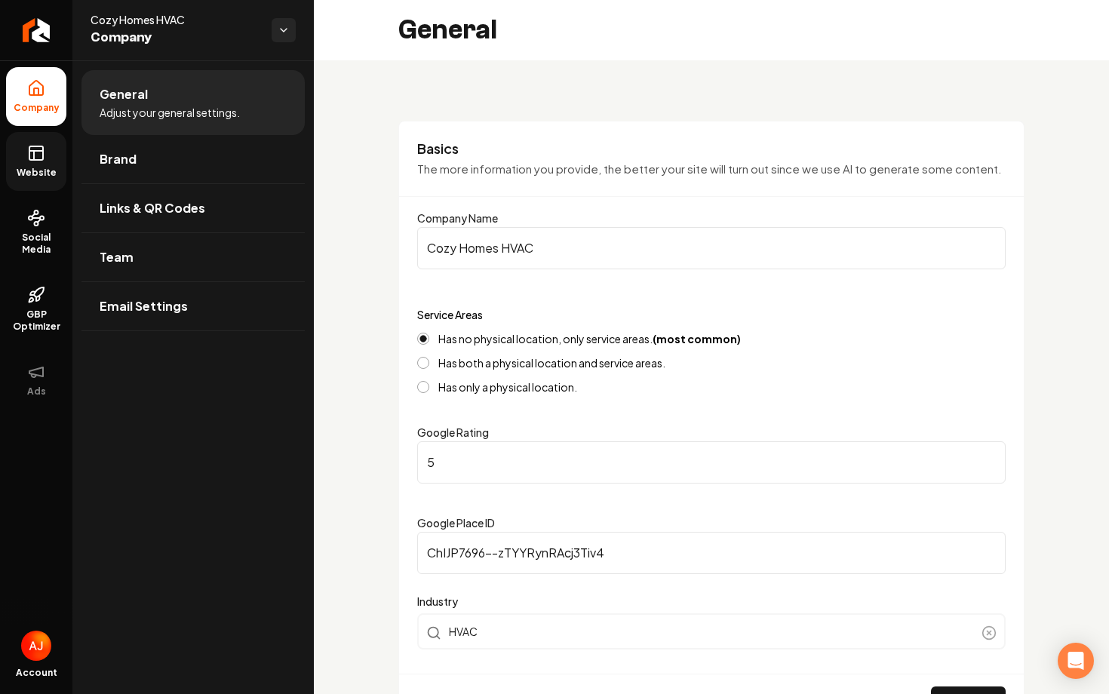
click at [32, 152] on icon at bounding box center [36, 153] width 18 height 18
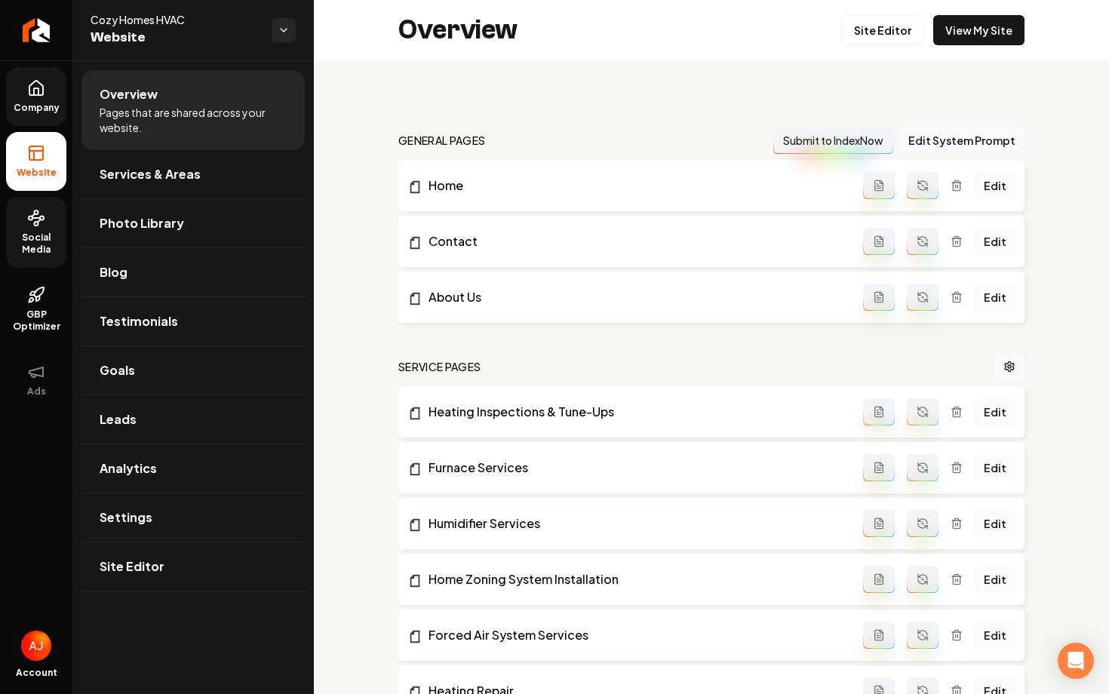
click at [32, 223] on icon at bounding box center [36, 218] width 18 height 18
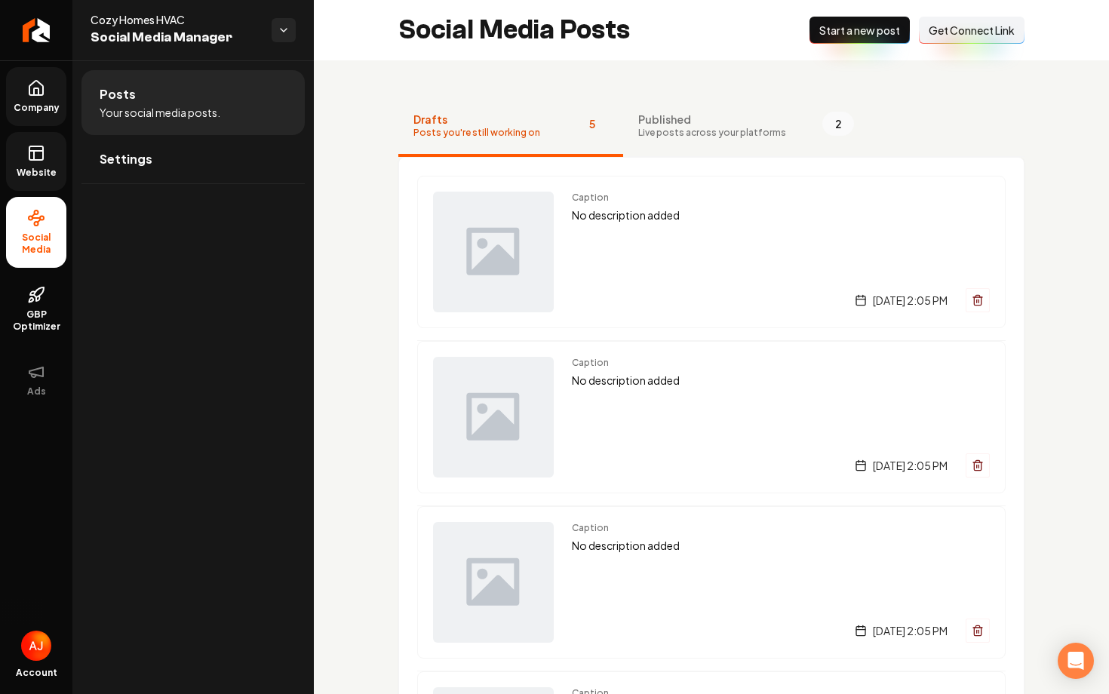
click at [31, 172] on span "Website" at bounding box center [37, 173] width 52 height 12
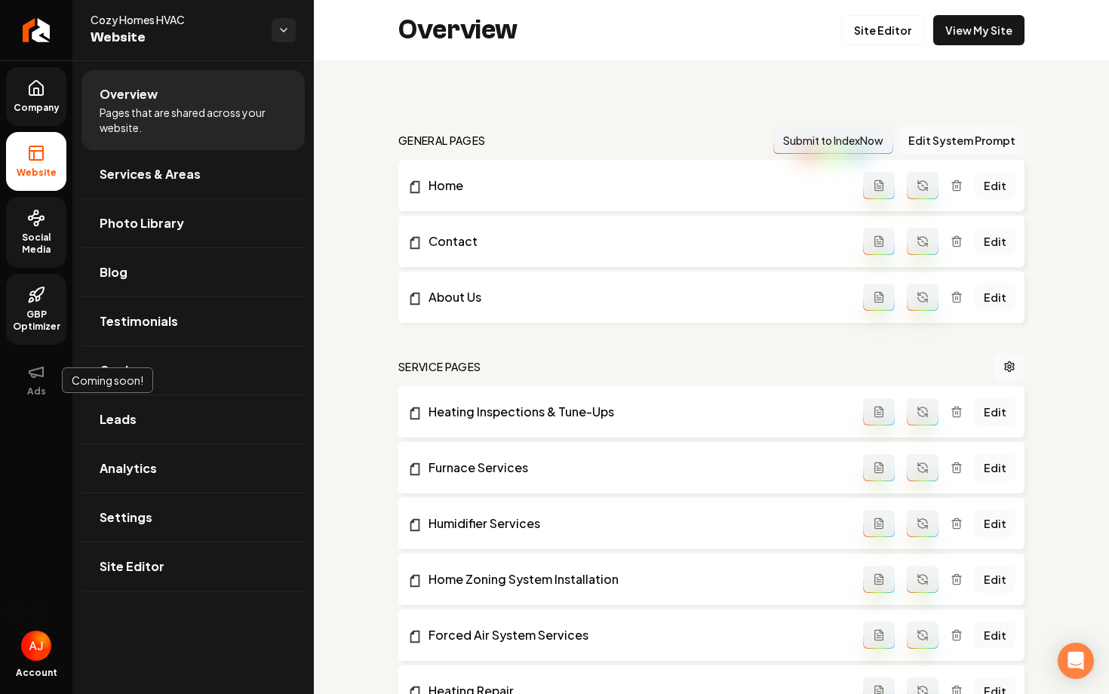
click at [32, 323] on span "GBP Optimizer" at bounding box center [36, 321] width 60 height 24
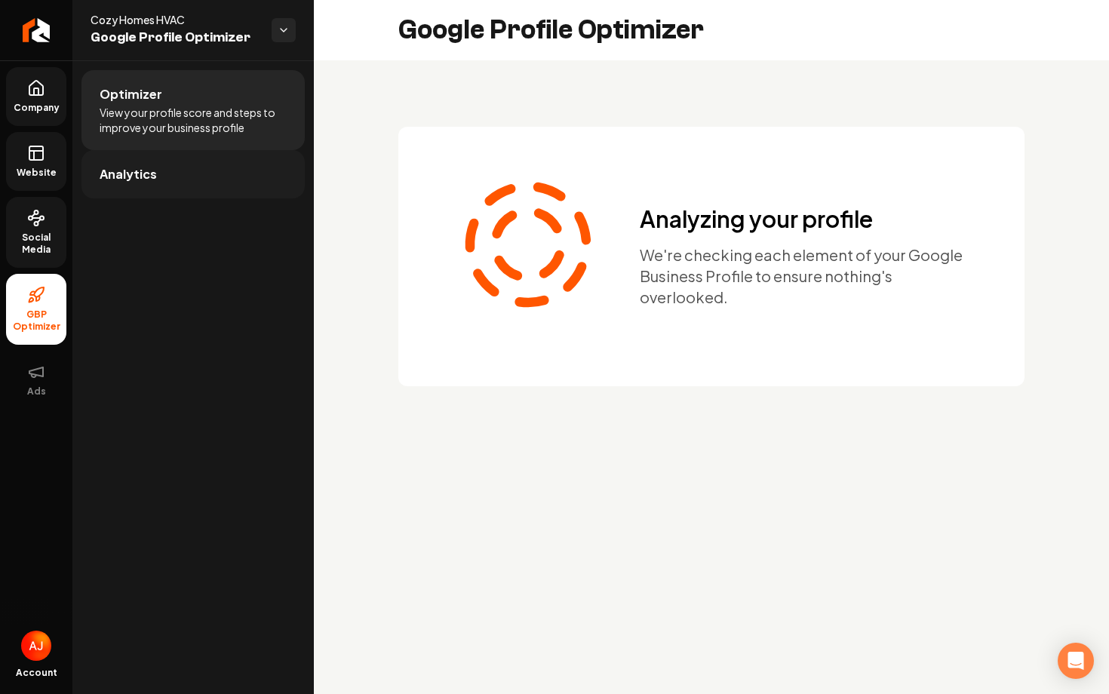
click at [142, 171] on span "Analytics" at bounding box center [128, 174] width 57 height 18
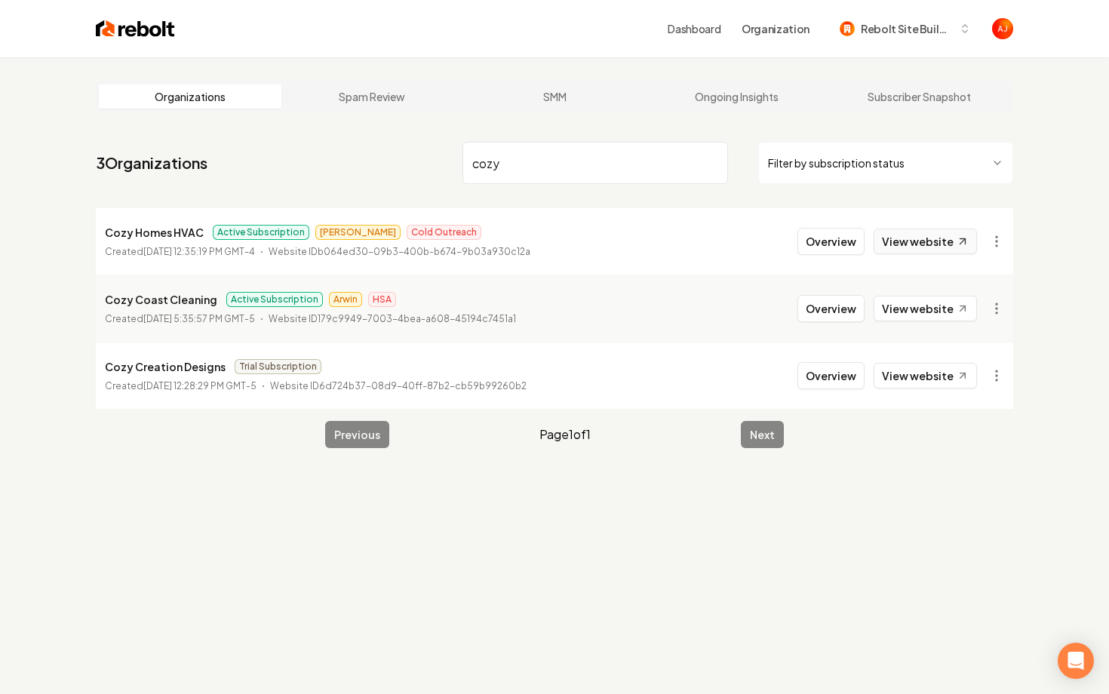
type input "cozy"
click at [903, 244] on link "View website" at bounding box center [925, 242] width 103 height 26
click at [822, 244] on button "Overview" at bounding box center [831, 241] width 67 height 27
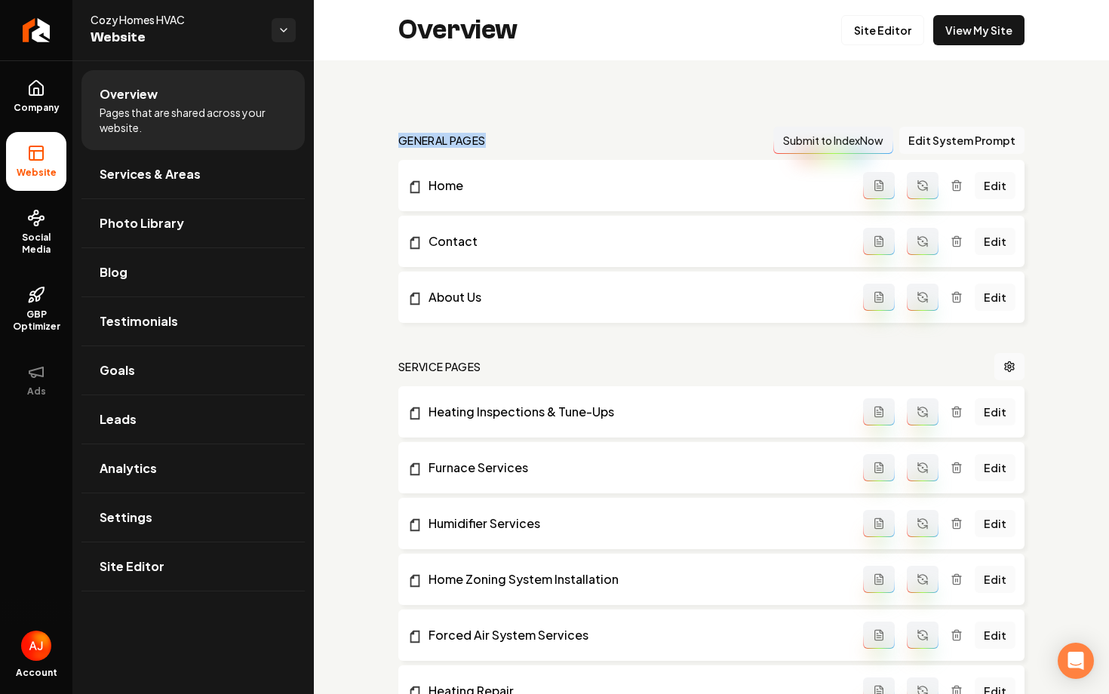
drag, startPoint x: 385, startPoint y: 139, endPoint x: 514, endPoint y: 143, distance: 129.1
click at [592, 137] on nav "general pages Submit to IndexNow Edit System Prompt" at bounding box center [711, 140] width 626 height 27
click at [961, 38] on link "View My Site" at bounding box center [978, 30] width 91 height 30
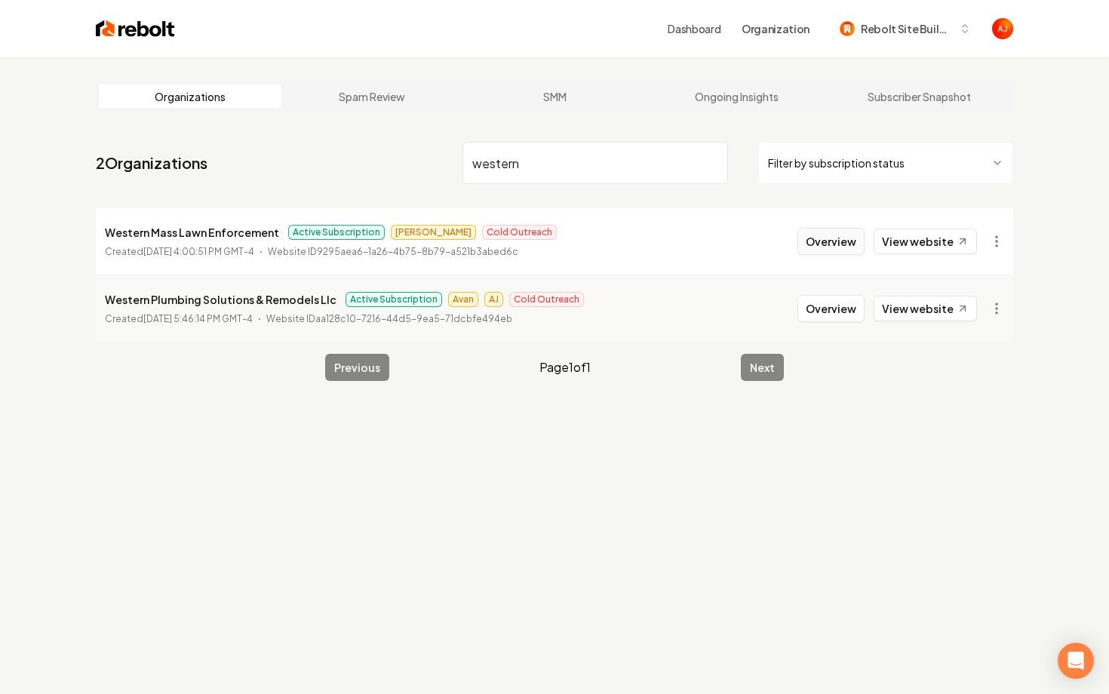
type input "western"
click at [820, 241] on button "Overview" at bounding box center [831, 241] width 67 height 27
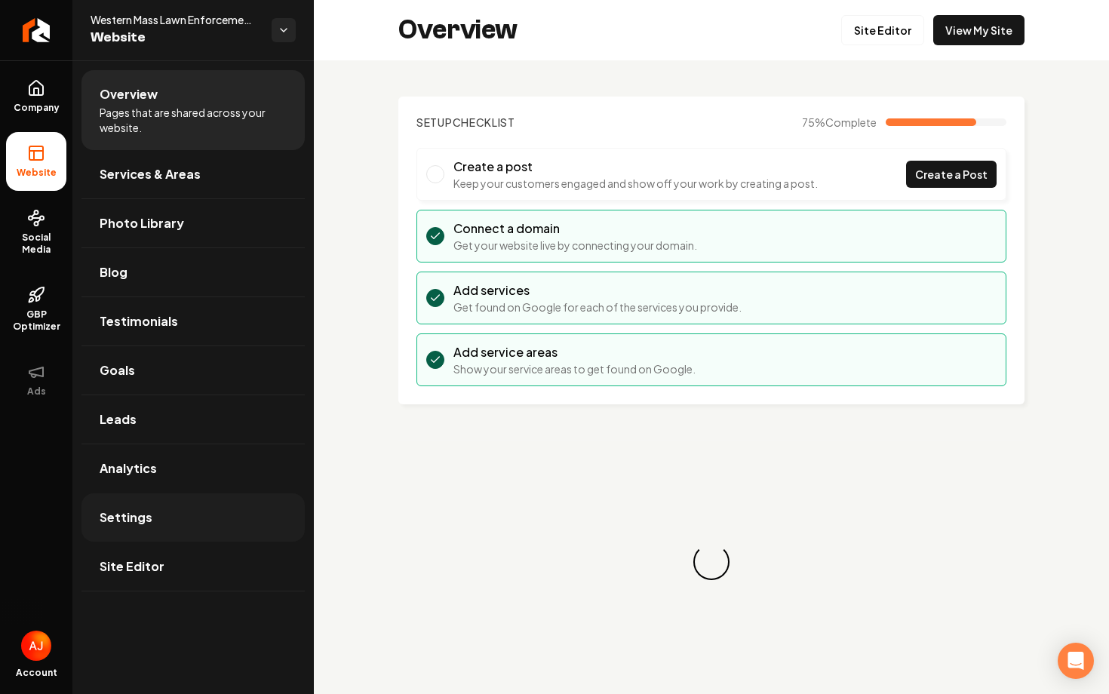
click at [185, 498] on link "Settings" at bounding box center [192, 517] width 223 height 48
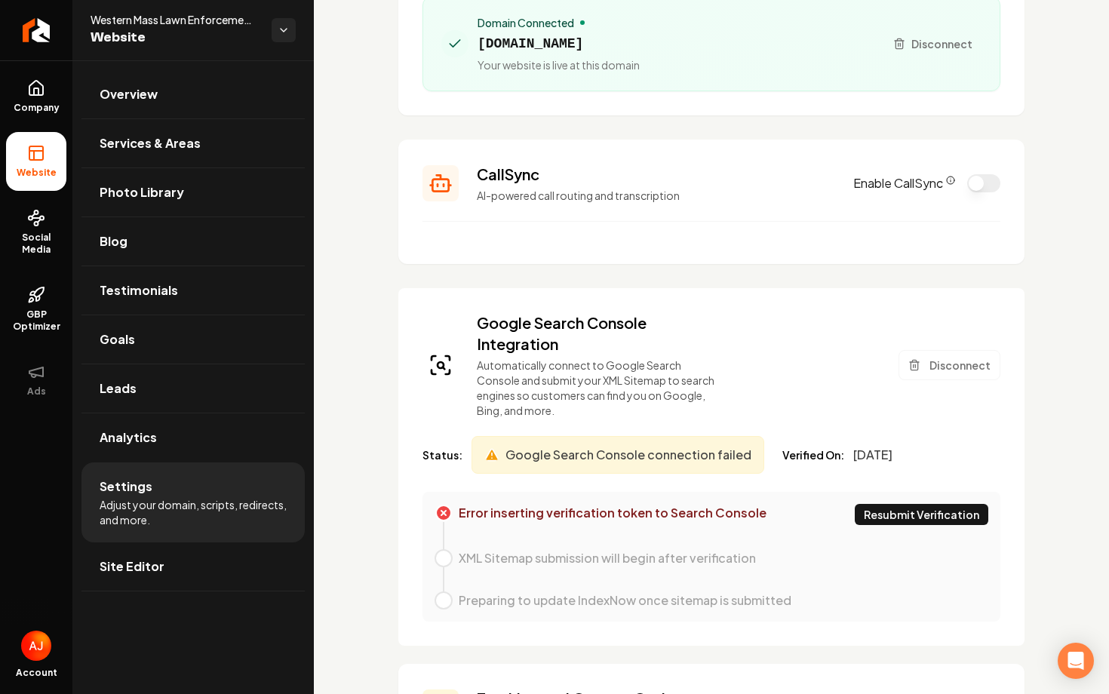
scroll to position [203, 0]
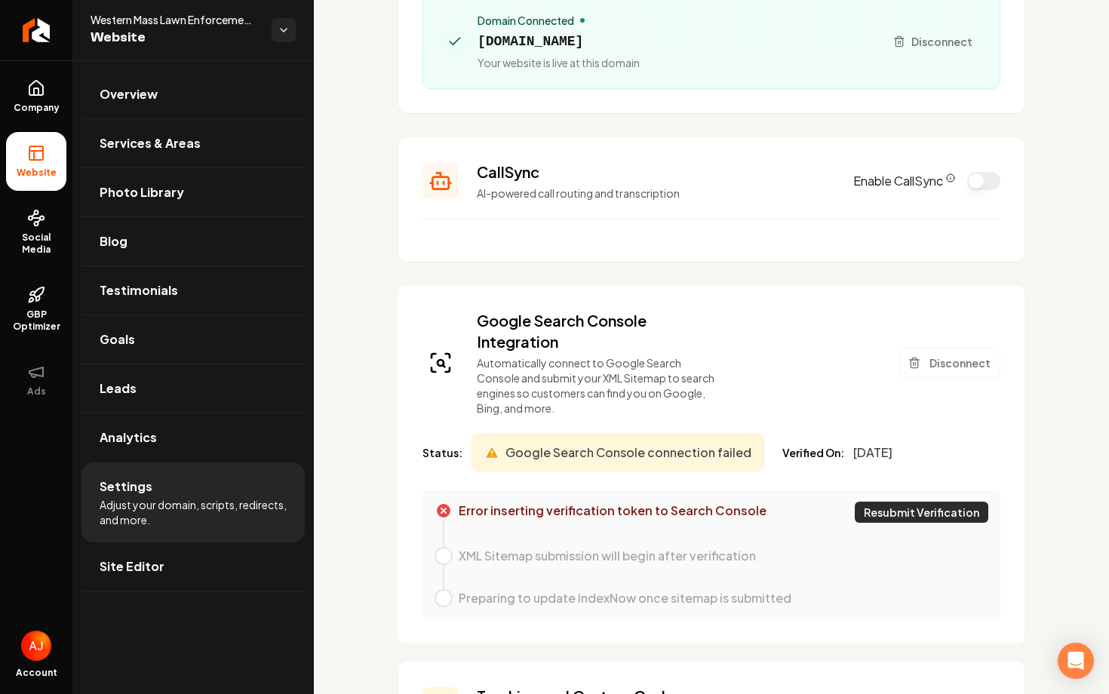
click at [874, 520] on button "Resubmit Verification" at bounding box center [922, 512] width 134 height 21
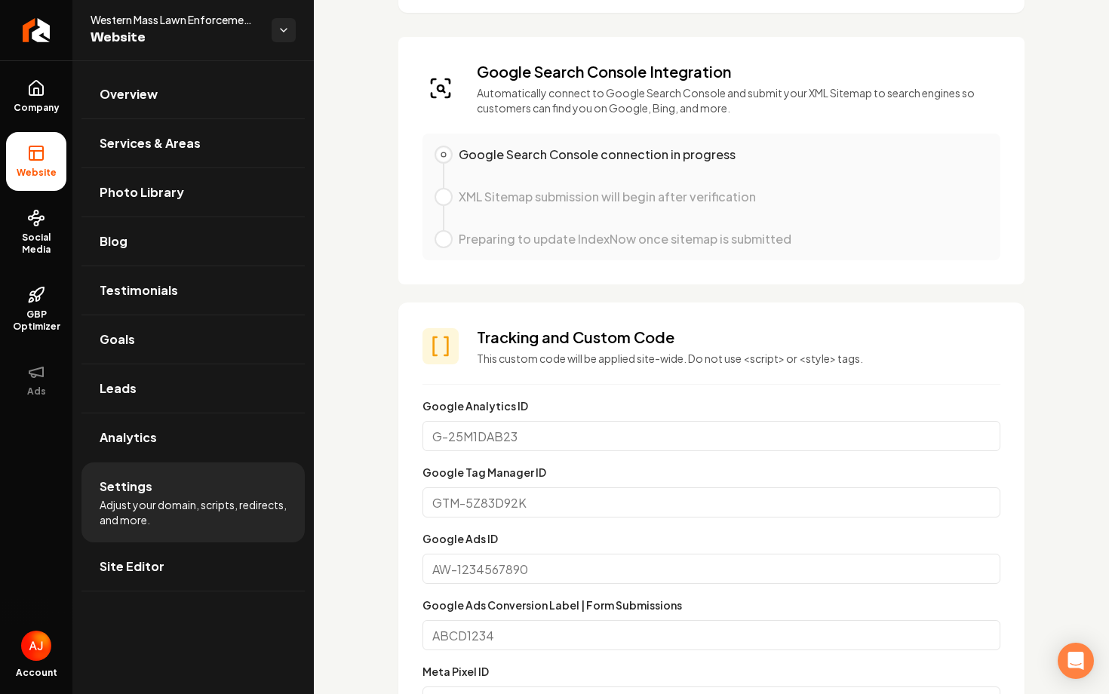
scroll to position [0, 0]
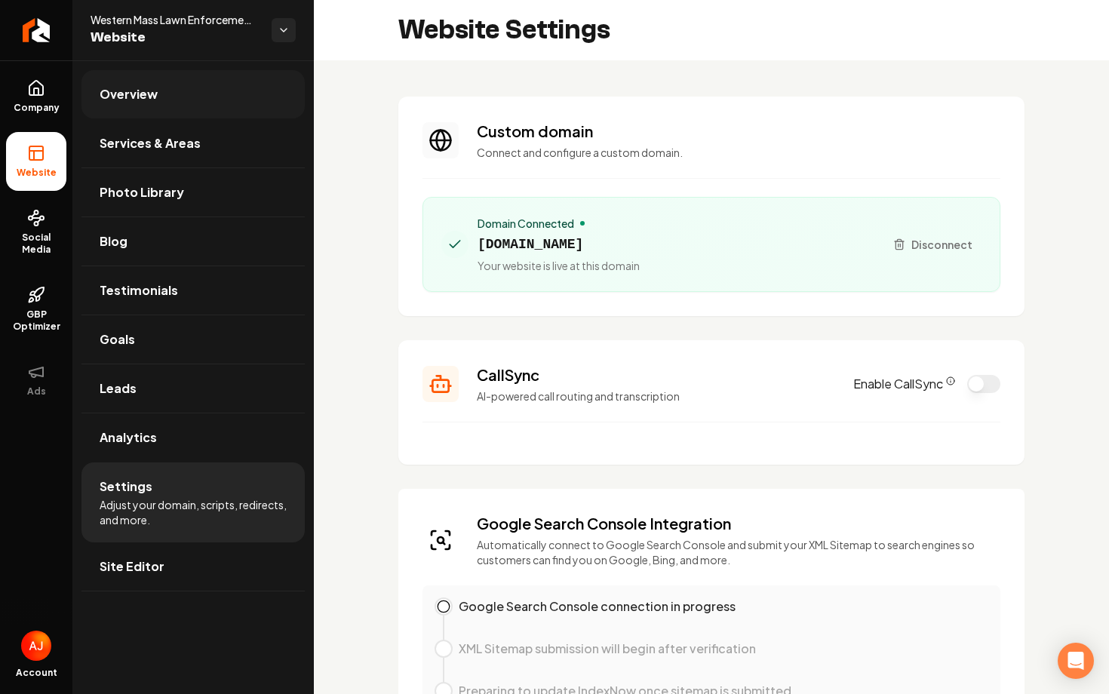
click at [118, 104] on link "Overview" at bounding box center [192, 94] width 223 height 48
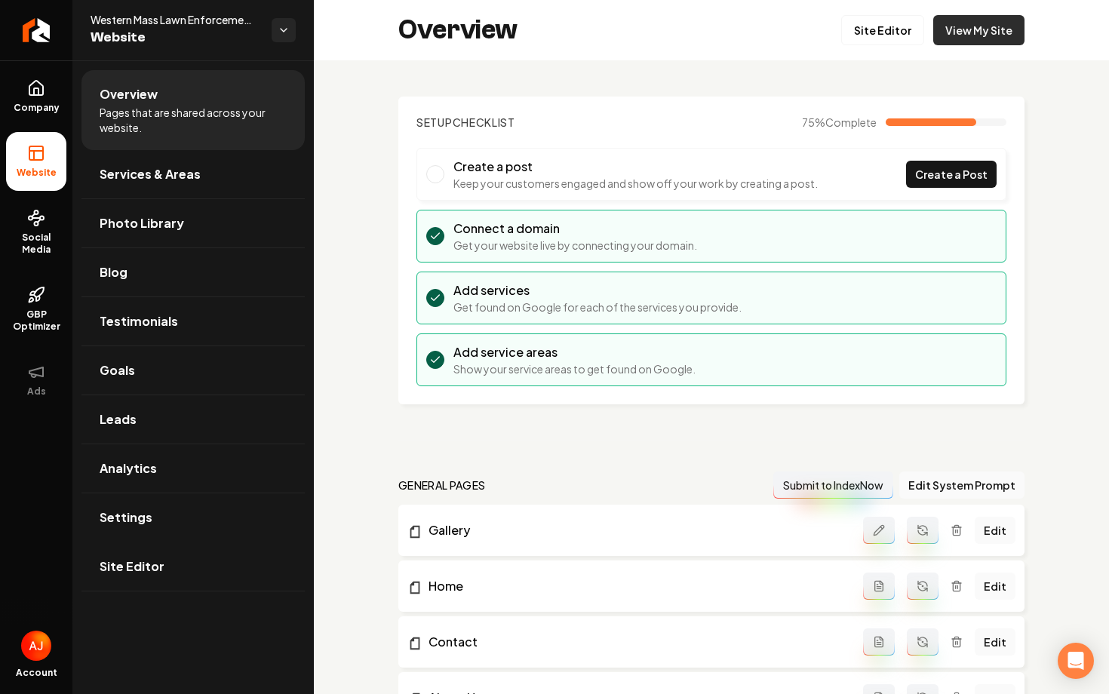
click at [975, 39] on link "View My Site" at bounding box center [978, 30] width 91 height 30
click at [963, 29] on link "View My Site" at bounding box center [978, 30] width 91 height 30
click at [959, 36] on link "View My Site" at bounding box center [978, 30] width 91 height 30
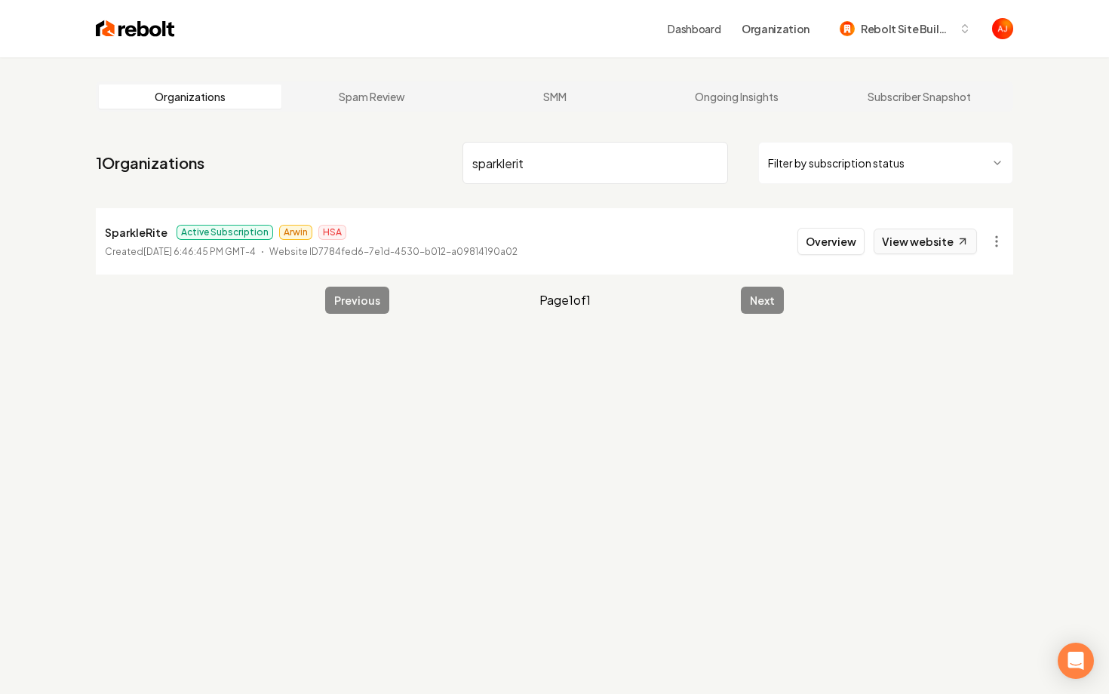
click at [893, 247] on link "View website" at bounding box center [925, 242] width 103 height 26
drag, startPoint x: 564, startPoint y: 167, endPoint x: 321, endPoint y: 160, distance: 242.3
click at [321, 160] on nav "1 Organizations sparklerit Filter by subscription status" at bounding box center [555, 169] width 918 height 66
type input "h&h"
click at [830, 232] on button "Overview" at bounding box center [831, 241] width 67 height 27
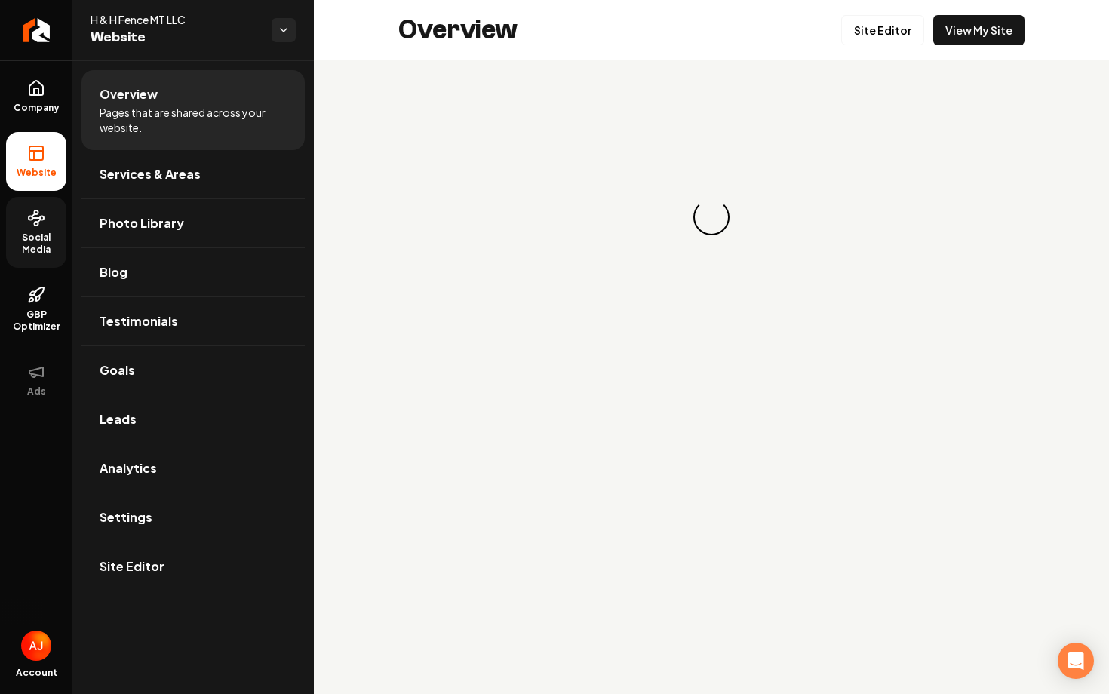
click at [41, 244] on span "Social Media" at bounding box center [36, 244] width 60 height 24
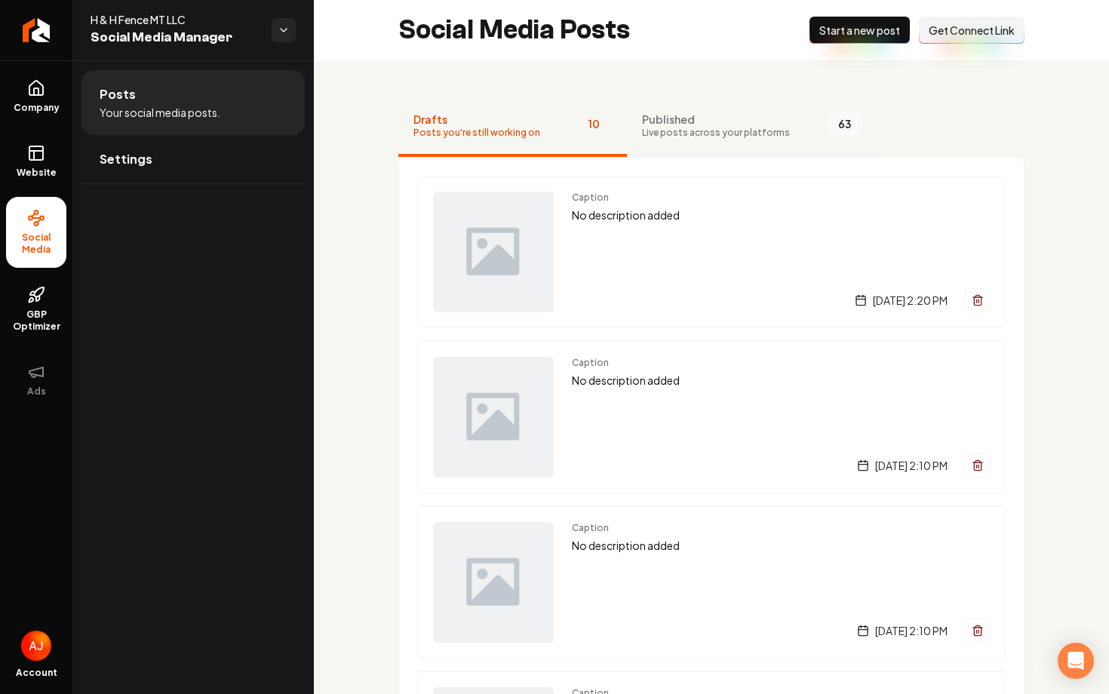
click at [690, 138] on span "Live posts across your platforms" at bounding box center [716, 133] width 148 height 12
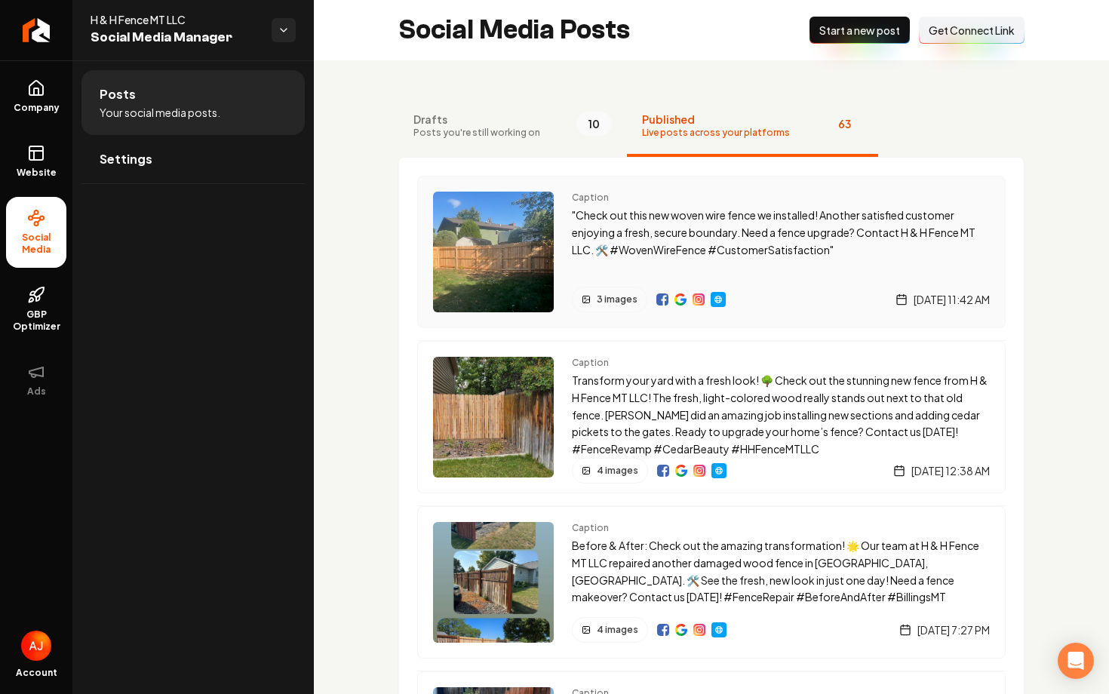
click at [779, 287] on div "3 images Friday, August 29, 2025 | 11:42 AM" at bounding box center [781, 300] width 418 height 26
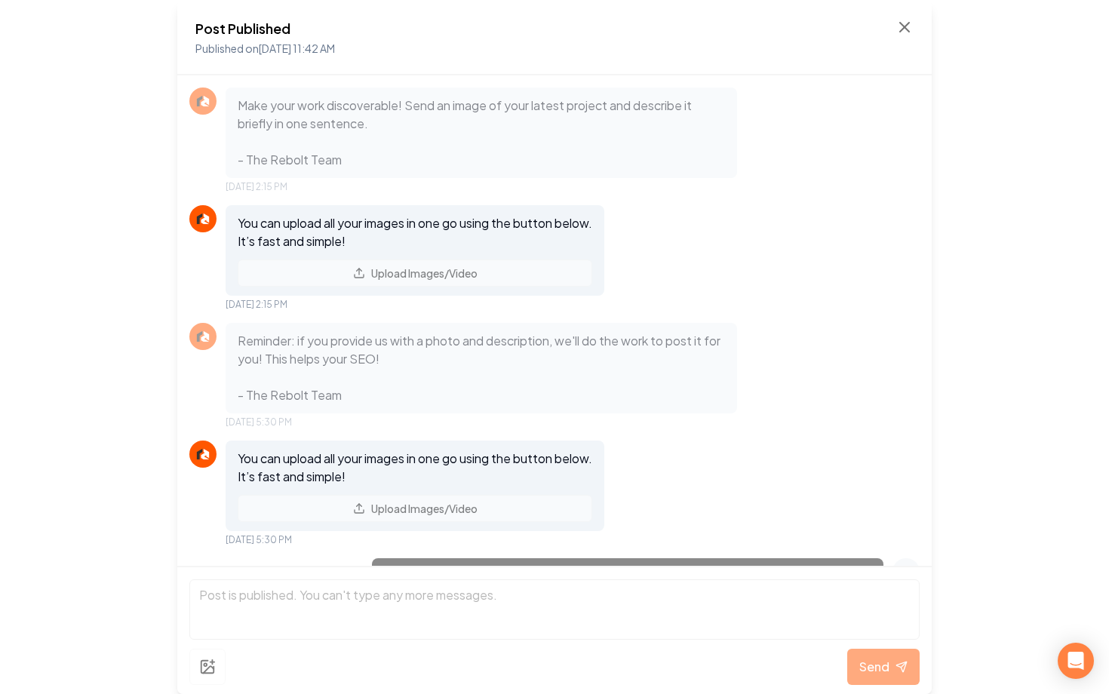
scroll to position [1710, 0]
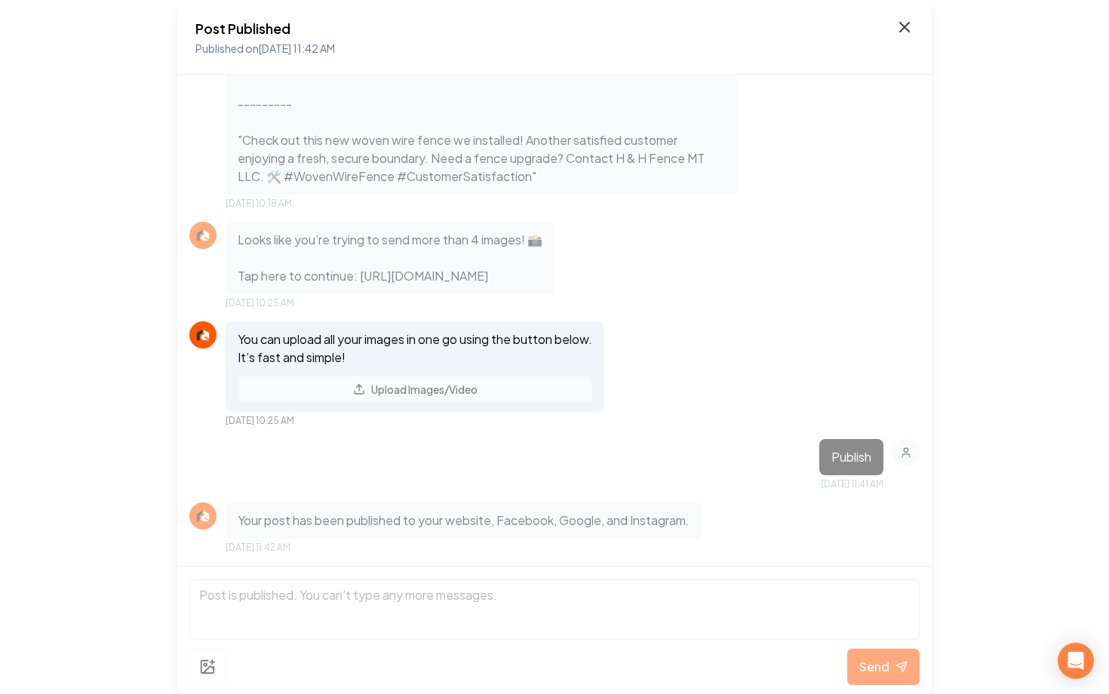
click at [906, 28] on icon at bounding box center [904, 27] width 9 height 9
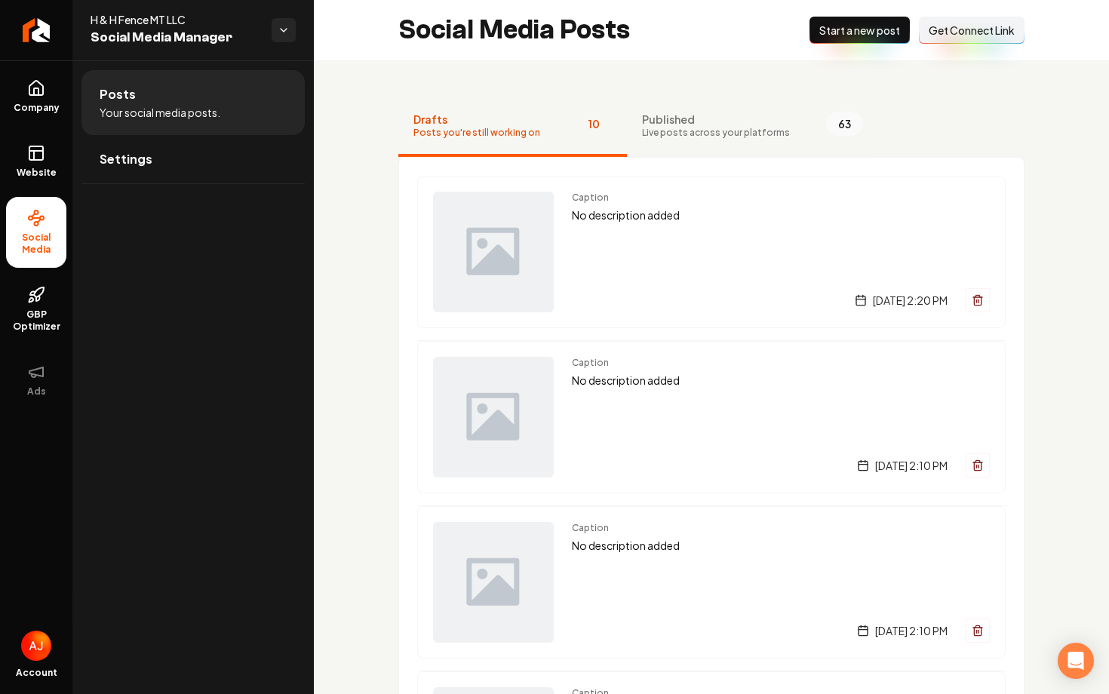
click at [736, 125] on span "Published" at bounding box center [716, 119] width 148 height 15
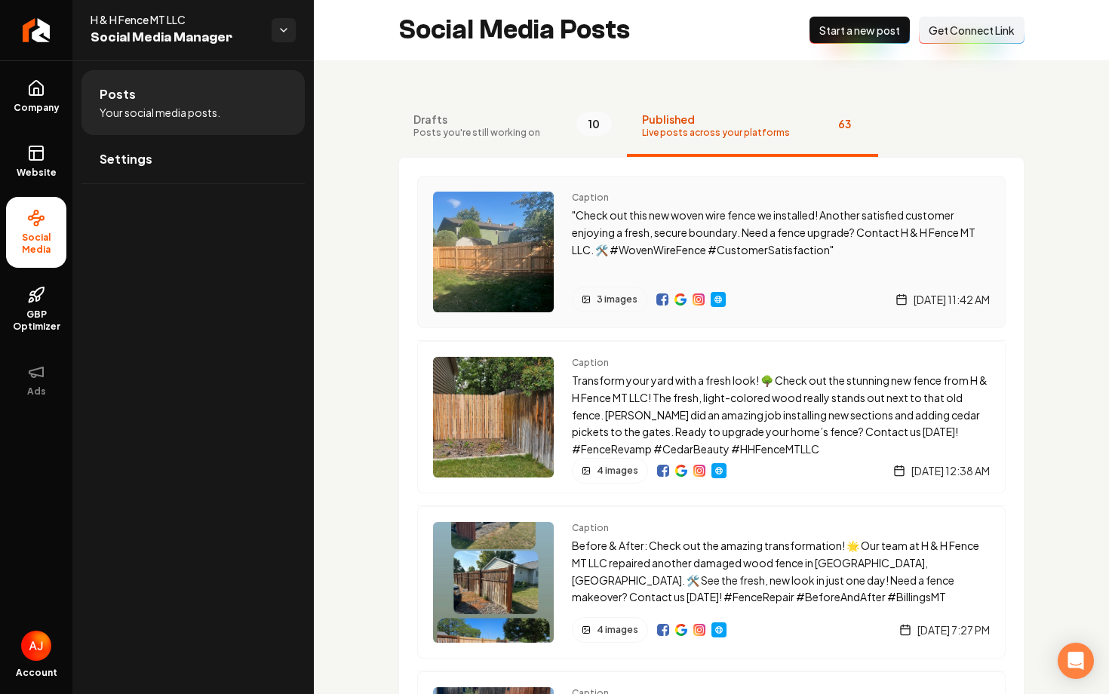
click at [769, 289] on div "3 images Friday, August 29, 2025 | 11:42 AM" at bounding box center [781, 300] width 418 height 26
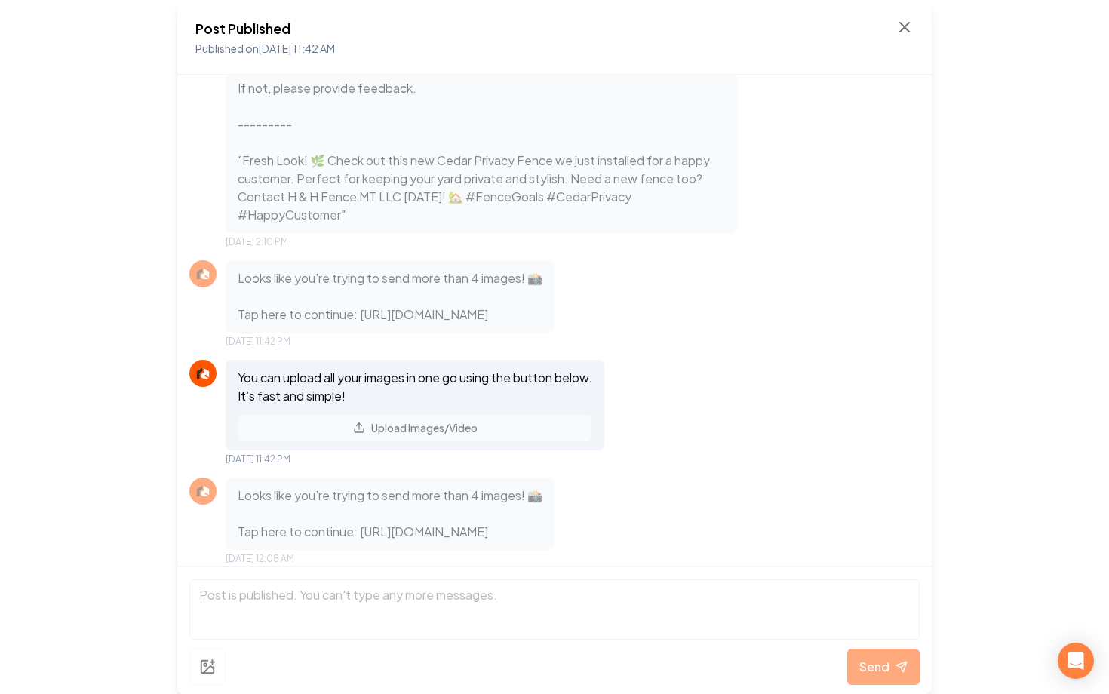
scroll to position [1710, 0]
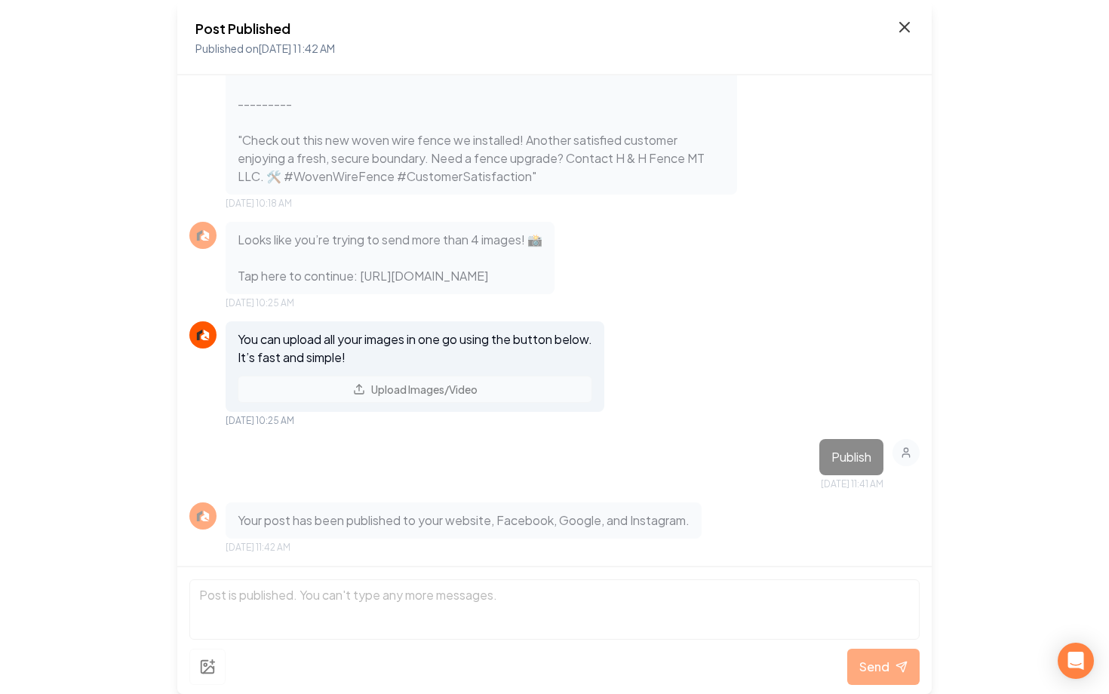
click at [905, 33] on icon at bounding box center [905, 27] width 18 height 18
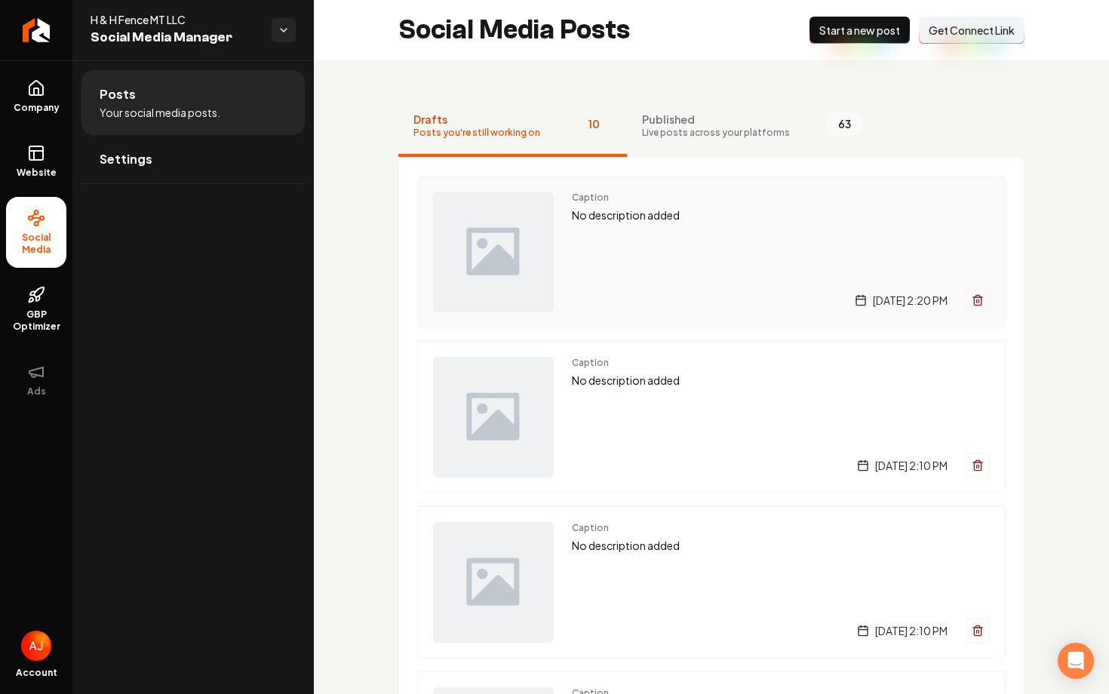
click at [626, 271] on div "Caption No description added Wednesday, August 13, 2025 | 2:20 PM" at bounding box center [781, 252] width 418 height 121
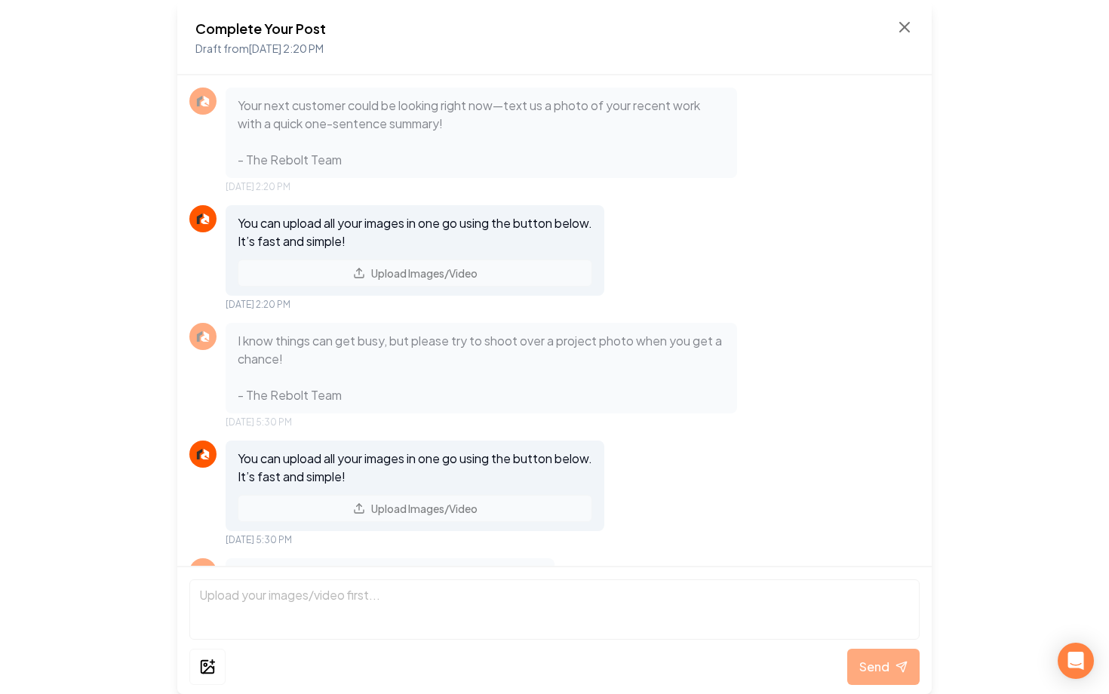
scroll to position [880, 0]
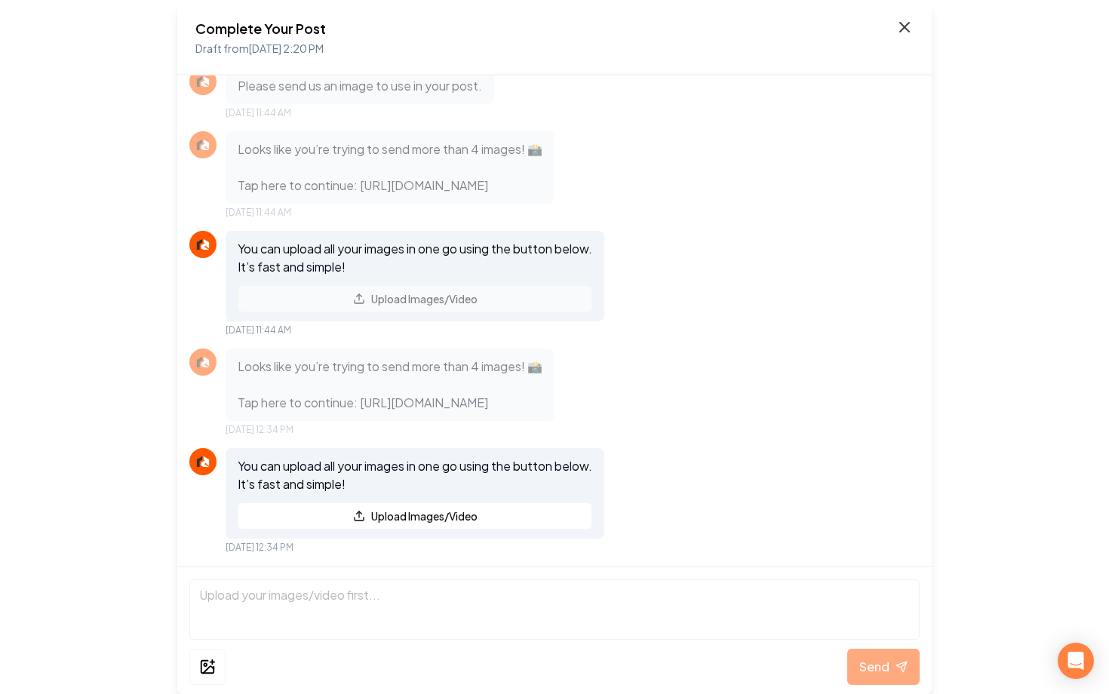
click at [902, 25] on icon at bounding box center [904, 27] width 9 height 9
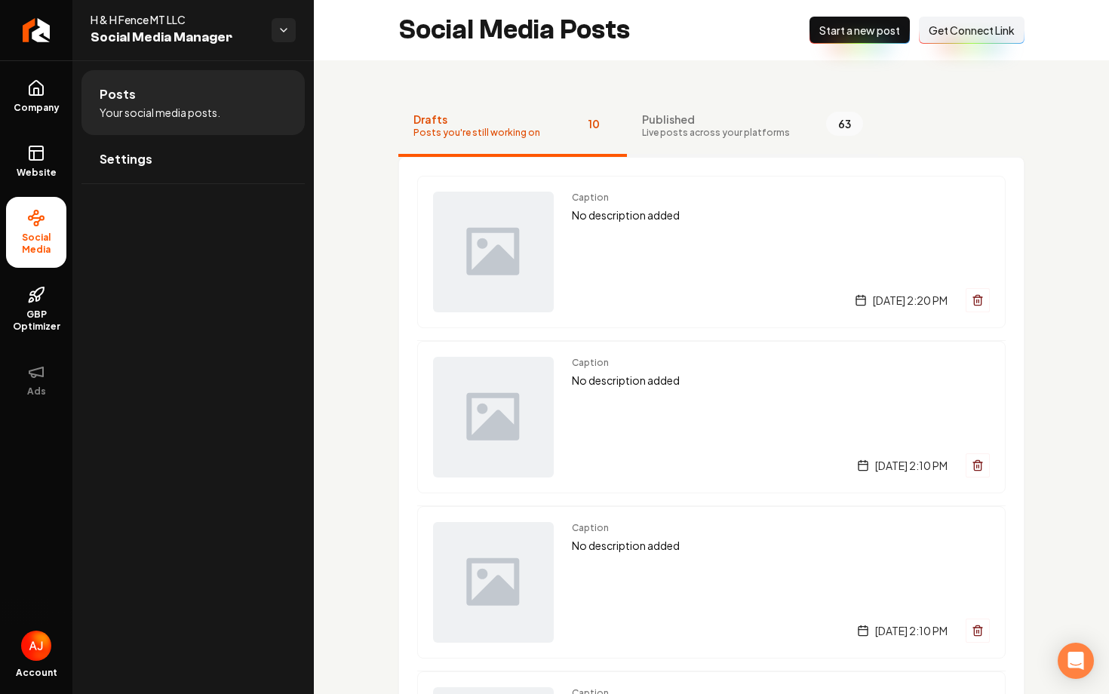
click at [729, 115] on span "Published" at bounding box center [716, 119] width 148 height 15
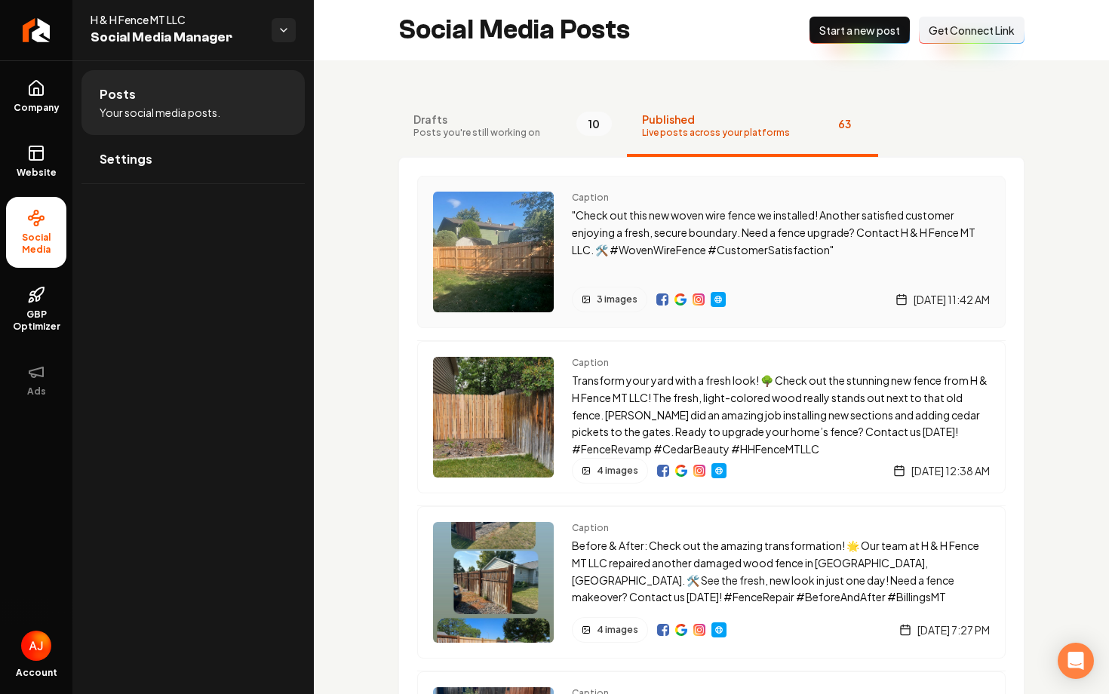
click at [771, 313] on div "Caption "Check out this new woven wire fence we installed! Another satisfied cu…" at bounding box center [711, 252] width 589 height 152
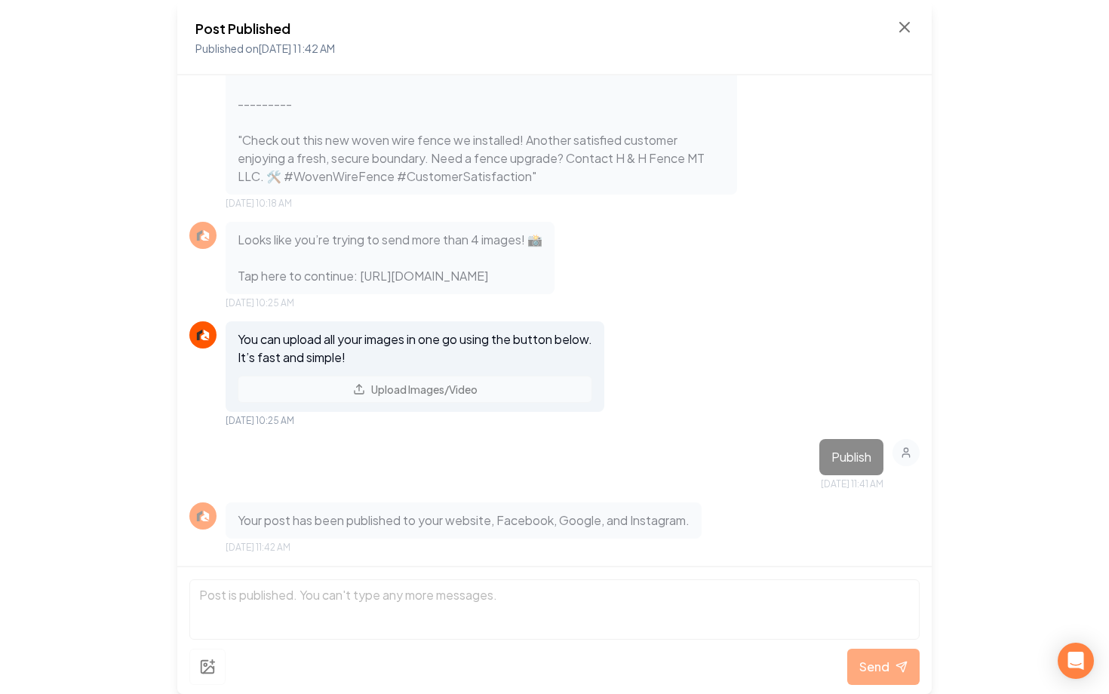
scroll to position [1710, 0]
click at [905, 23] on icon at bounding box center [905, 27] width 18 height 18
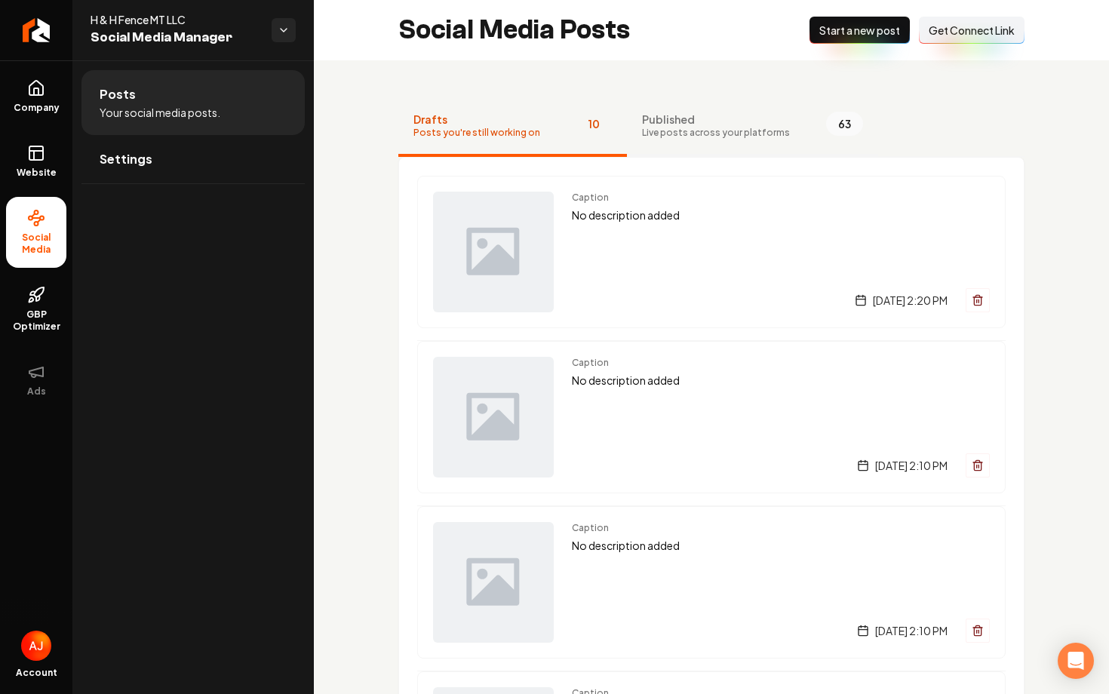
click at [727, 134] on span "Live posts across your platforms" at bounding box center [716, 133] width 148 height 12
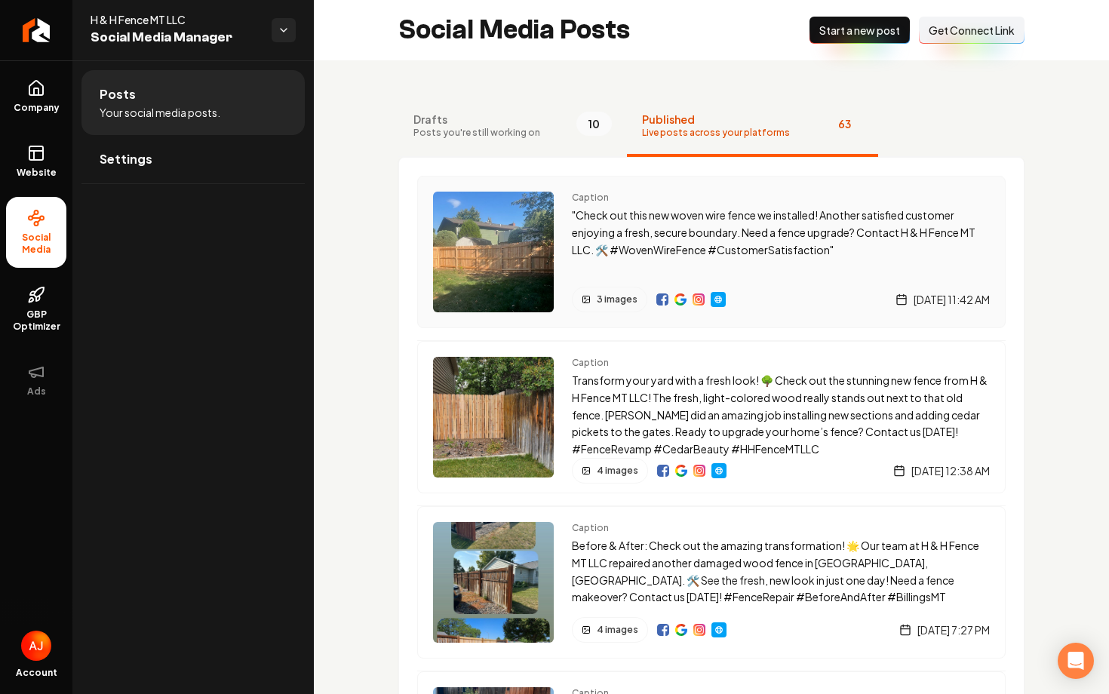
click at [773, 285] on div "Caption "Check out this new woven wire fence we installed! Another satisfied cu…" at bounding box center [781, 252] width 418 height 121
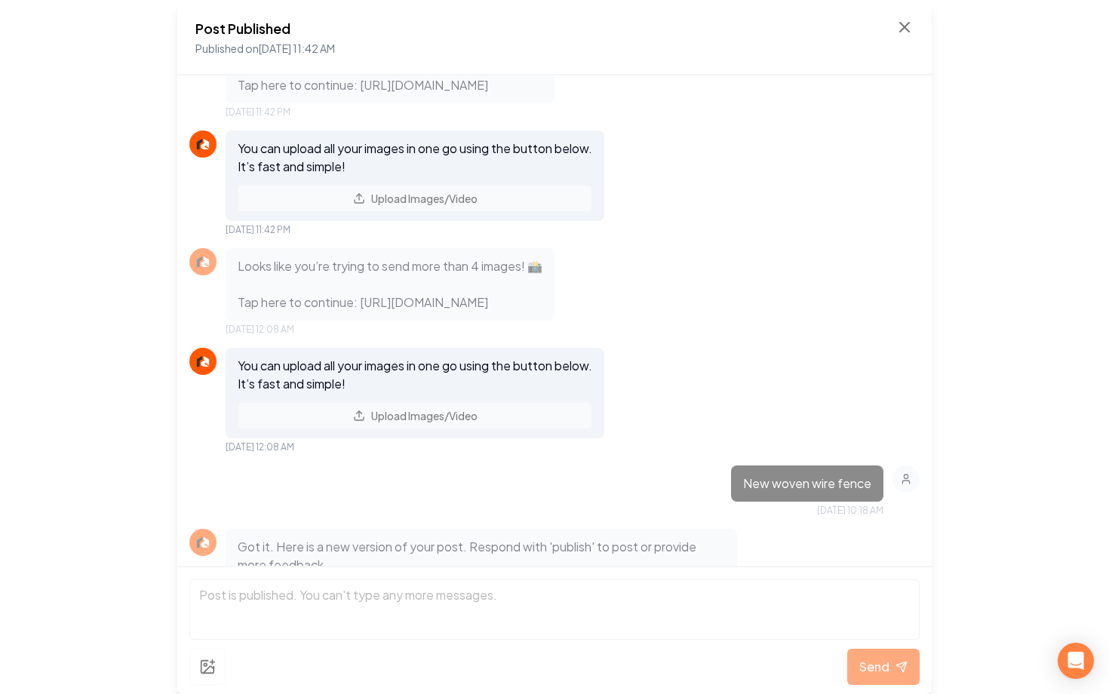
scroll to position [1091, 0]
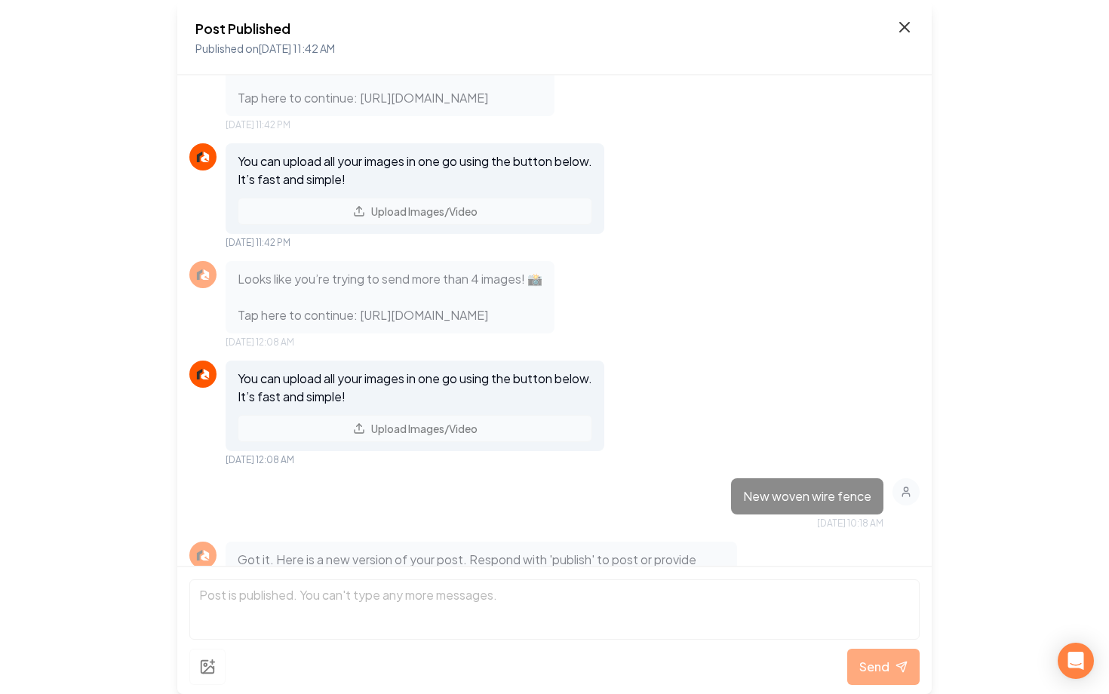
click at [904, 29] on icon at bounding box center [905, 27] width 18 height 18
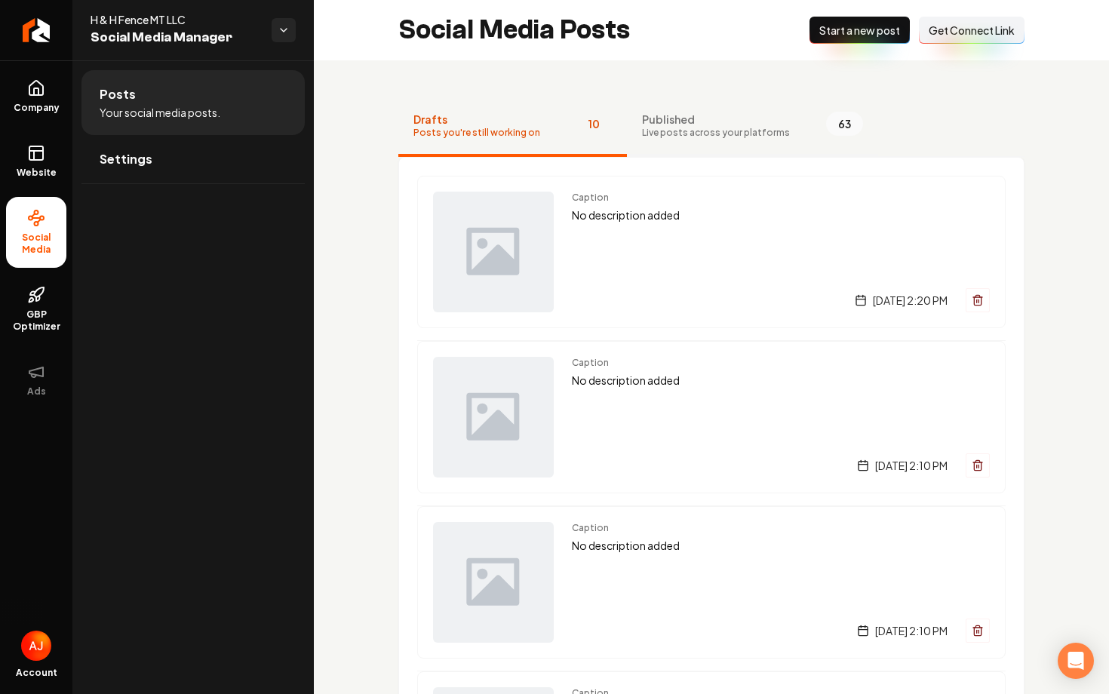
click at [711, 148] on button "Published Live posts across your platforms 63" at bounding box center [752, 127] width 251 height 60
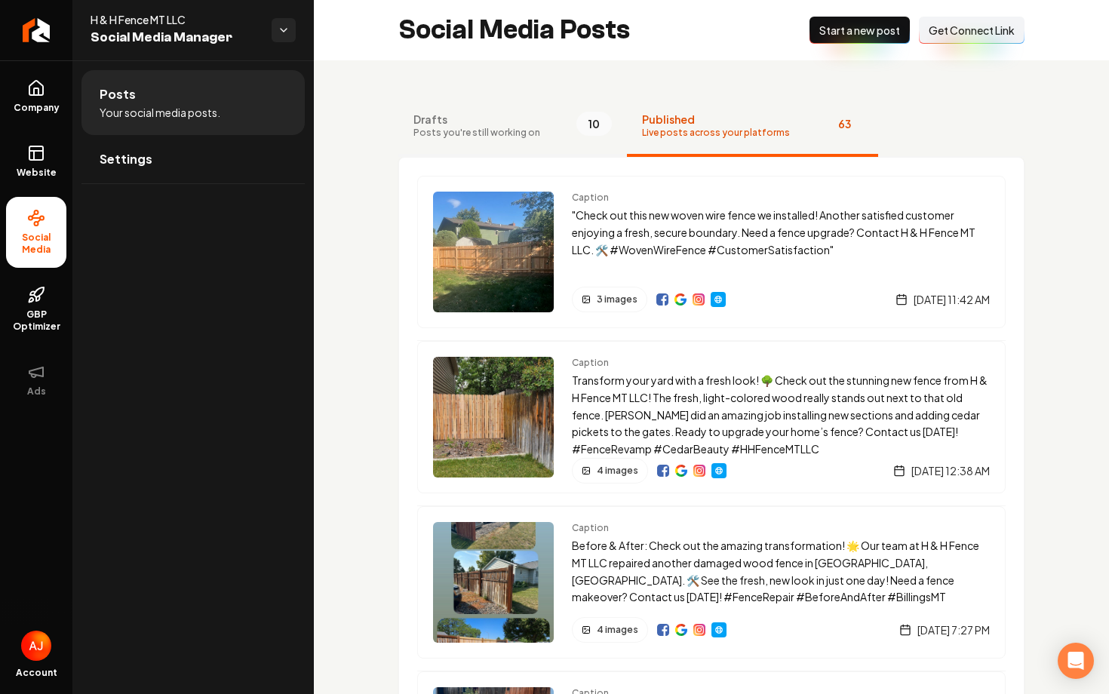
click at [557, 135] on button "Drafts Posts you're still working on 10" at bounding box center [512, 127] width 229 height 60
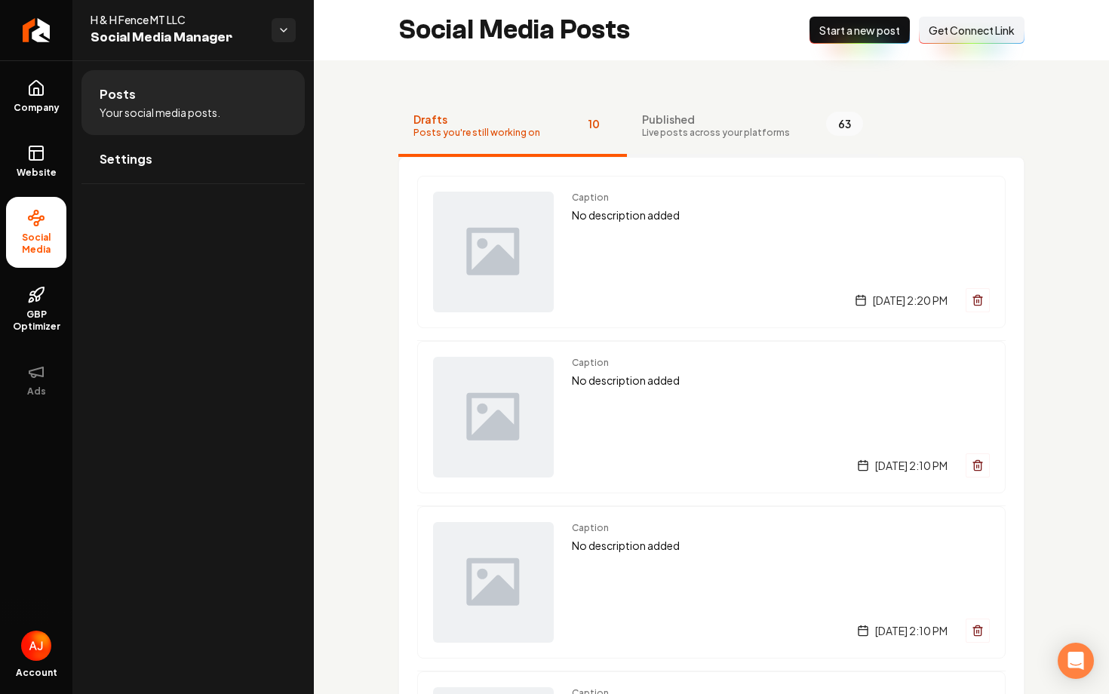
click at [684, 126] on span "Published" at bounding box center [716, 119] width 148 height 15
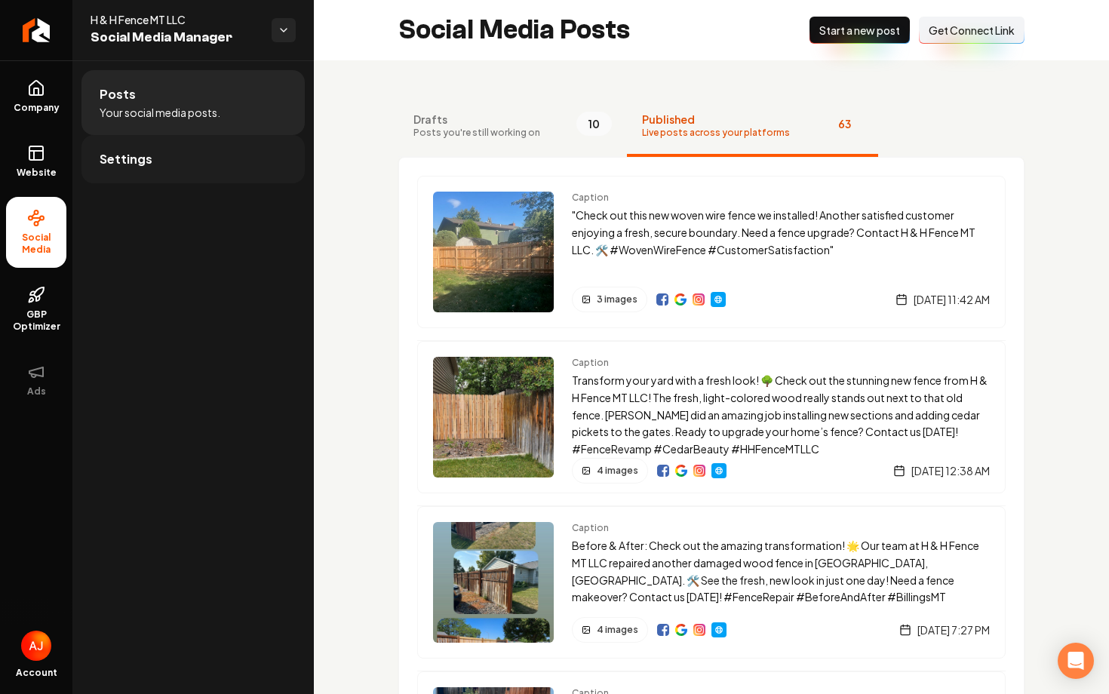
click at [171, 162] on link "Settings" at bounding box center [192, 159] width 223 height 48
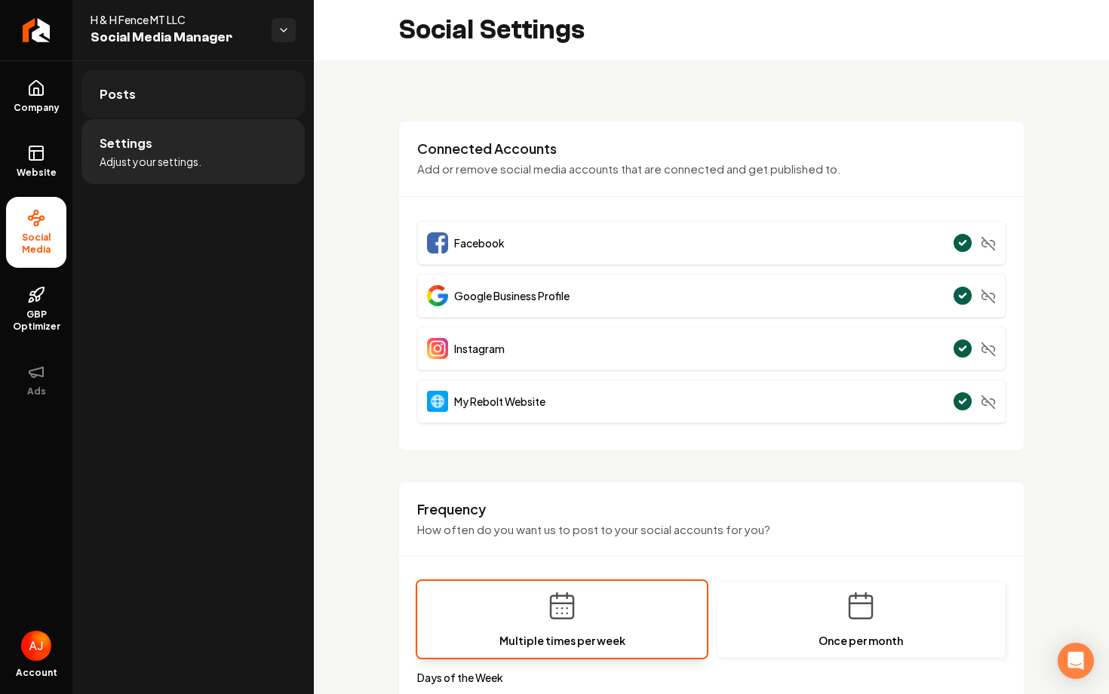
click at [198, 78] on link "Posts" at bounding box center [192, 94] width 223 height 48
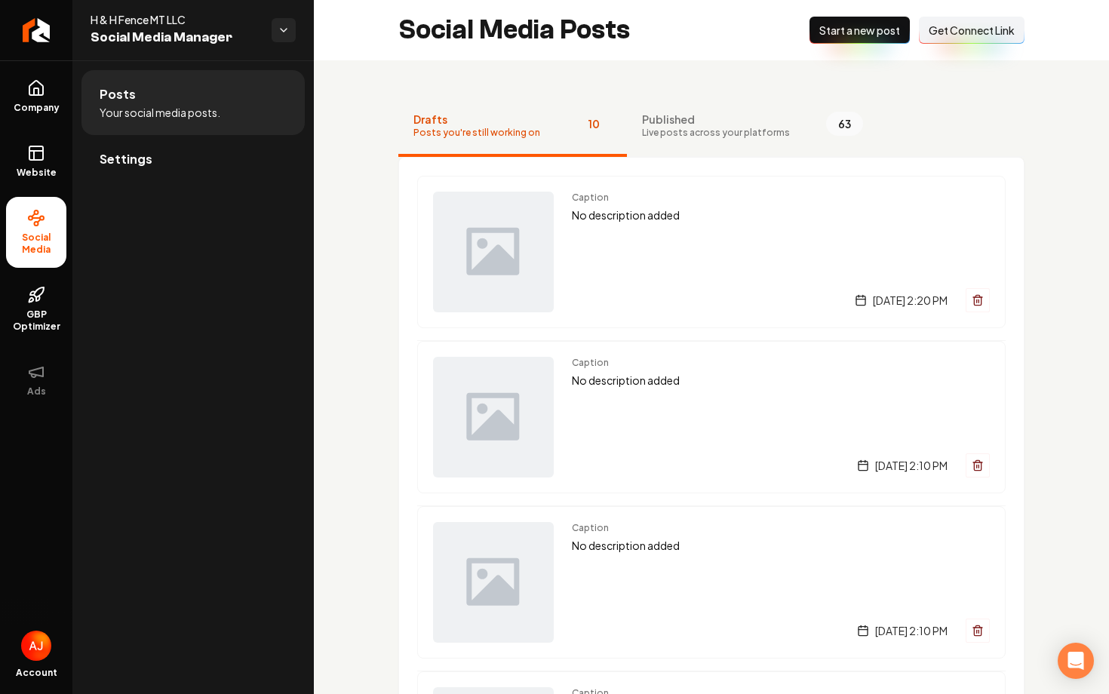
click at [699, 140] on button "Published Live posts across your platforms 63" at bounding box center [752, 127] width 251 height 60
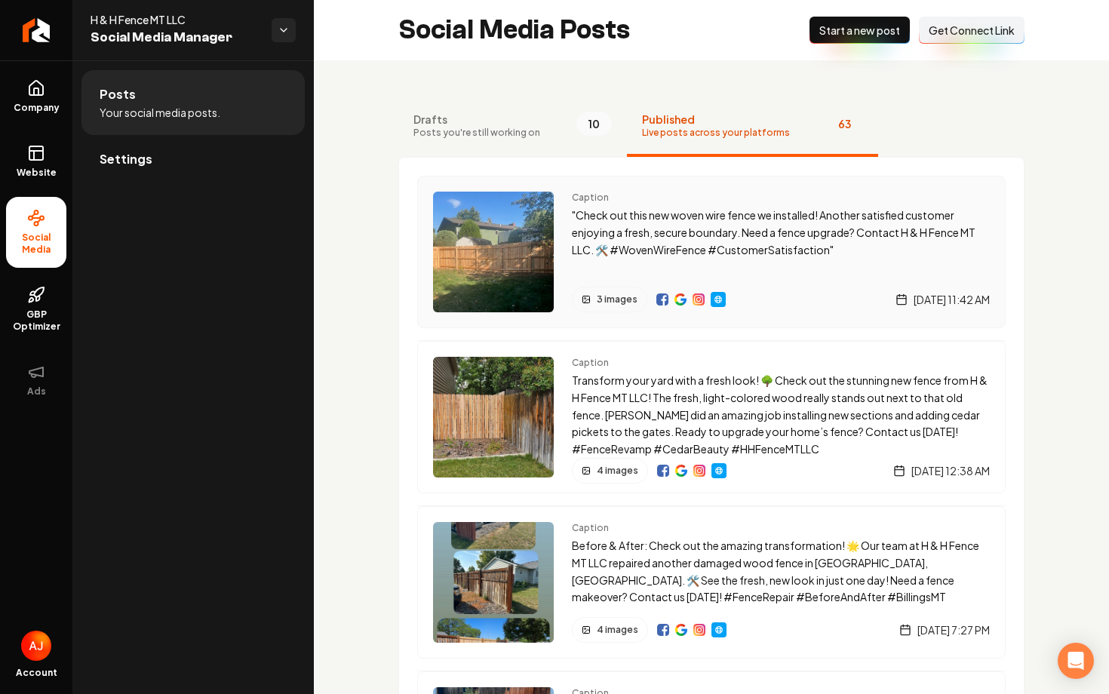
click at [770, 268] on div "Caption "Check out this new woven wire fence we installed! Another satisfied cu…" at bounding box center [781, 252] width 418 height 121
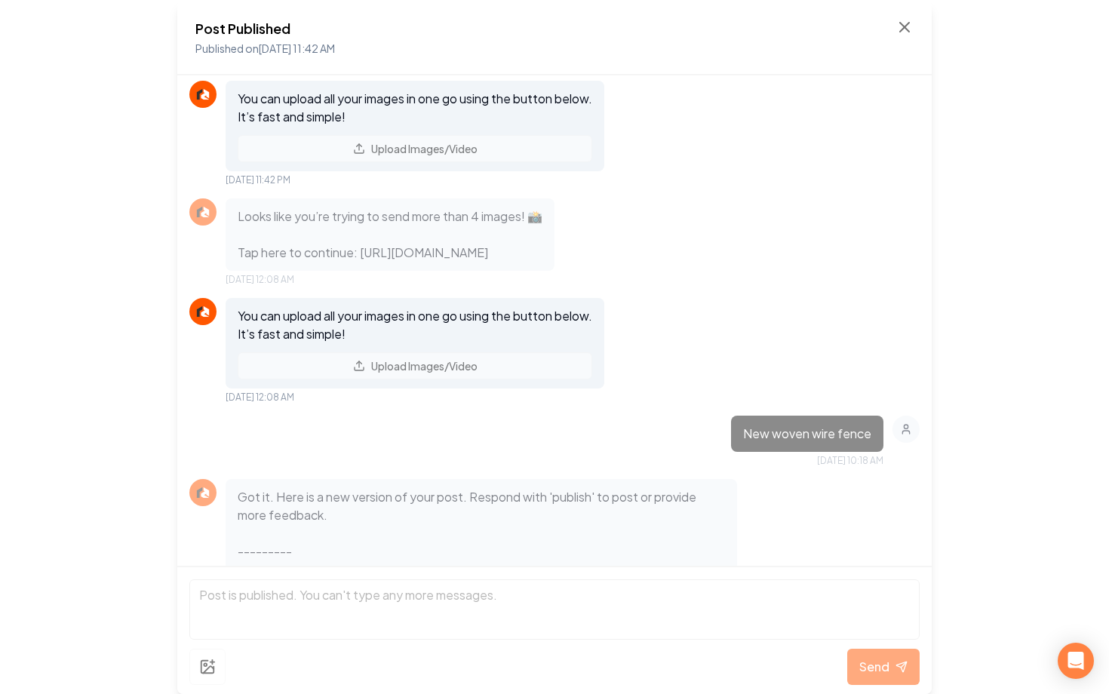
scroll to position [1153, 0]
click at [543, 263] on p "Looks like you’re trying to send more than 4 images! 📸 Tap here to continue: ht…" at bounding box center [390, 235] width 305 height 54
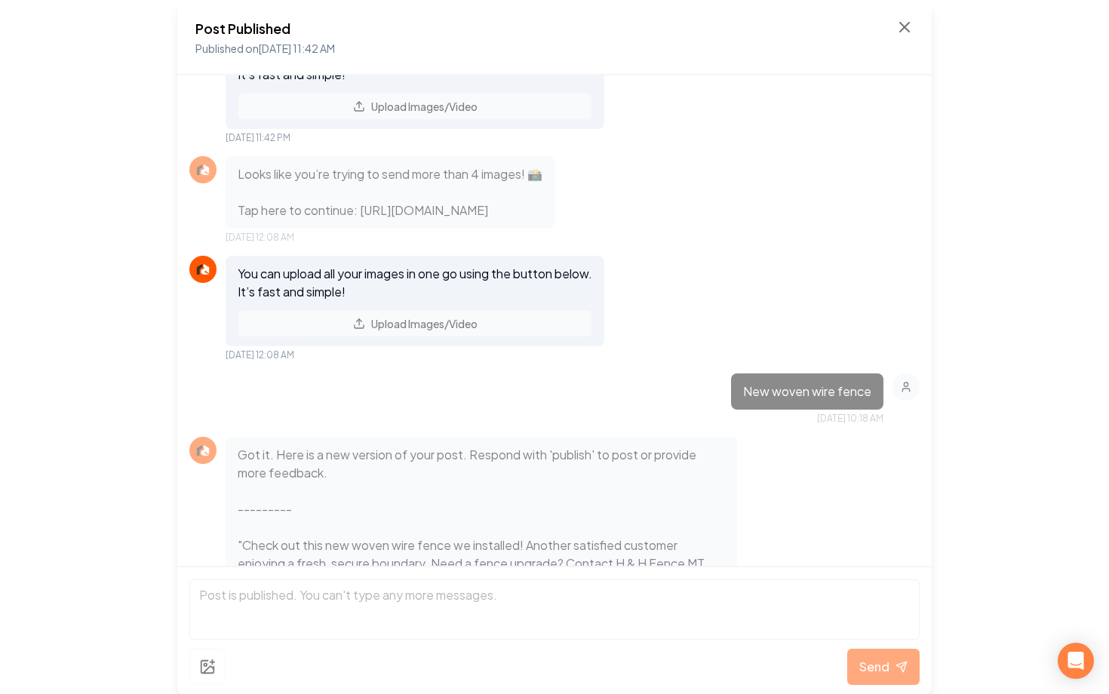
scroll to position [1175, 0]
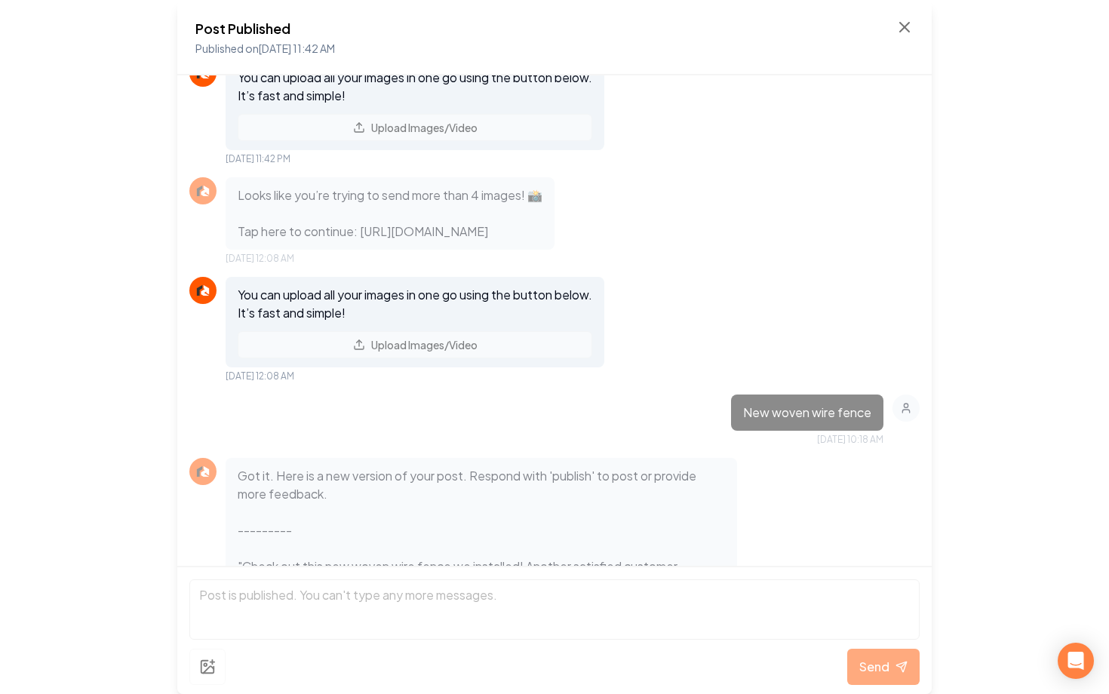
click at [543, 241] on p "Looks like you’re trying to send more than 4 images! 📸 Tap here to continue: ht…" at bounding box center [390, 213] width 305 height 54
click at [907, 32] on icon at bounding box center [905, 27] width 18 height 18
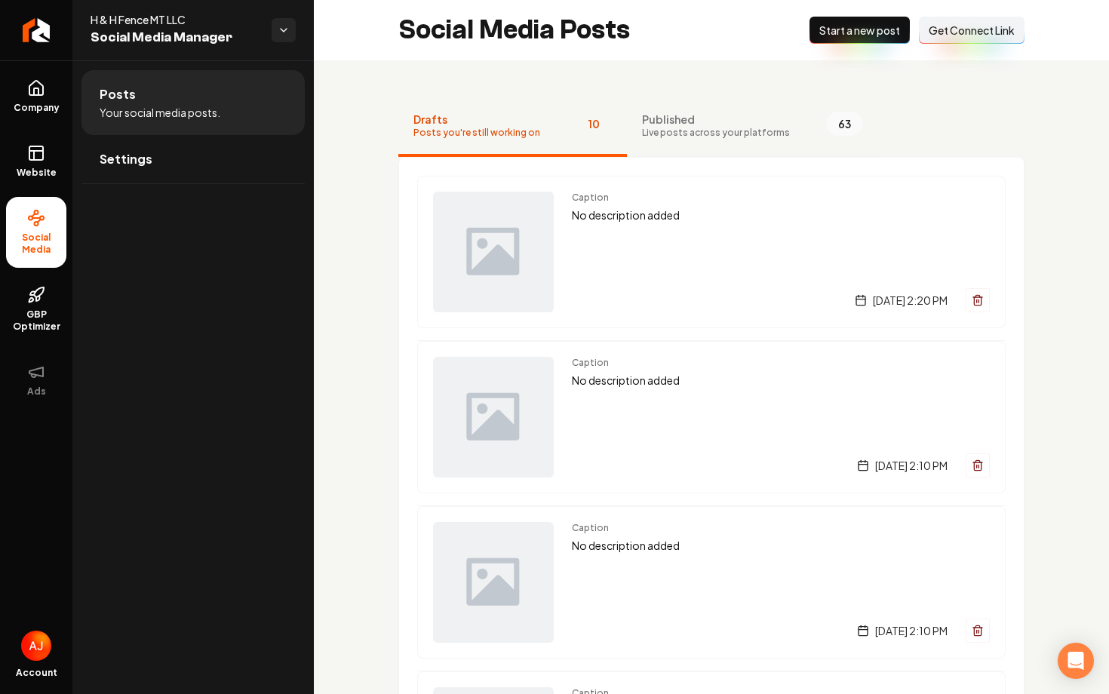
click at [664, 132] on span "Live posts across your platforms" at bounding box center [716, 133] width 148 height 12
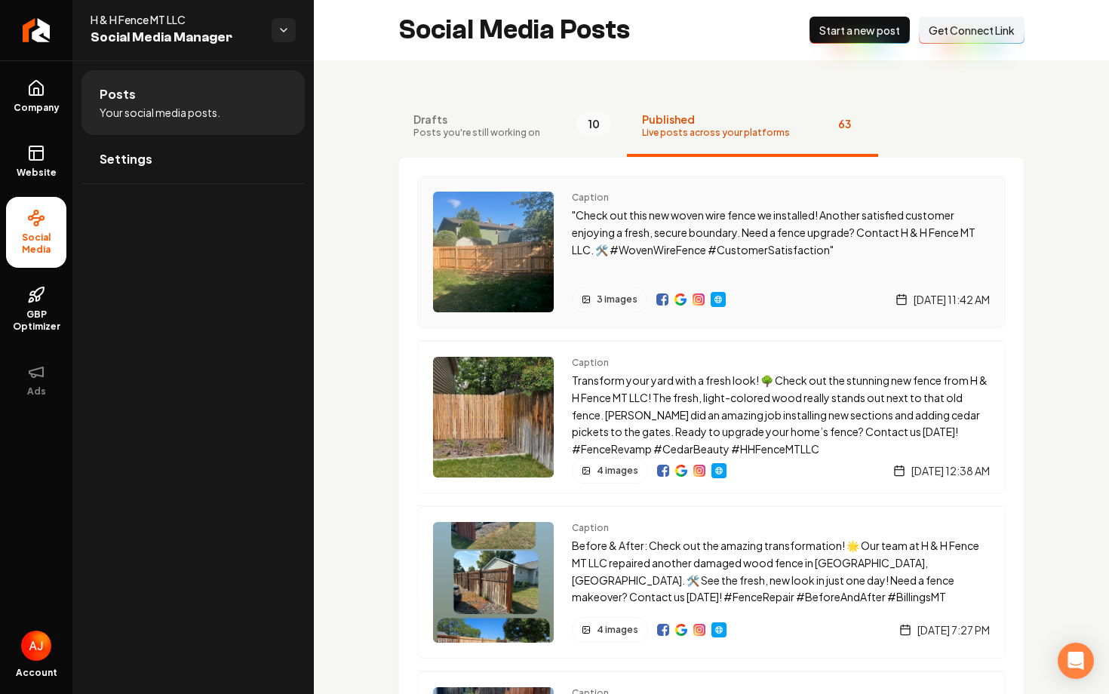
click at [749, 280] on div "Caption "Check out this new woven wire fence we installed! Another satisfied cu…" at bounding box center [781, 252] width 418 height 121
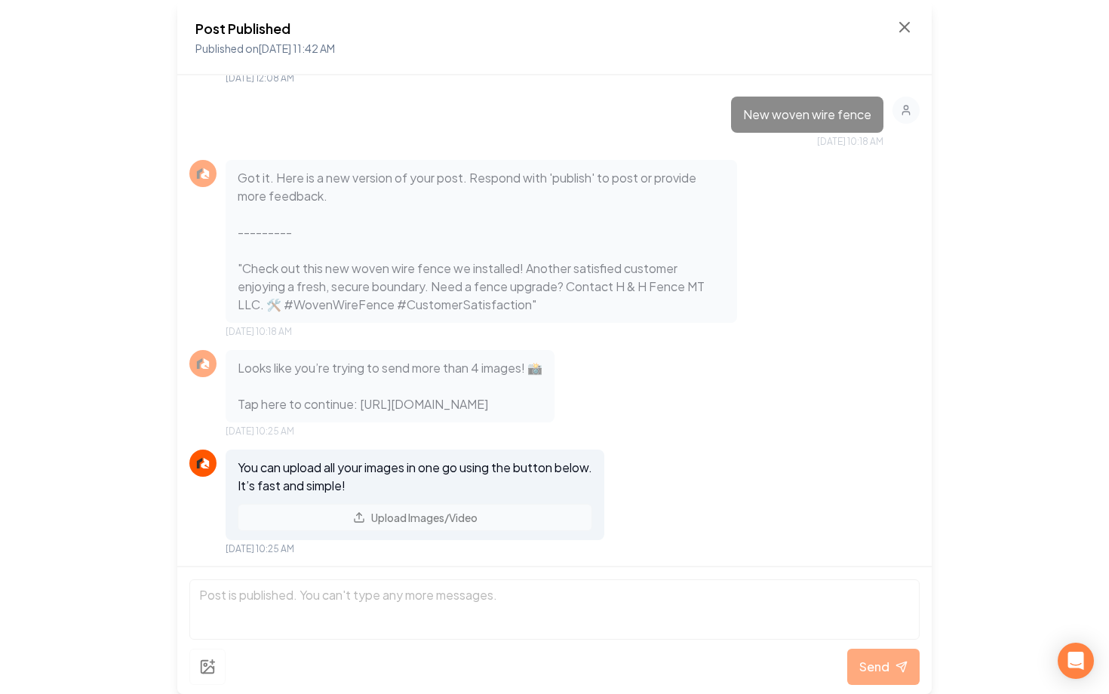
scroll to position [1421, 0]
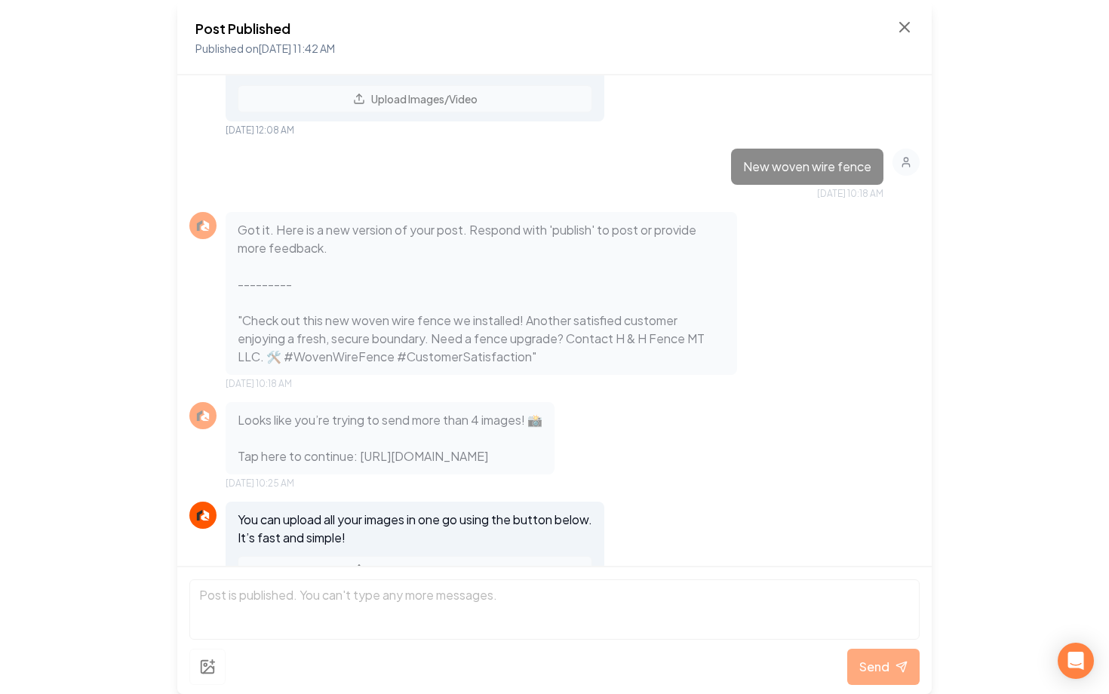
click at [916, 19] on div "Post Published Published on Aug 29, 2025 11:42 AM" at bounding box center [554, 37] width 755 height 75
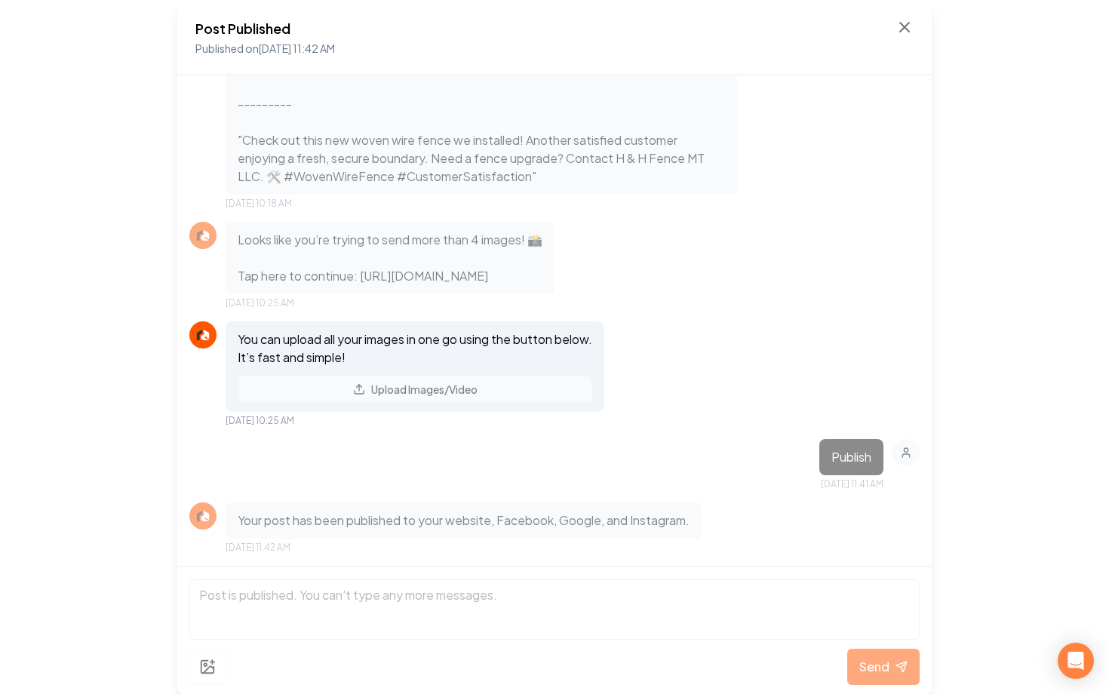
scroll to position [1710, 0]
click at [905, 28] on icon at bounding box center [904, 27] width 9 height 9
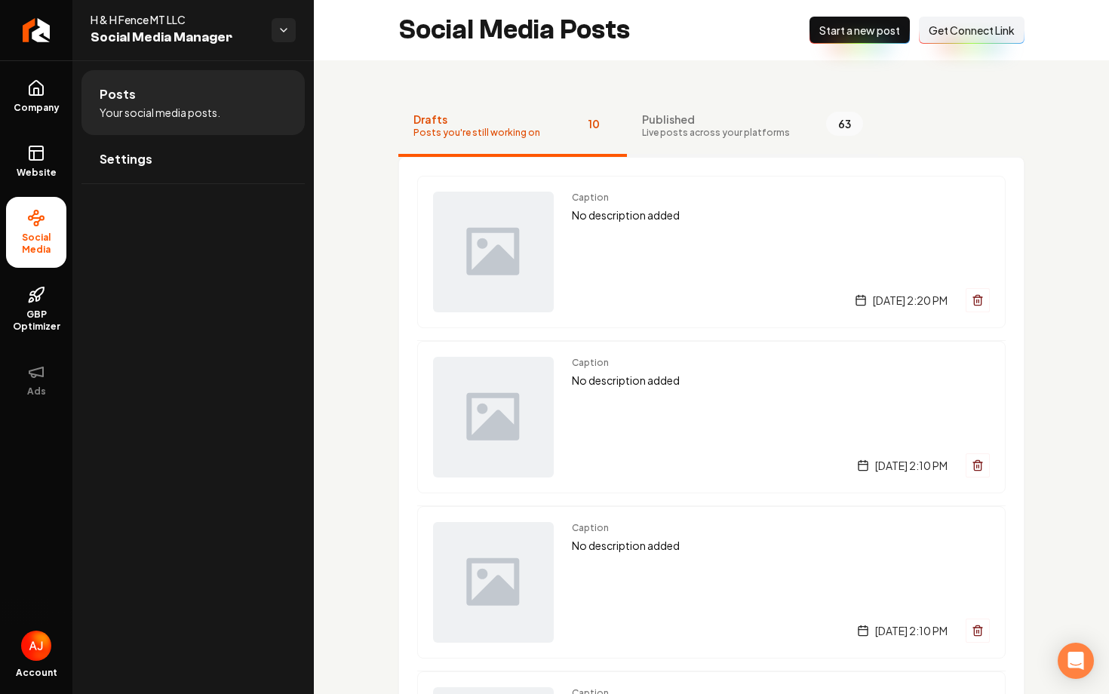
click at [684, 120] on span "Published" at bounding box center [716, 119] width 148 height 15
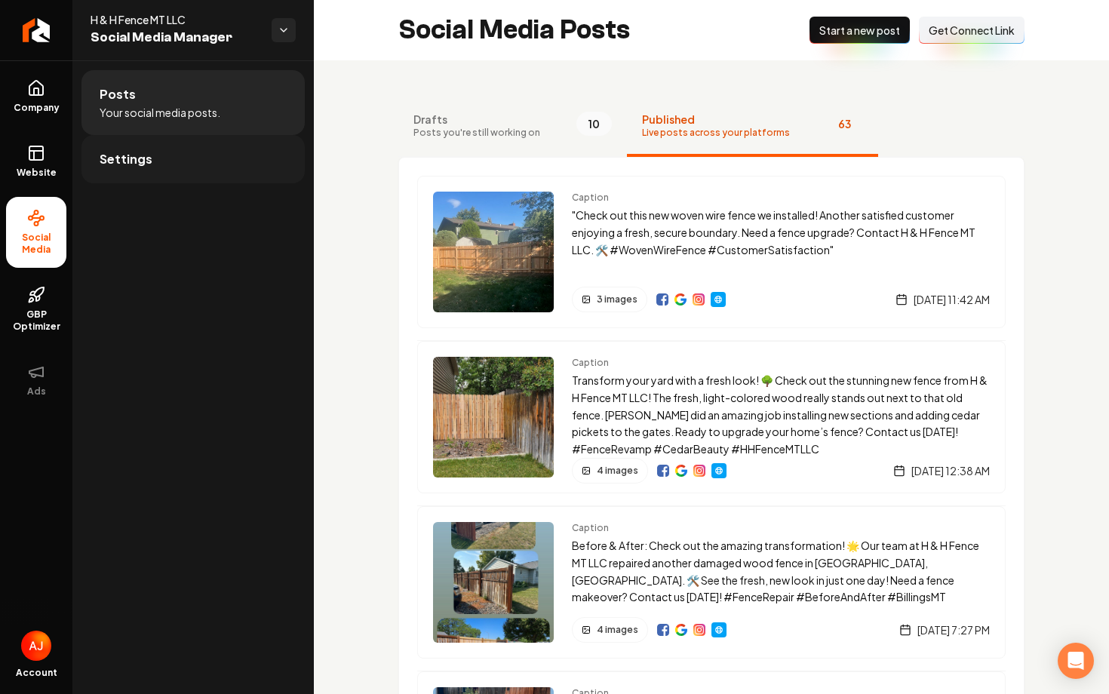
click at [178, 178] on link "Settings" at bounding box center [192, 159] width 223 height 48
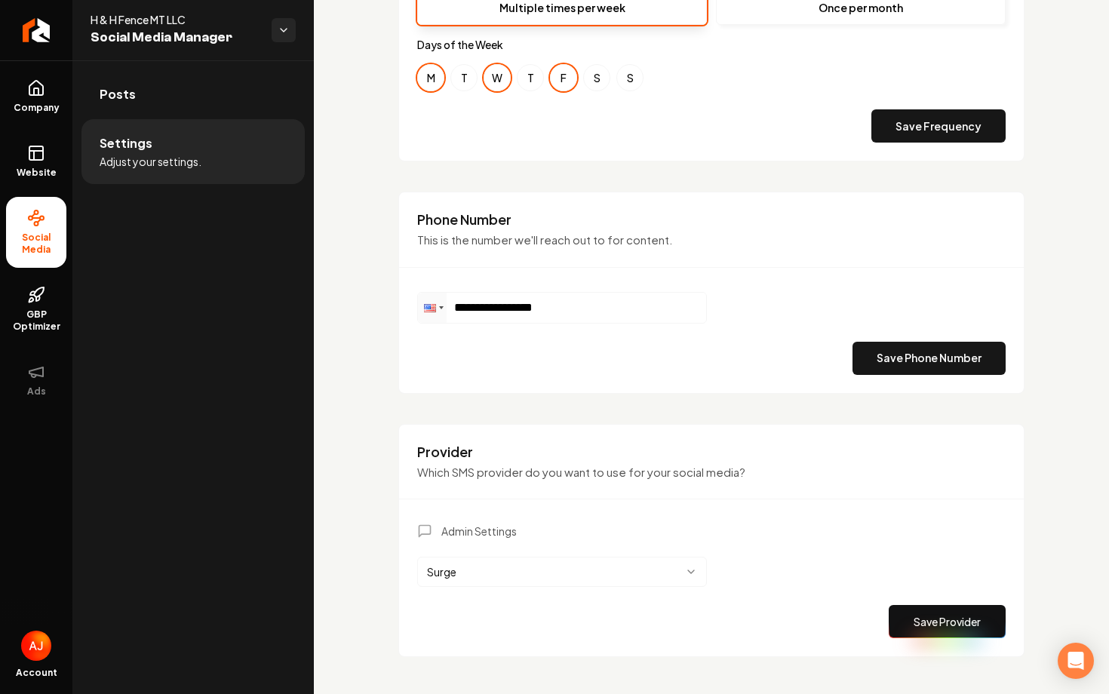
scroll to position [639, 0]
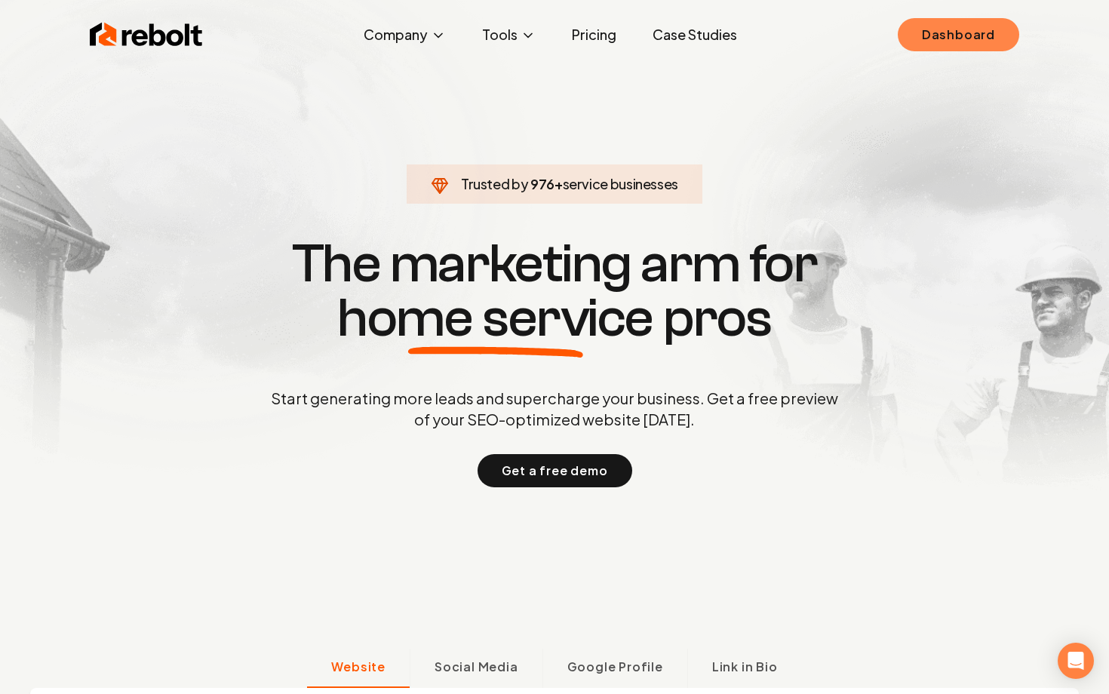
click at [937, 45] on link "Dashboard" at bounding box center [958, 34] width 121 height 33
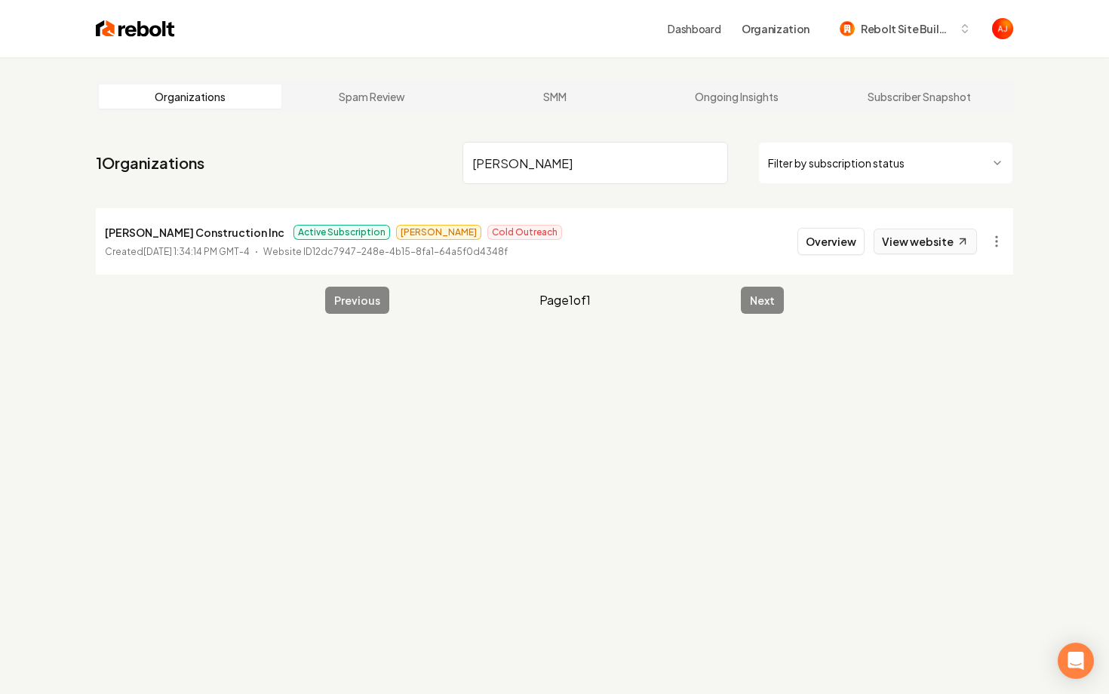
click at [942, 248] on link "View website" at bounding box center [925, 242] width 103 height 26
drag, startPoint x: 520, startPoint y: 165, endPoint x: 433, endPoint y: 164, distance: 86.8
click at [435, 164] on nav "1 Organizations karp Filter by subscription status" at bounding box center [555, 169] width 918 height 66
click at [905, 230] on link "View website" at bounding box center [925, 242] width 103 height 26
drag, startPoint x: 524, startPoint y: 155, endPoint x: 450, endPoint y: 155, distance: 73.2
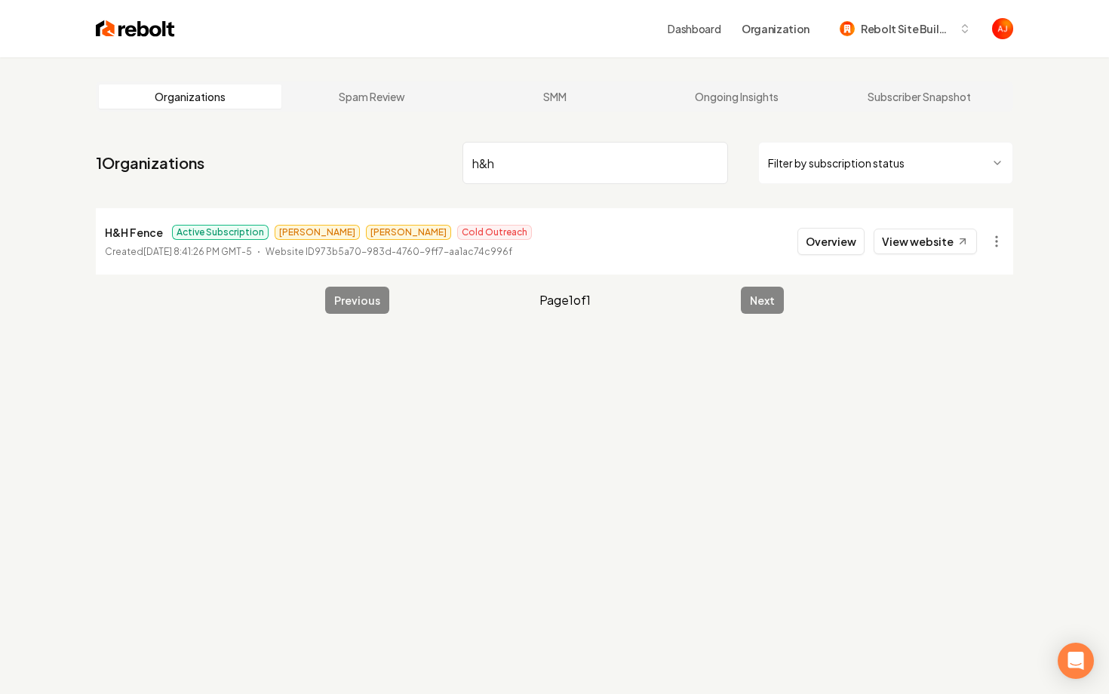
click at [450, 155] on nav "1 Organizations h&h Filter by subscription status" at bounding box center [555, 169] width 918 height 66
drag, startPoint x: 491, startPoint y: 161, endPoint x: 405, endPoint y: 161, distance: 86.0
click at [405, 161] on nav "1 Organizations h&h Filter by subscription status" at bounding box center [555, 169] width 918 height 66
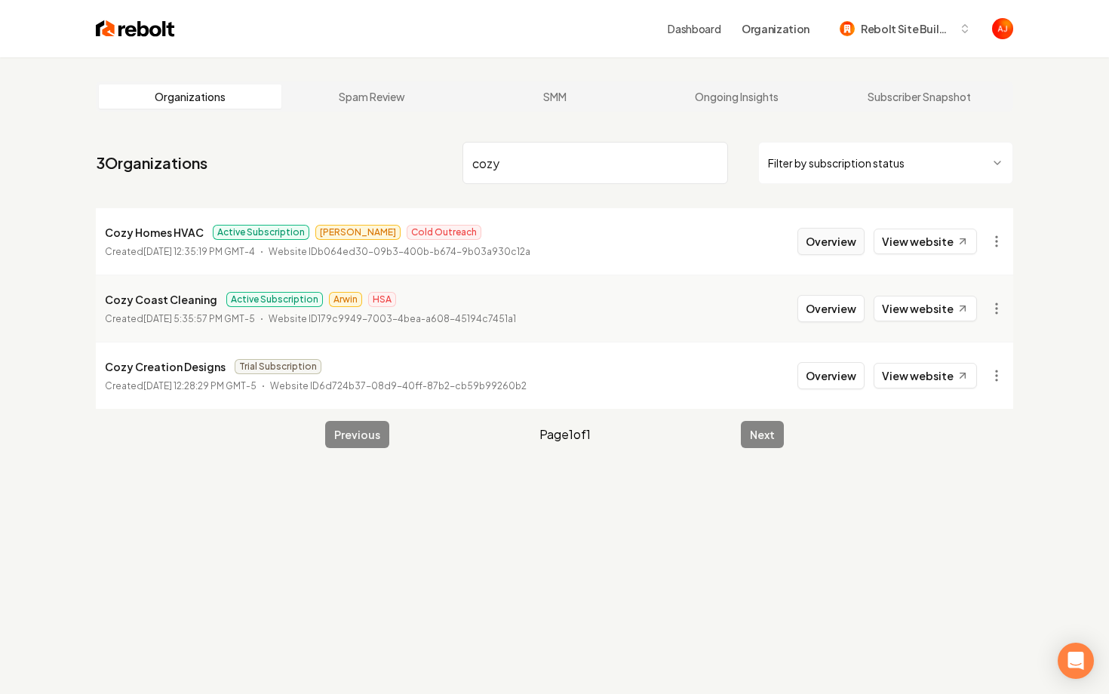
type input "cozy"
click at [814, 252] on button "Overview" at bounding box center [831, 241] width 67 height 27
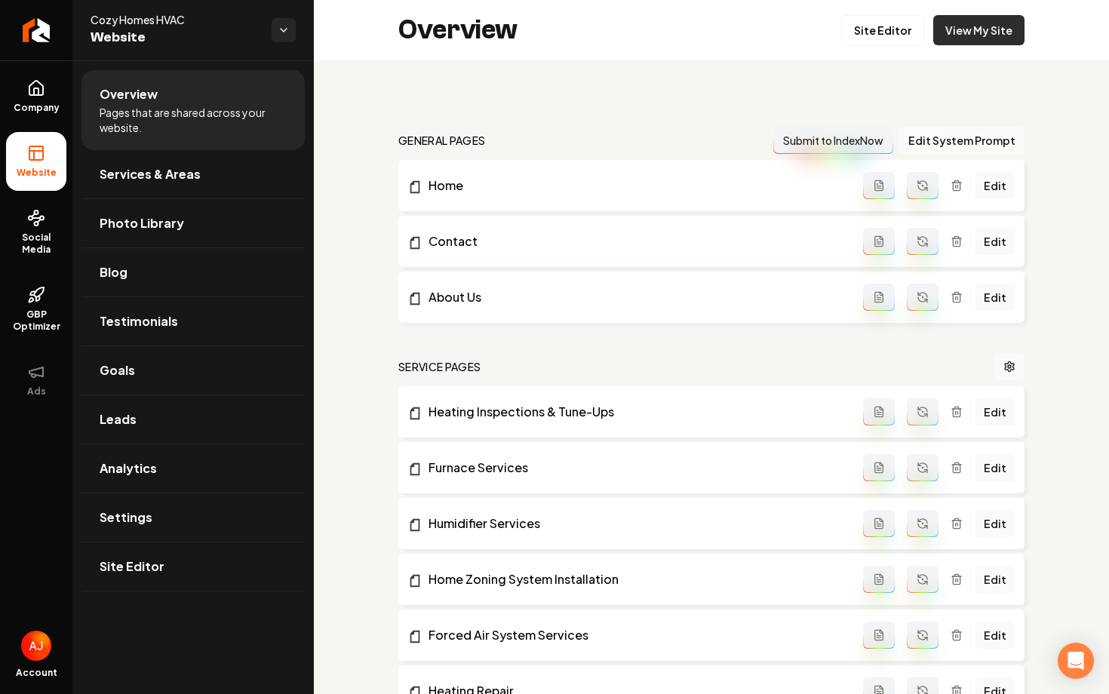
click at [996, 32] on link "View My Site" at bounding box center [978, 30] width 91 height 30
click at [36, 183] on li "Website" at bounding box center [36, 161] width 60 height 59
click at [29, 39] on icon "Return to dashboard" at bounding box center [36, 30] width 24 height 24
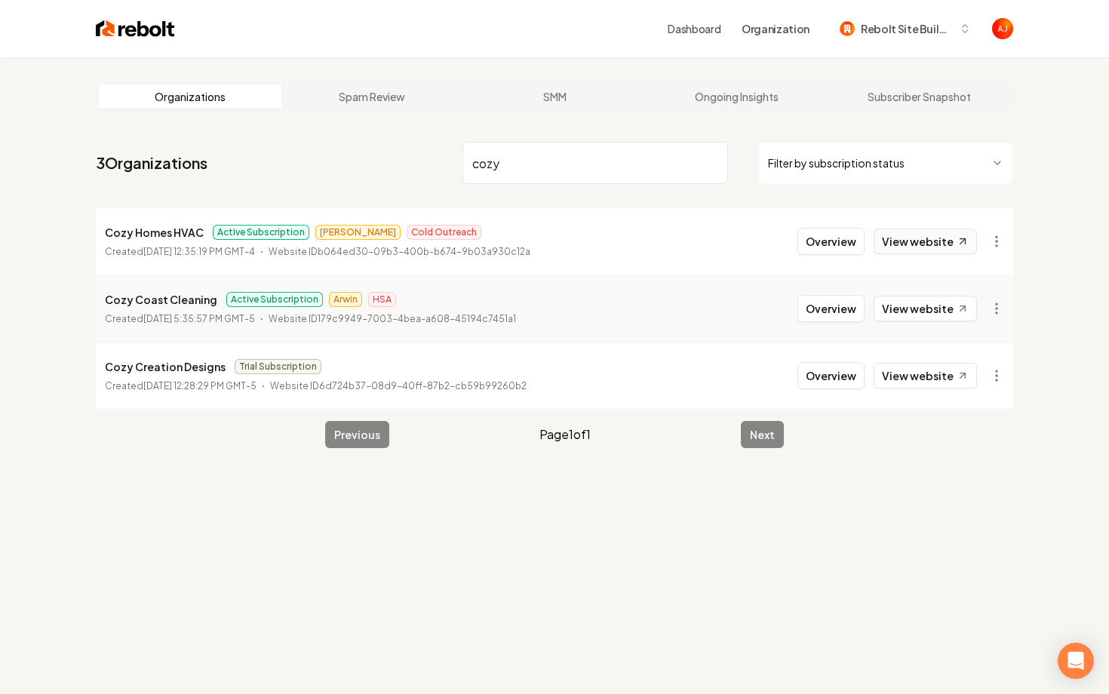
type input "cozy"
click at [945, 240] on link "View website" at bounding box center [925, 242] width 103 height 26
click at [825, 251] on button "Overview" at bounding box center [831, 241] width 67 height 27
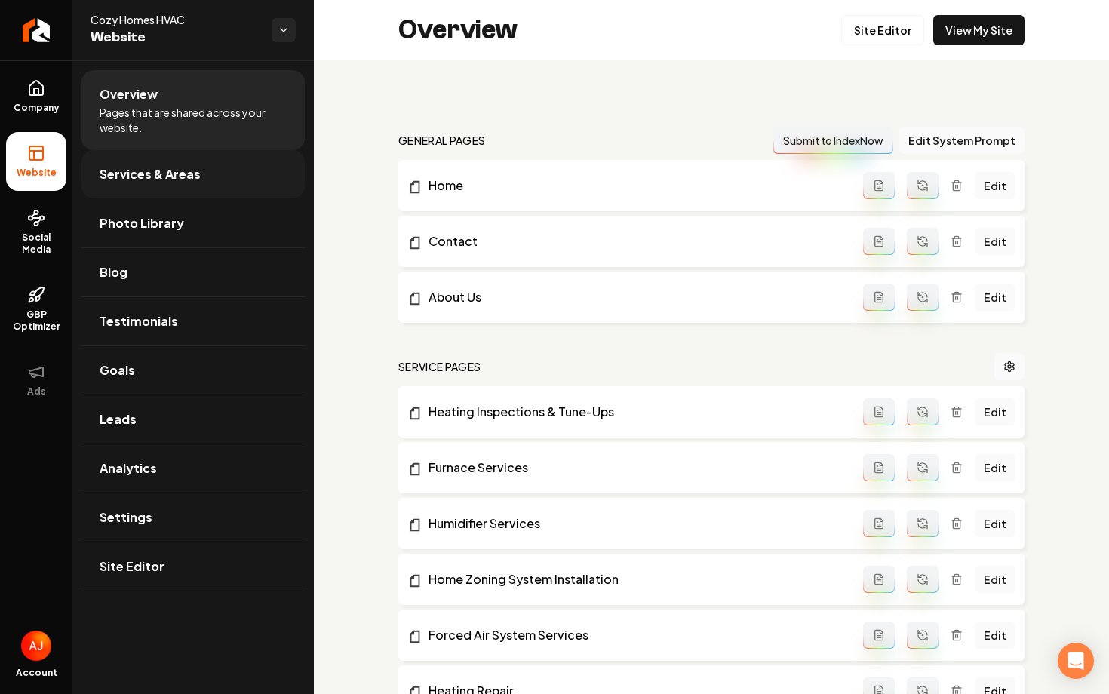
click at [139, 170] on span "Services & Areas" at bounding box center [150, 174] width 101 height 18
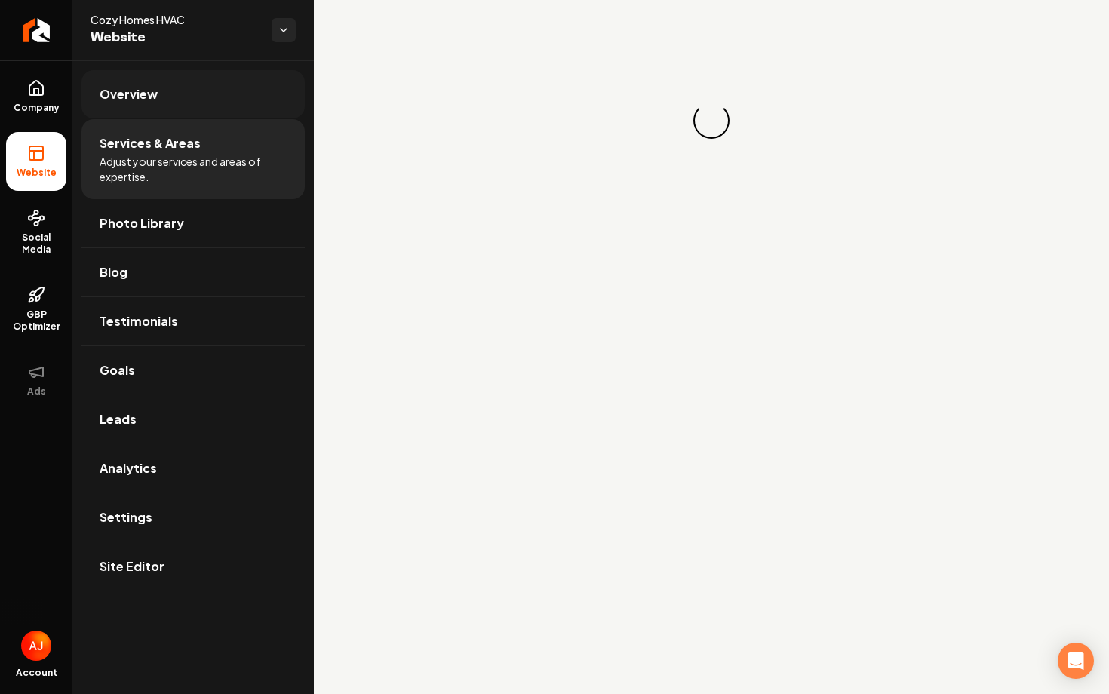
click at [134, 106] on link "Overview" at bounding box center [192, 94] width 223 height 48
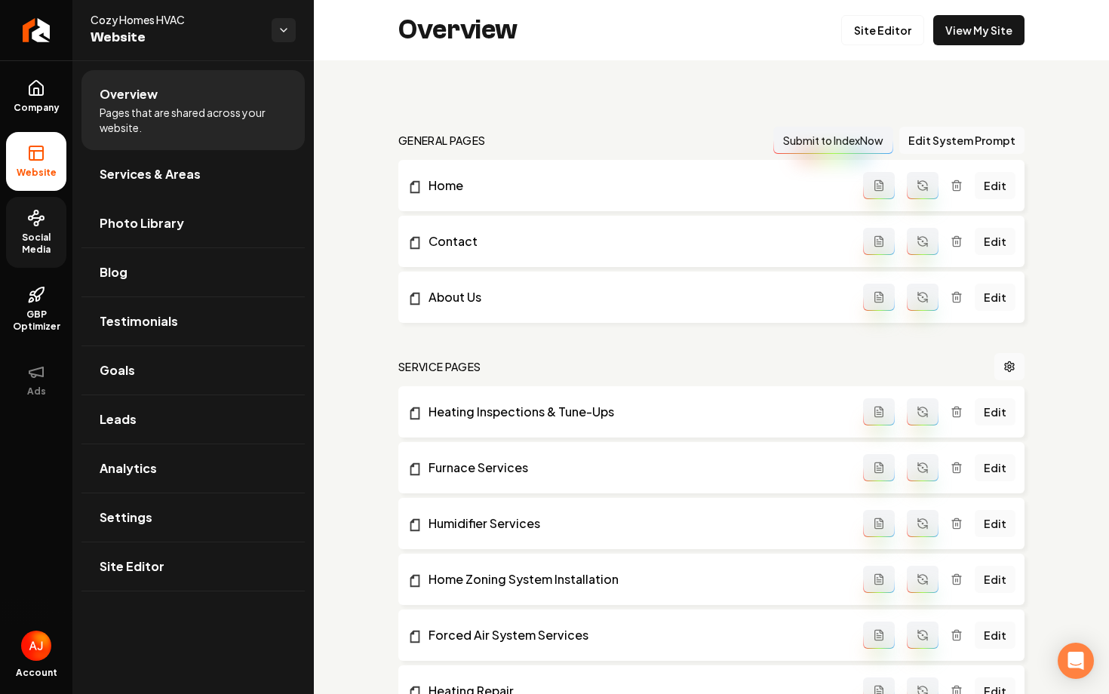
click at [50, 230] on link "Social Media" at bounding box center [36, 232] width 60 height 71
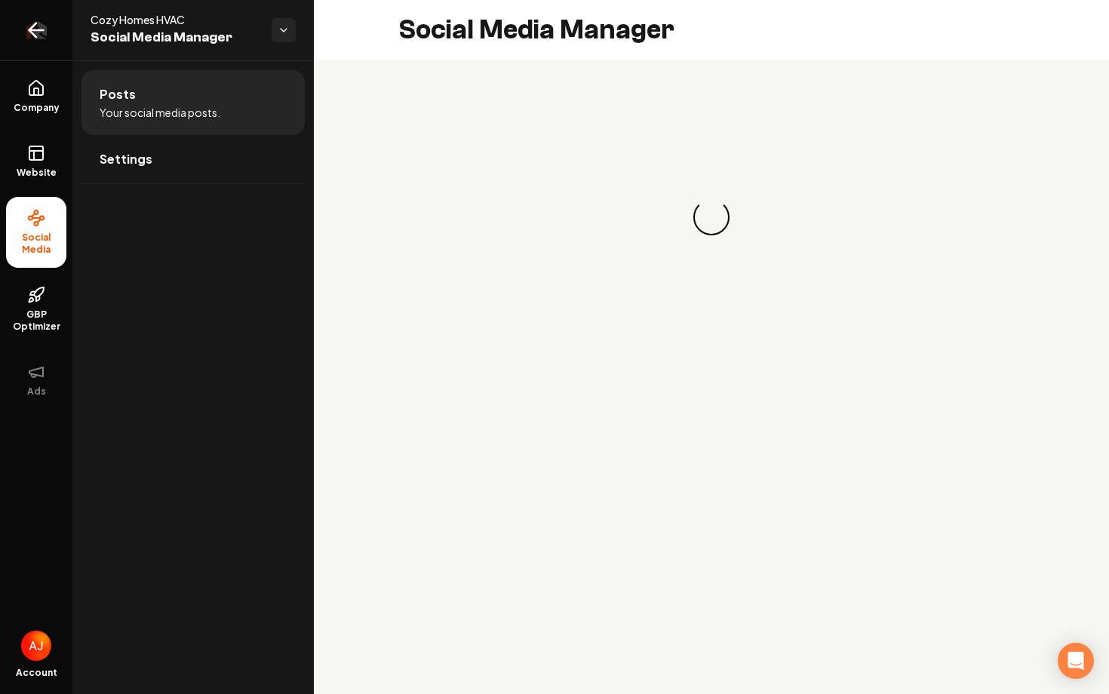
click at [37, 38] on icon "Return to dashboard" at bounding box center [36, 30] width 24 height 24
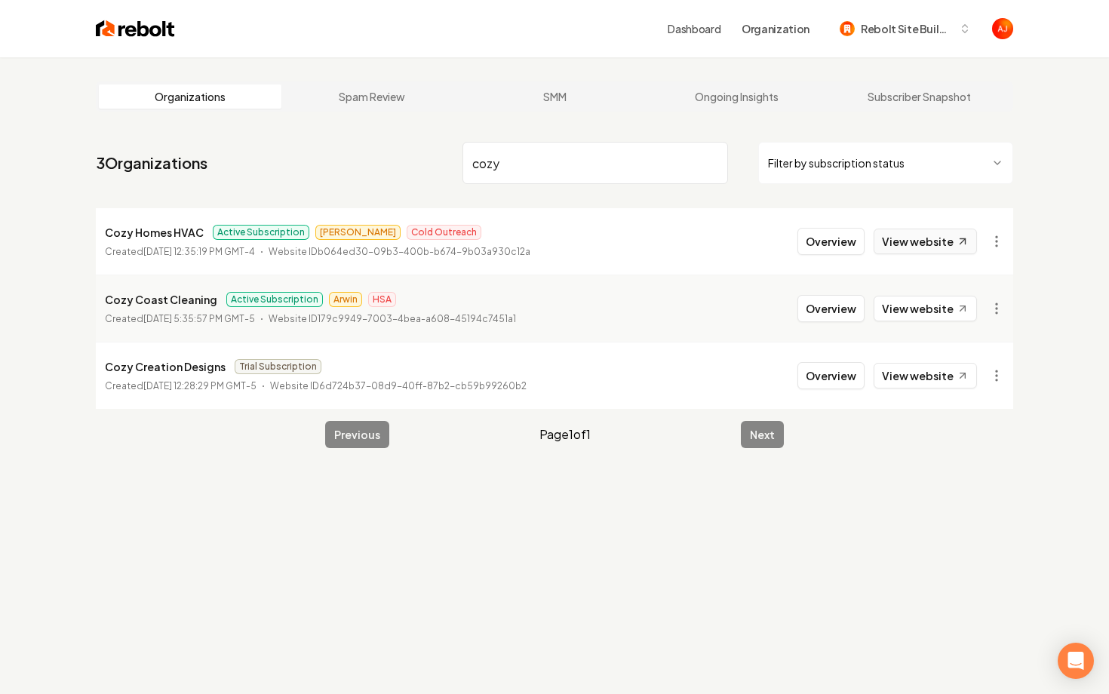
type input "cozy"
click at [884, 241] on link "View website" at bounding box center [925, 242] width 103 height 26
click at [841, 252] on button "Overview" at bounding box center [831, 241] width 67 height 27
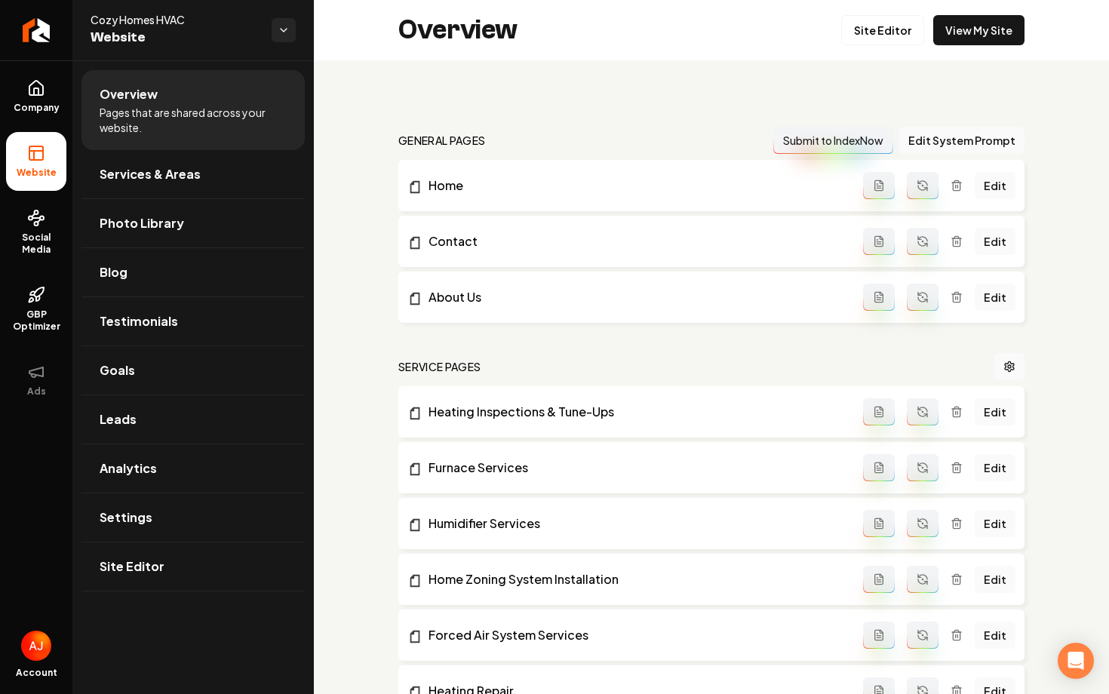
click at [924, 45] on div "Overview Site Editor View My Site" at bounding box center [711, 30] width 795 height 60
click at [972, 34] on link "View My Site" at bounding box center [978, 30] width 91 height 30
click at [970, 41] on link "View My Site" at bounding box center [978, 30] width 91 height 30
click at [124, 214] on span "Photo Library" at bounding box center [142, 223] width 85 height 18
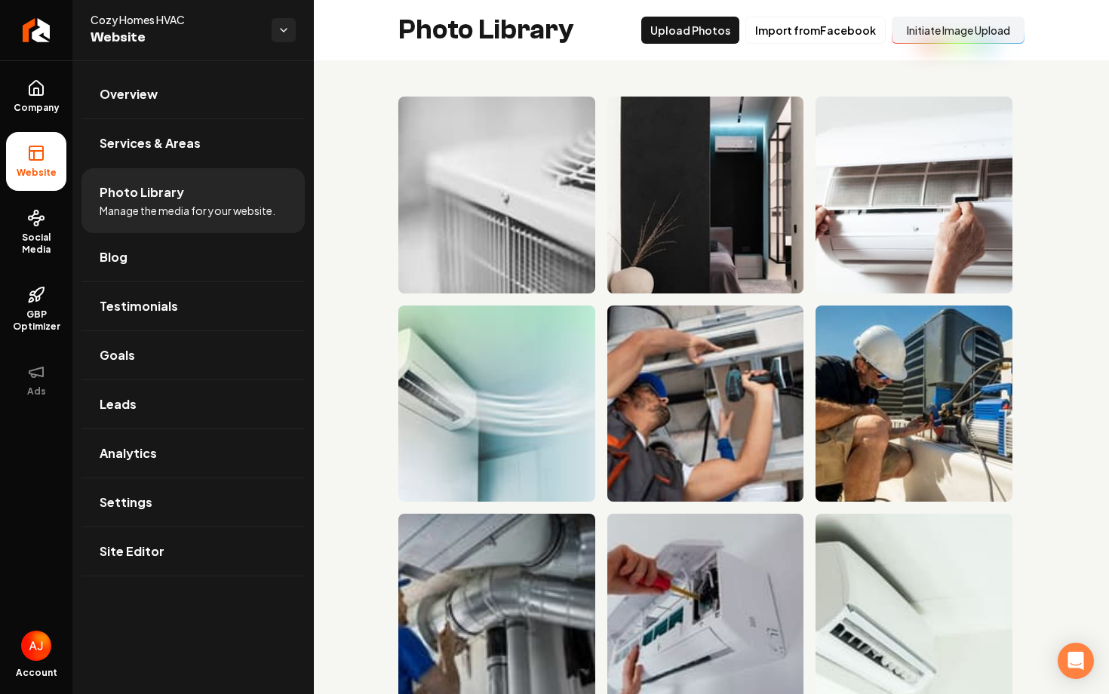
click at [945, 32] on button "Initiate Image Upload" at bounding box center [958, 30] width 133 height 27
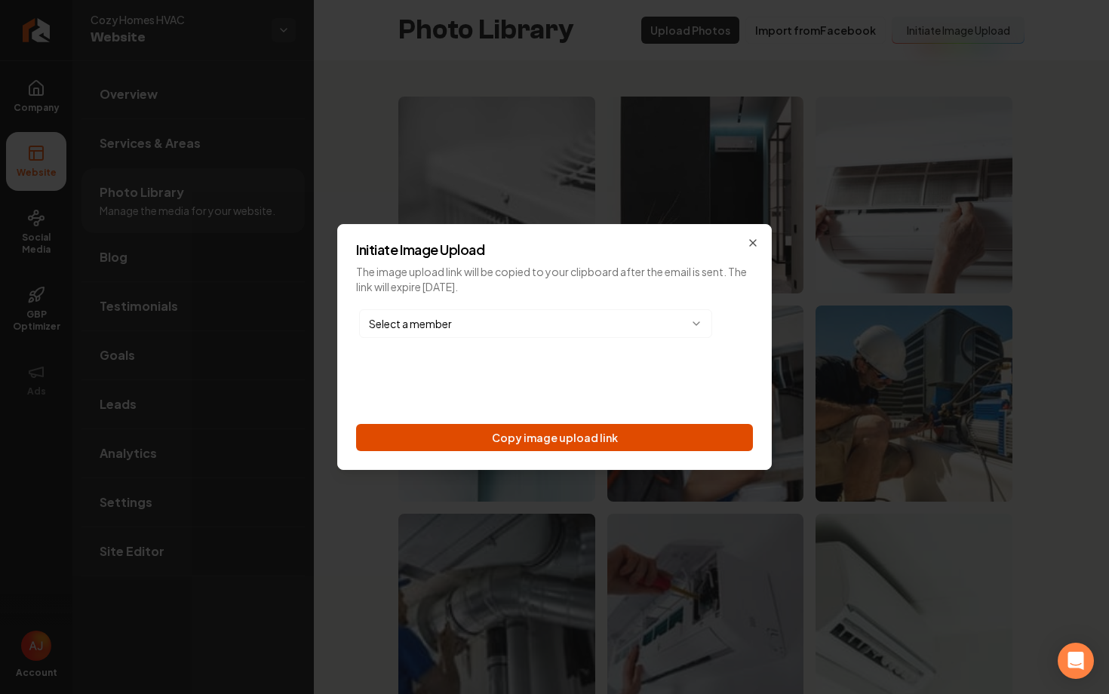
click at [568, 443] on button "Copy image upload link" at bounding box center [554, 437] width 397 height 27
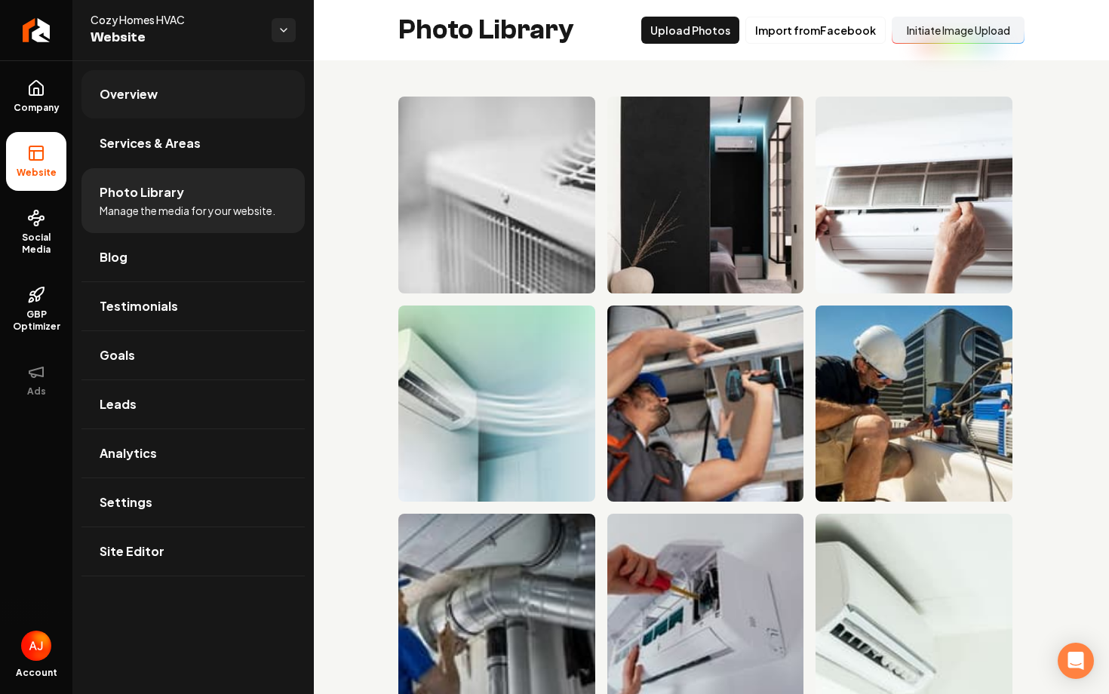
click at [152, 96] on span "Overview" at bounding box center [129, 94] width 58 height 18
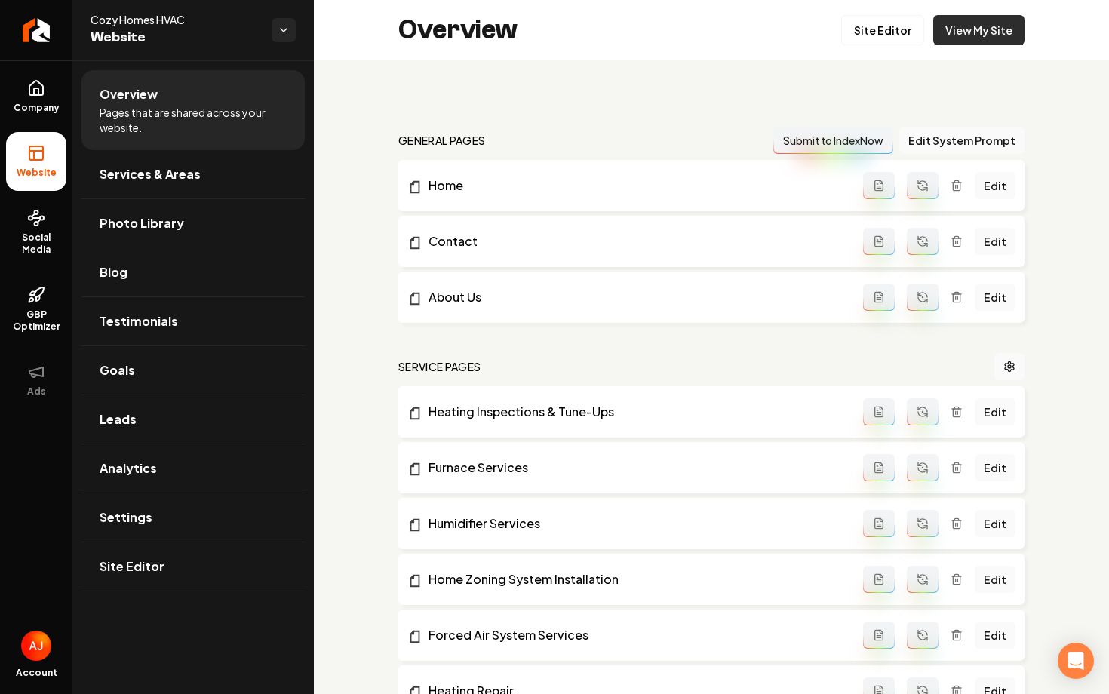
click at [962, 36] on link "View My Site" at bounding box center [978, 30] width 91 height 30
click at [31, 235] on span "Social Media" at bounding box center [36, 244] width 60 height 24
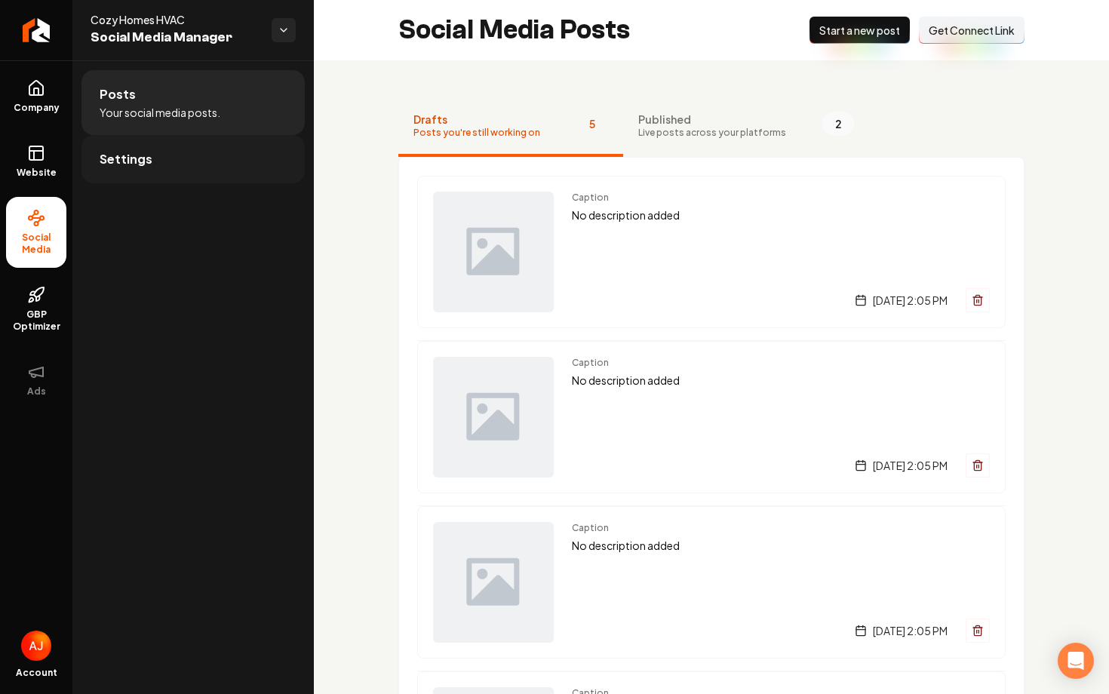
click at [169, 174] on link "Settings" at bounding box center [192, 159] width 223 height 48
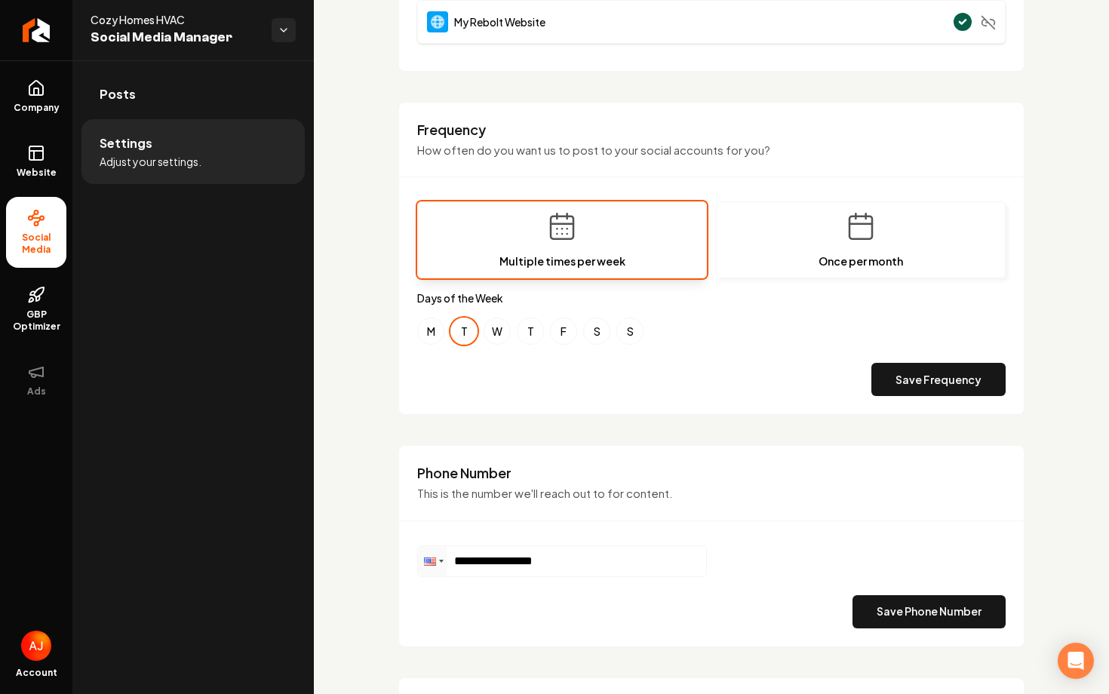
scroll to position [377, 0]
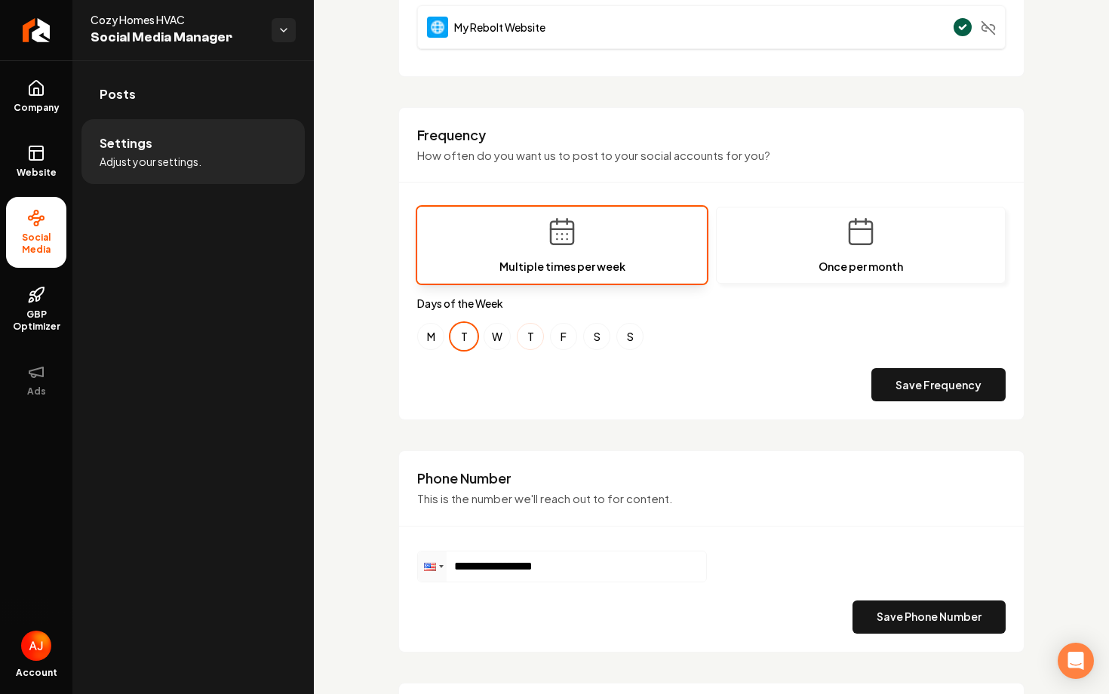
click at [524, 341] on button "T" at bounding box center [530, 336] width 27 height 27
click at [635, 342] on button "S" at bounding box center [629, 336] width 27 height 27
click at [629, 343] on button "S" at bounding box center [629, 336] width 27 height 27
click at [528, 338] on button "T" at bounding box center [530, 336] width 27 height 27
click at [564, 343] on button "F" at bounding box center [563, 336] width 27 height 27
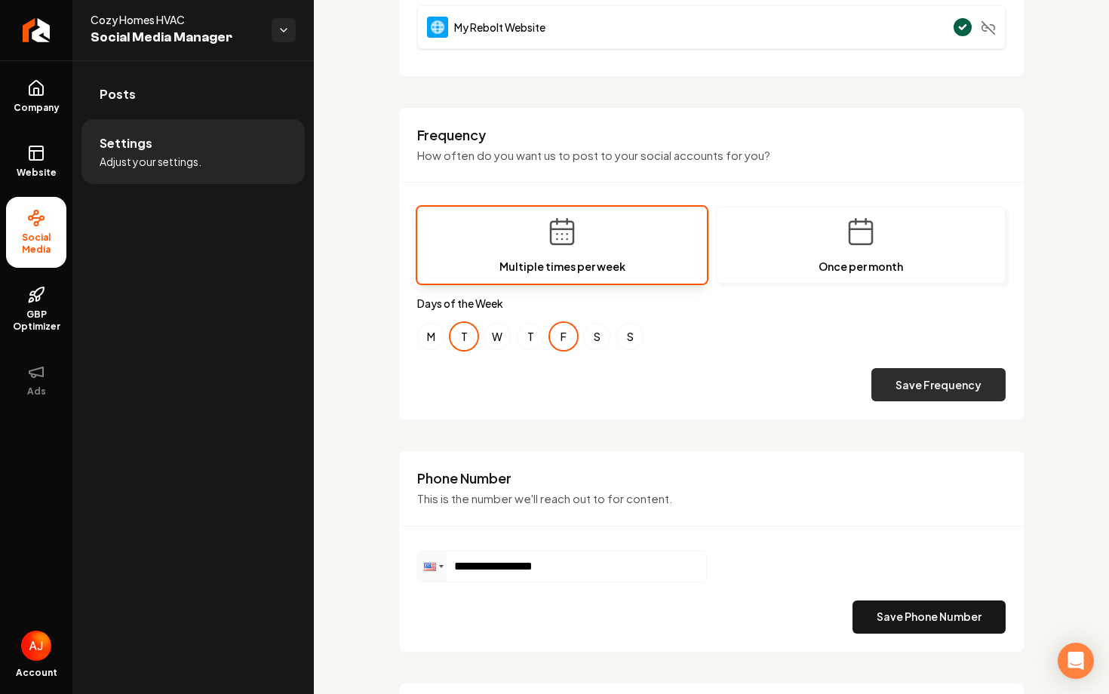
click at [894, 389] on button "Save Frequency" at bounding box center [939, 384] width 134 height 33
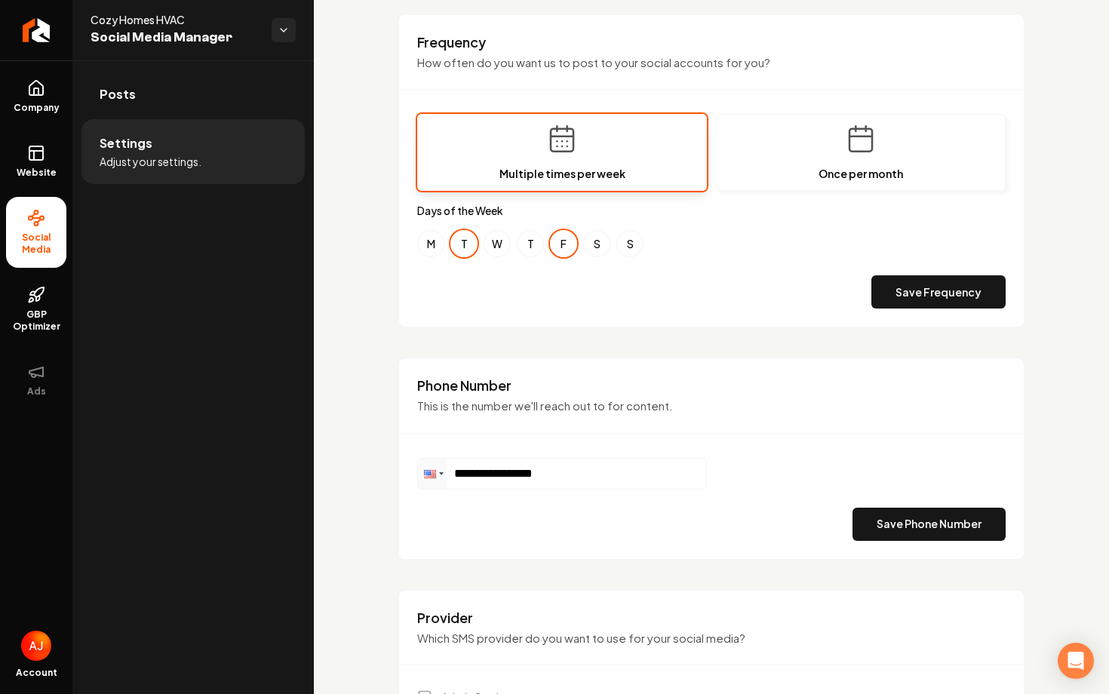
scroll to position [473, 0]
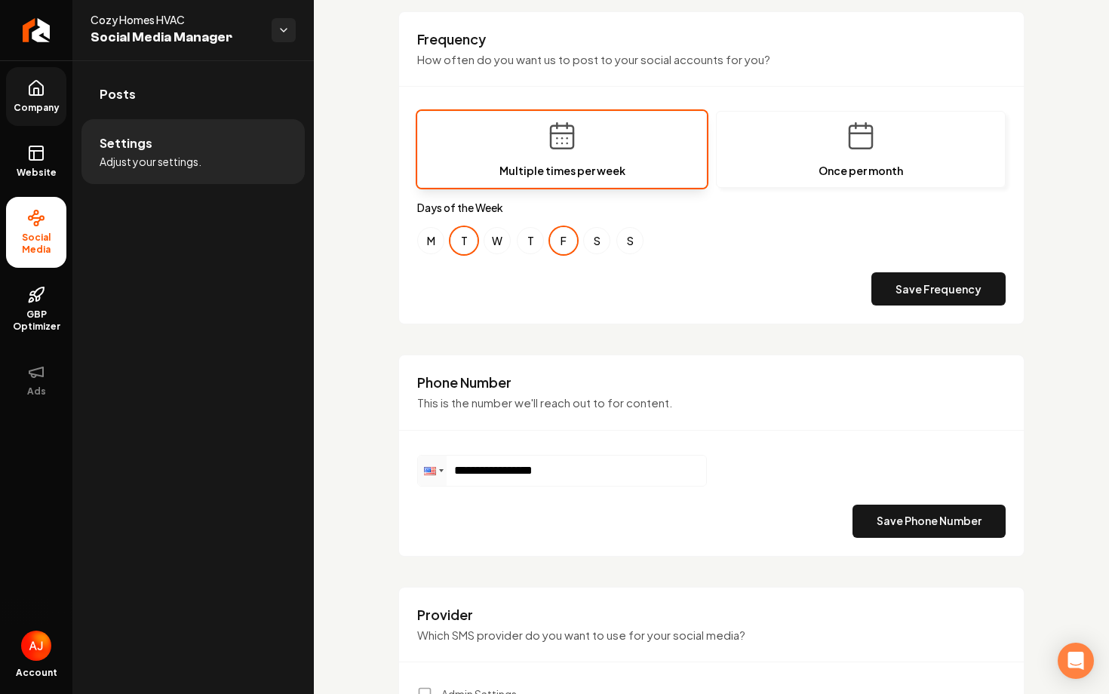
click at [38, 101] on link "Company" at bounding box center [36, 96] width 60 height 59
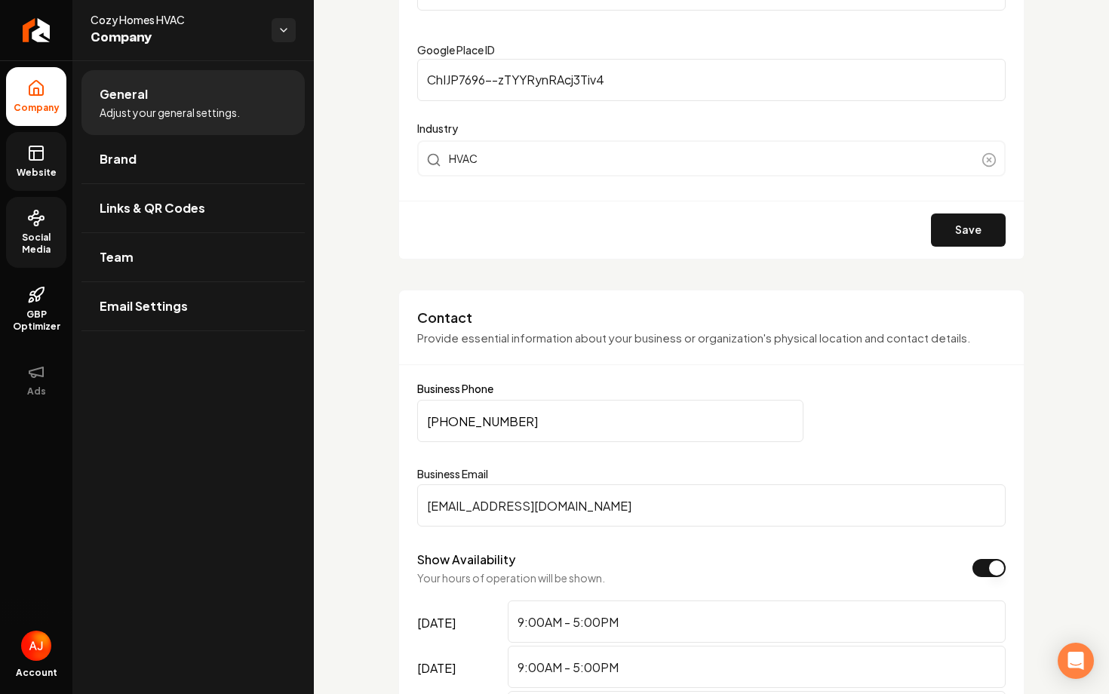
click at [46, 158] on link "Website" at bounding box center [36, 161] width 60 height 59
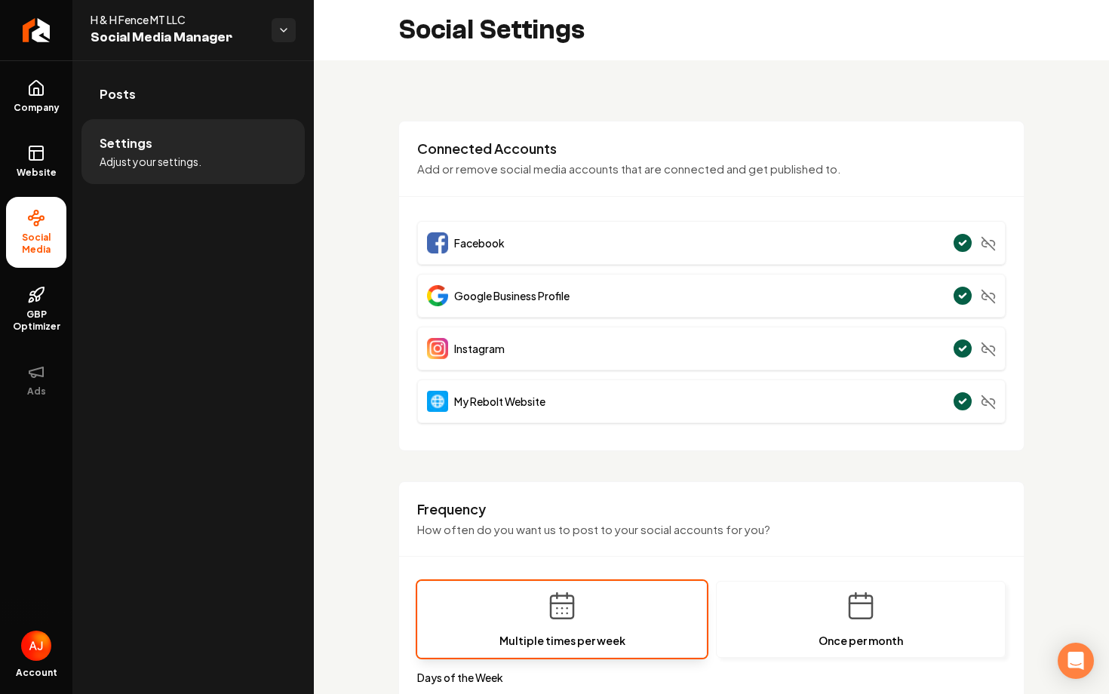
scroll to position [656, 0]
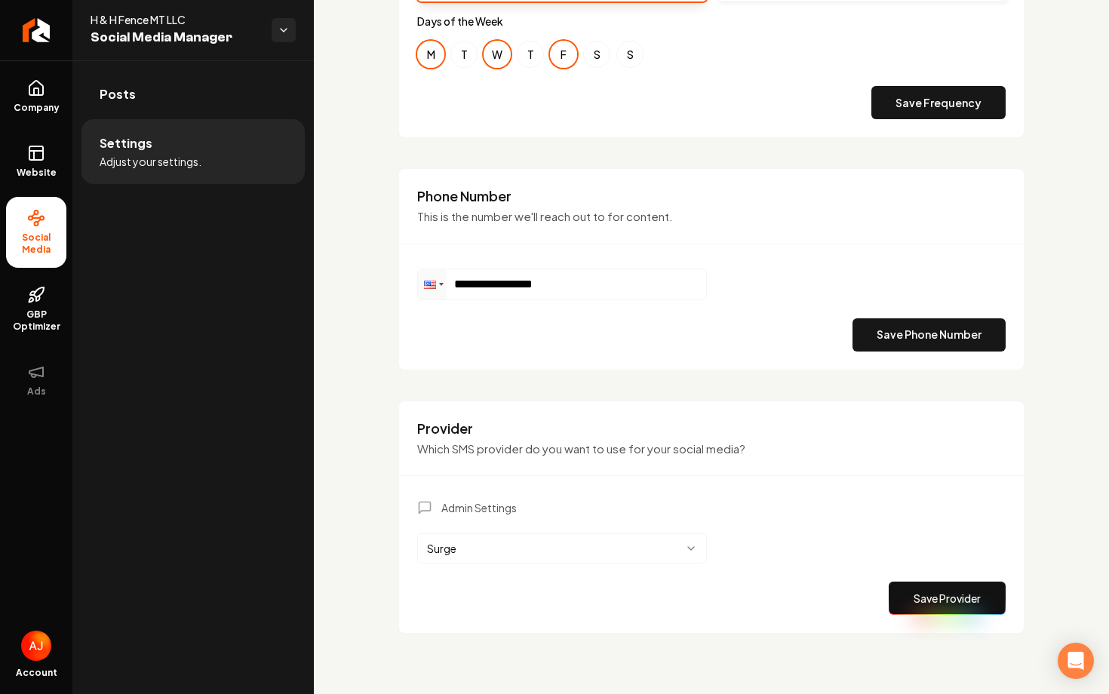
click at [620, 542] on html "**********" at bounding box center [554, 347] width 1109 height 694
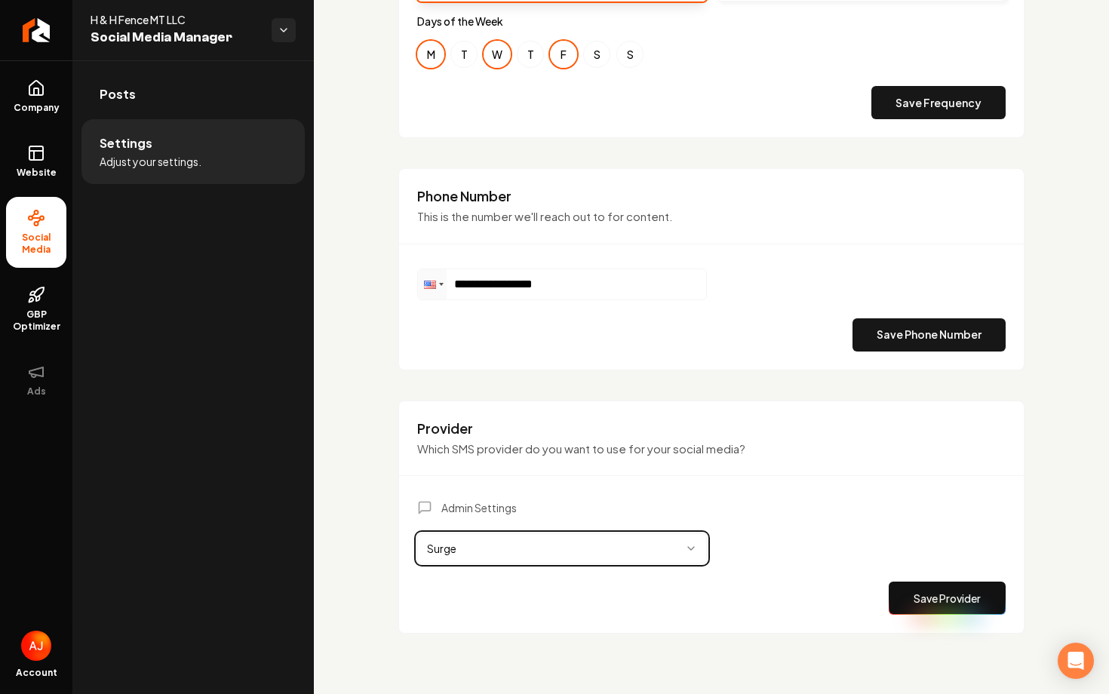
click at [734, 520] on html "**********" at bounding box center [554, 347] width 1109 height 694
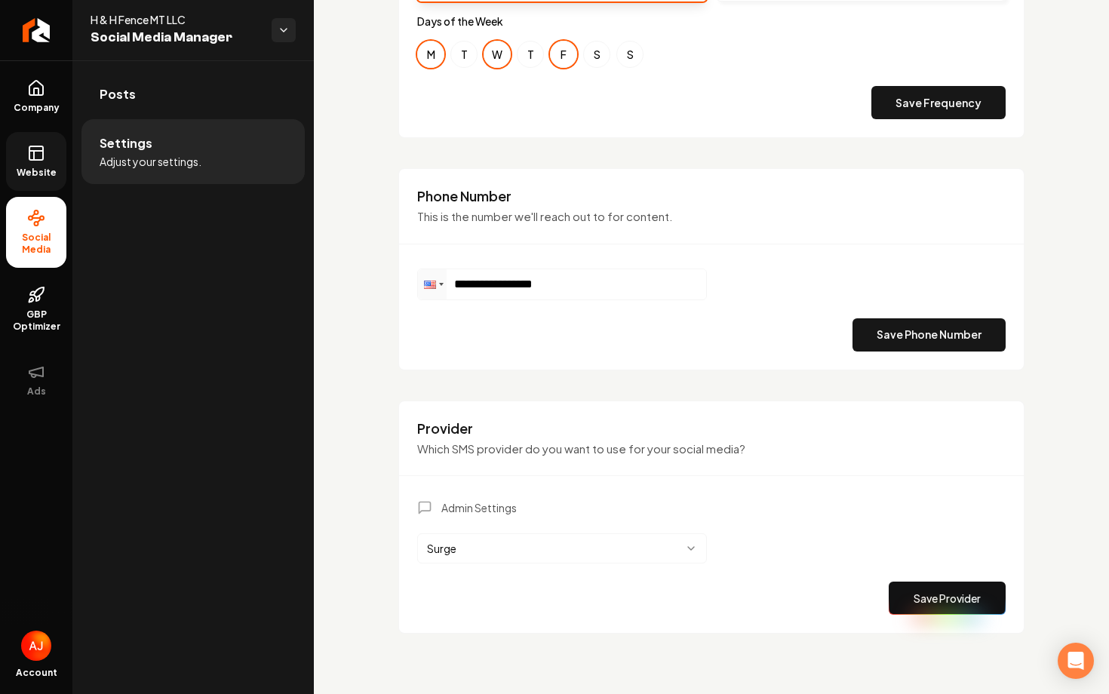
click at [38, 179] on link "Website" at bounding box center [36, 161] width 60 height 59
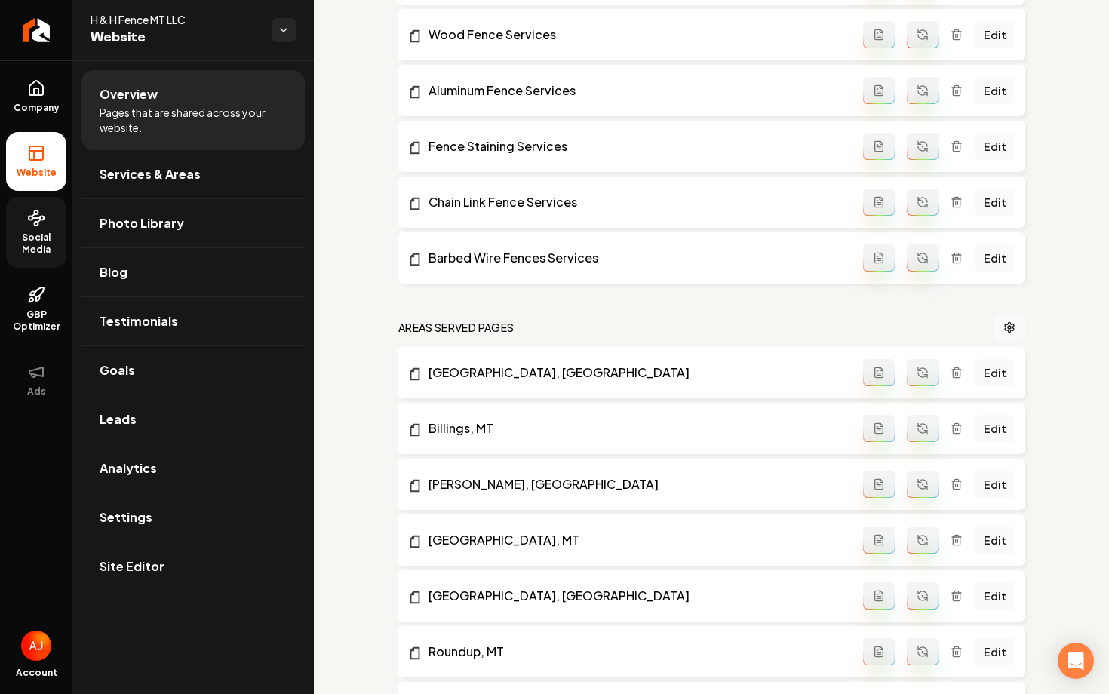
click at [29, 222] on icon at bounding box center [36, 218] width 18 height 18
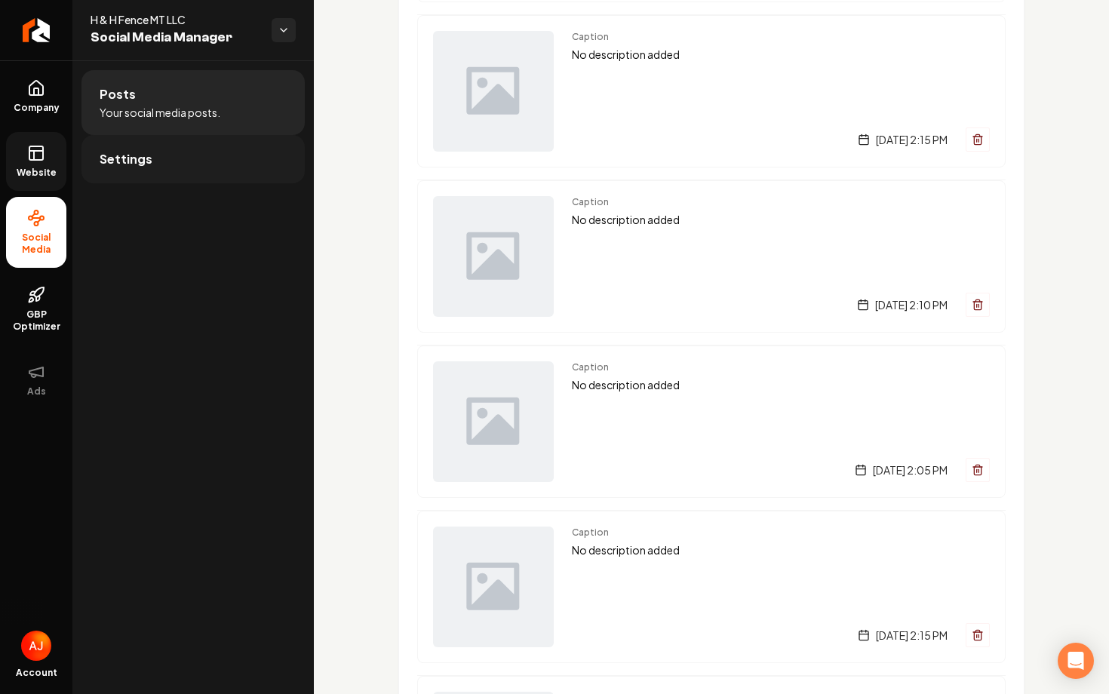
click at [158, 174] on link "Settings" at bounding box center [192, 159] width 223 height 48
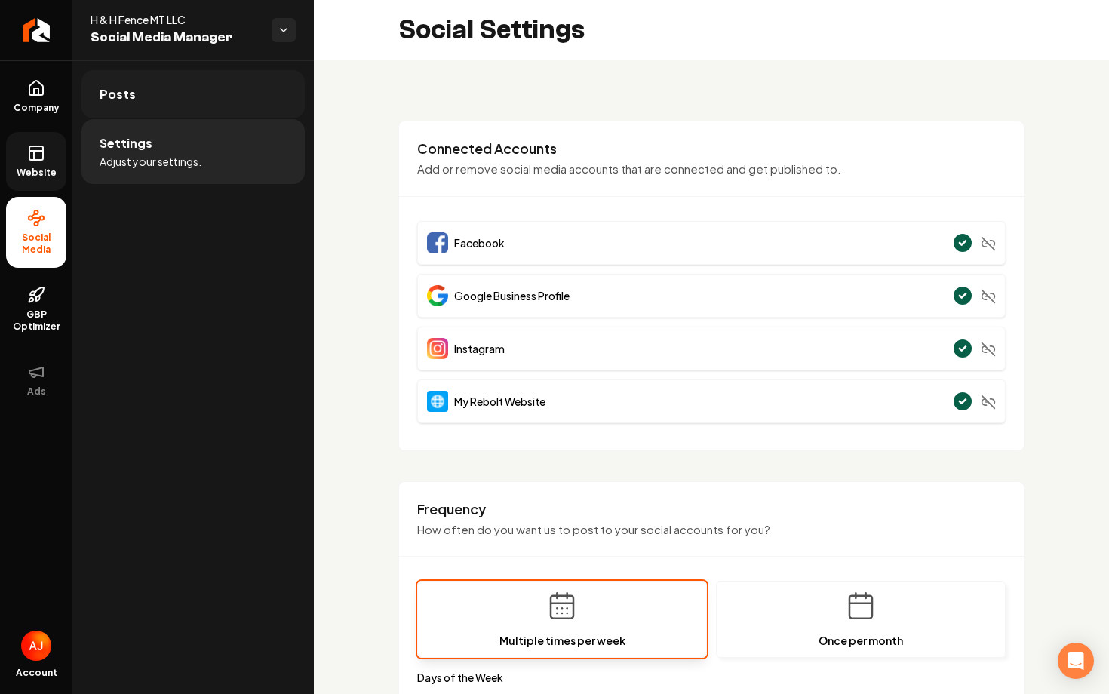
click at [167, 110] on link "Posts" at bounding box center [192, 94] width 223 height 48
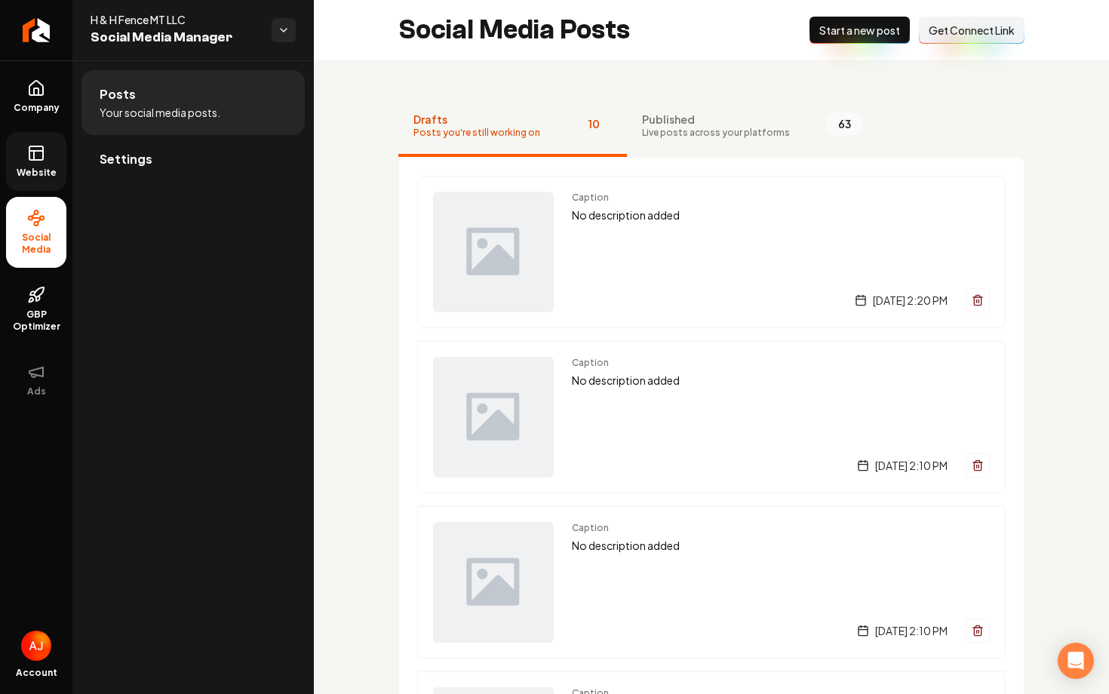
click at [860, 40] on button "New Post Start a new post" at bounding box center [860, 30] width 100 height 27
click at [687, 269] on div "Caption No description added Friday, August 29, 2025 | 12:41 PM" at bounding box center [781, 252] width 418 height 121
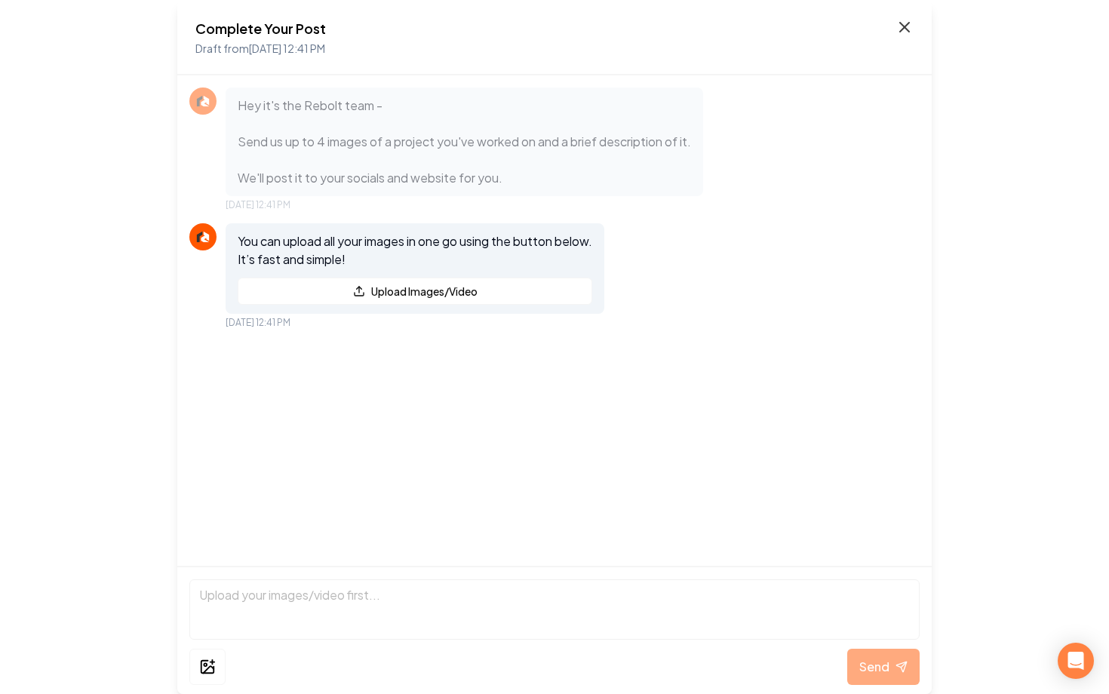
click at [905, 29] on icon at bounding box center [905, 27] width 18 height 18
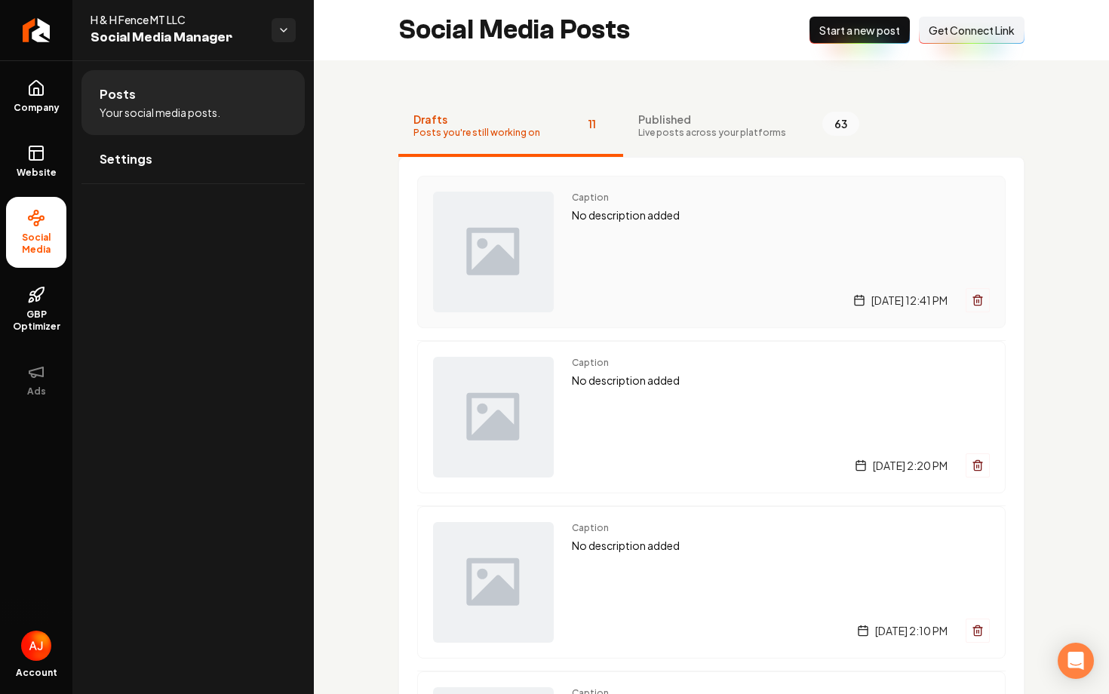
click at [906, 256] on div "Caption No description added [DATE] 12:41 PM" at bounding box center [781, 252] width 418 height 121
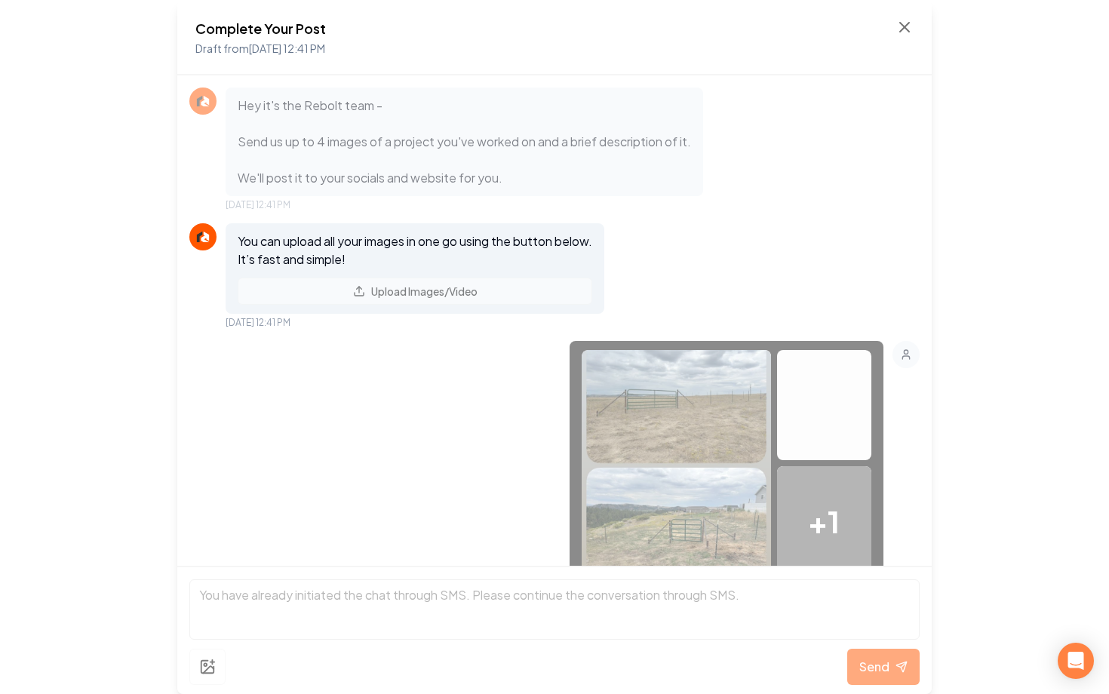
scroll to position [116, 0]
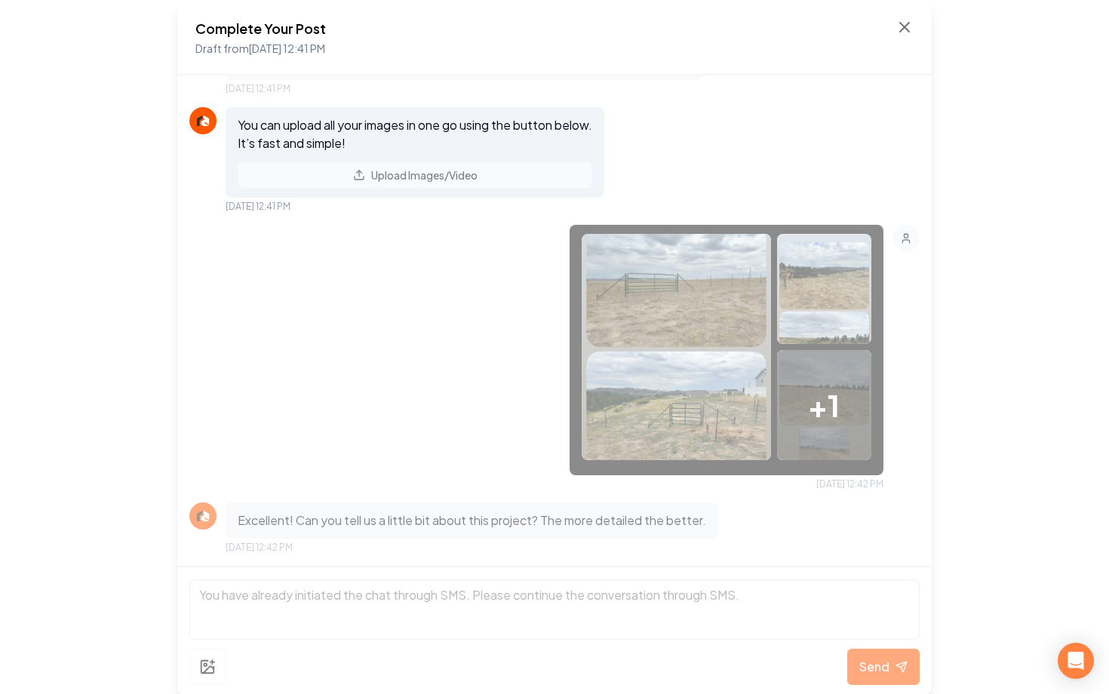
click at [675, 310] on img at bounding box center [676, 347] width 189 height 226
click at [907, 27] on icon at bounding box center [905, 27] width 18 height 18
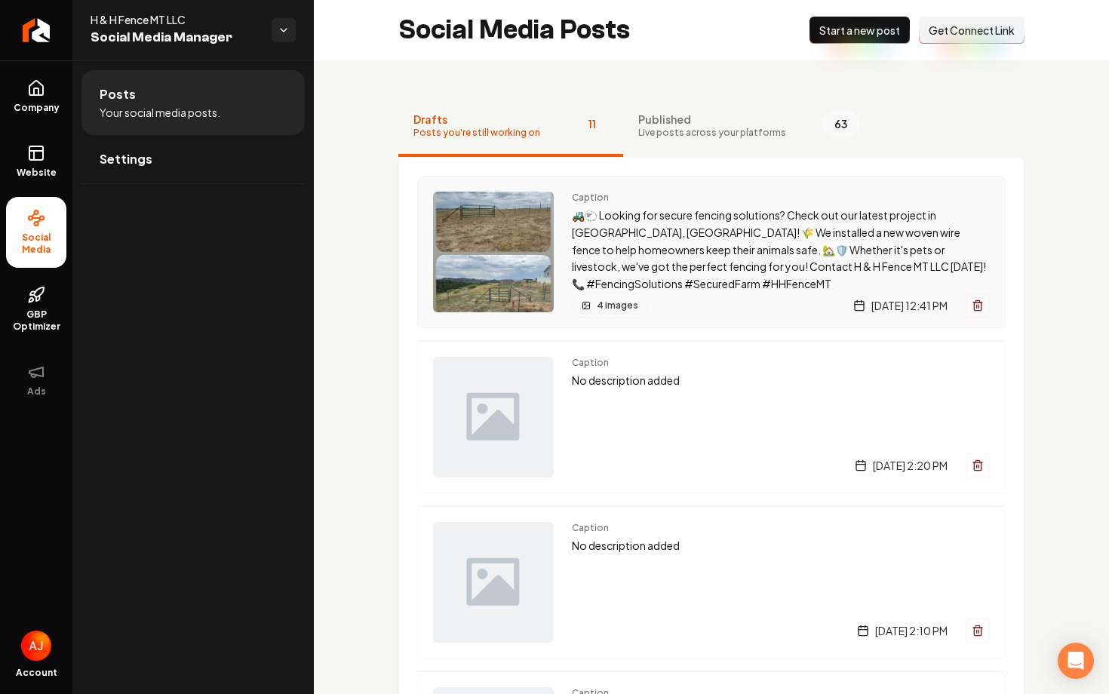
click at [687, 293] on div "4 images [DATE] 12:41 PM" at bounding box center [781, 306] width 418 height 26
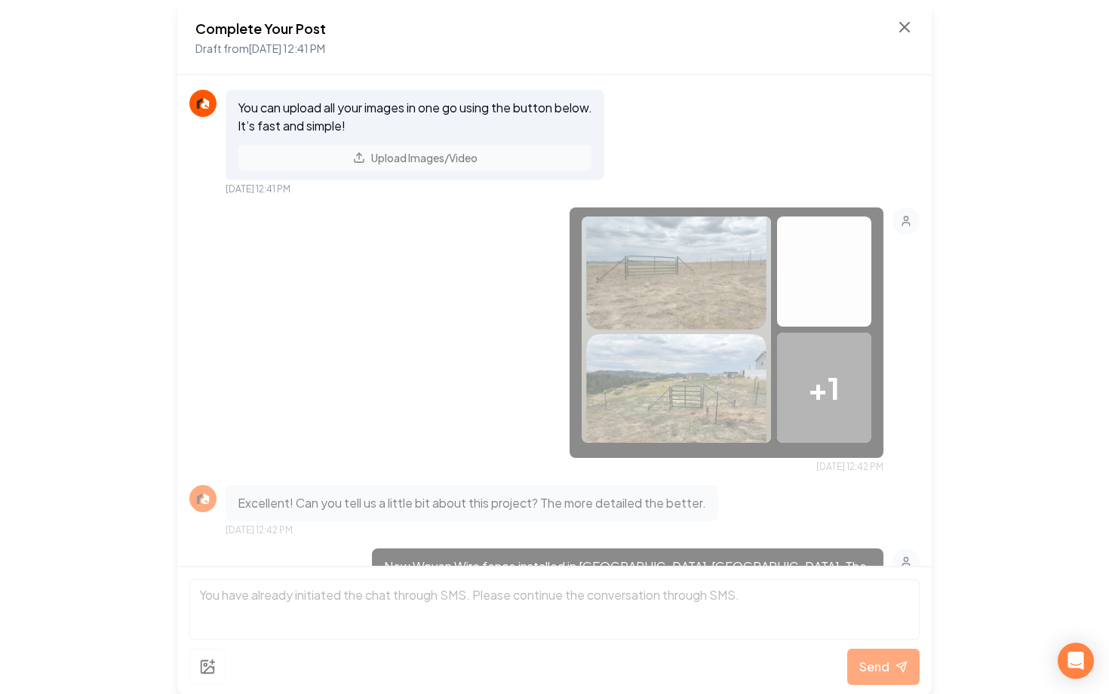
scroll to position [460, 0]
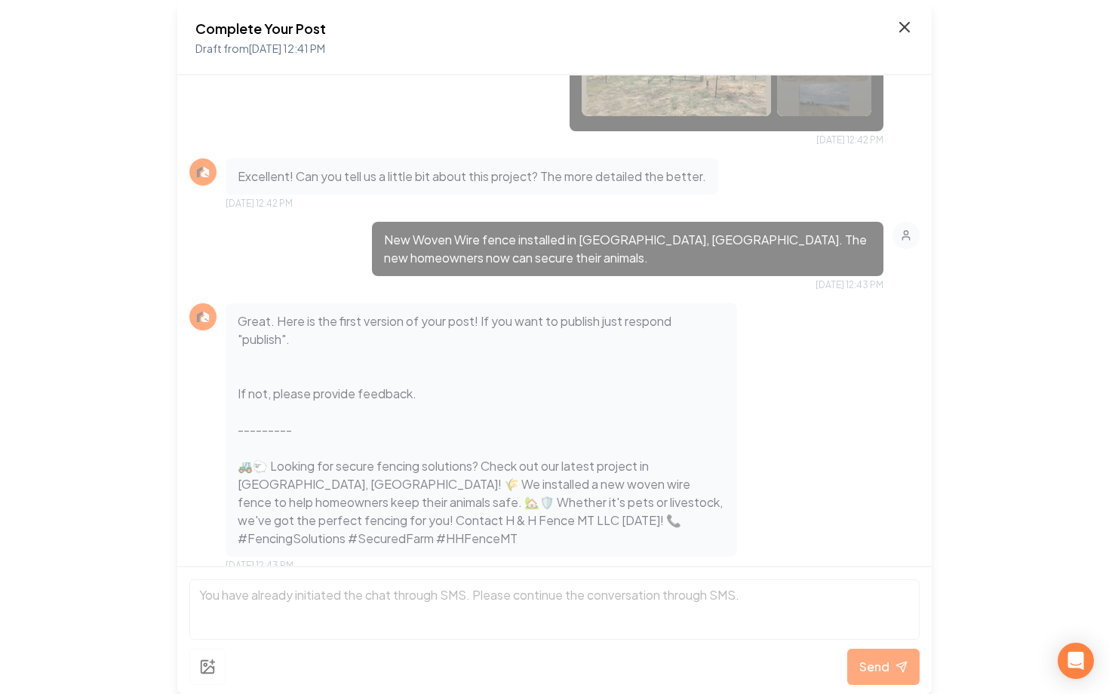
click at [902, 28] on icon at bounding box center [905, 27] width 18 height 18
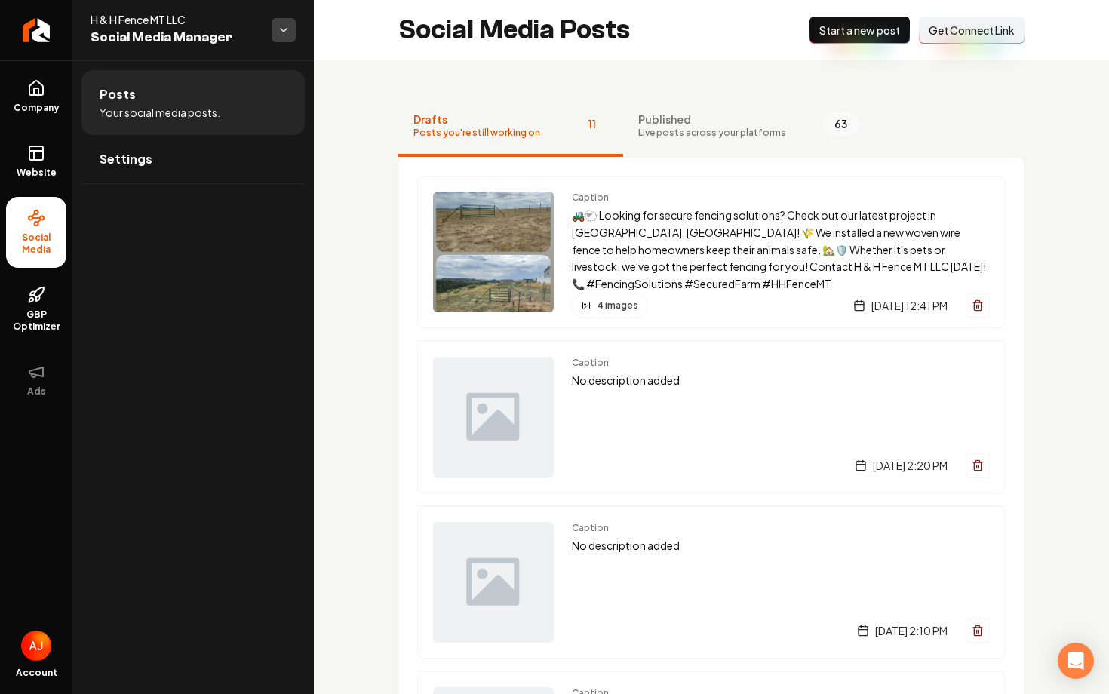
click at [280, 42] on div "H & H Fence MT LLC Social Media Manager" at bounding box center [192, 30] width 241 height 60
click at [280, 42] on html "Company Website Social Media GBP Optimizer Ads Account H & H Fence MT LLC Socia…" at bounding box center [554, 347] width 1109 height 694
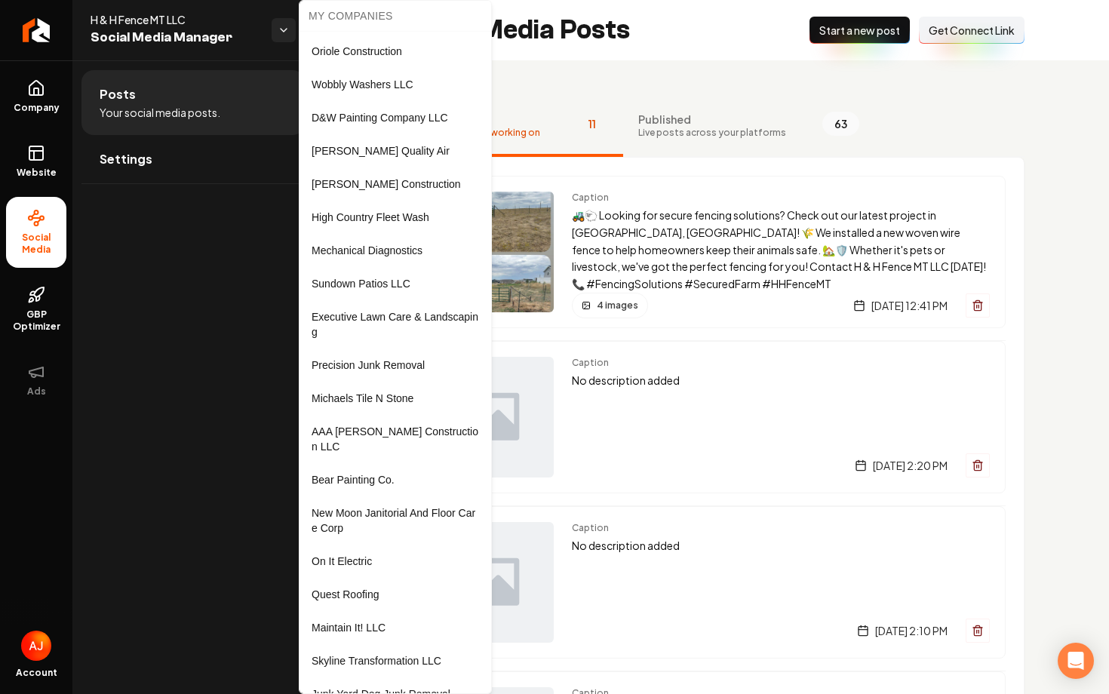
click at [201, 38] on html "Company Website Social Media GBP Optimizer Ads Account H & H Fence MT LLC Socia…" at bounding box center [554, 347] width 1109 height 694
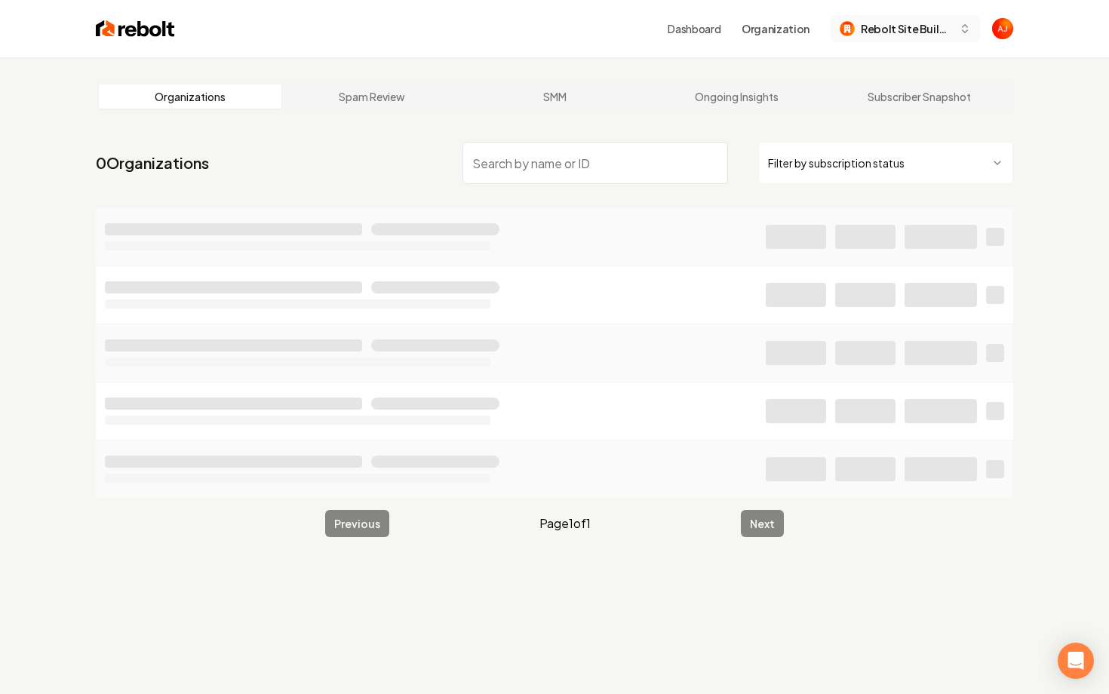
click at [952, 33] on span "Rebolt Site Builder" at bounding box center [907, 29] width 92 height 16
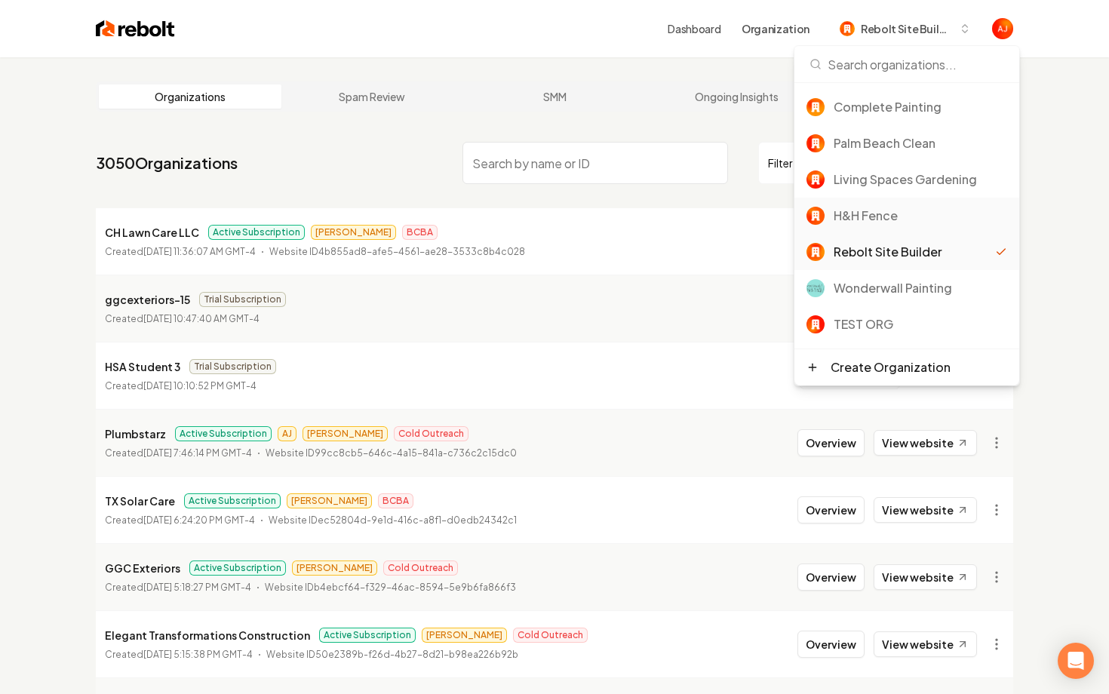
click at [876, 216] on div "H&H Fence" at bounding box center [921, 216] width 174 height 18
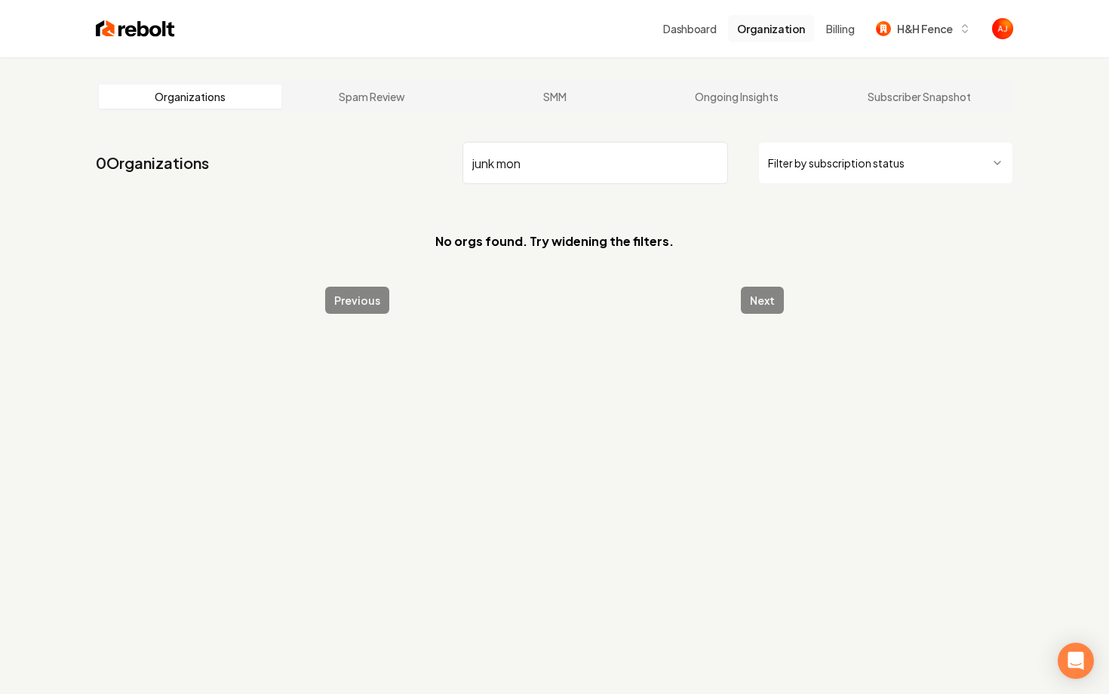
type input "junk mon"
click at [761, 33] on button "Organization" at bounding box center [771, 28] width 86 height 27
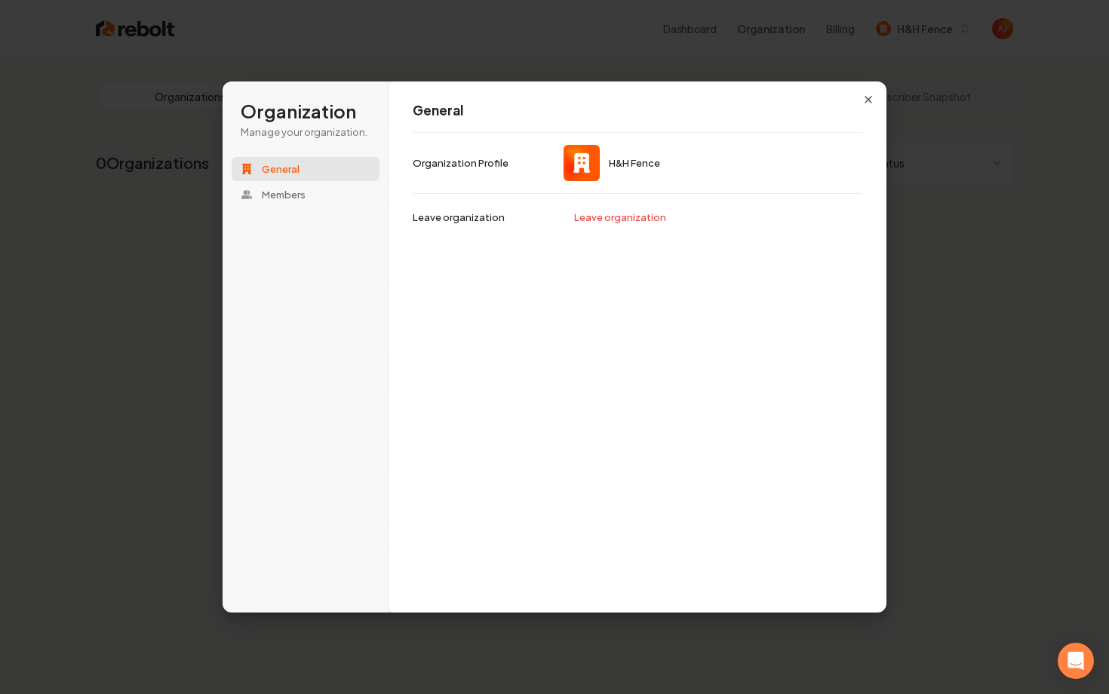
click at [884, 104] on div "General H&H Fence Organization Profile Leave organization Leave organization" at bounding box center [638, 347] width 498 height 533
click at [865, 104] on icon "button" at bounding box center [868, 100] width 12 height 12
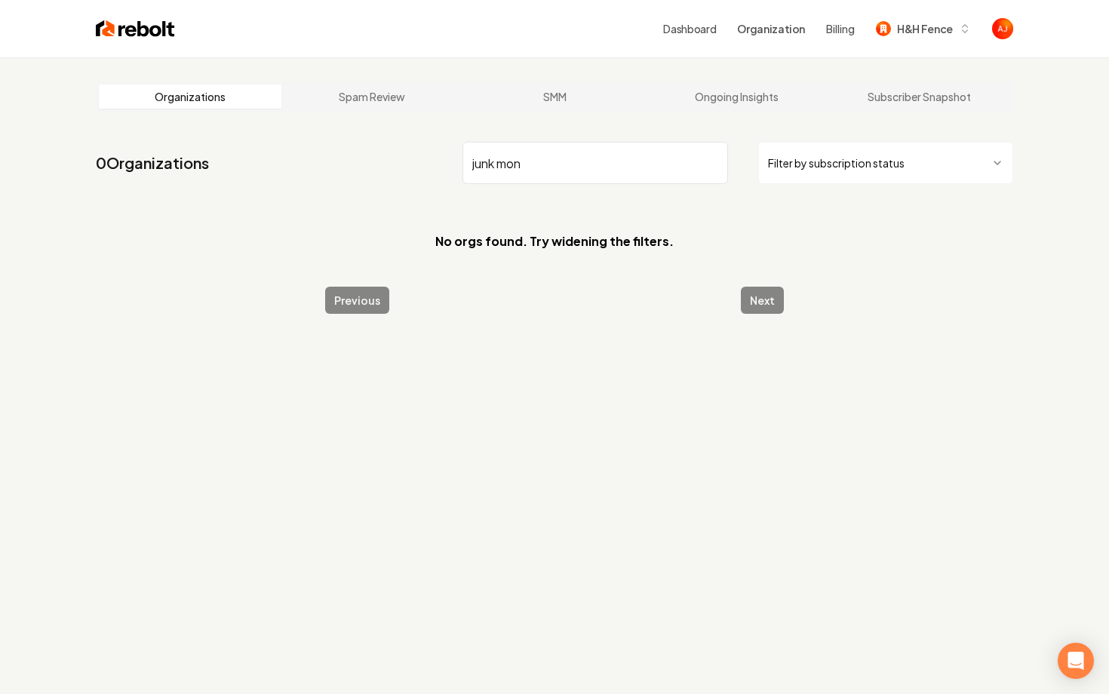
click at [123, 26] on img at bounding box center [135, 28] width 79 height 21
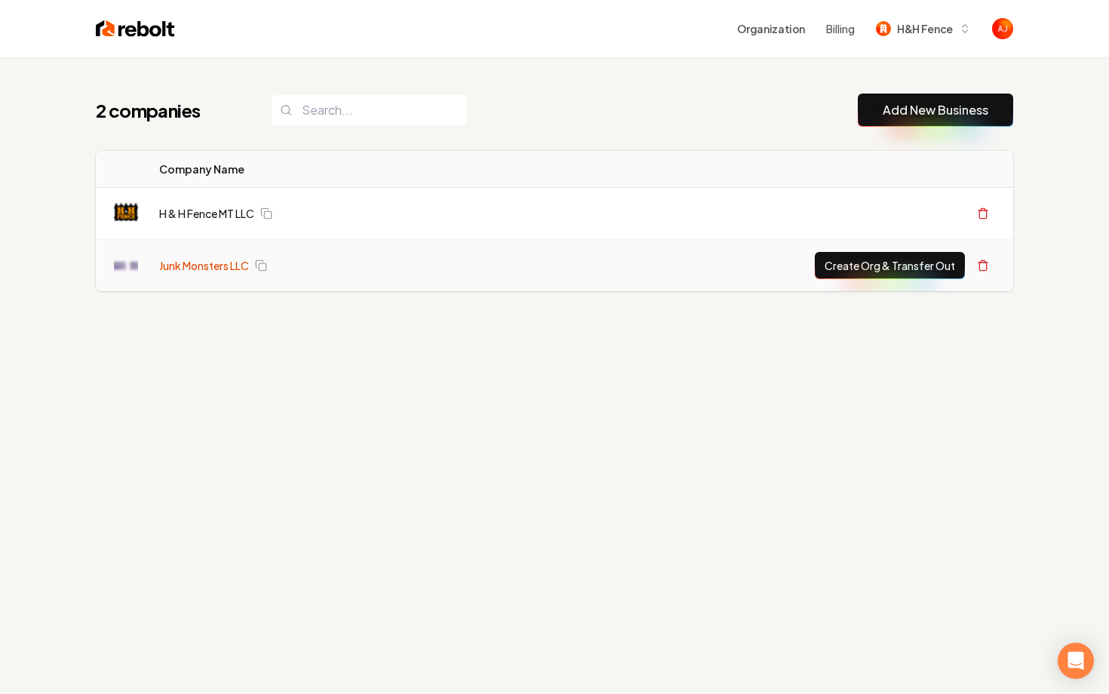
click at [218, 267] on link "Junk Monsters LLC" at bounding box center [204, 265] width 90 height 15
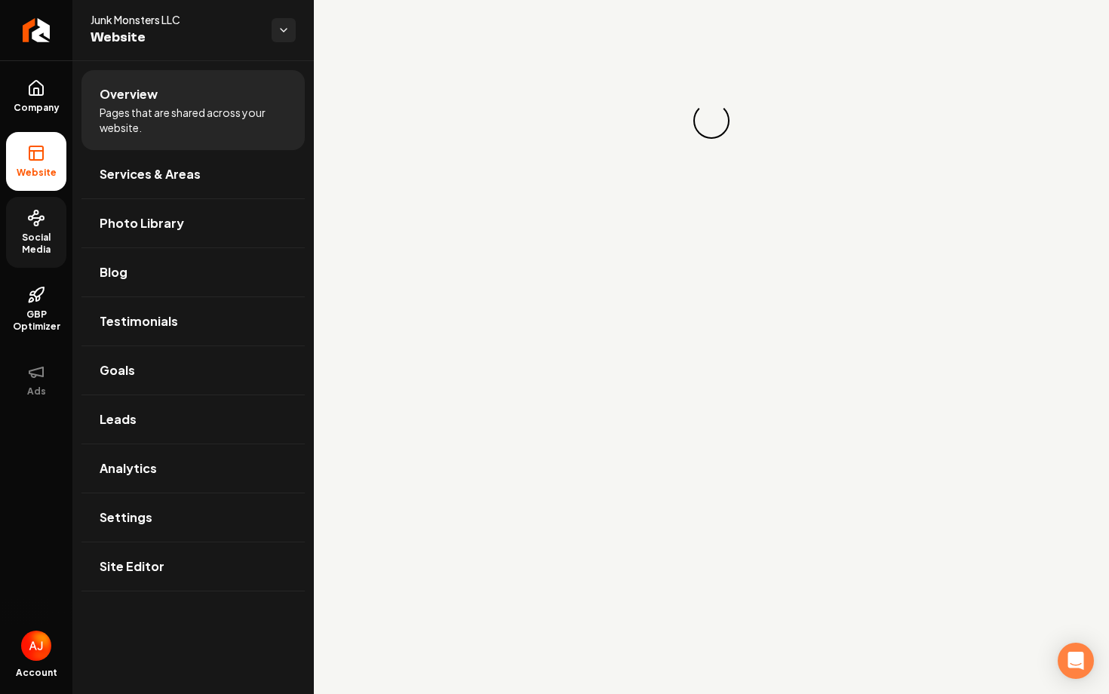
click at [32, 232] on span "Social Media" at bounding box center [36, 244] width 60 height 24
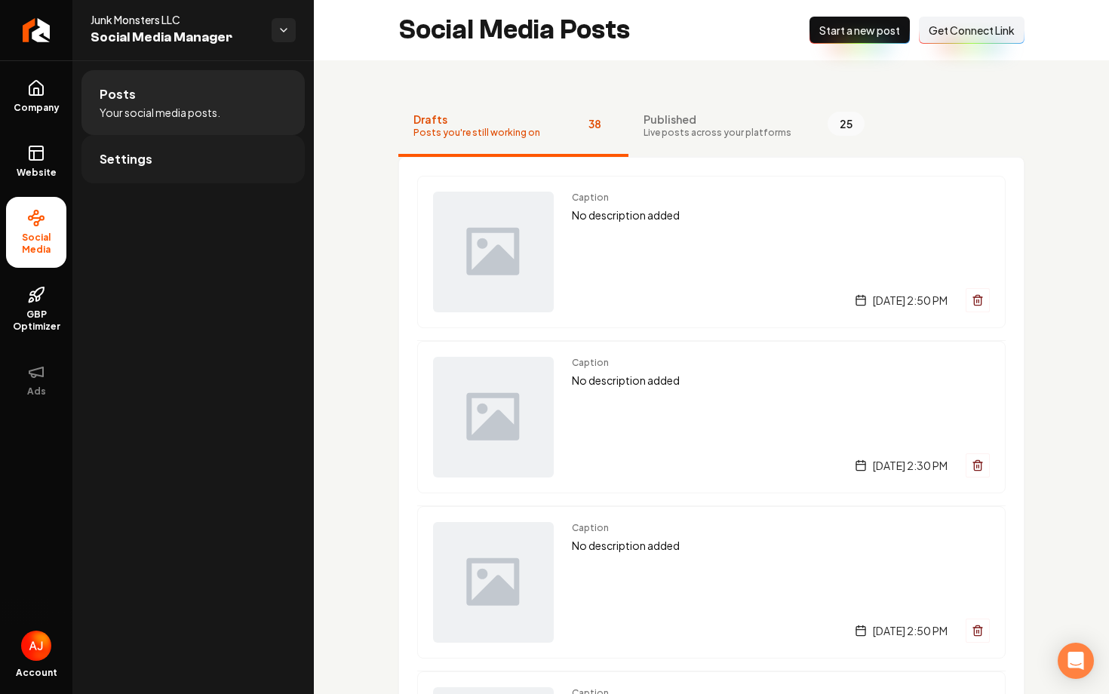
click at [153, 161] on link "Settings" at bounding box center [192, 159] width 223 height 48
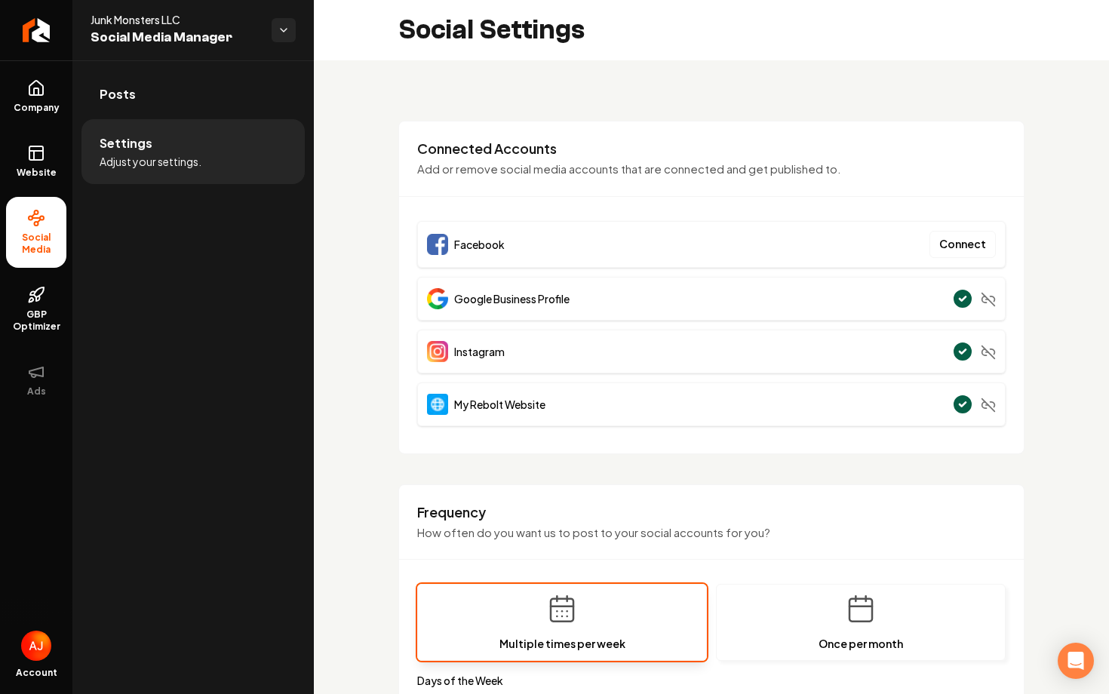
click at [204, 132] on li "Settings Adjust your settings." at bounding box center [192, 151] width 223 height 65
click at [196, 96] on link "Posts" at bounding box center [192, 94] width 223 height 48
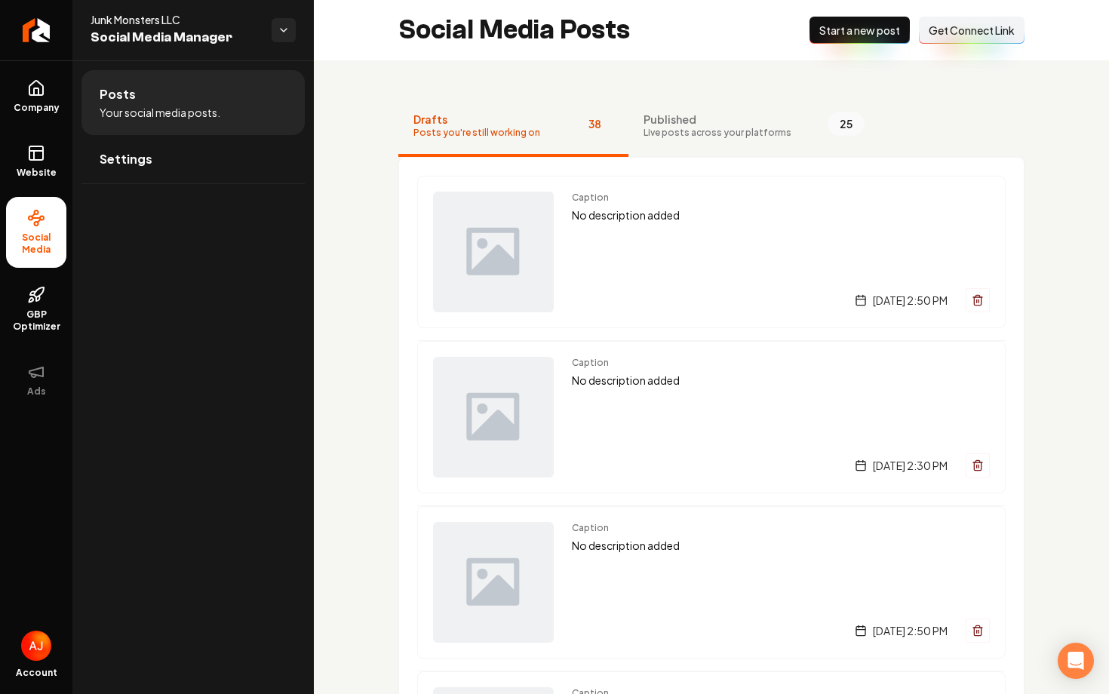
click at [958, 29] on span "Get Connect Link" at bounding box center [972, 30] width 86 height 15
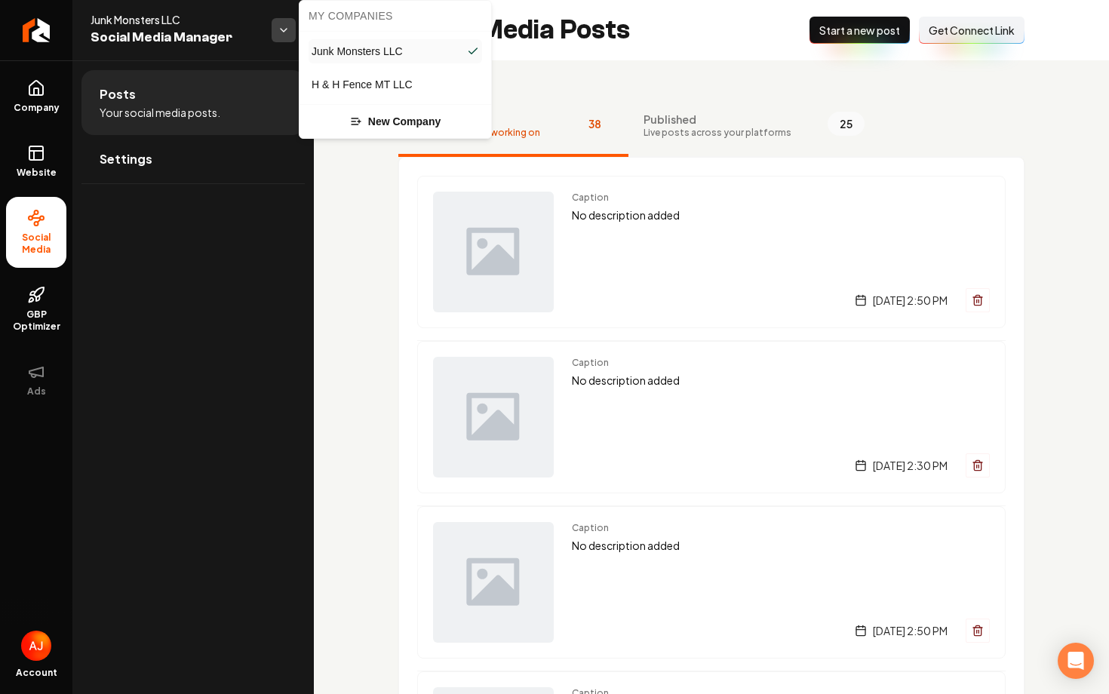
click at [274, 35] on html "Company Website Social Media GBP Optimizer Ads Account Junk Monsters LLC Social…" at bounding box center [554, 347] width 1109 height 694
click at [350, 85] on span "H & H Fence MT LLC" at bounding box center [362, 84] width 101 height 15
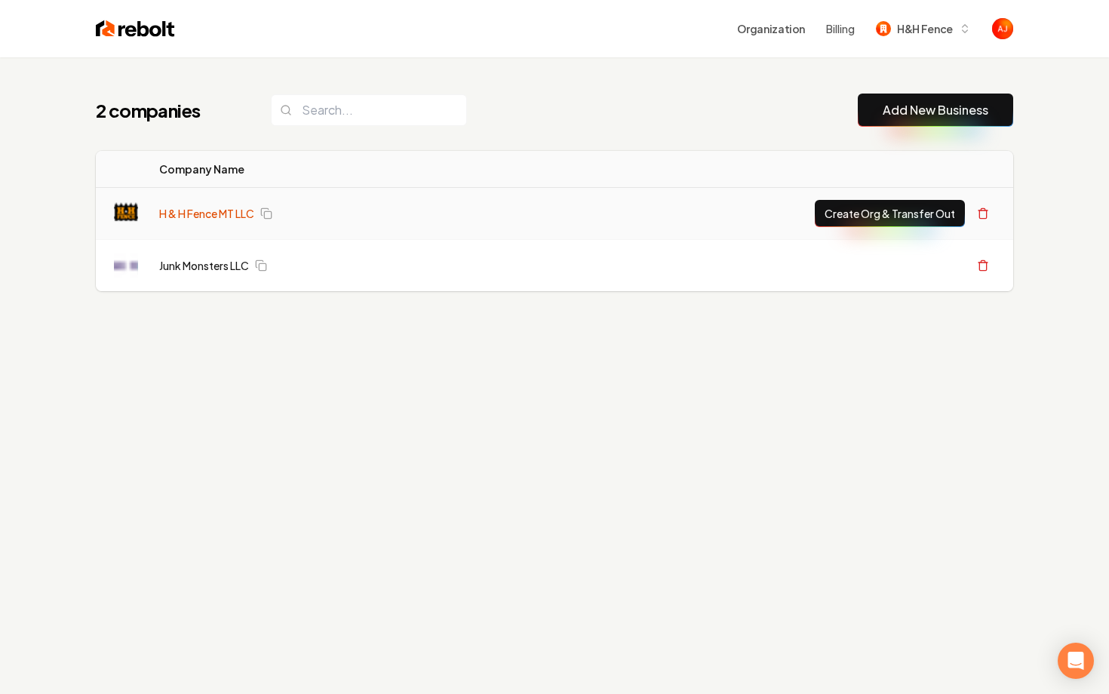
click at [185, 218] on link "H & H Fence MT LLC" at bounding box center [206, 213] width 95 height 15
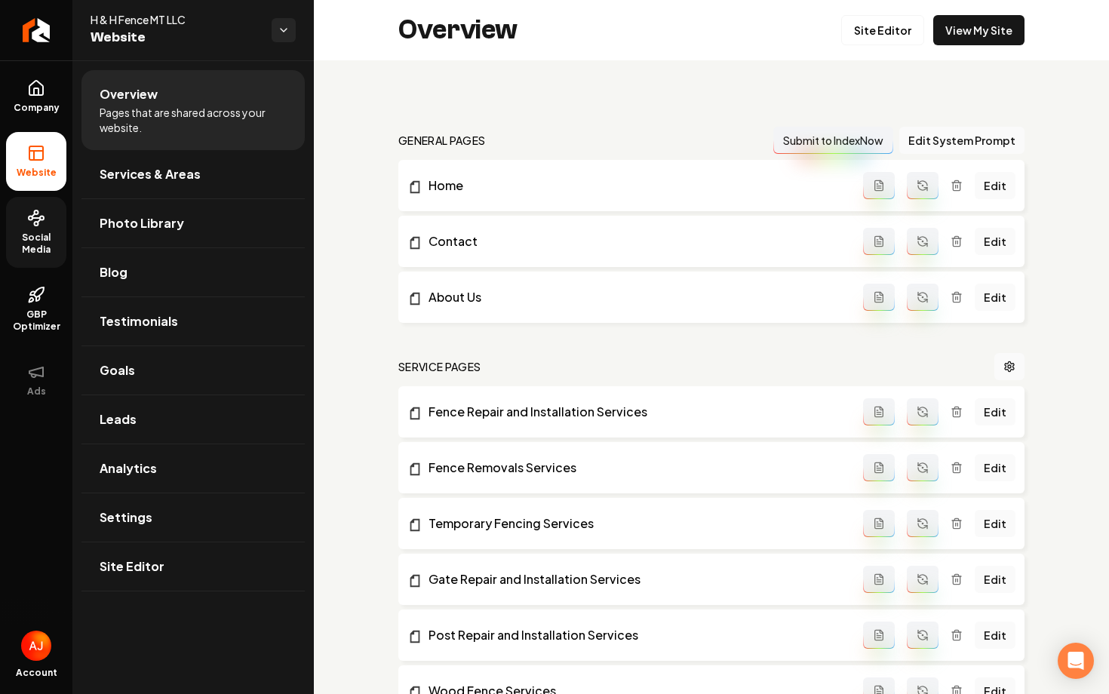
click at [32, 227] on link "Social Media" at bounding box center [36, 232] width 60 height 71
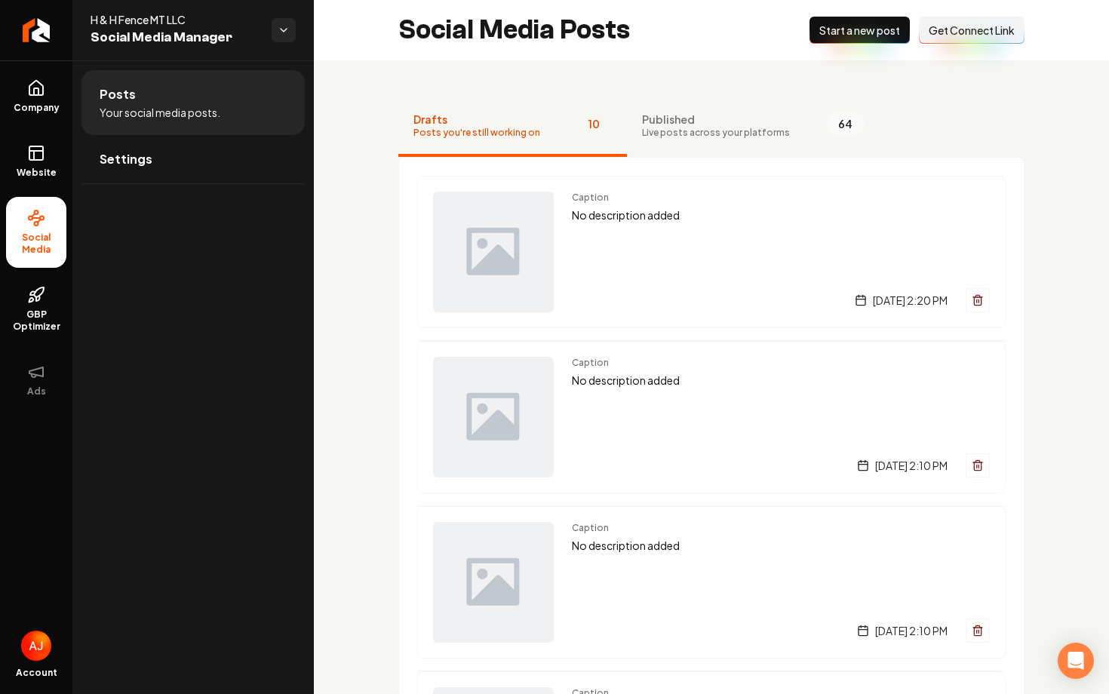
click at [701, 125] on span "Published" at bounding box center [716, 119] width 148 height 15
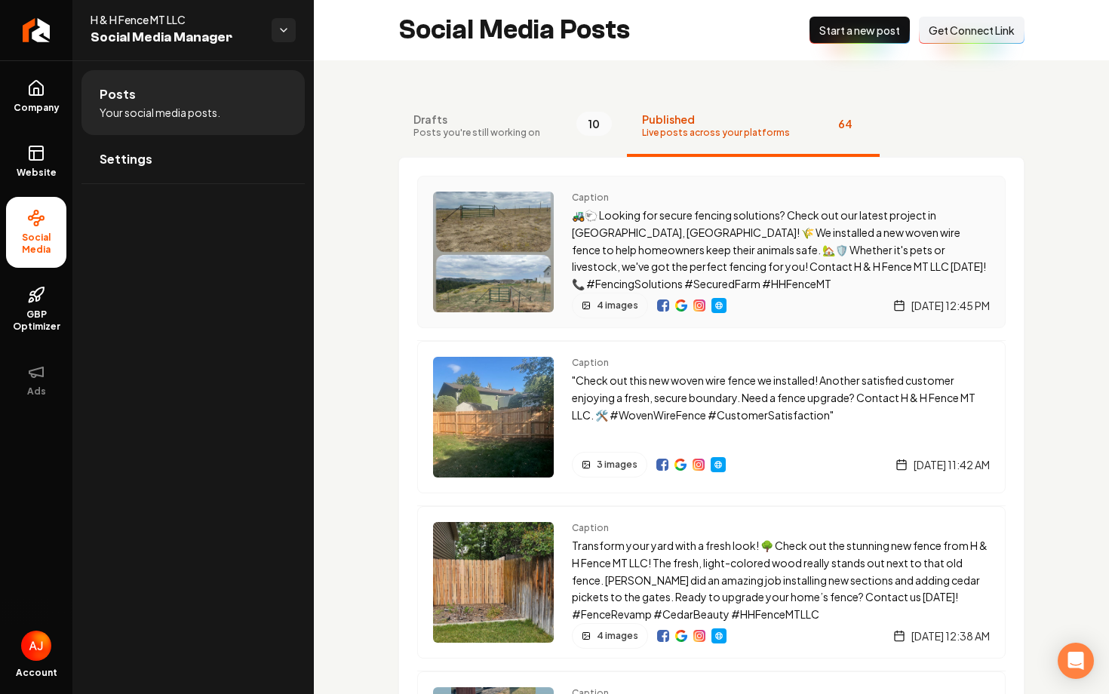
click at [520, 239] on img "Main content area" at bounding box center [493, 252] width 121 height 121
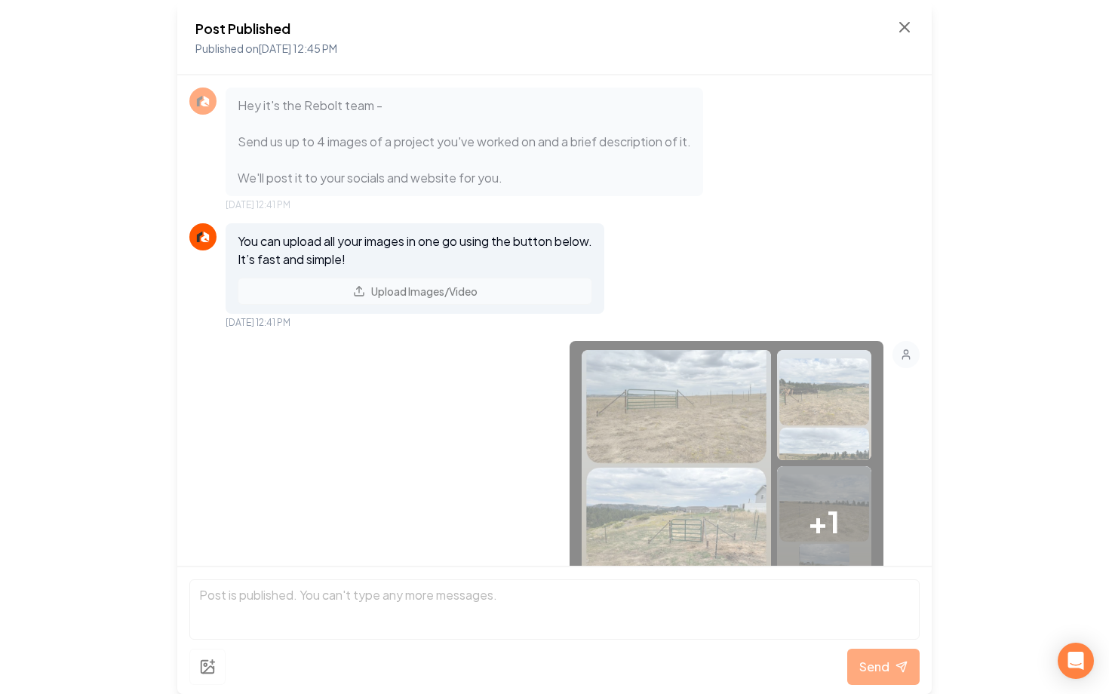
scroll to position [587, 0]
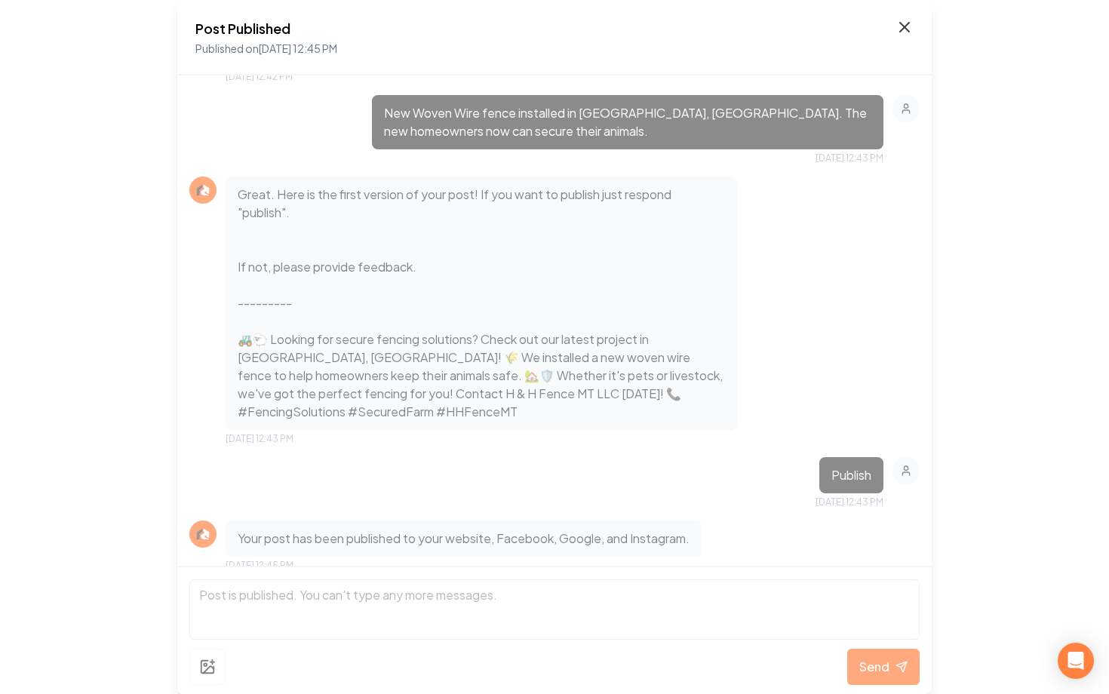
click at [902, 27] on icon at bounding box center [905, 27] width 18 height 18
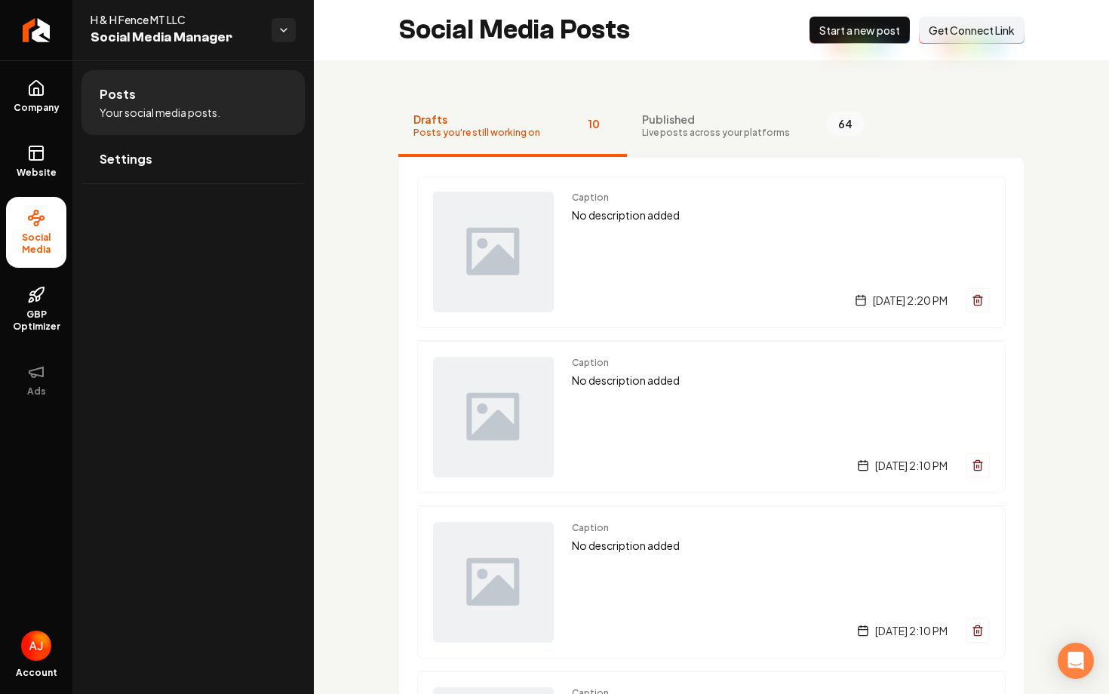
click at [720, 128] on span "Live posts across your platforms" at bounding box center [716, 133] width 148 height 12
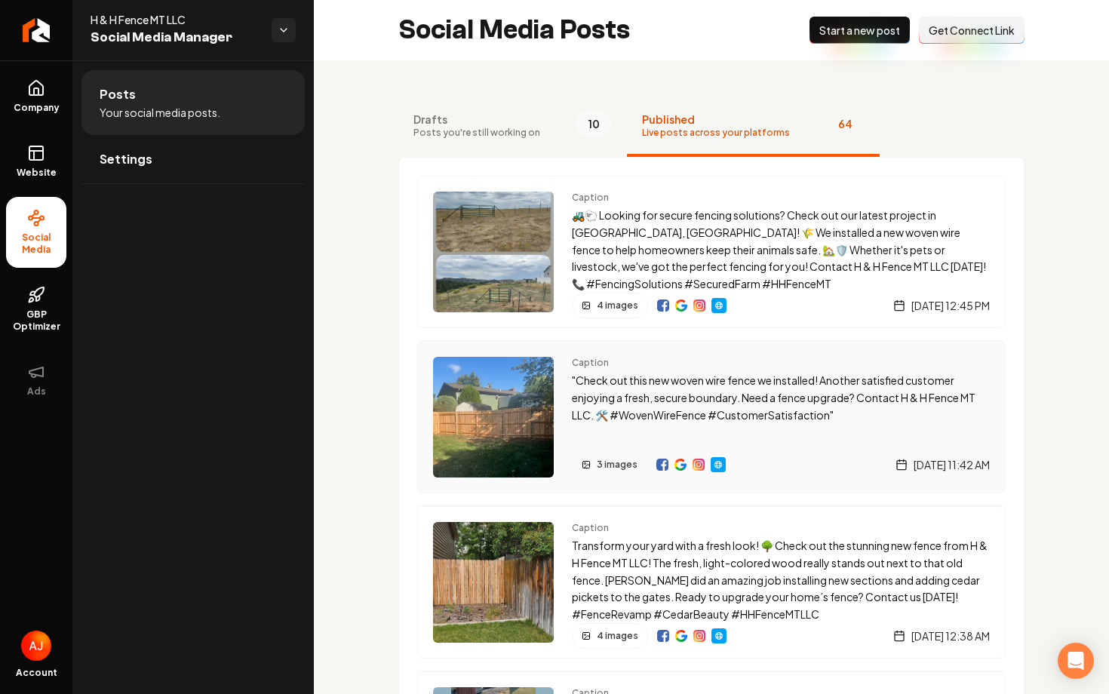
scroll to position [78, 0]
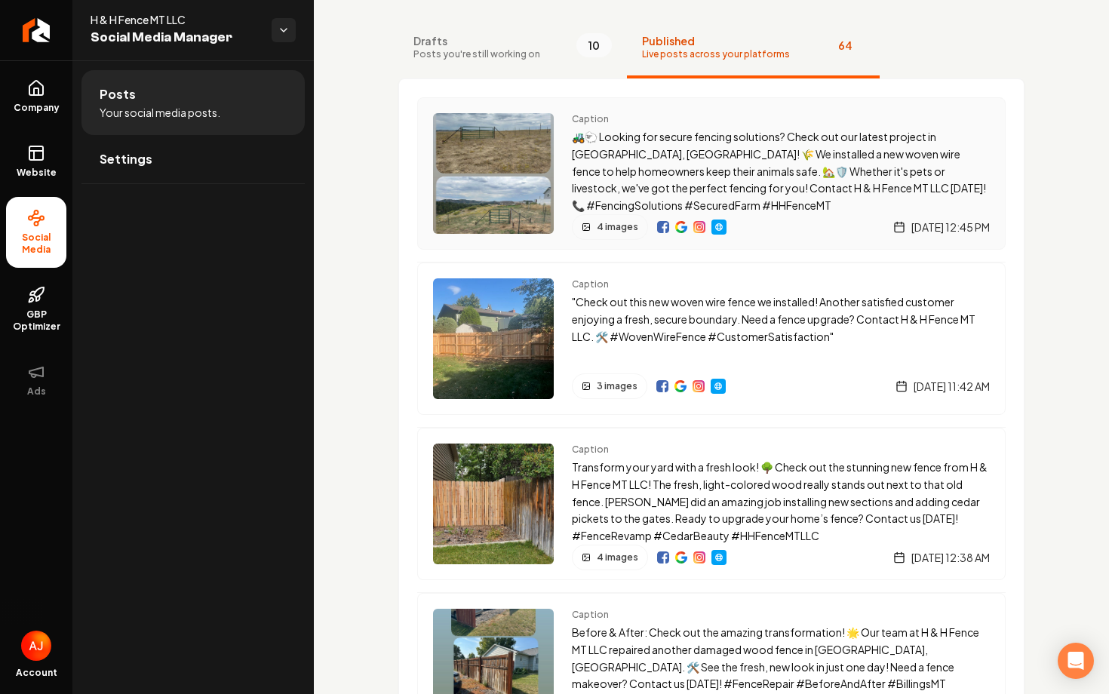
click at [493, 178] on img "Main content area" at bounding box center [493, 173] width 121 height 121
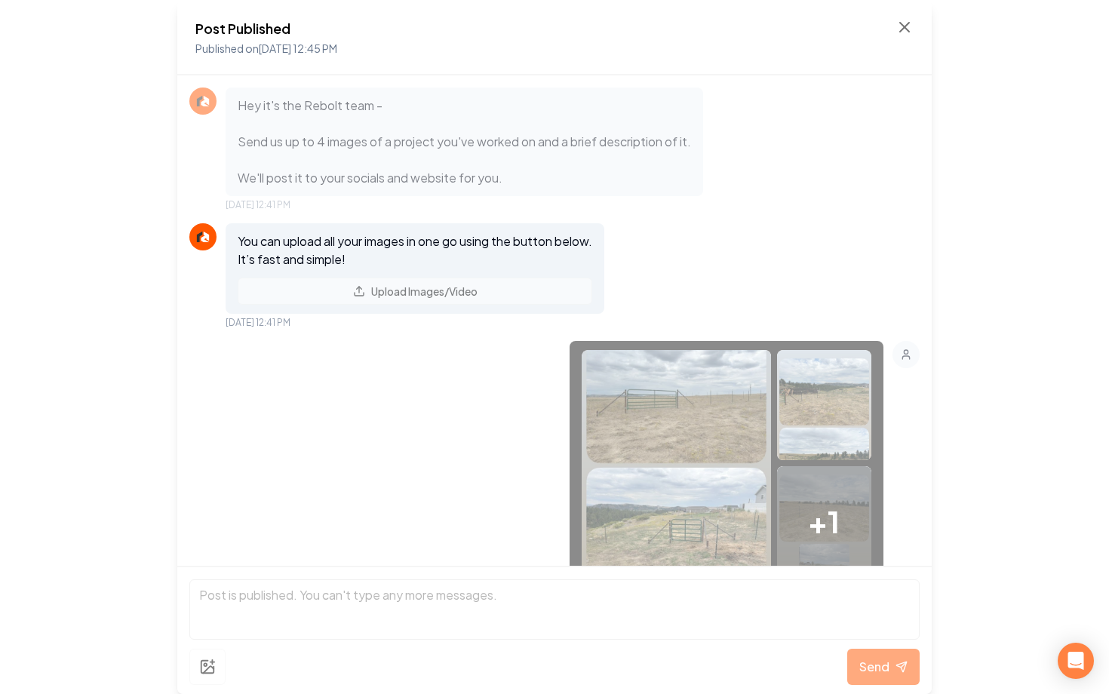
scroll to position [587, 0]
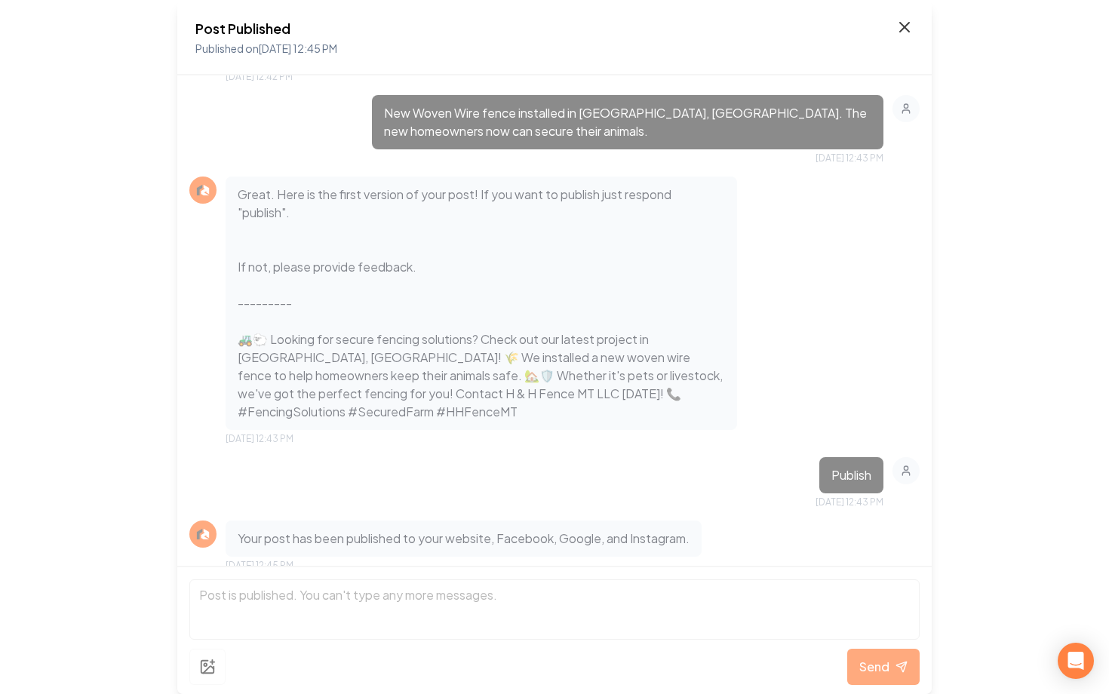
click at [912, 21] on icon at bounding box center [905, 27] width 18 height 18
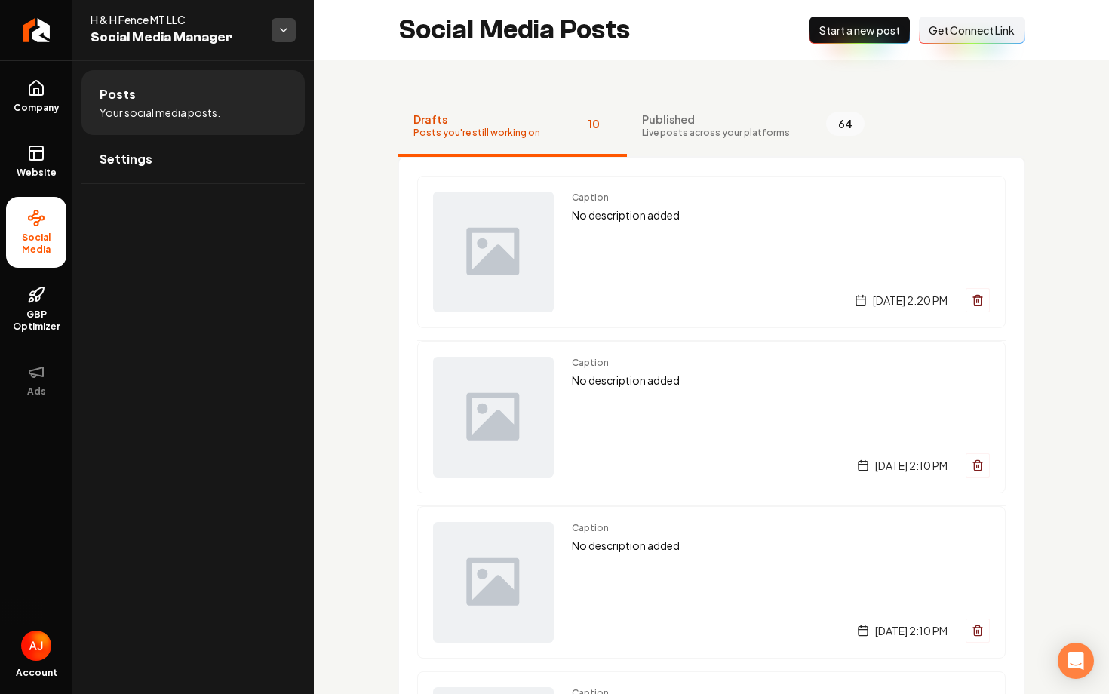
click at [281, 32] on html "Company Website Social Media GBP Optimizer Ads Account H & H Fence MT LLC Socia…" at bounding box center [554, 347] width 1109 height 694
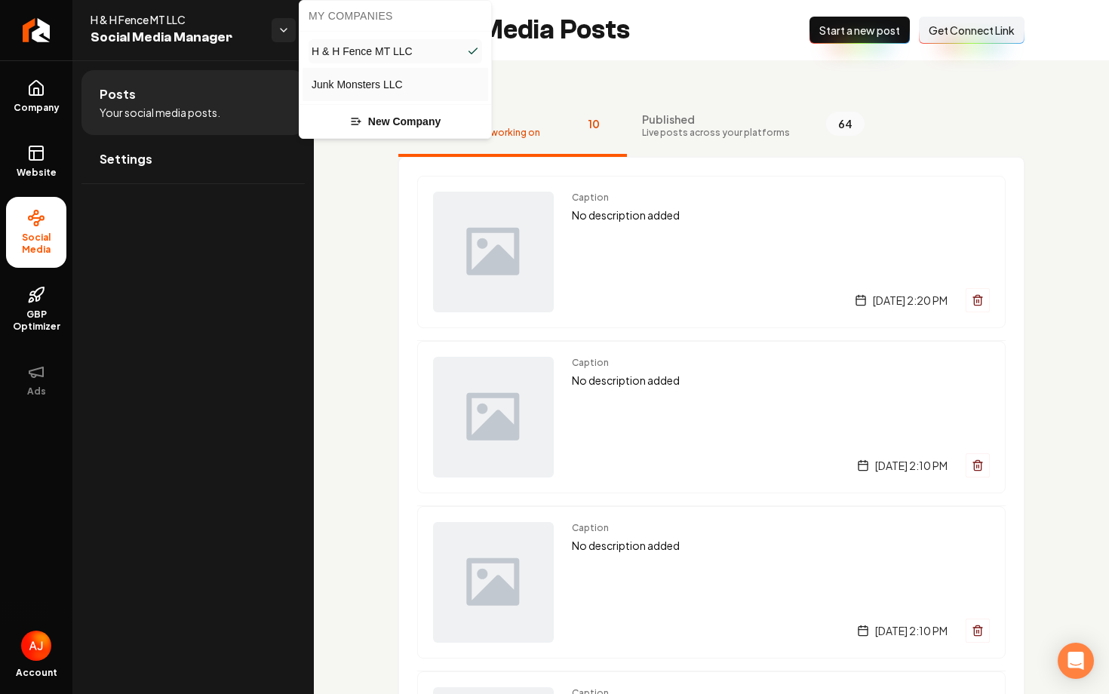
click at [361, 74] on link "Junk Monsters LLC" at bounding box center [396, 84] width 174 height 24
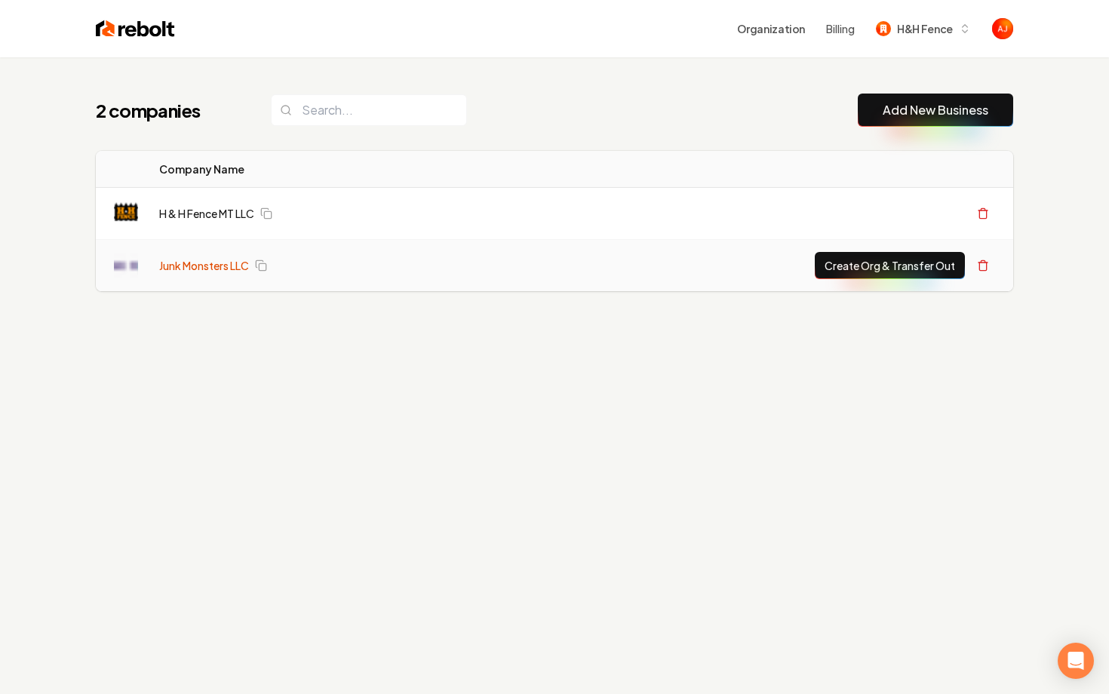
click at [181, 269] on link "Junk Monsters LLC" at bounding box center [204, 265] width 90 height 15
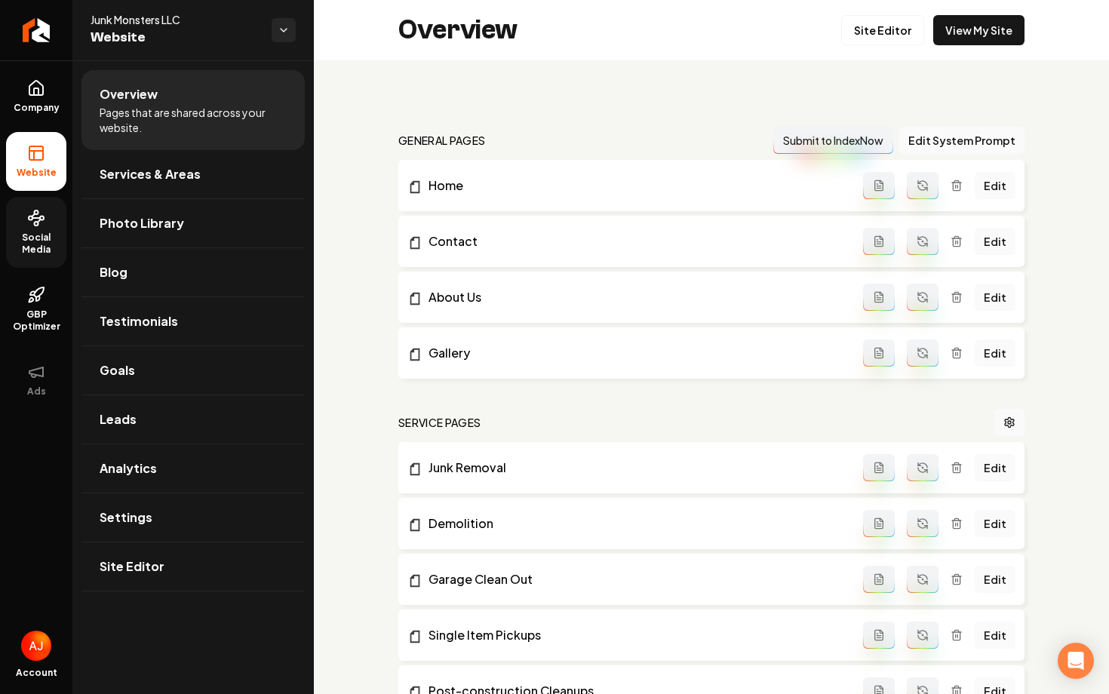
click at [37, 238] on span "Social Media" at bounding box center [36, 244] width 60 height 24
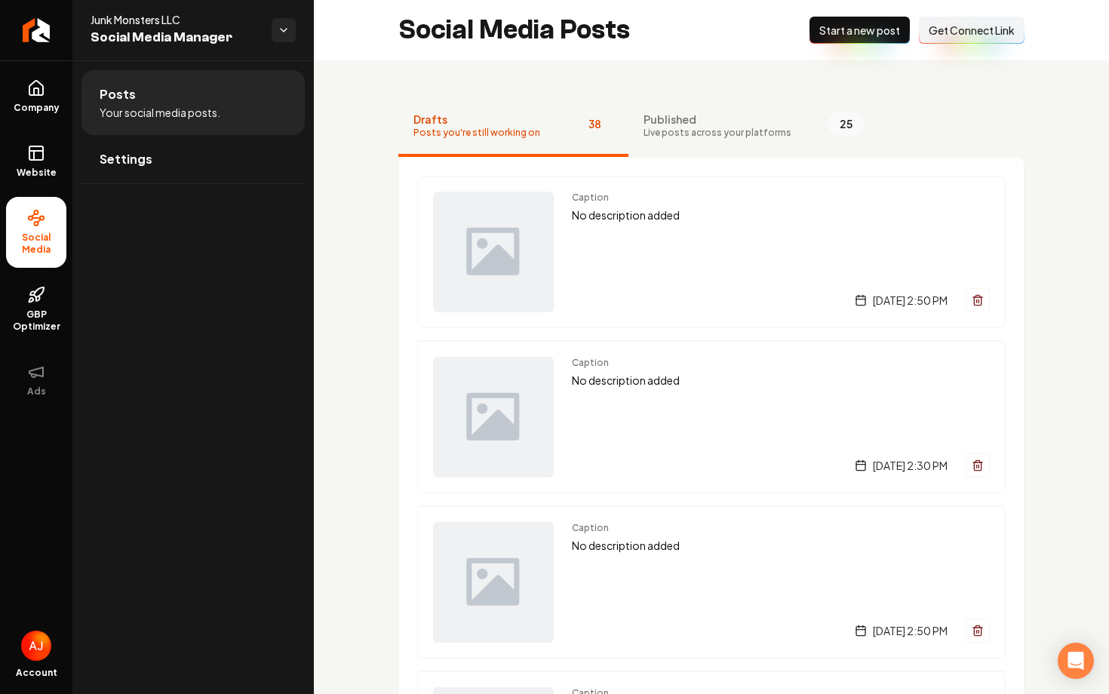
click at [183, 127] on li "Posts Your social media posts." at bounding box center [192, 102] width 223 height 65
click at [191, 162] on link "Settings" at bounding box center [192, 159] width 223 height 48
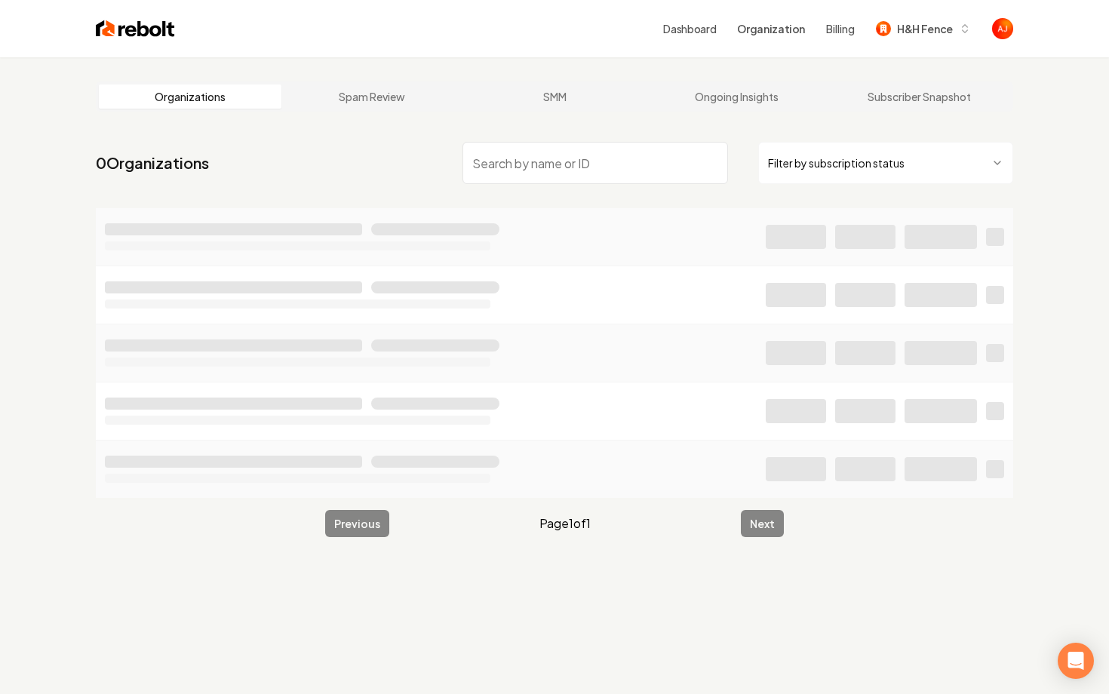
type input "j"
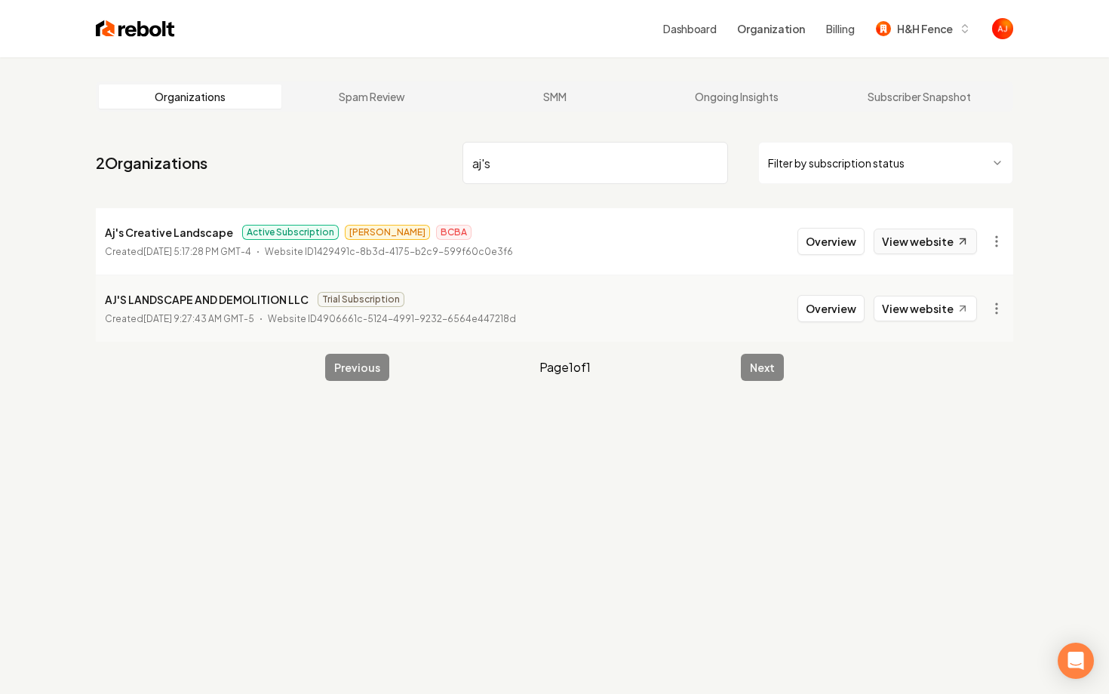
click at [896, 241] on link "View website" at bounding box center [925, 242] width 103 height 26
drag, startPoint x: 512, startPoint y: 166, endPoint x: 377, endPoint y: 151, distance: 135.9
click at [377, 151] on nav "2 Organizations aj's Filter by subscription status" at bounding box center [555, 169] width 918 height 66
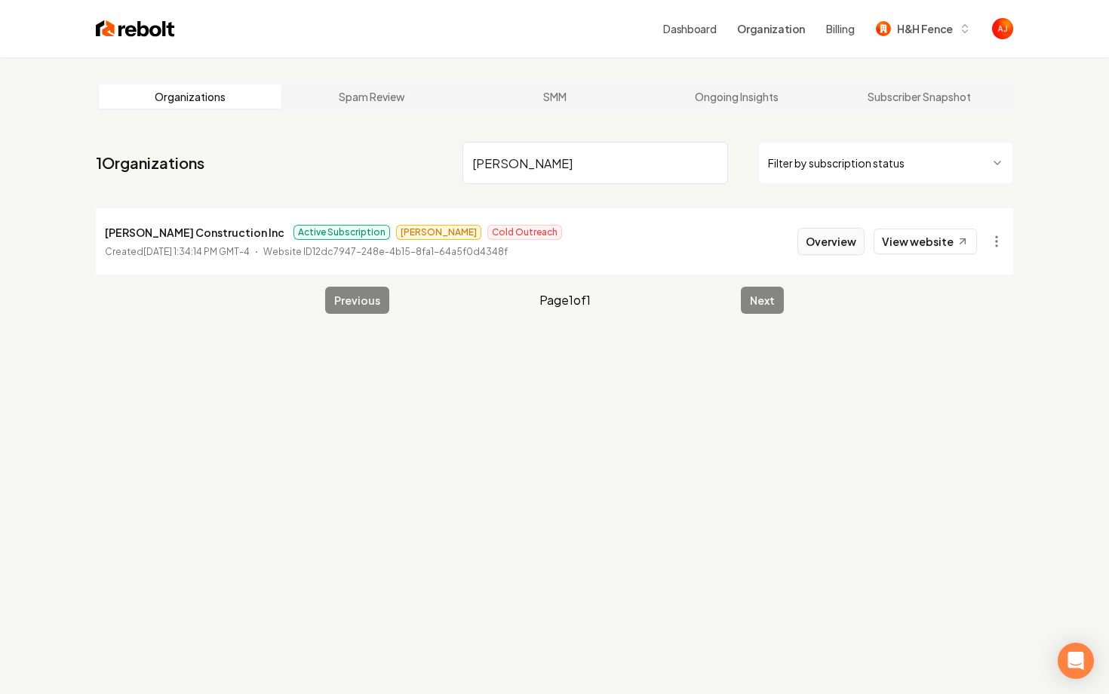
type input "[PERSON_NAME]"
click at [819, 244] on button "Overview" at bounding box center [831, 241] width 67 height 27
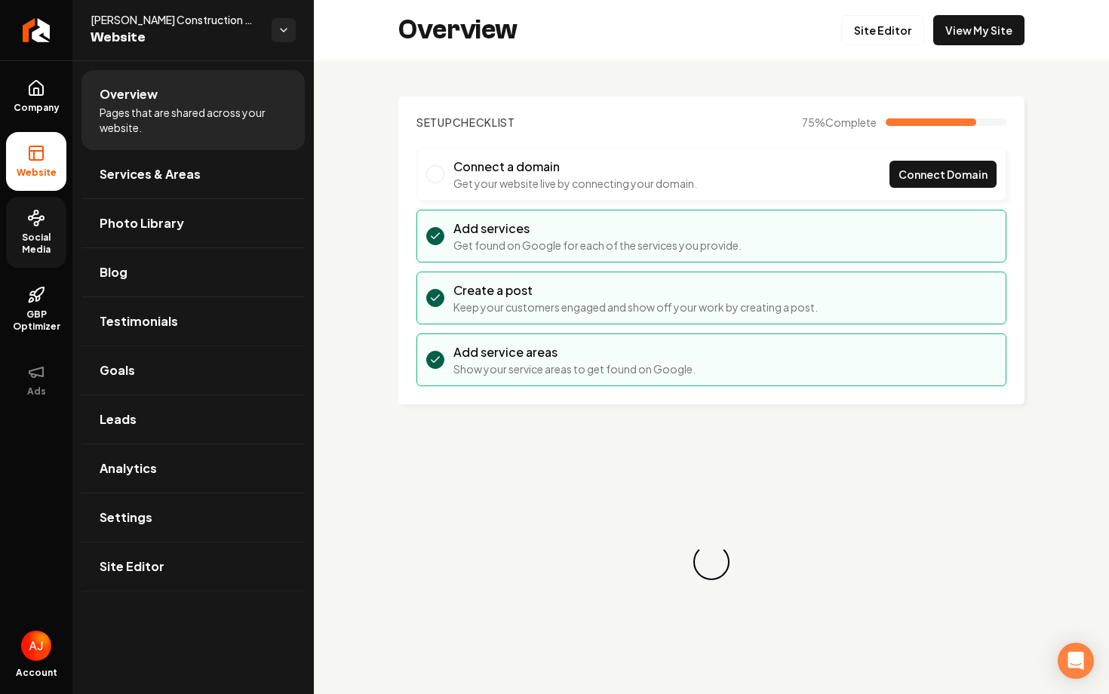
click at [15, 244] on span "Social Media" at bounding box center [36, 244] width 60 height 24
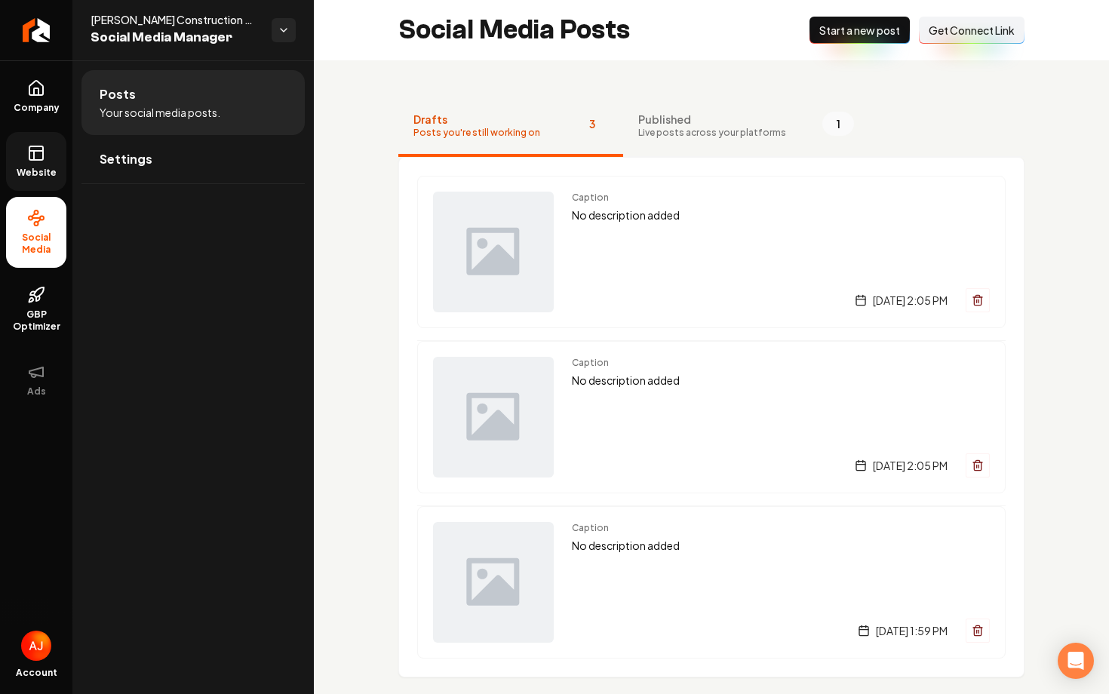
click at [38, 180] on link "Website" at bounding box center [36, 161] width 60 height 59
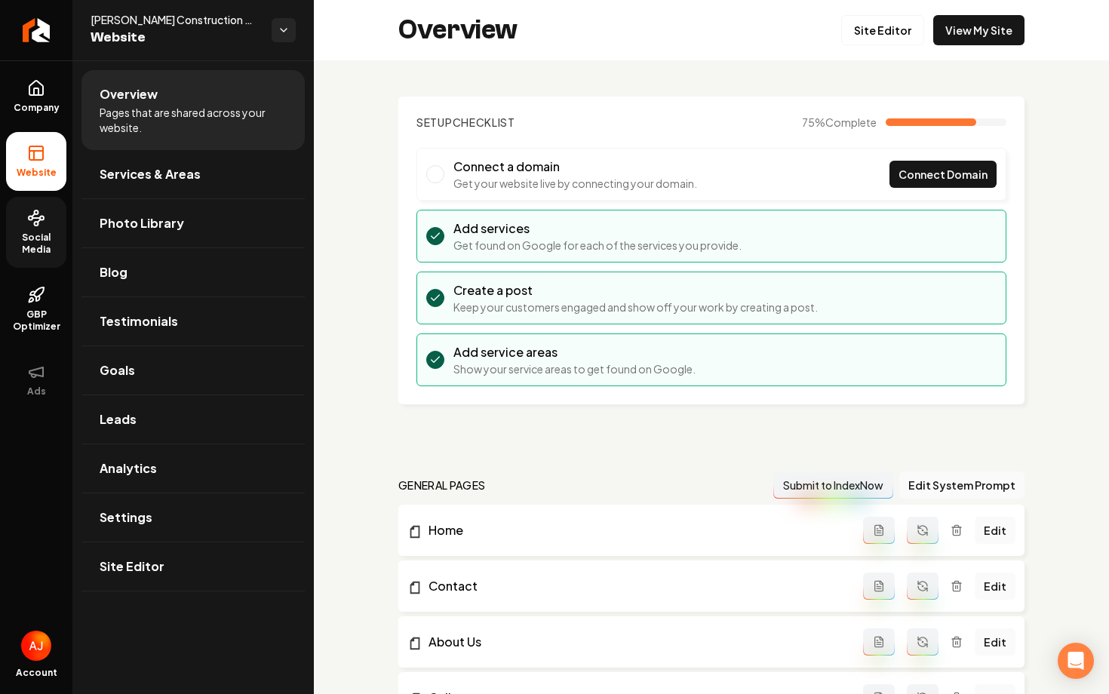
click at [32, 252] on span "Social Media" at bounding box center [36, 244] width 60 height 24
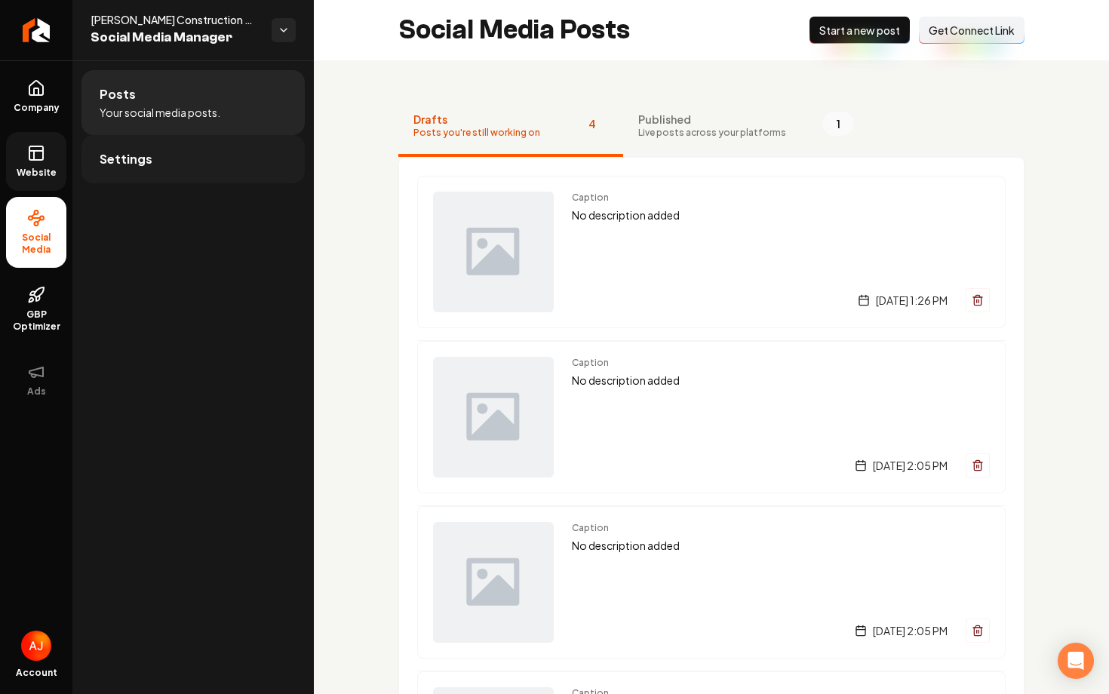
click at [219, 161] on link "Settings" at bounding box center [192, 159] width 223 height 48
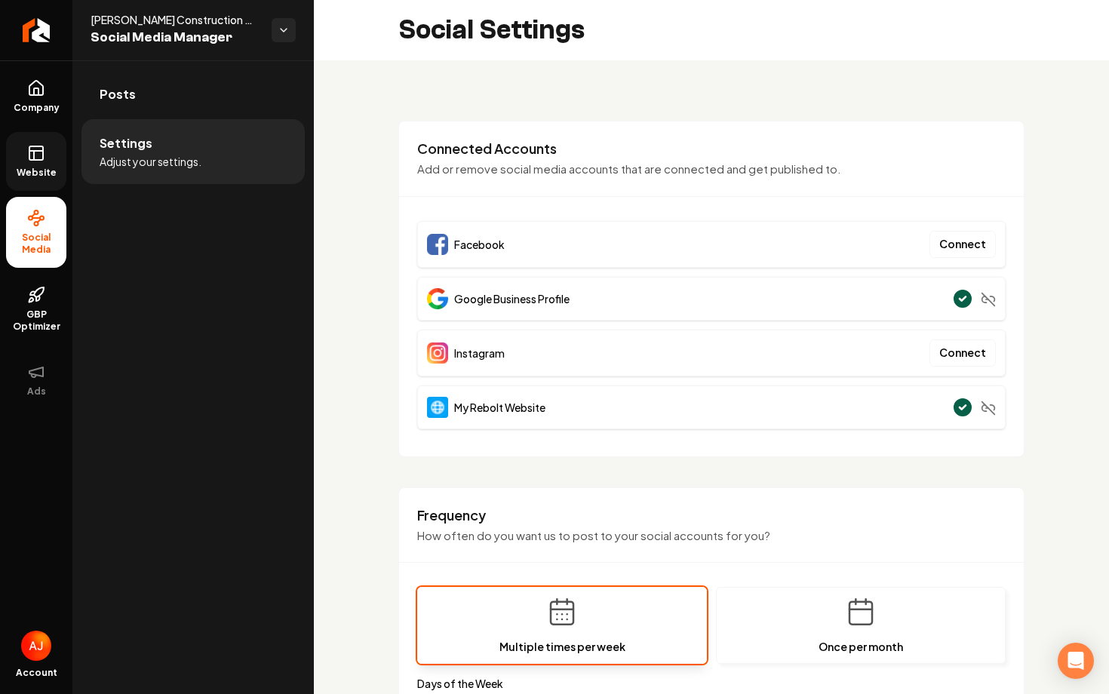
scroll to position [329, 0]
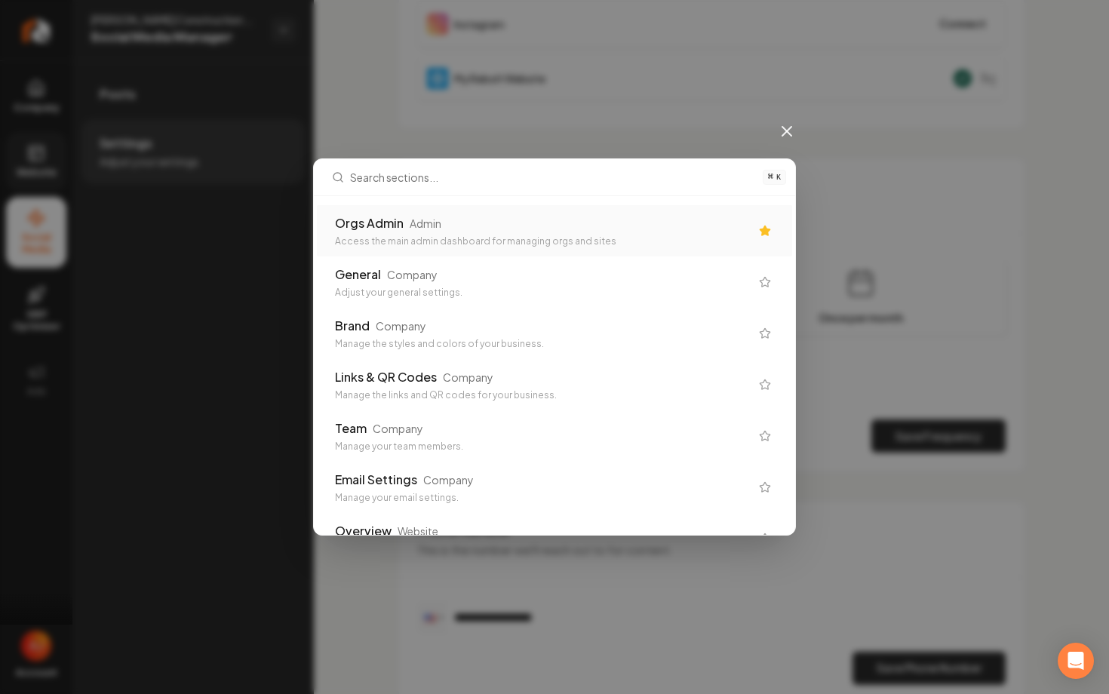
click at [395, 108] on div "⌘ K Orgs Admin Admin Access the main admin dashboard for managing orgs and site…" at bounding box center [554, 347] width 1109 height 694
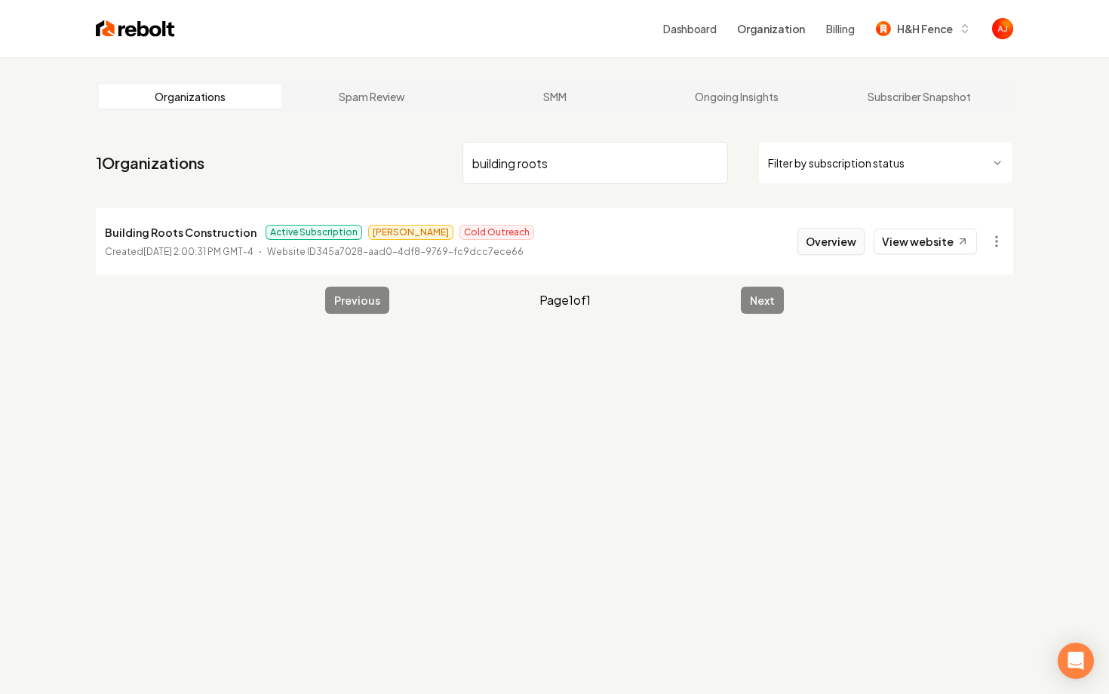
type input "building roots"
click at [811, 241] on button "Overview" at bounding box center [831, 241] width 67 height 27
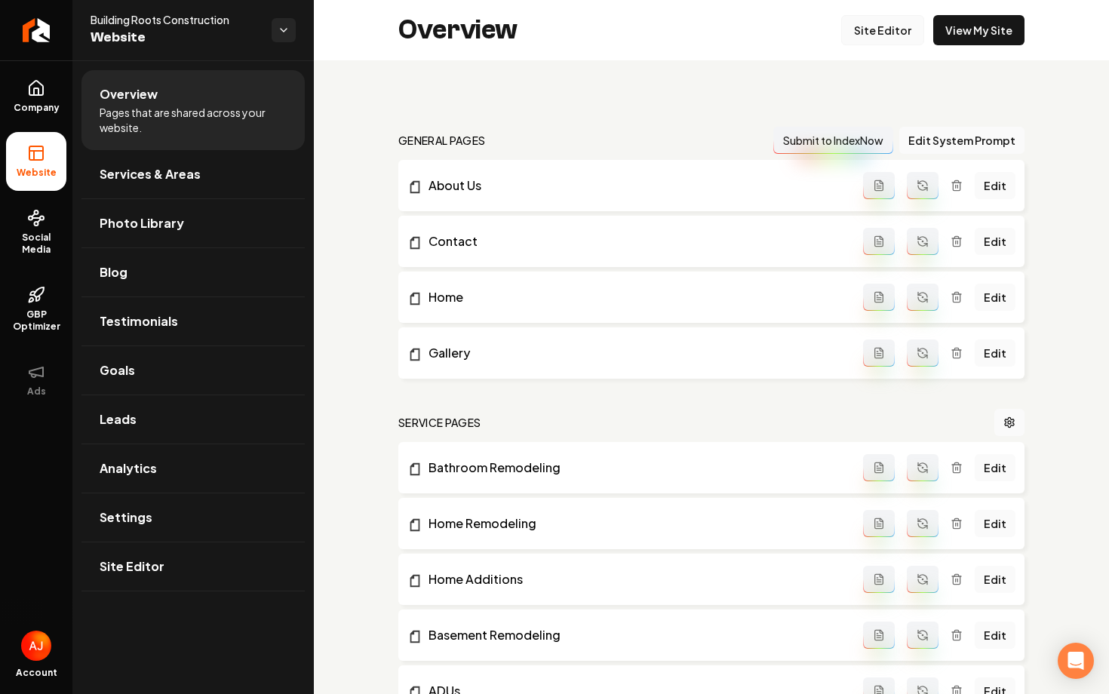
click at [874, 36] on link "Site Editor" at bounding box center [882, 30] width 83 height 30
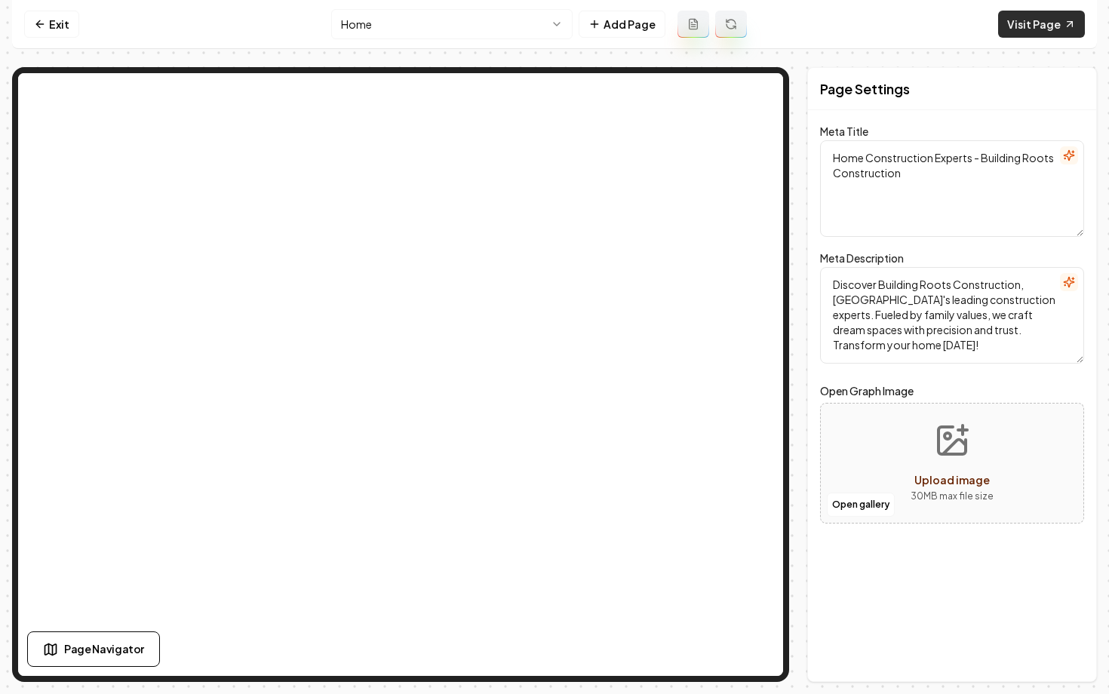
click at [1022, 31] on link "Visit Page" at bounding box center [1041, 24] width 87 height 27
click at [48, 31] on link "Exit" at bounding box center [51, 24] width 55 height 27
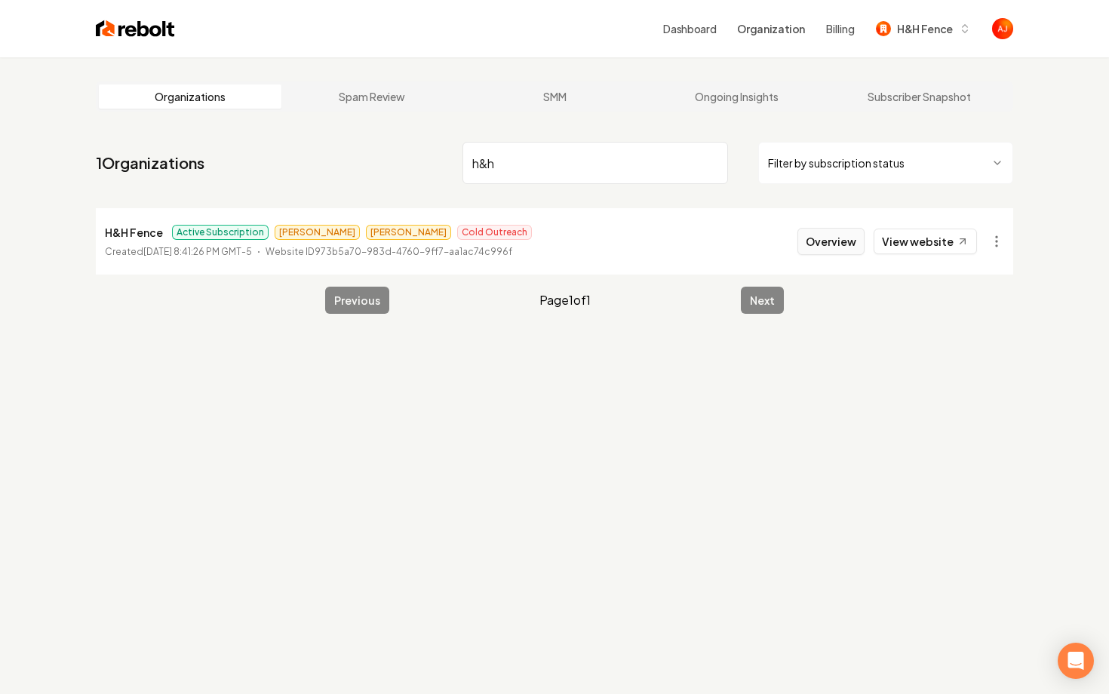
type input "h&h"
click at [804, 240] on button "Overview" at bounding box center [831, 241] width 67 height 27
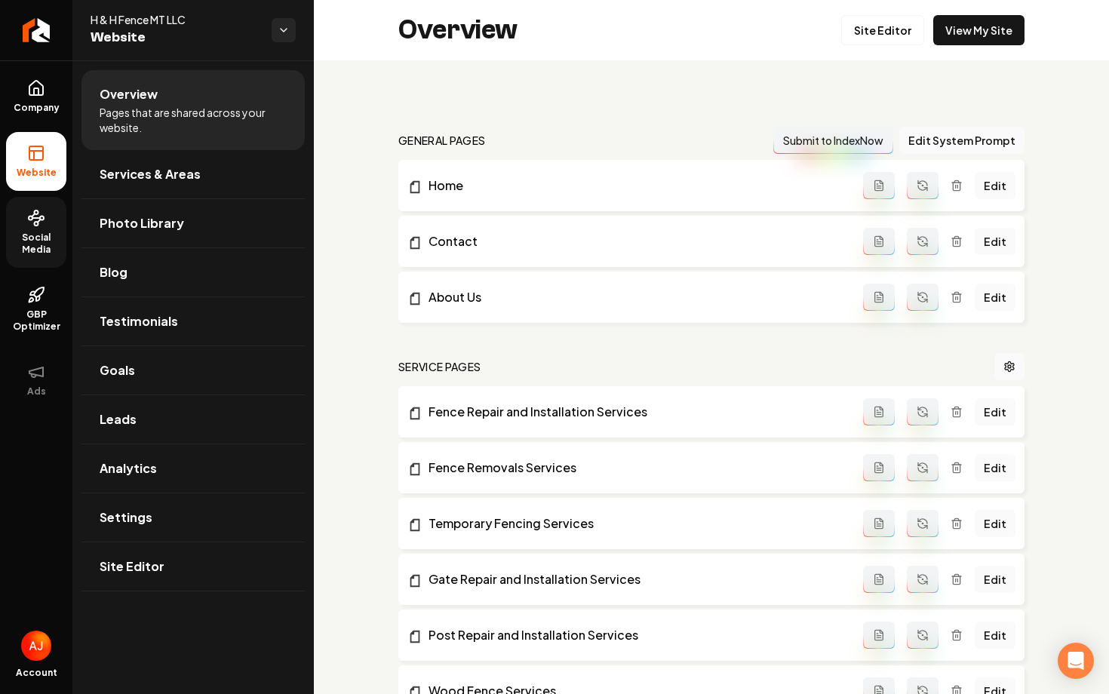
click at [51, 229] on link "Social Media" at bounding box center [36, 232] width 60 height 71
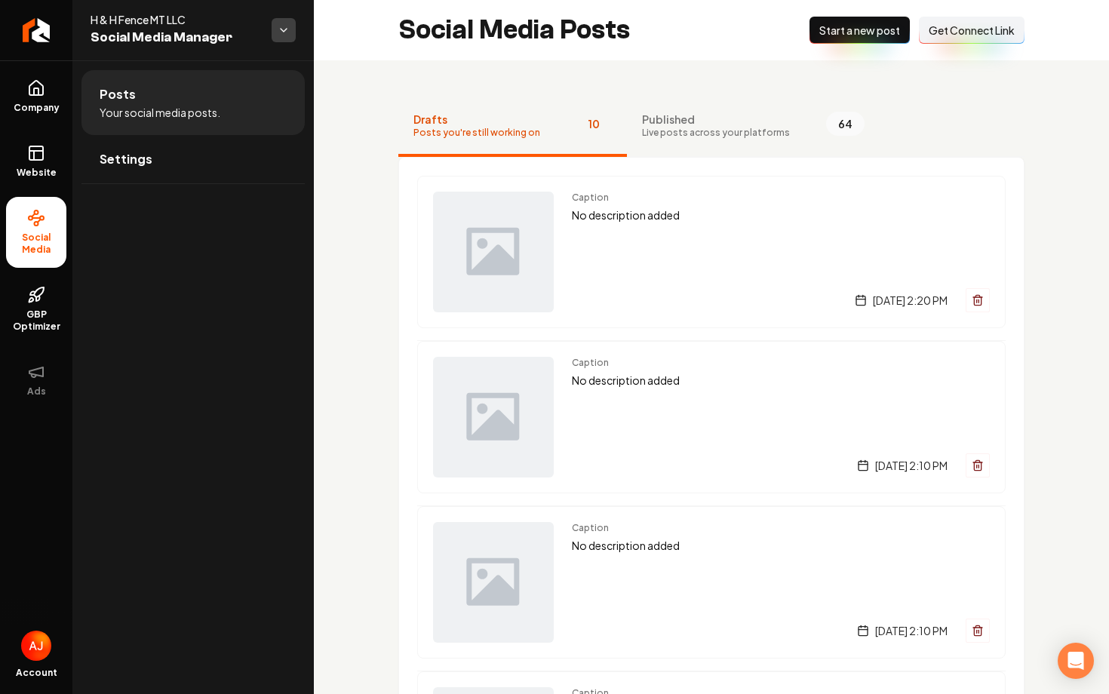
click at [294, 35] on html "Company Website Social Media GBP Optimizer Ads Account H & H Fence MT LLC Socia…" at bounding box center [554, 347] width 1109 height 694
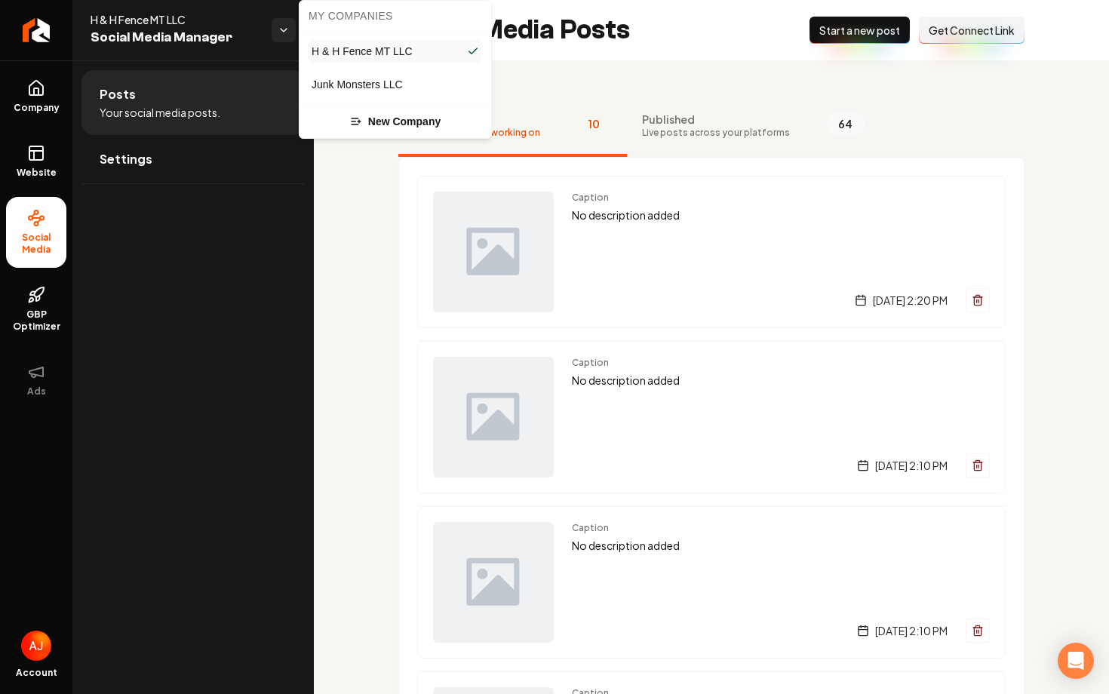
click at [334, 91] on span "Junk Monsters LLC" at bounding box center [357, 84] width 91 height 15
